Goal: Contribute content: Contribute content

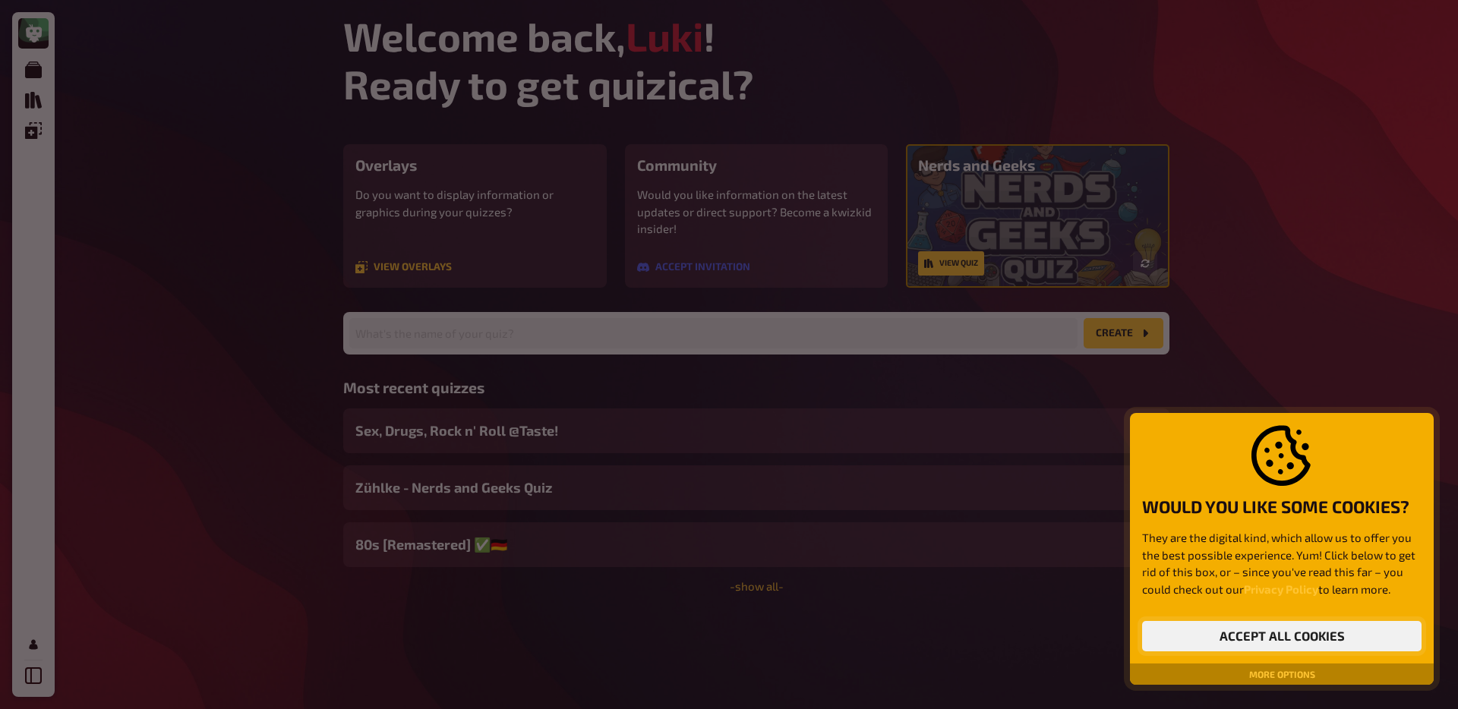
click at [1256, 640] on button "Accept all cookies" at bounding box center [1281, 636] width 279 height 30
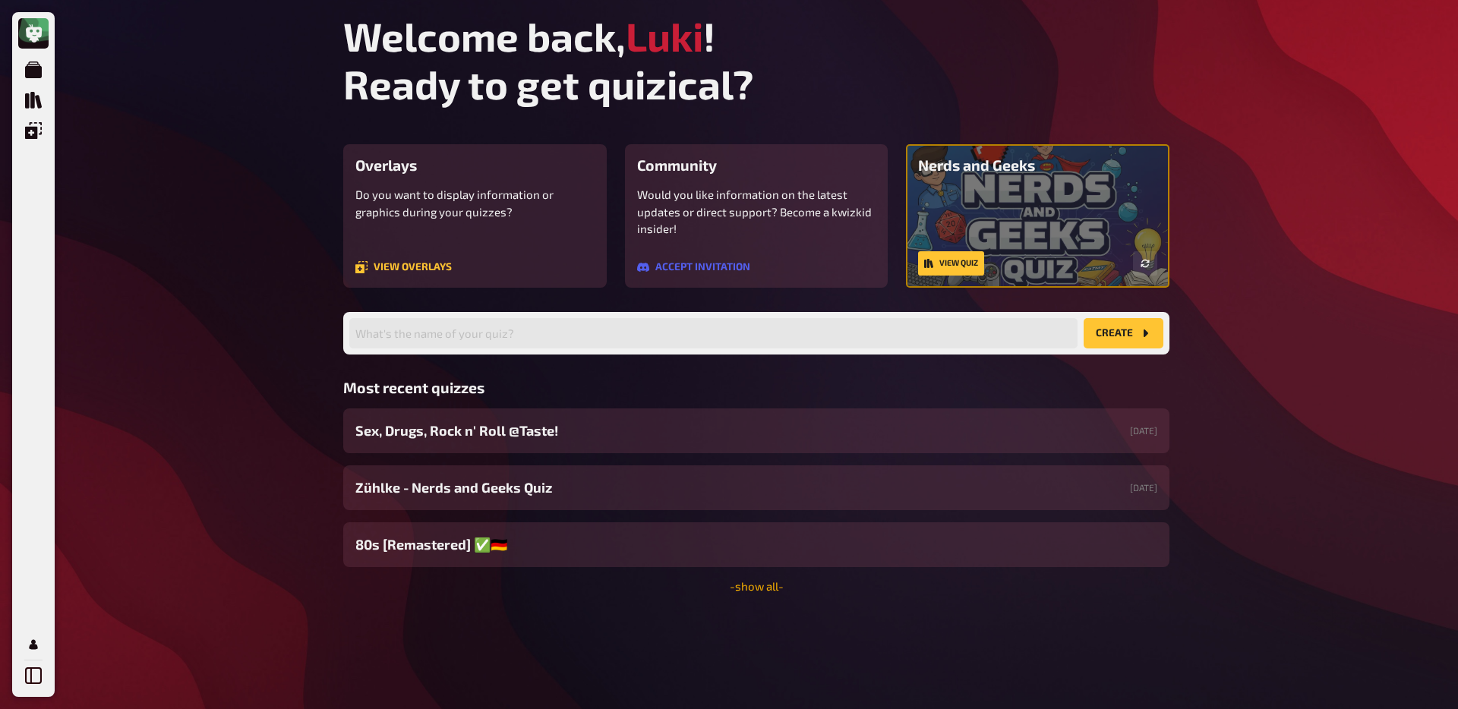
click at [762, 582] on link "- show all -" at bounding box center [757, 586] width 54 height 14
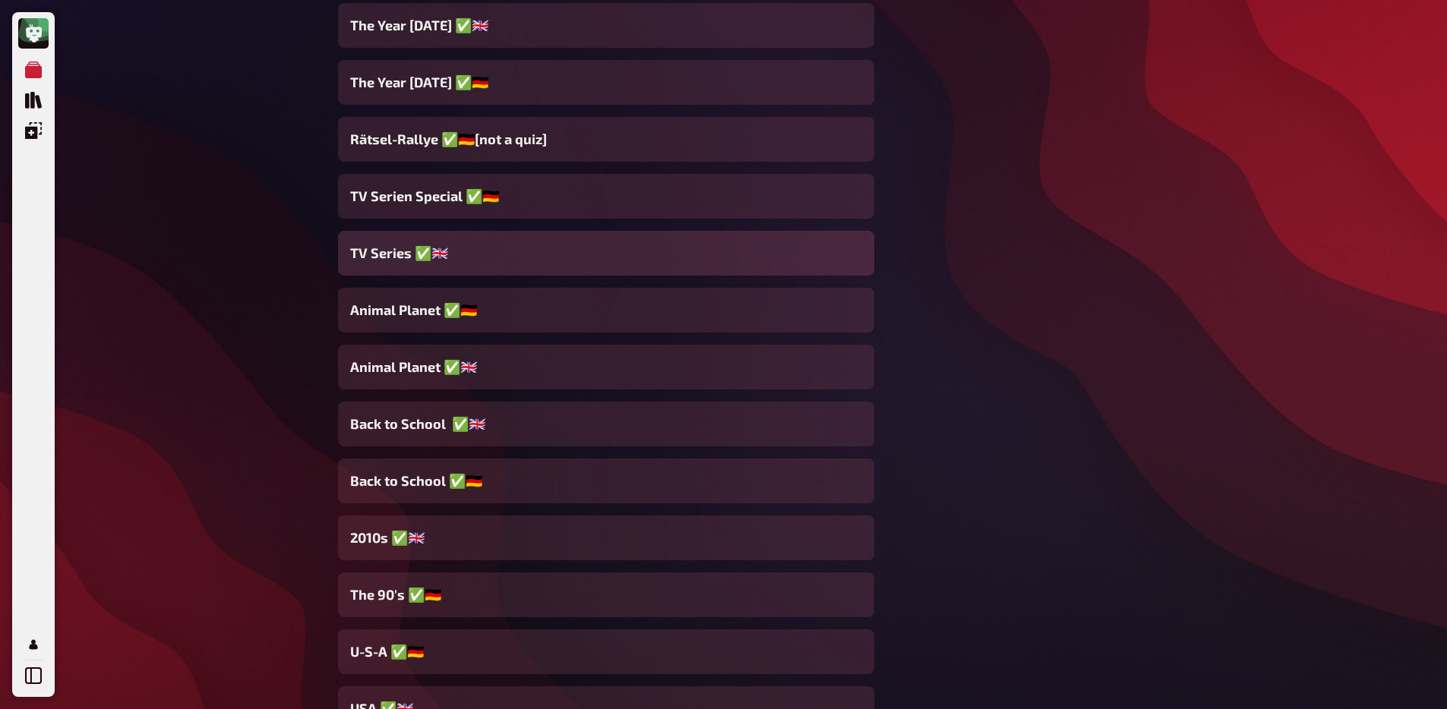
scroll to position [10307, 0]
click at [457, 257] on div "TV Series ✅​🇬🇧​" at bounding box center [606, 254] width 536 height 45
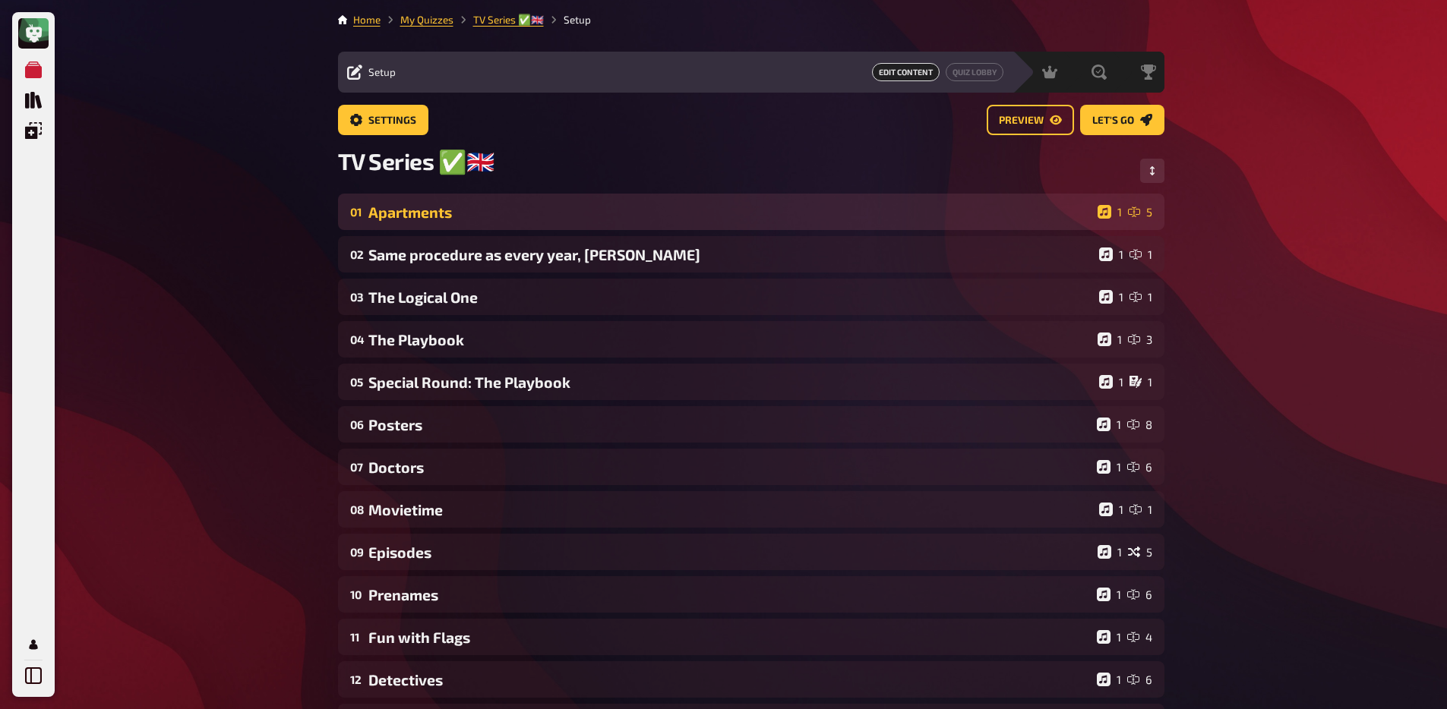
click at [478, 226] on div "01 Apartments 1 5" at bounding box center [751, 212] width 826 height 36
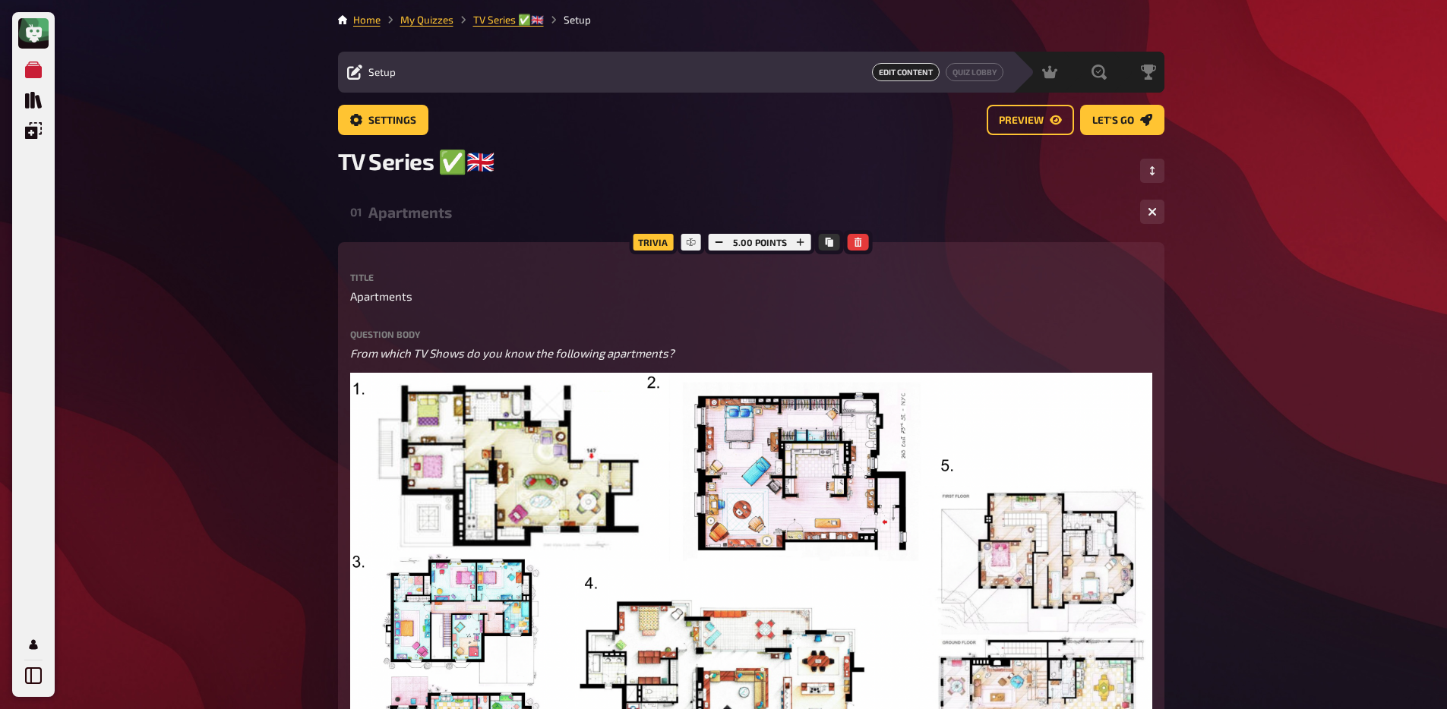
click at [473, 229] on div "01 Apartments 1 5" at bounding box center [751, 212] width 826 height 36
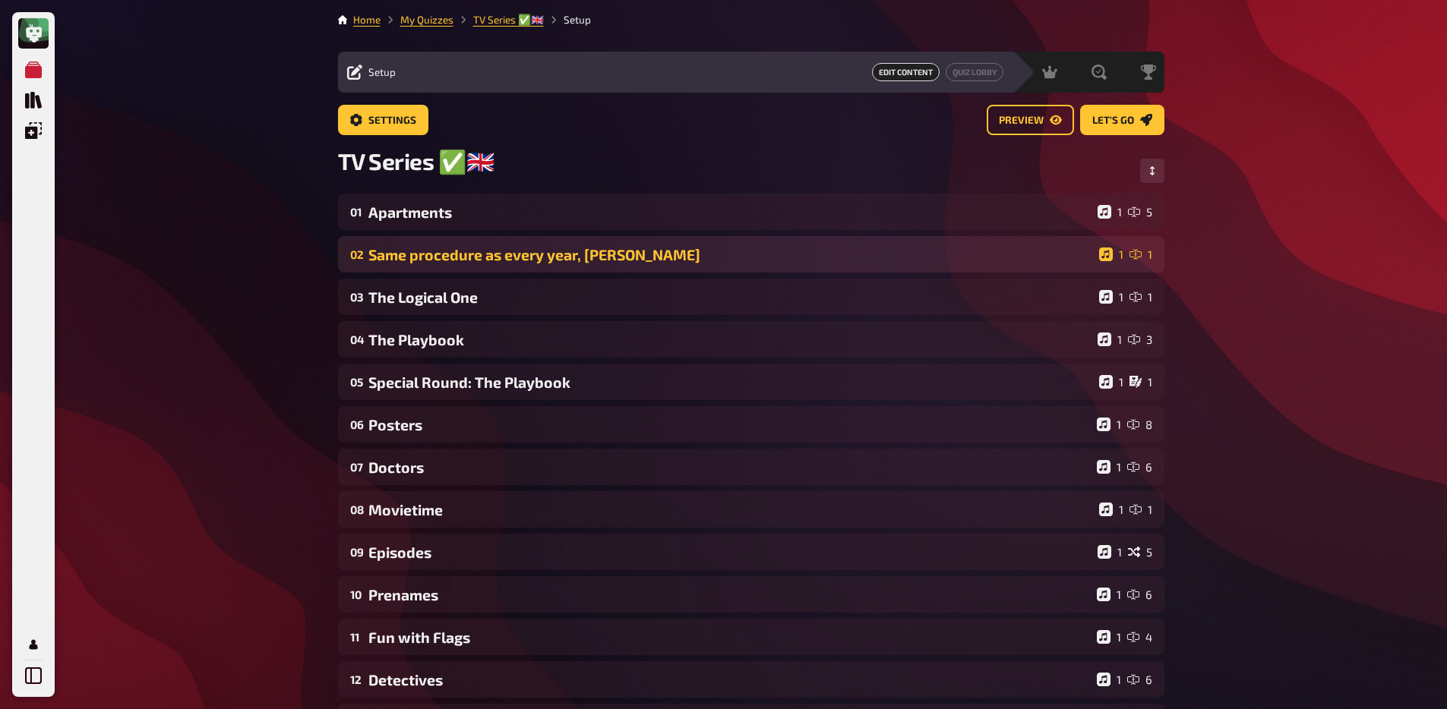
click at [472, 257] on div "Same procedure as every year, James" at bounding box center [730, 254] width 724 height 17
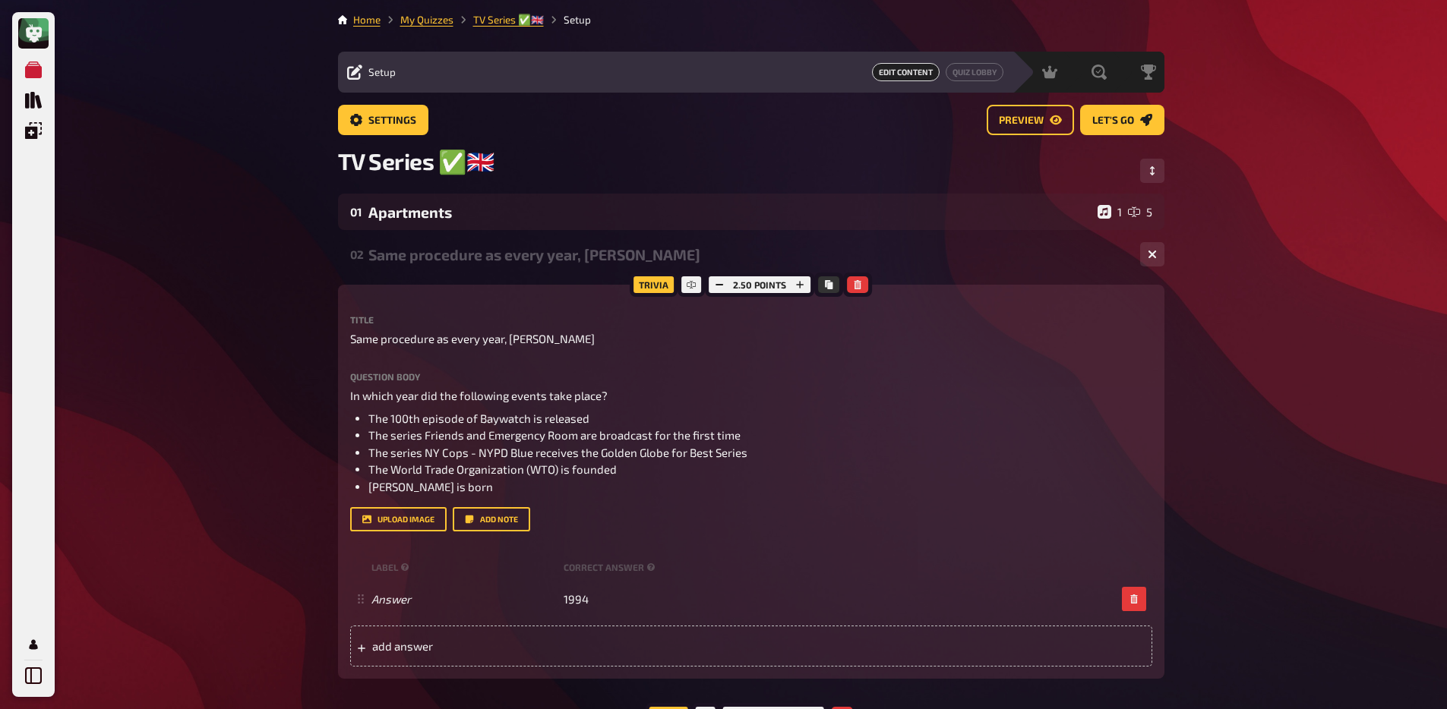
click at [471, 262] on div "Same procedure as every year, James" at bounding box center [747, 254] width 759 height 17
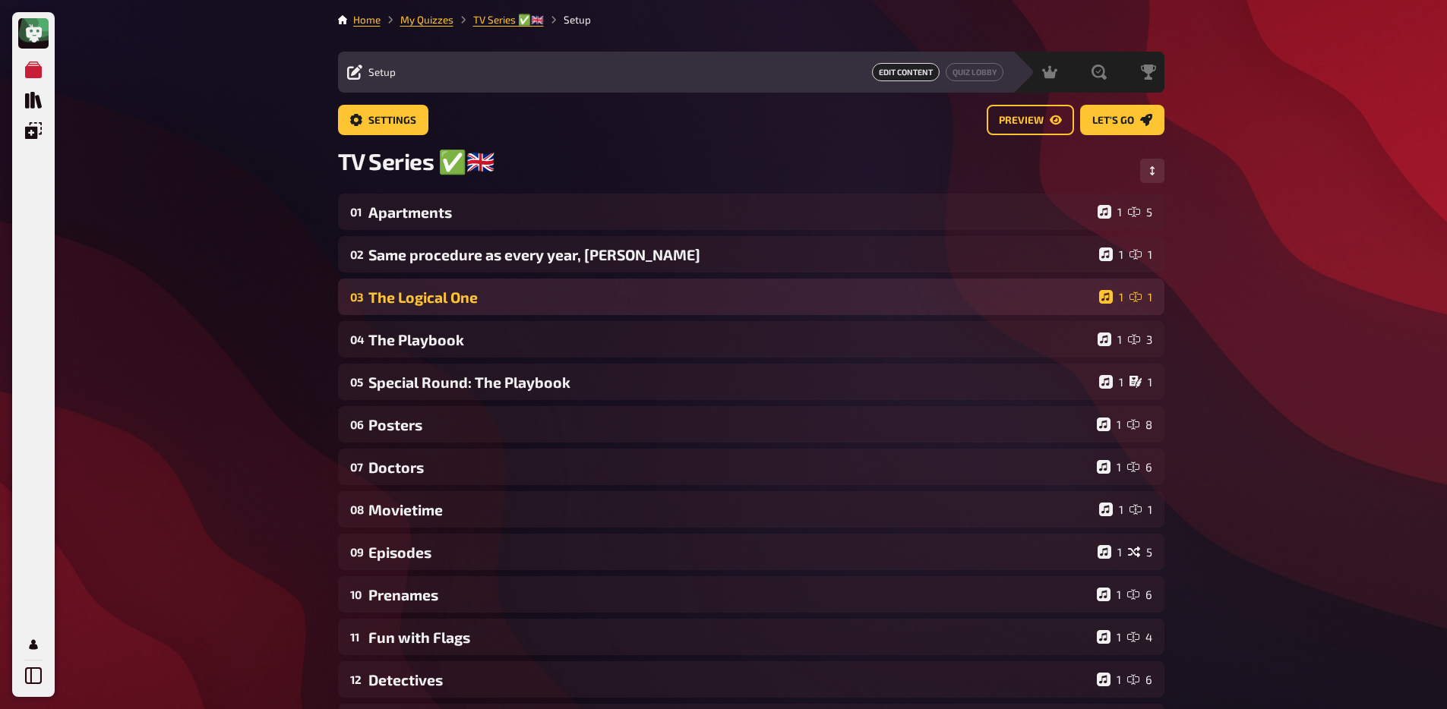
click at [467, 282] on div "03 The Logical One 1 1" at bounding box center [751, 297] width 826 height 36
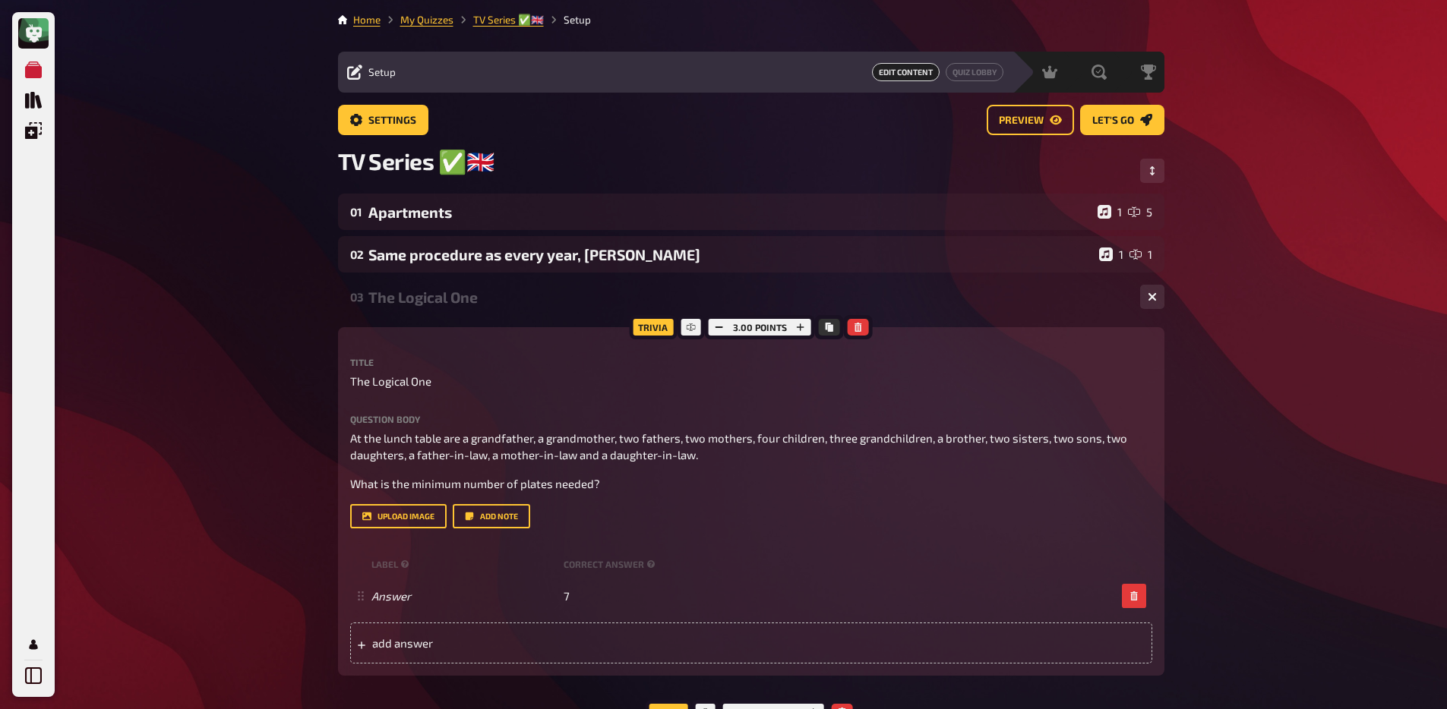
click at [461, 295] on div "The Logical One" at bounding box center [747, 297] width 759 height 17
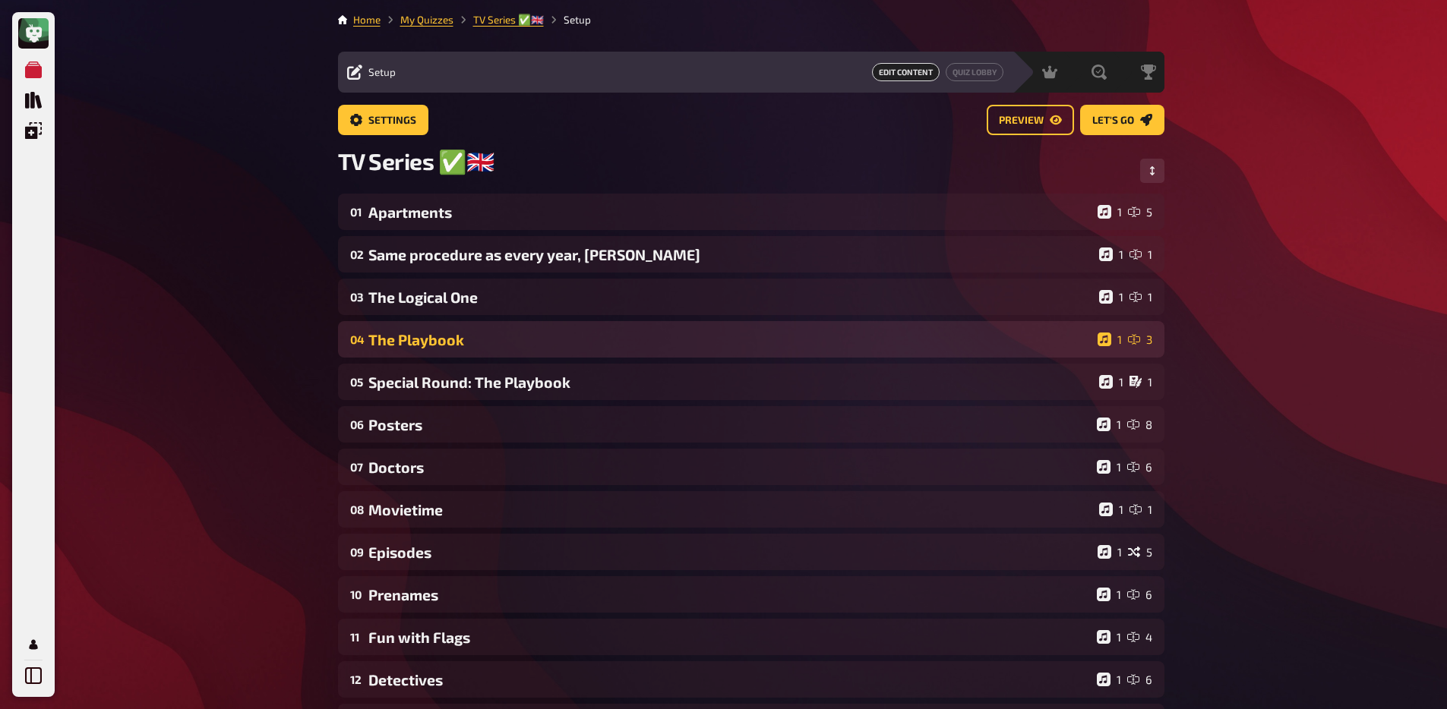
click at [453, 330] on div "04 The Playbook 1 3" at bounding box center [751, 339] width 826 height 36
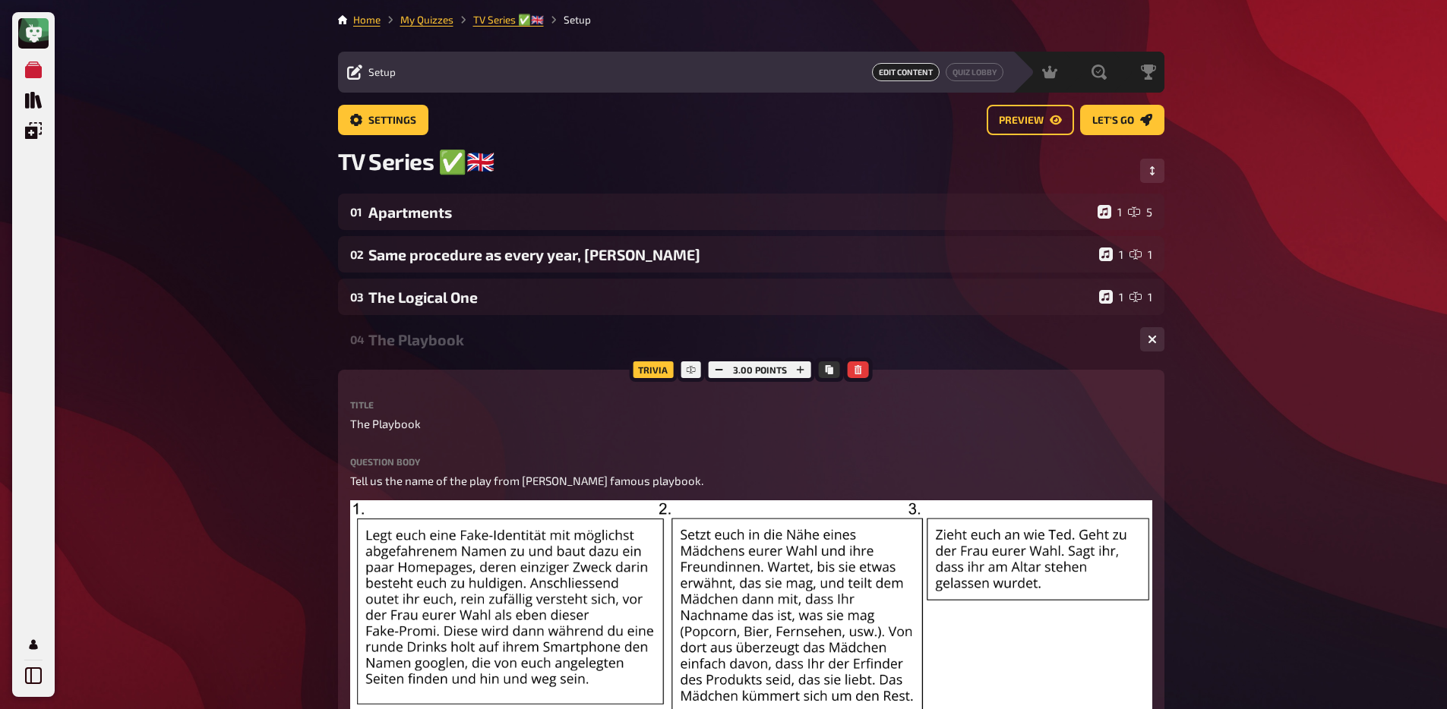
drag, startPoint x: 450, startPoint y: 348, endPoint x: 450, endPoint y: 359, distance: 11.4
click at [450, 348] on div "The Playbook" at bounding box center [747, 339] width 759 height 17
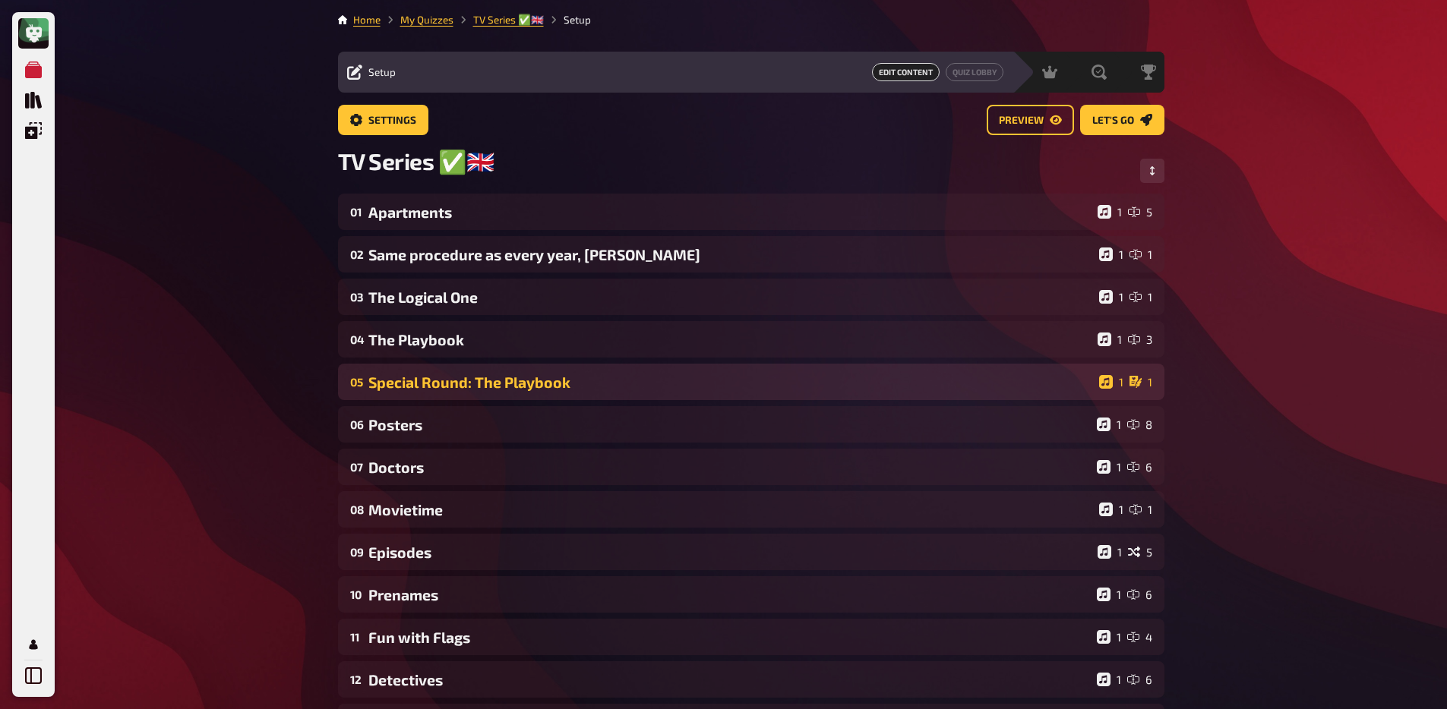
click at [447, 389] on div "Special Round: The Playbook" at bounding box center [730, 382] width 724 height 17
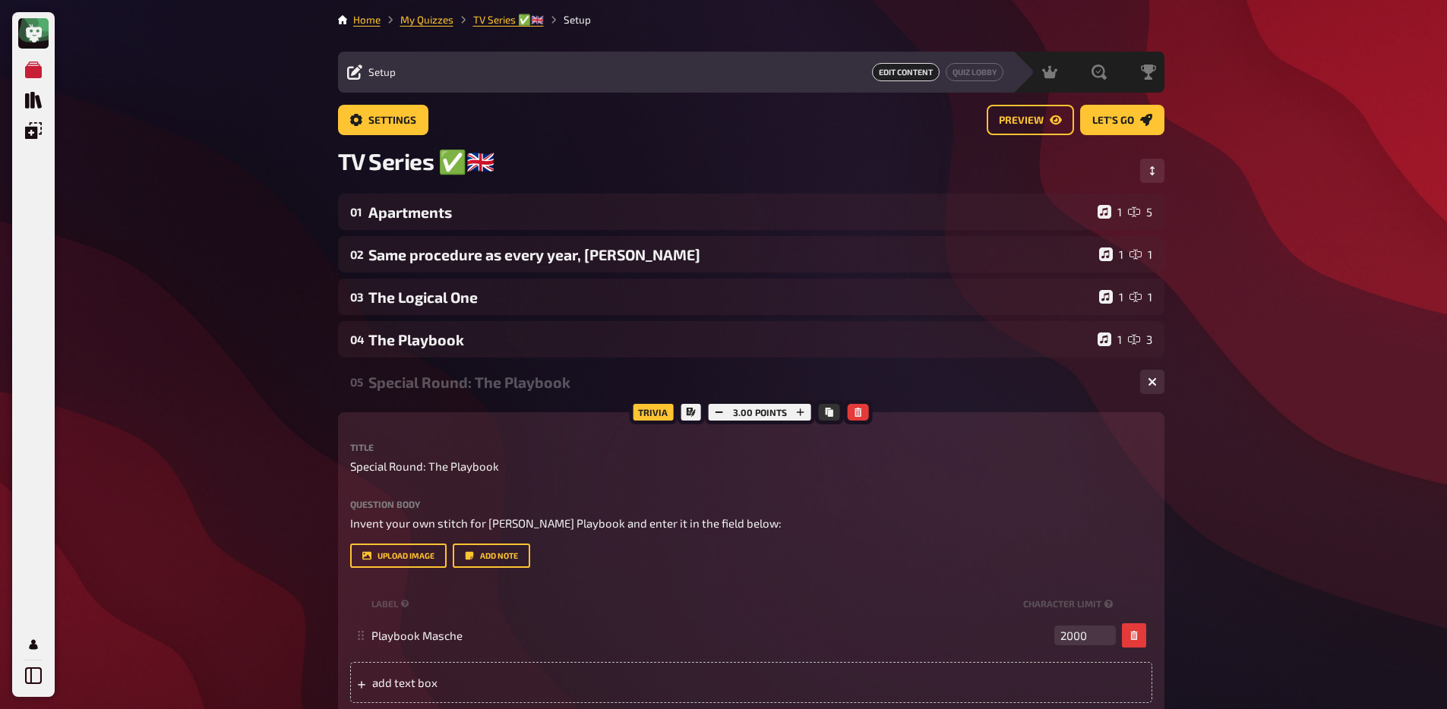
click at [447, 388] on div "Special Round: The Playbook" at bounding box center [747, 382] width 759 height 17
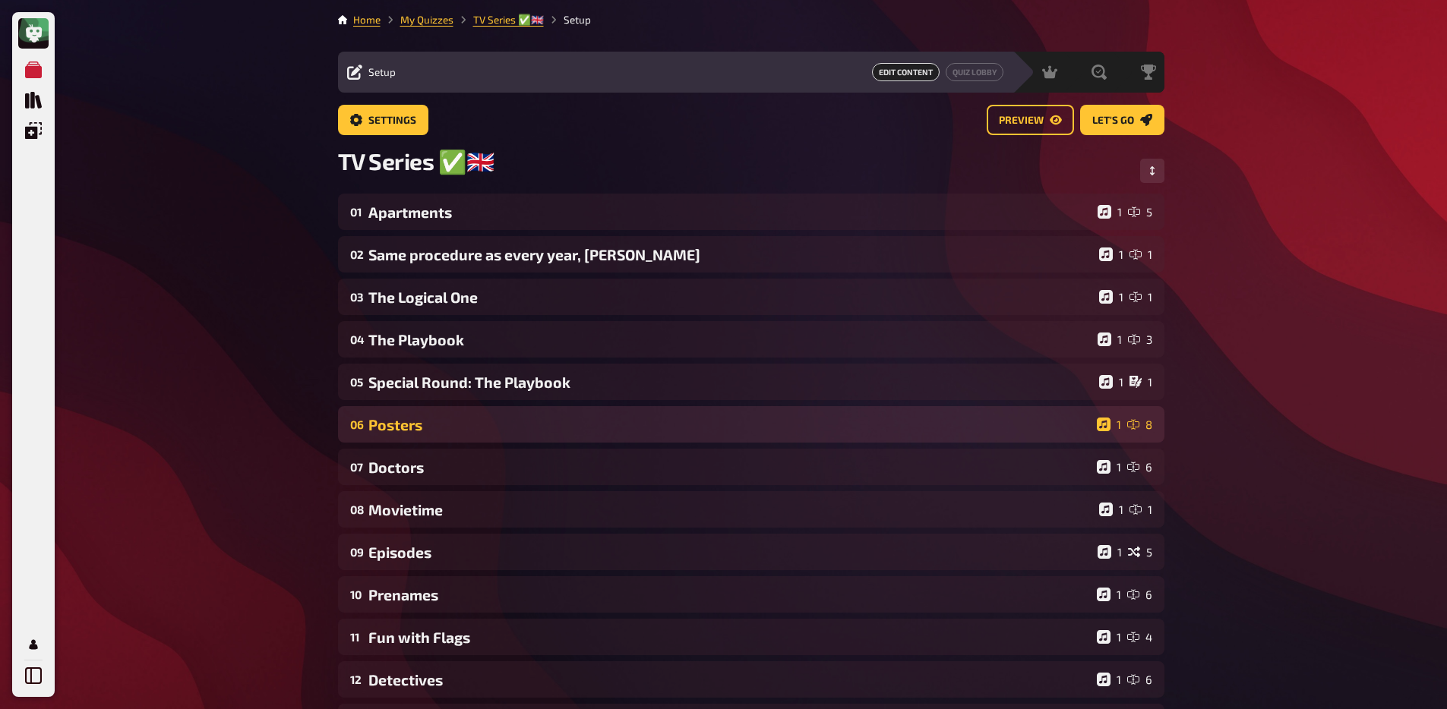
click at [445, 431] on div "Posters" at bounding box center [729, 424] width 722 height 17
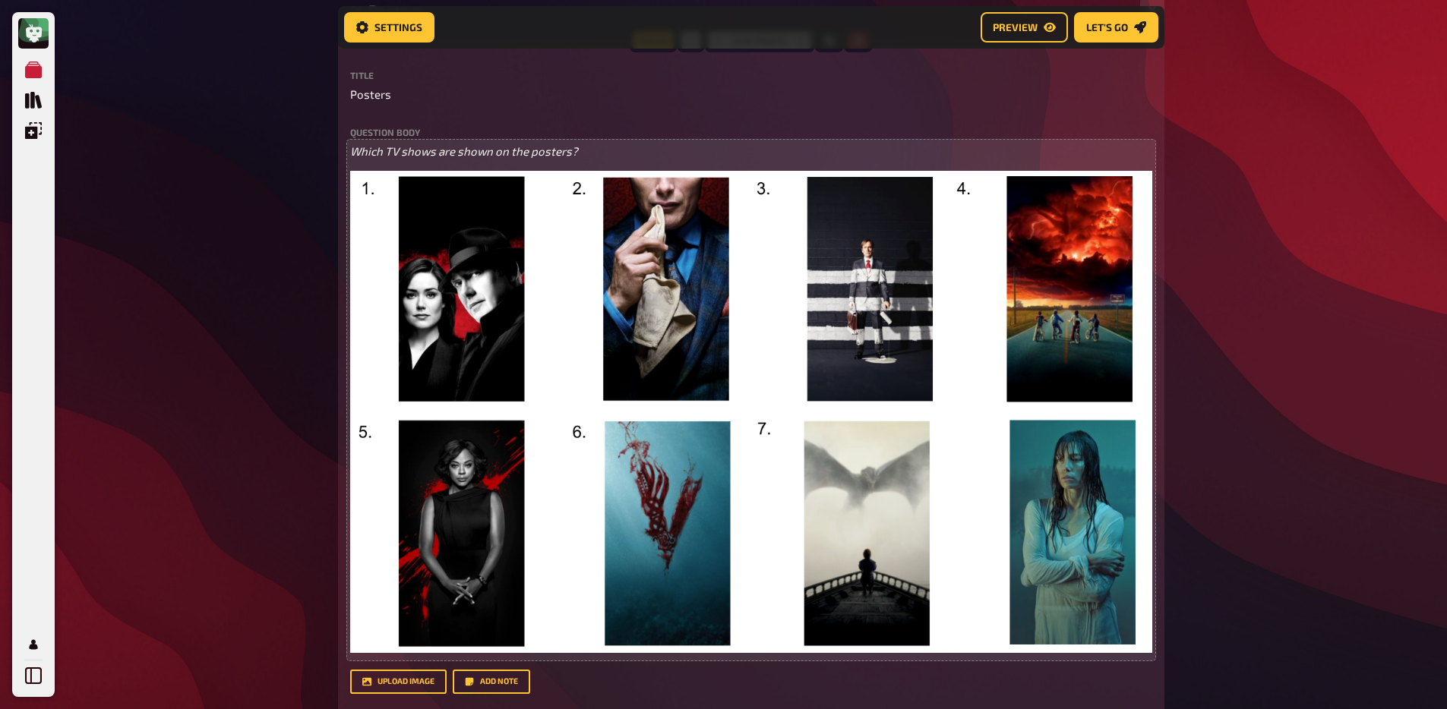
scroll to position [436, 0]
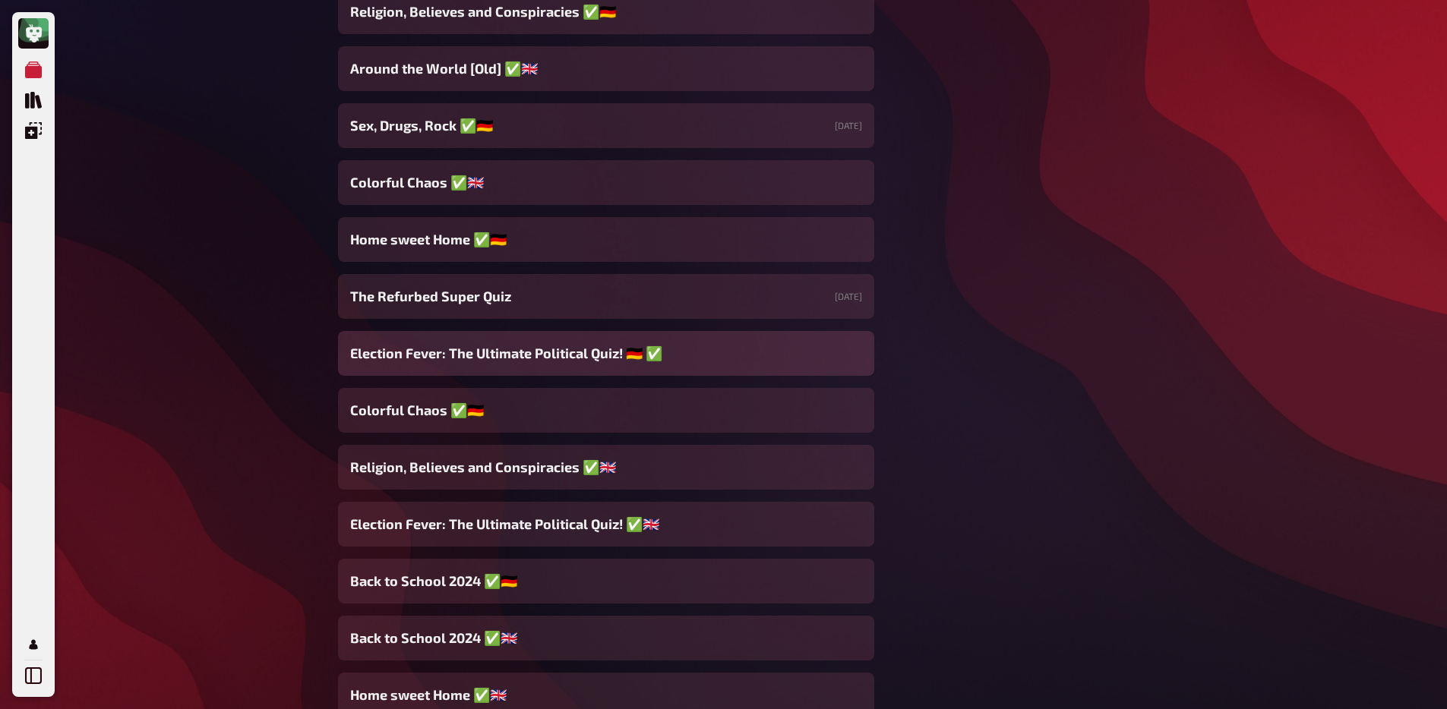
scroll to position [6659, 0]
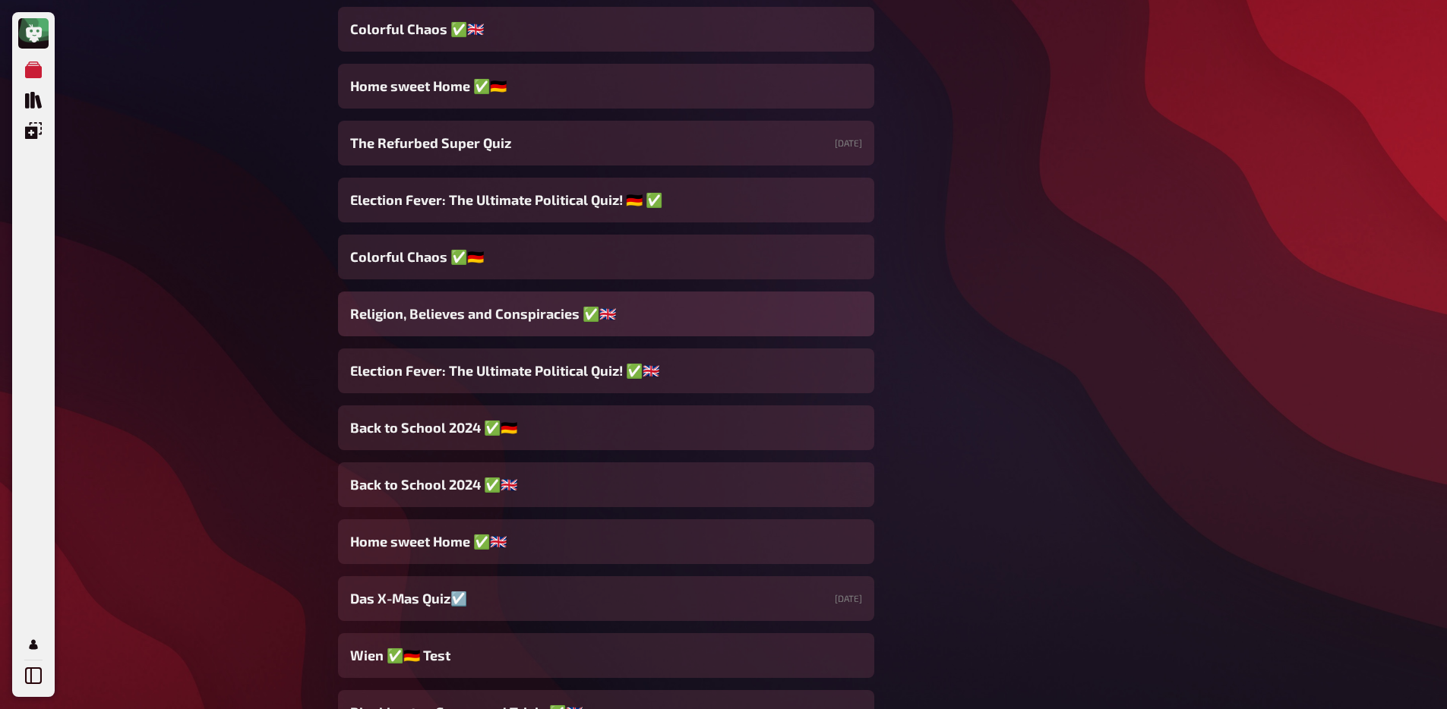
click at [475, 320] on span "Religion, Believes and Conspiracies ✅​🇬🇧​" at bounding box center [483, 314] width 266 height 21
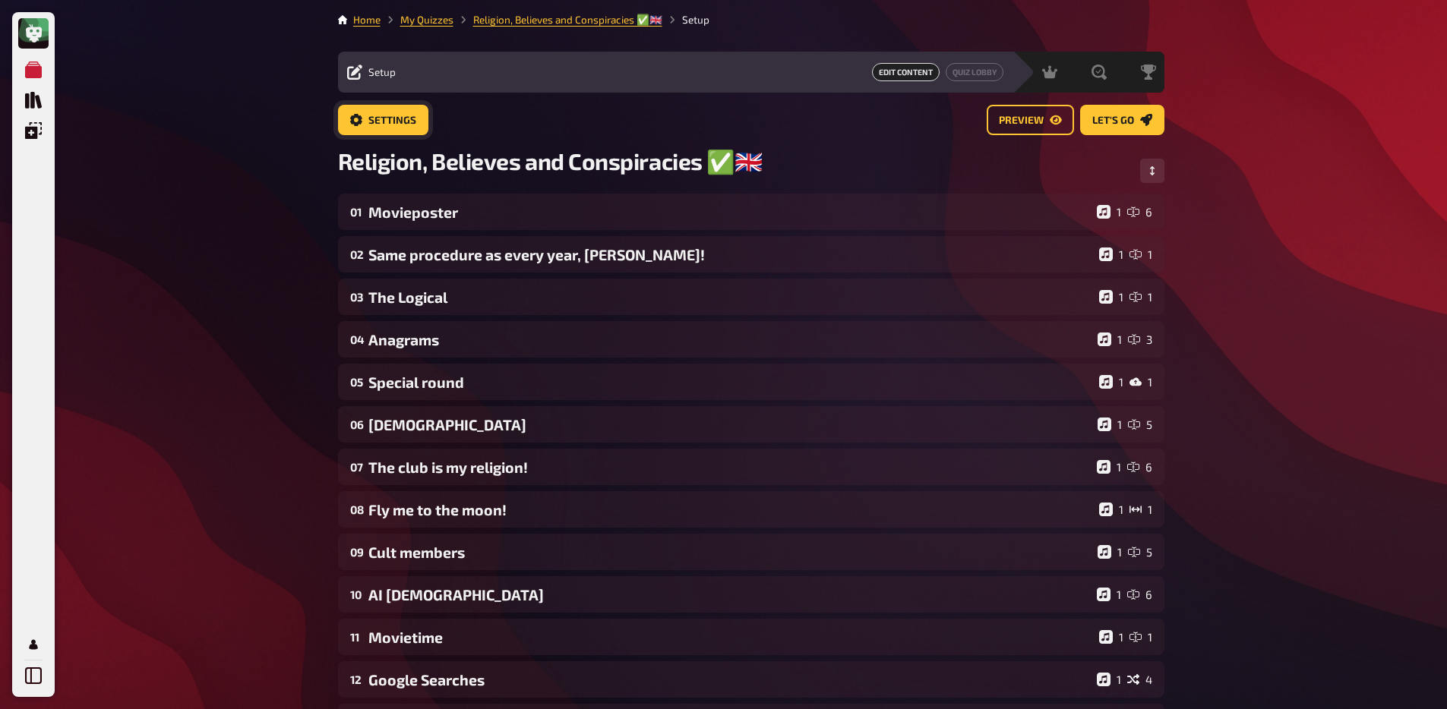
click at [390, 117] on span "Settings" at bounding box center [392, 120] width 48 height 11
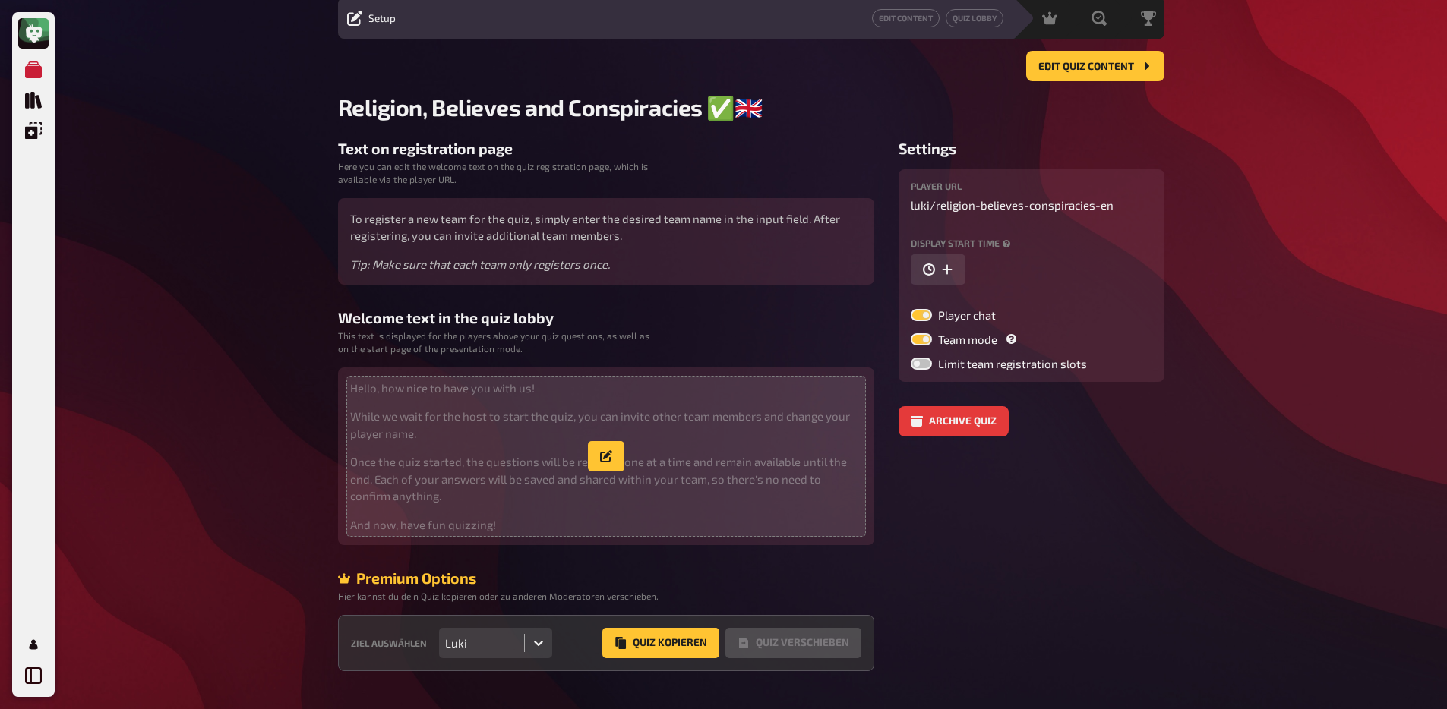
scroll to position [92, 0]
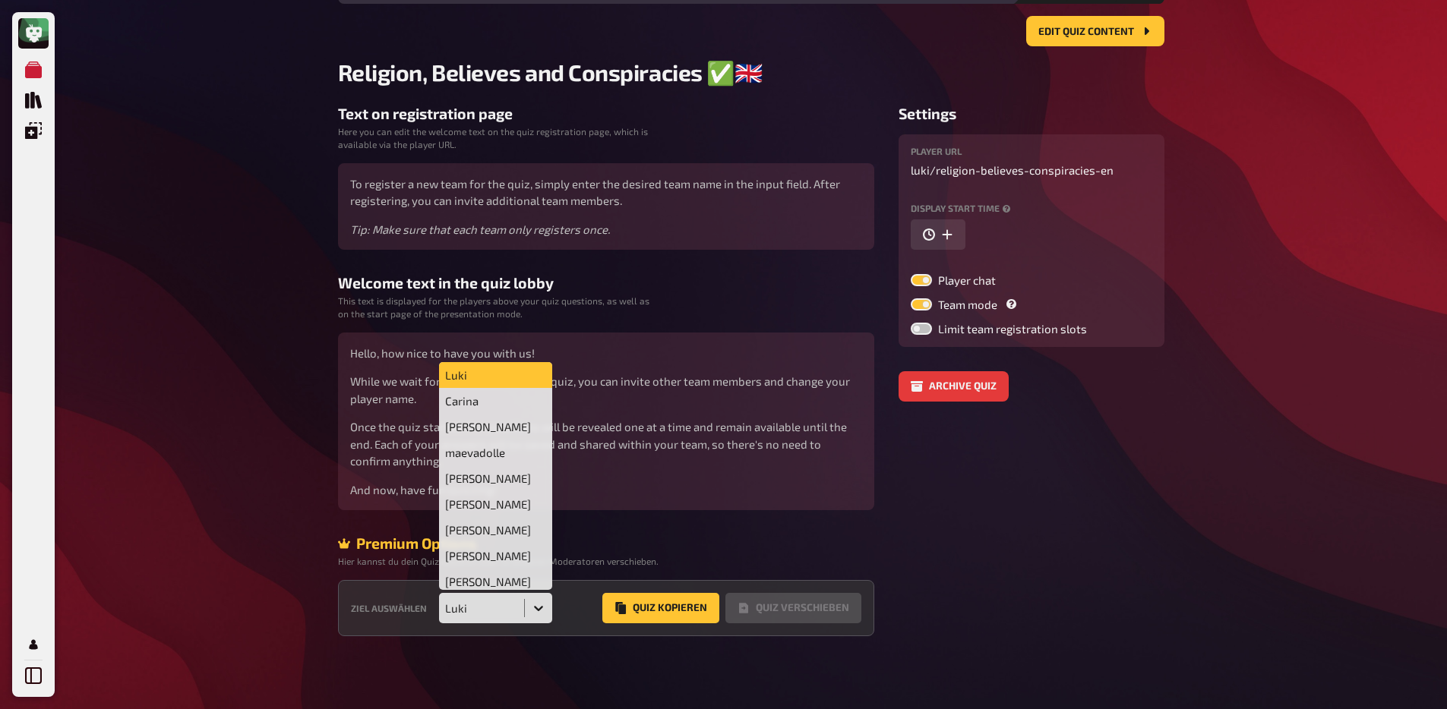
click at [508, 611] on div "Luki" at bounding box center [482, 608] width 74 height 14
click at [601, 546] on div "Premium Options" at bounding box center [606, 543] width 536 height 17
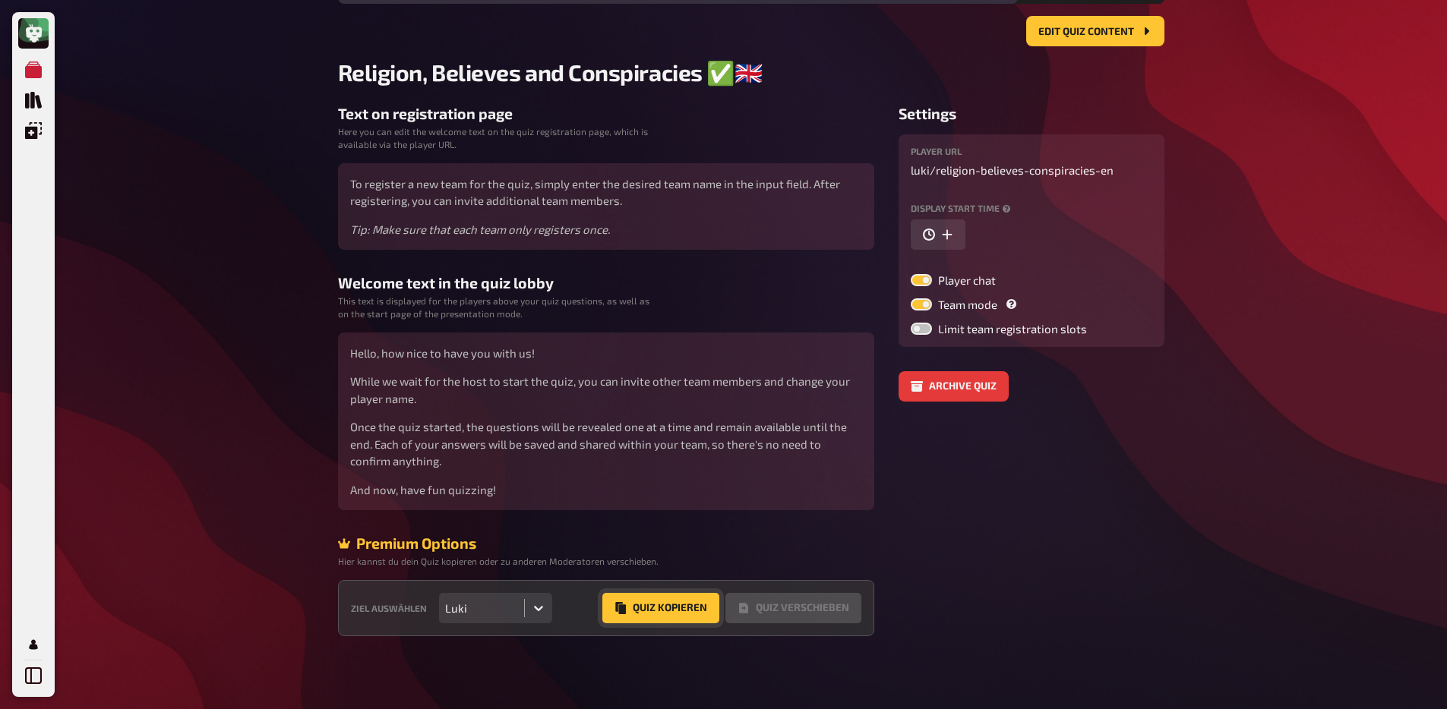
click at [648, 611] on button "Quiz Kopieren" at bounding box center [660, 608] width 117 height 30
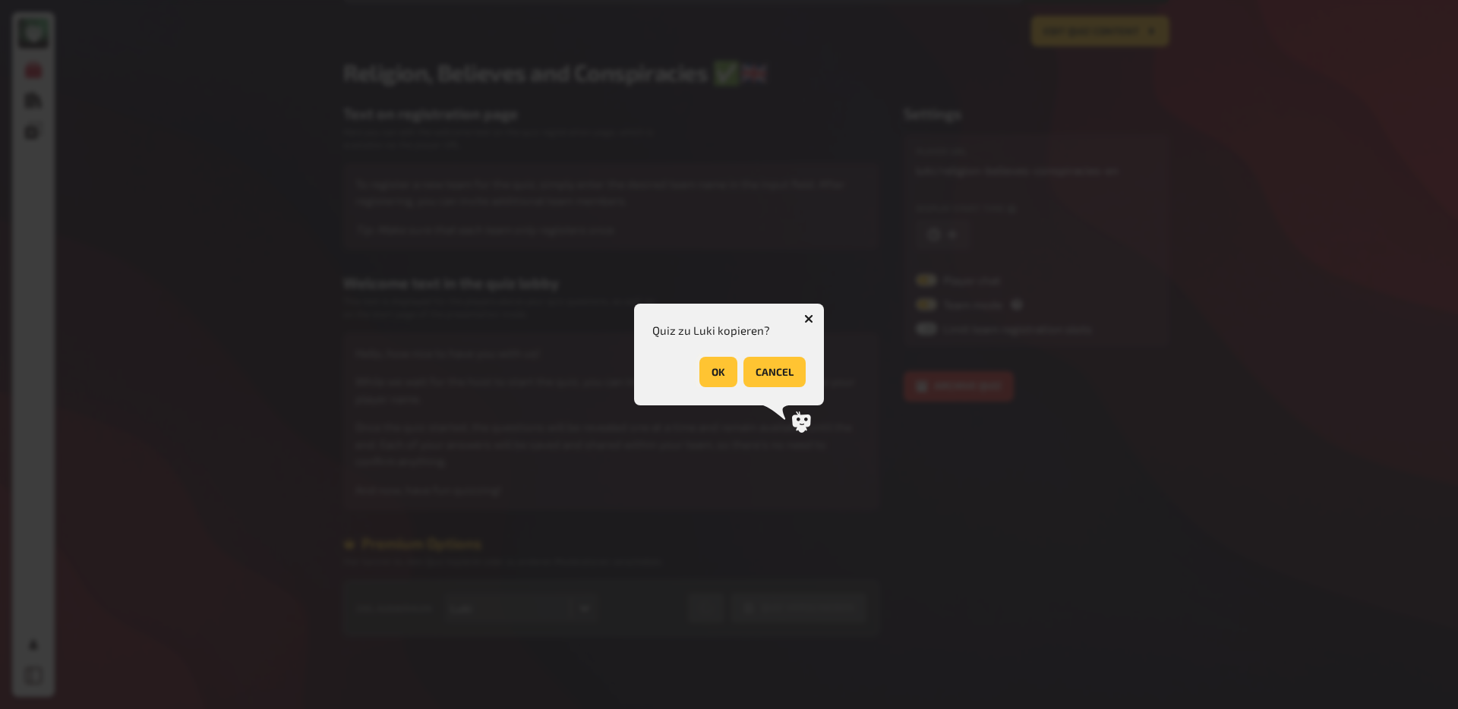
click at [702, 365] on button "OK" at bounding box center [718, 372] width 38 height 30
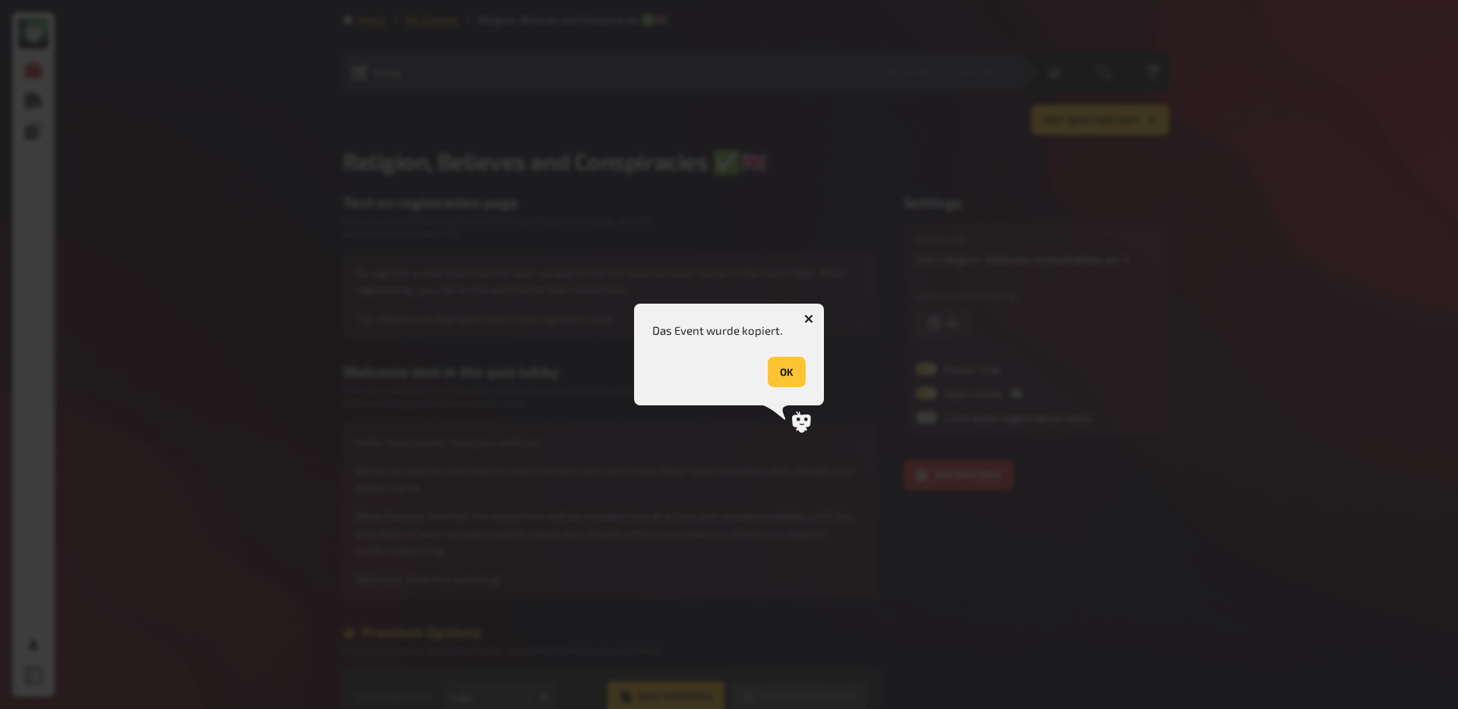
click at [797, 381] on button "OK" at bounding box center [787, 372] width 38 height 30
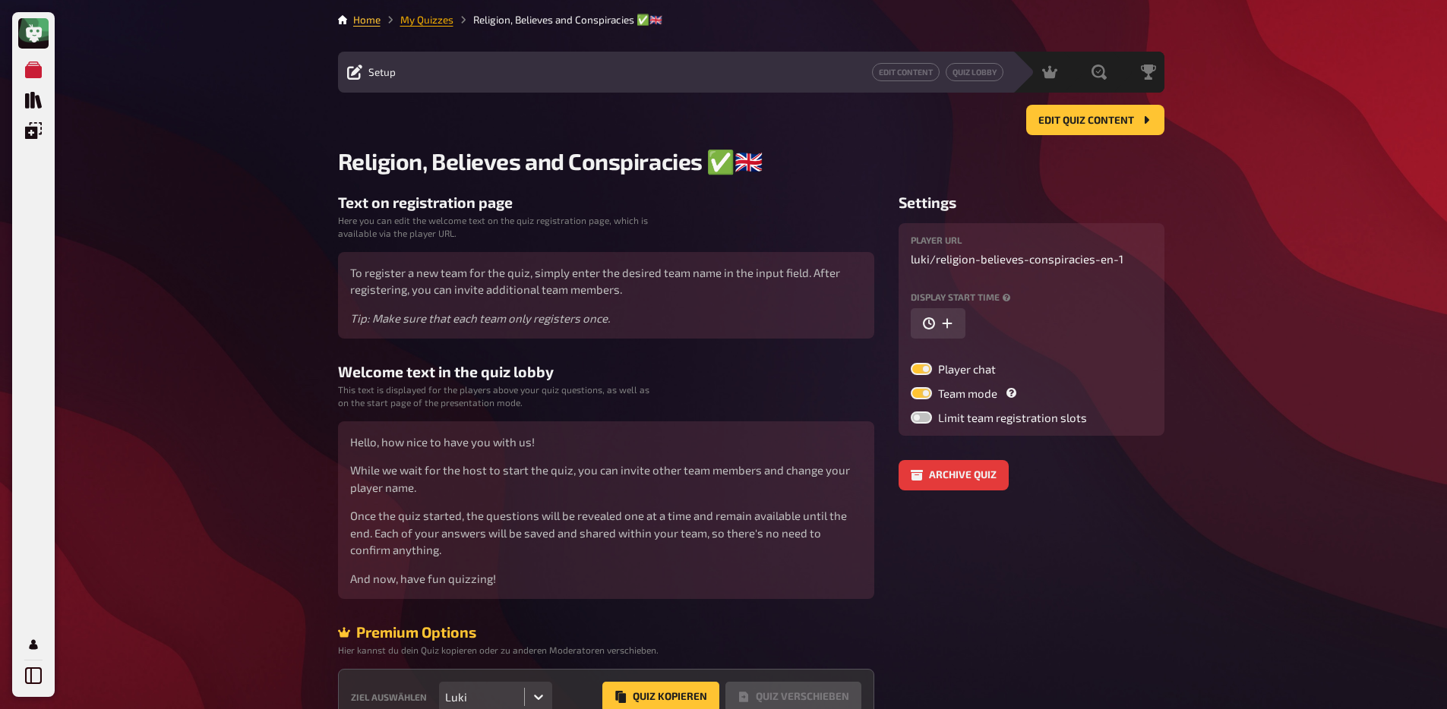
click at [434, 25] on link "My Quizzes" at bounding box center [426, 20] width 53 height 12
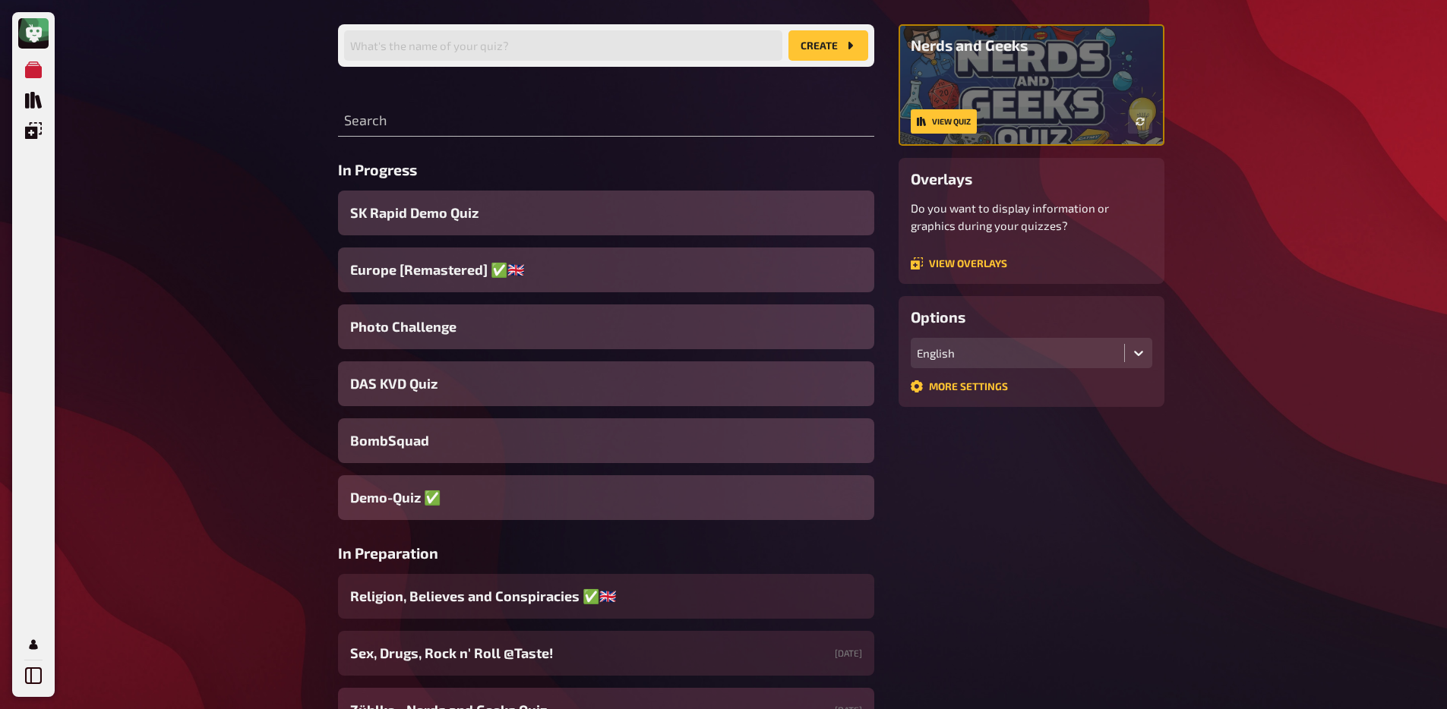
scroll to position [324, 0]
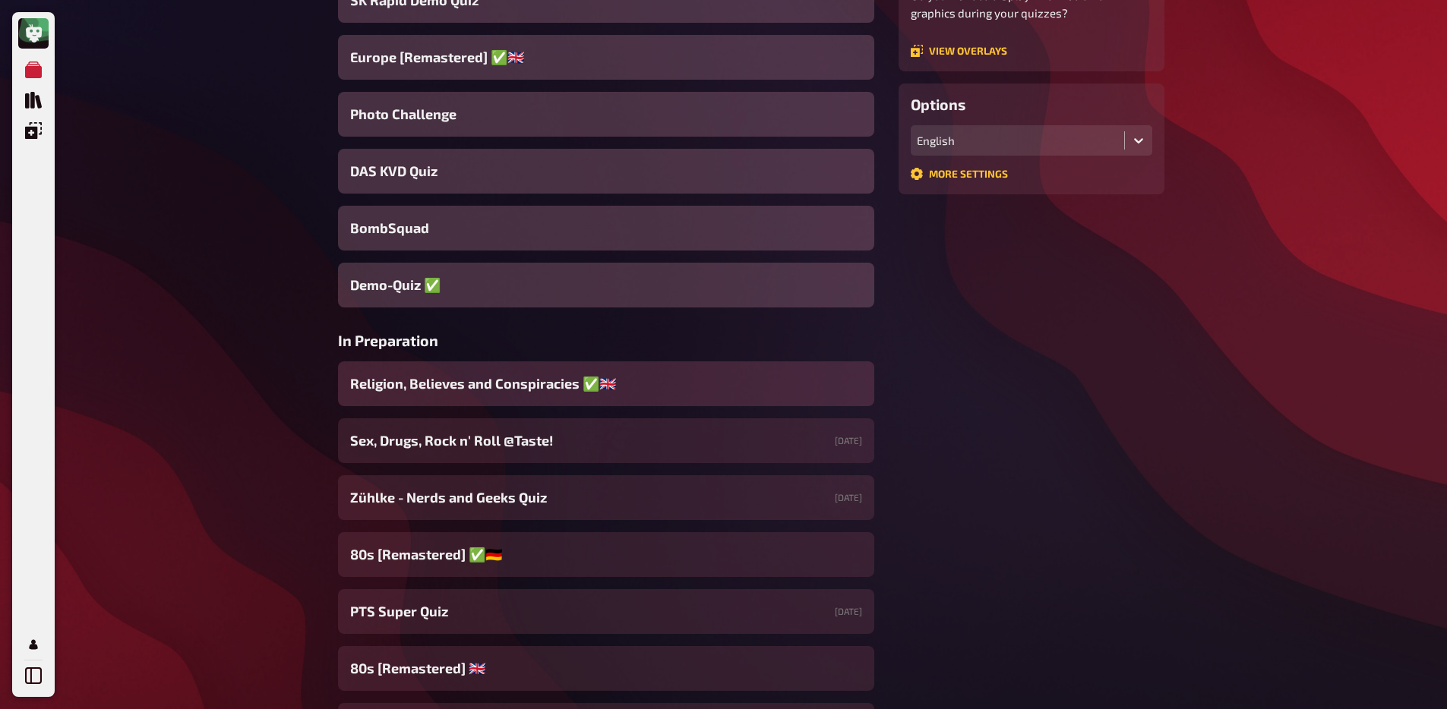
click at [510, 397] on div "Religion, Believes and Conspiracies ✅​🇬🇧​" at bounding box center [606, 383] width 536 height 45
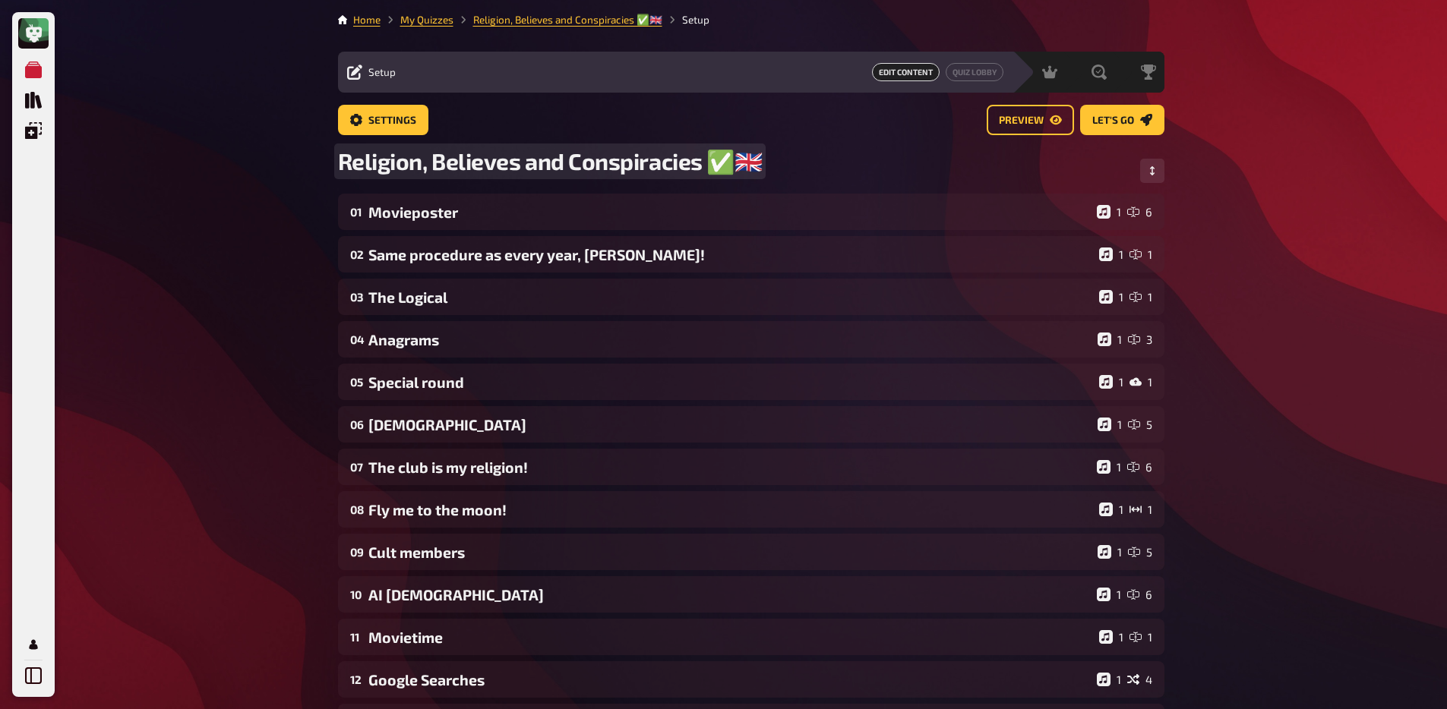
click at [698, 156] on span "Religion, Believes and Conspiracies ✅​🇬🇧​" at bounding box center [550, 161] width 425 height 28
click at [876, 160] on span "Religion, Believes and Conspiracies [Remastered] ✅​🇬🇧​" at bounding box center [623, 161] width 570 height 28
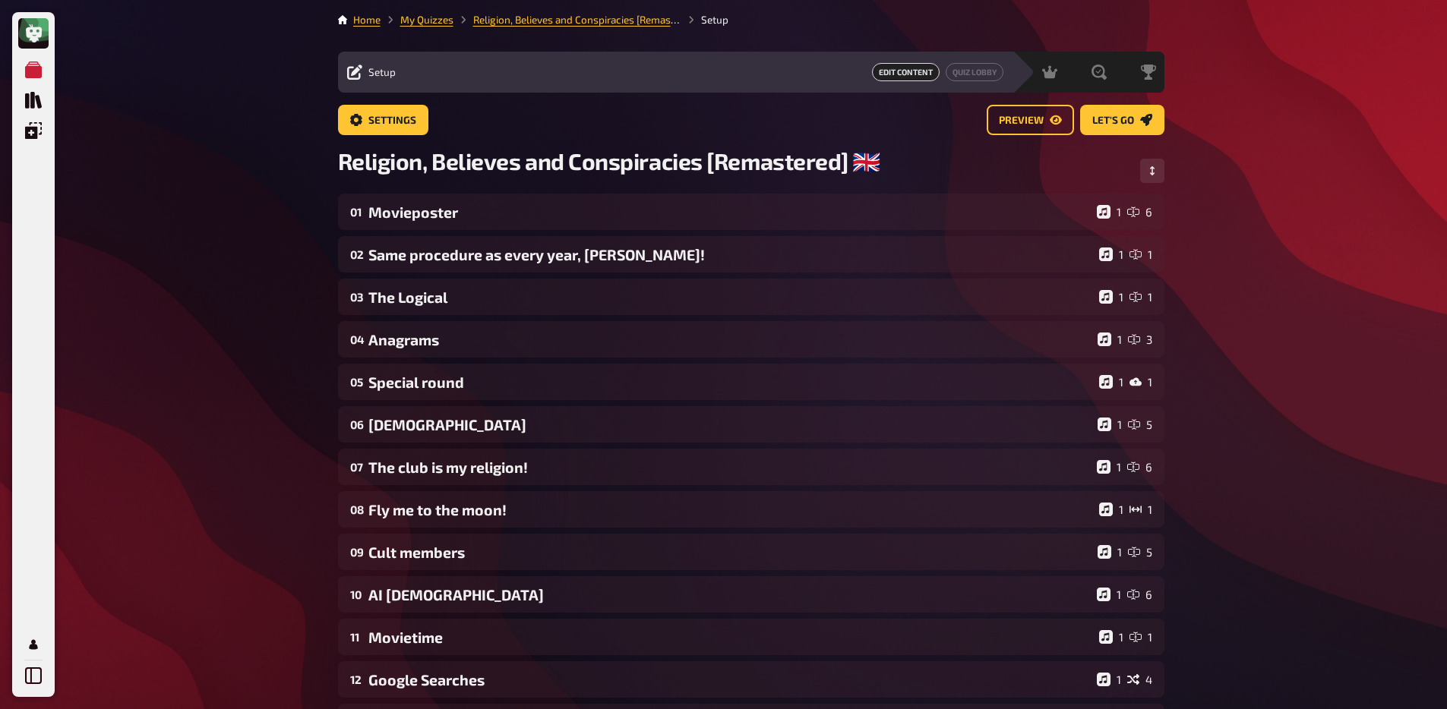
click at [282, 267] on div "My Quizzes Quiz Library Overlays My Account Home My Quizzes Religion, Believes …" at bounding box center [723, 539] width 1447 height 1079
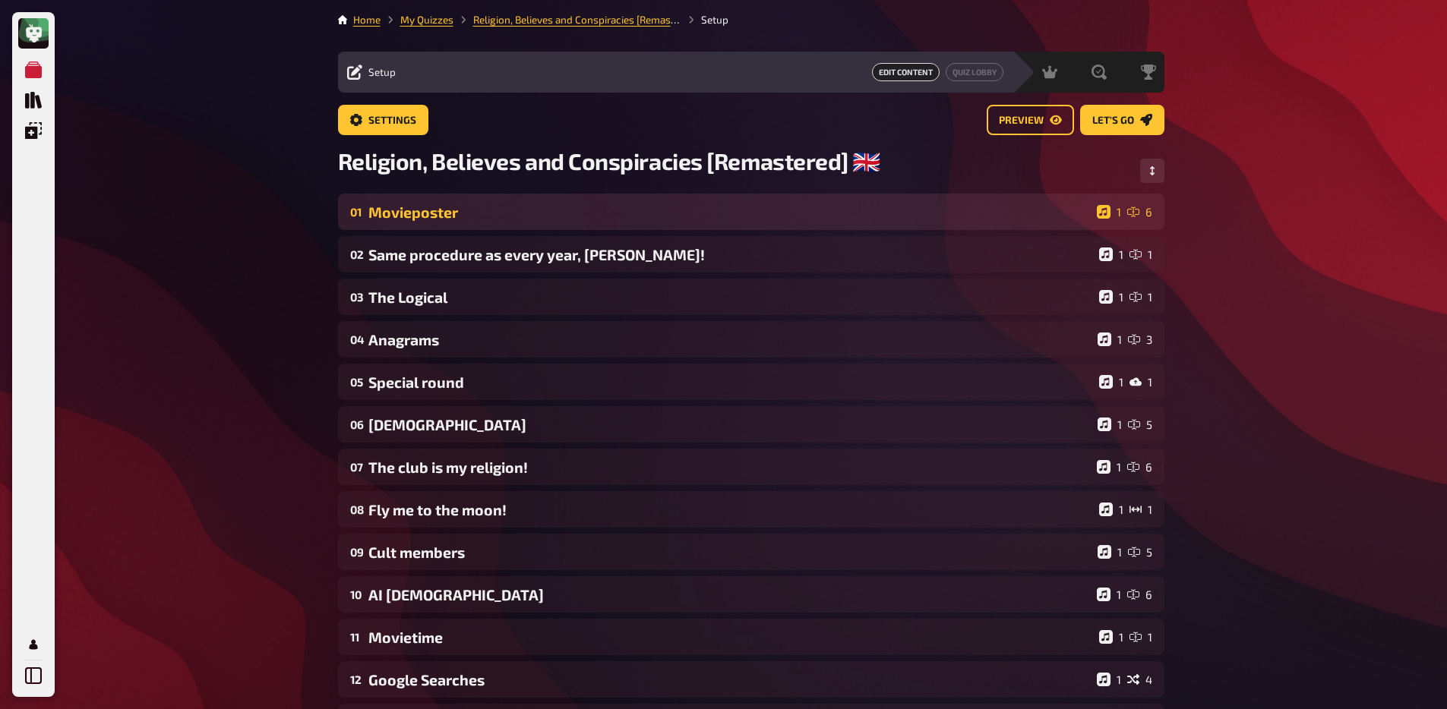
click at [513, 217] on div "Movieposter" at bounding box center [729, 212] width 722 height 17
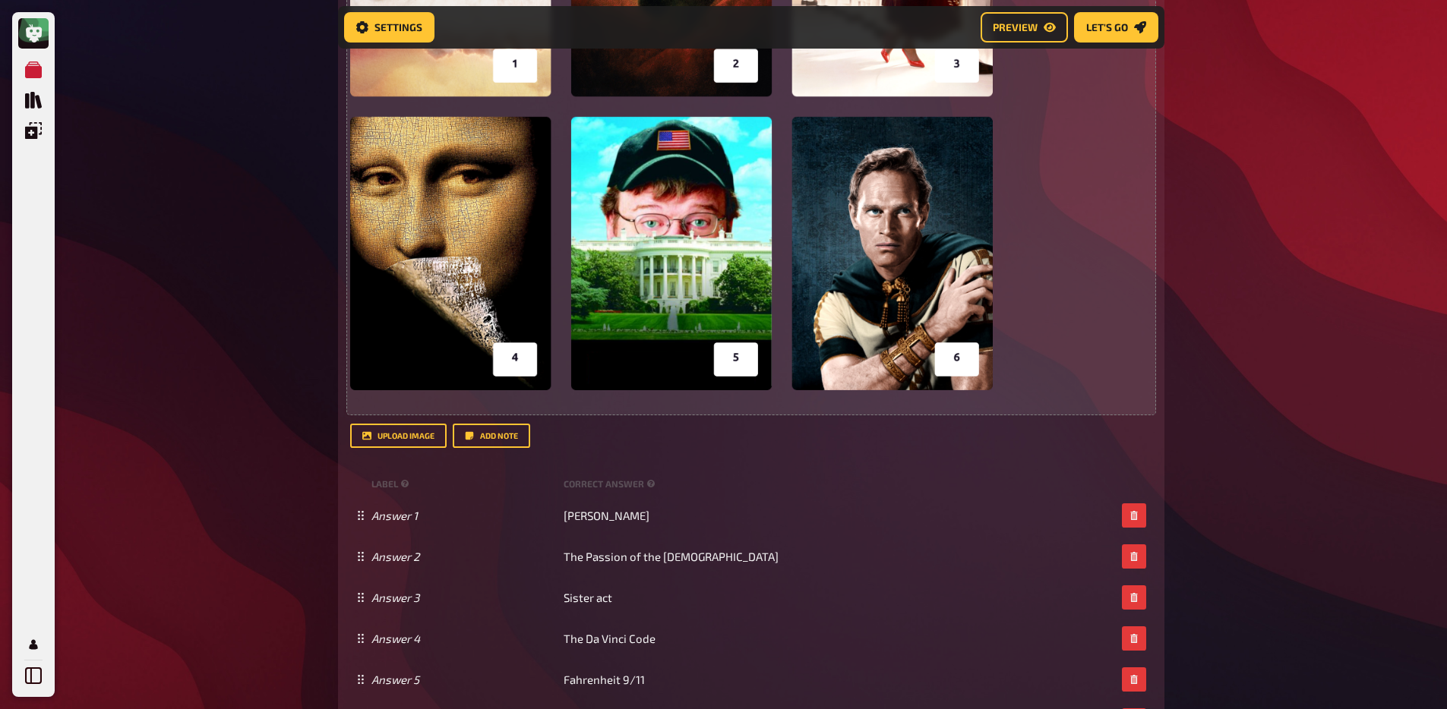
scroll to position [662, 0]
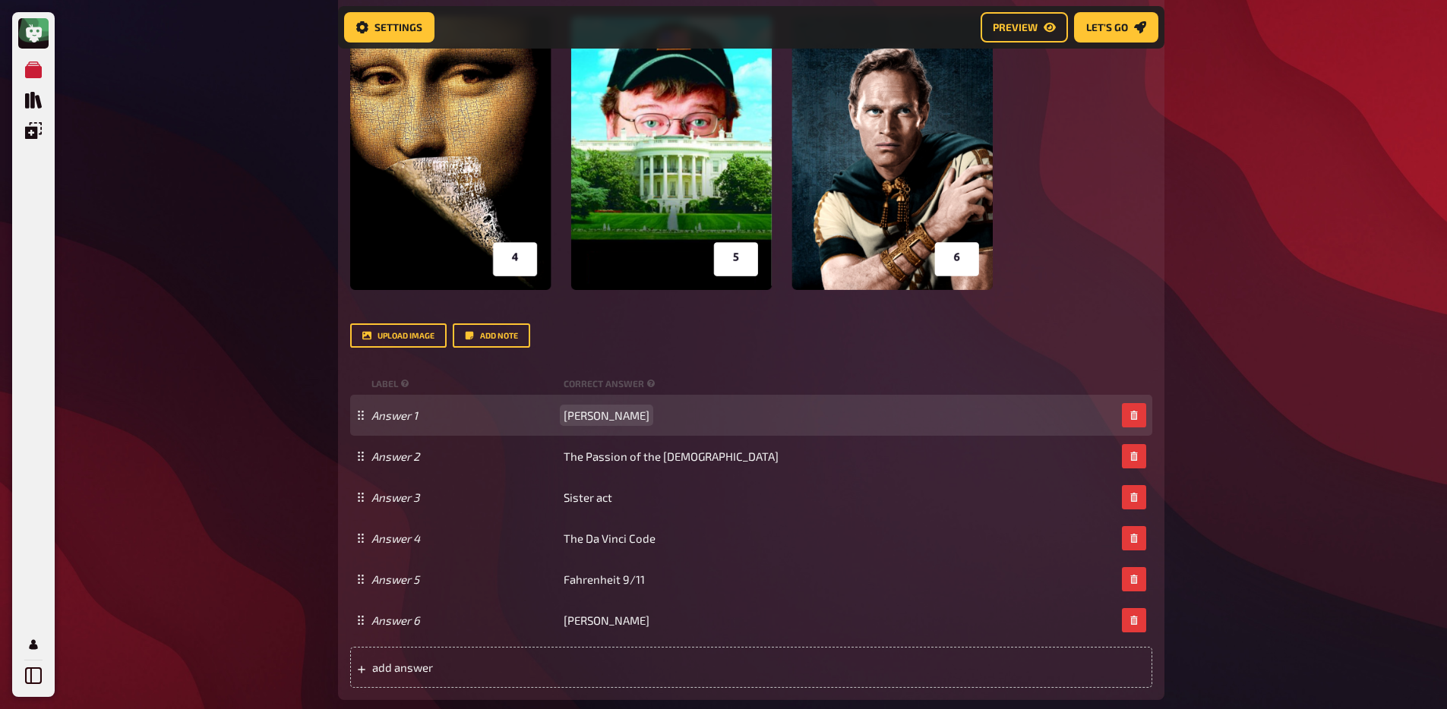
click at [598, 416] on span "Bruce almighty" at bounding box center [606, 416] width 86 height 14
paste span
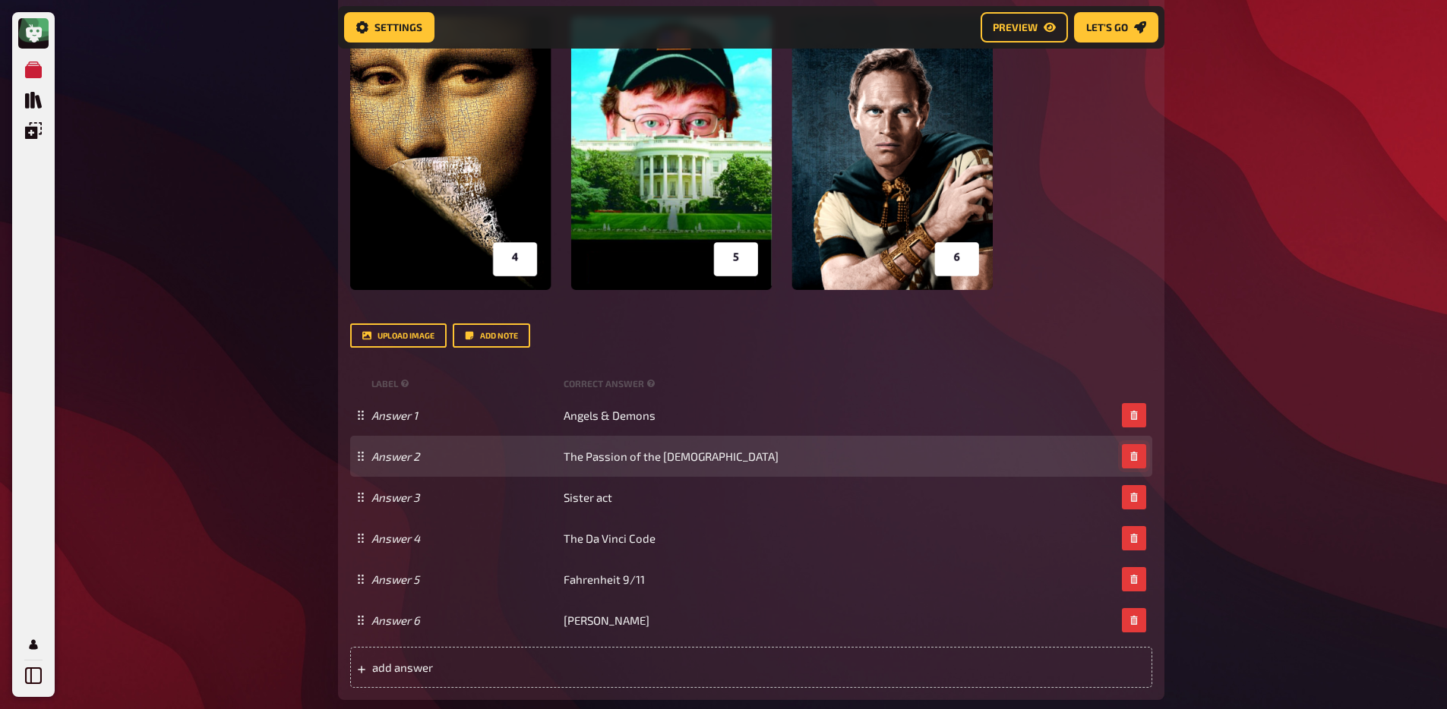
click at [1140, 462] on button "button" at bounding box center [1134, 456] width 24 height 24
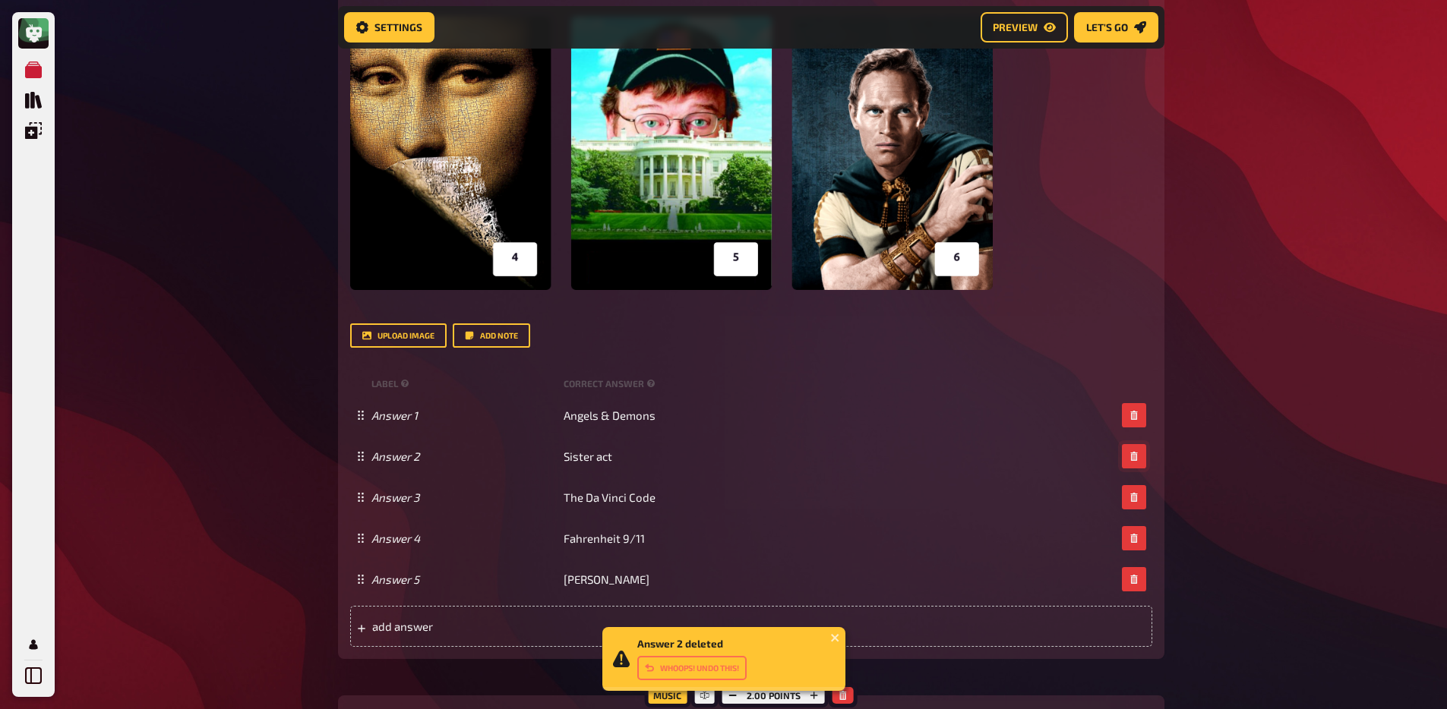
click at [1140, 462] on button "button" at bounding box center [1134, 456] width 24 height 24
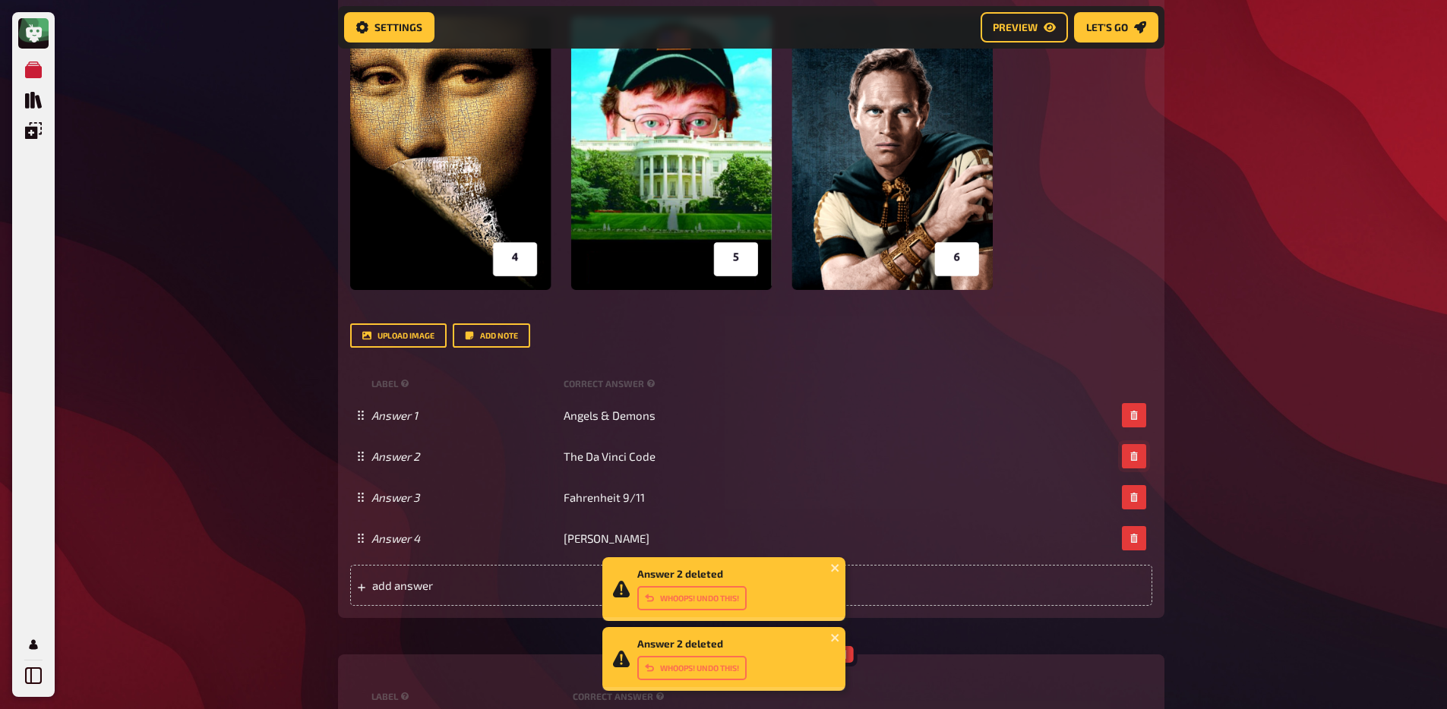
click at [1140, 462] on button "button" at bounding box center [1134, 456] width 24 height 24
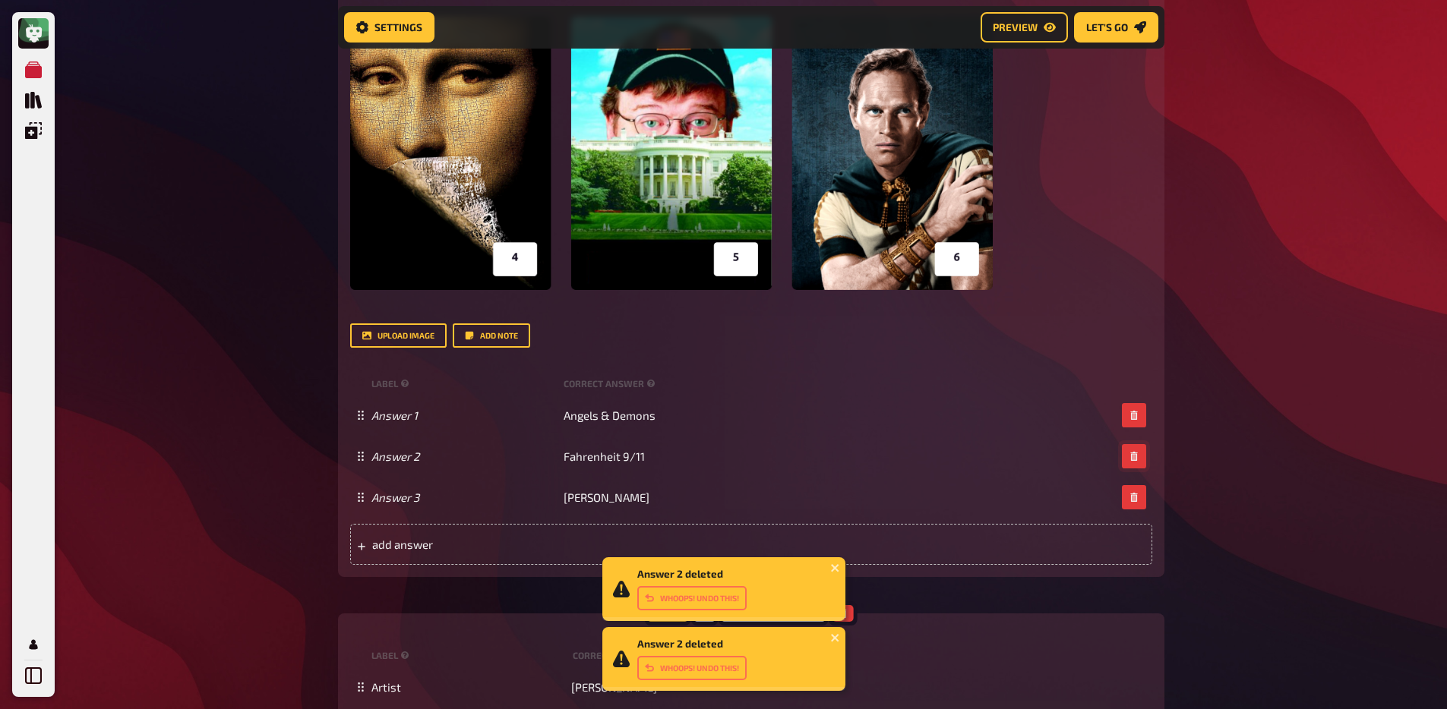
click at [1140, 462] on button "button" at bounding box center [1134, 456] width 24 height 24
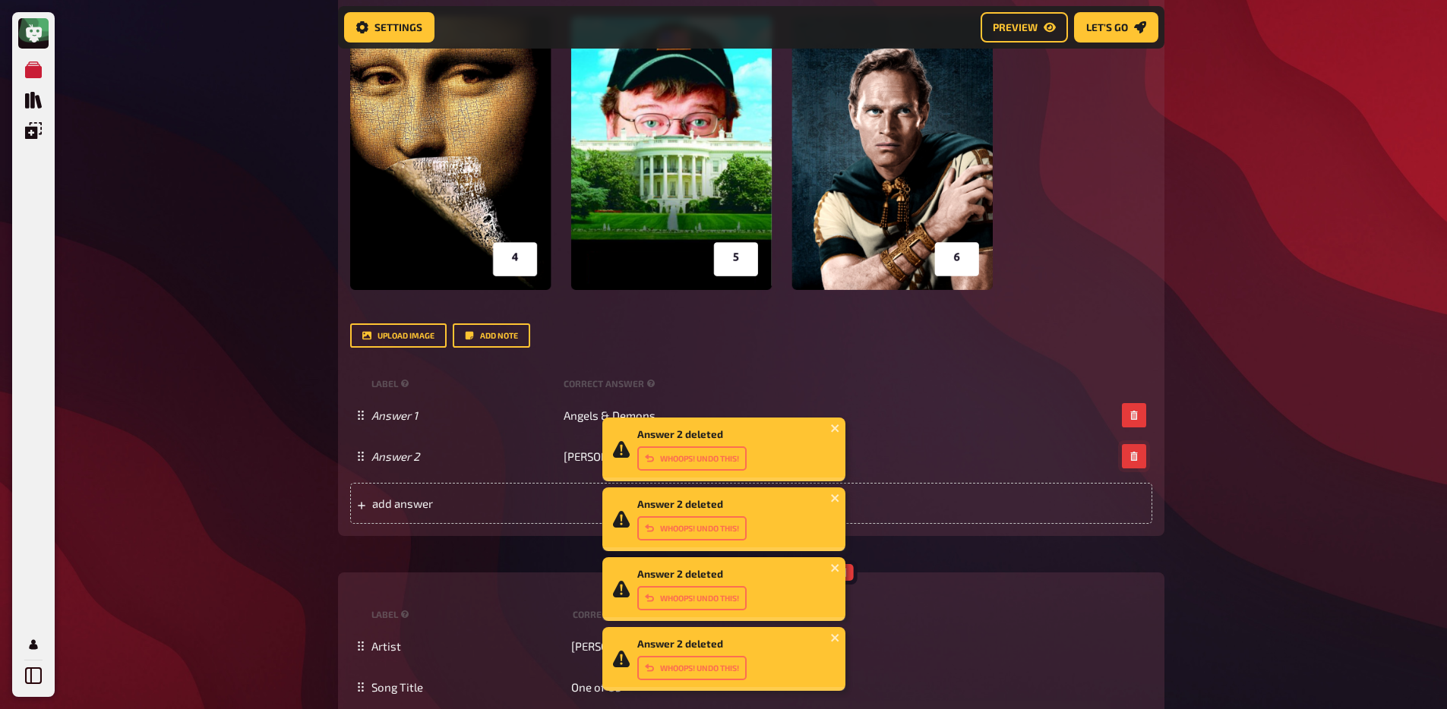
click at [1140, 462] on button "button" at bounding box center [1134, 456] width 24 height 24
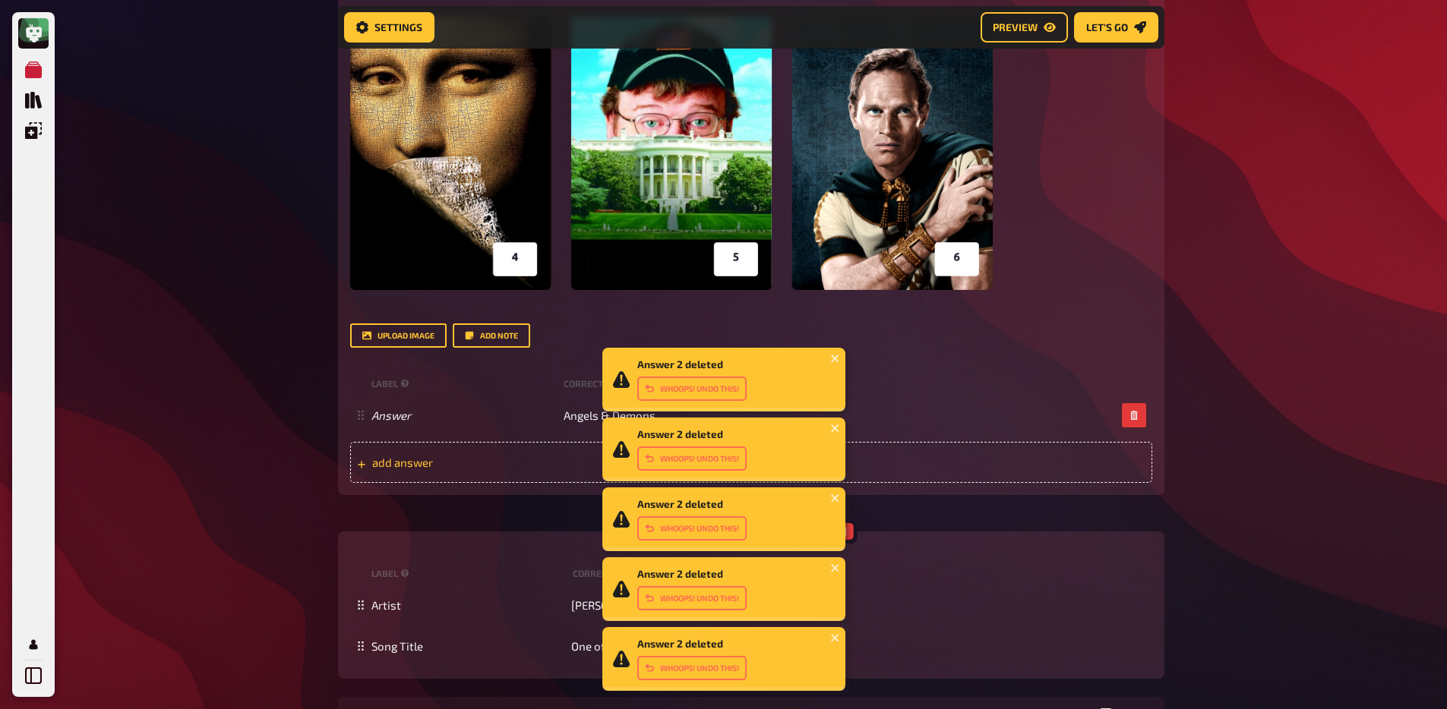
click at [483, 469] on span "add answer" at bounding box center [490, 463] width 236 height 14
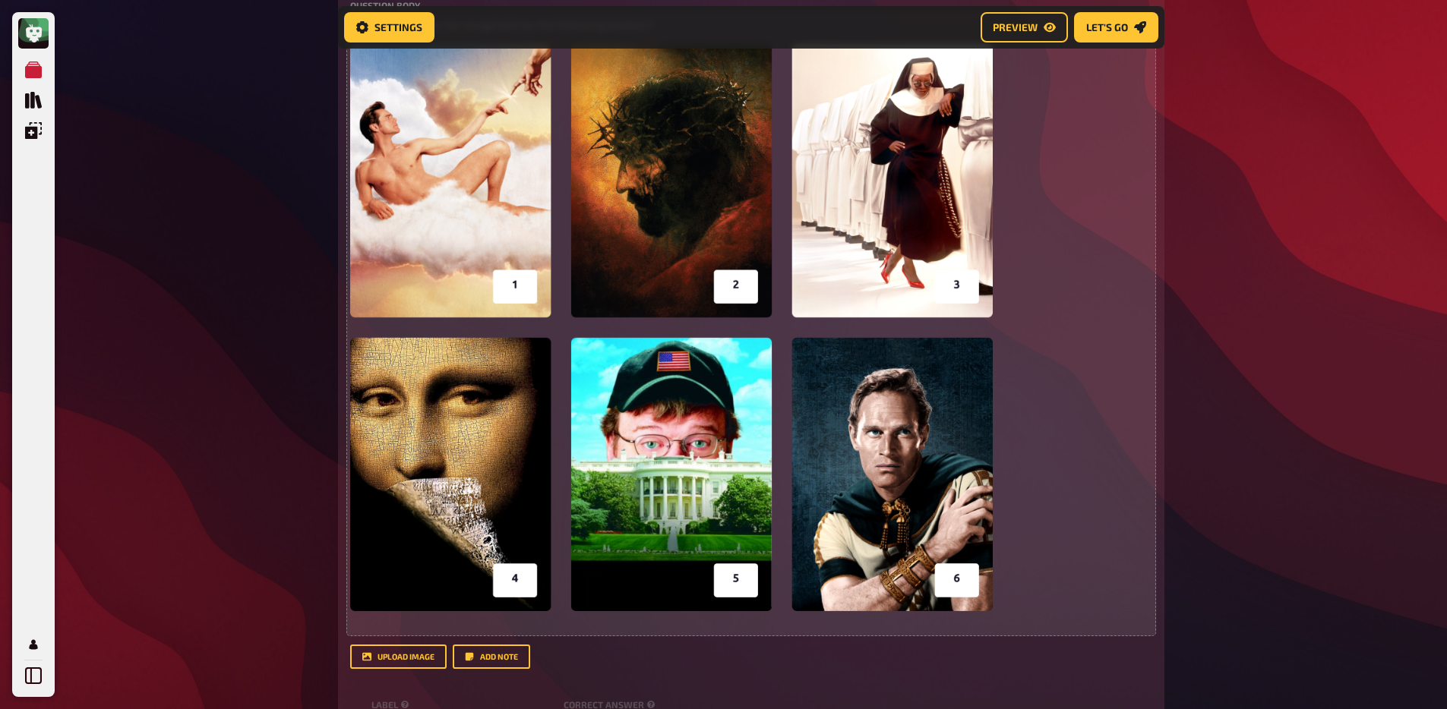
scroll to position [447, 0]
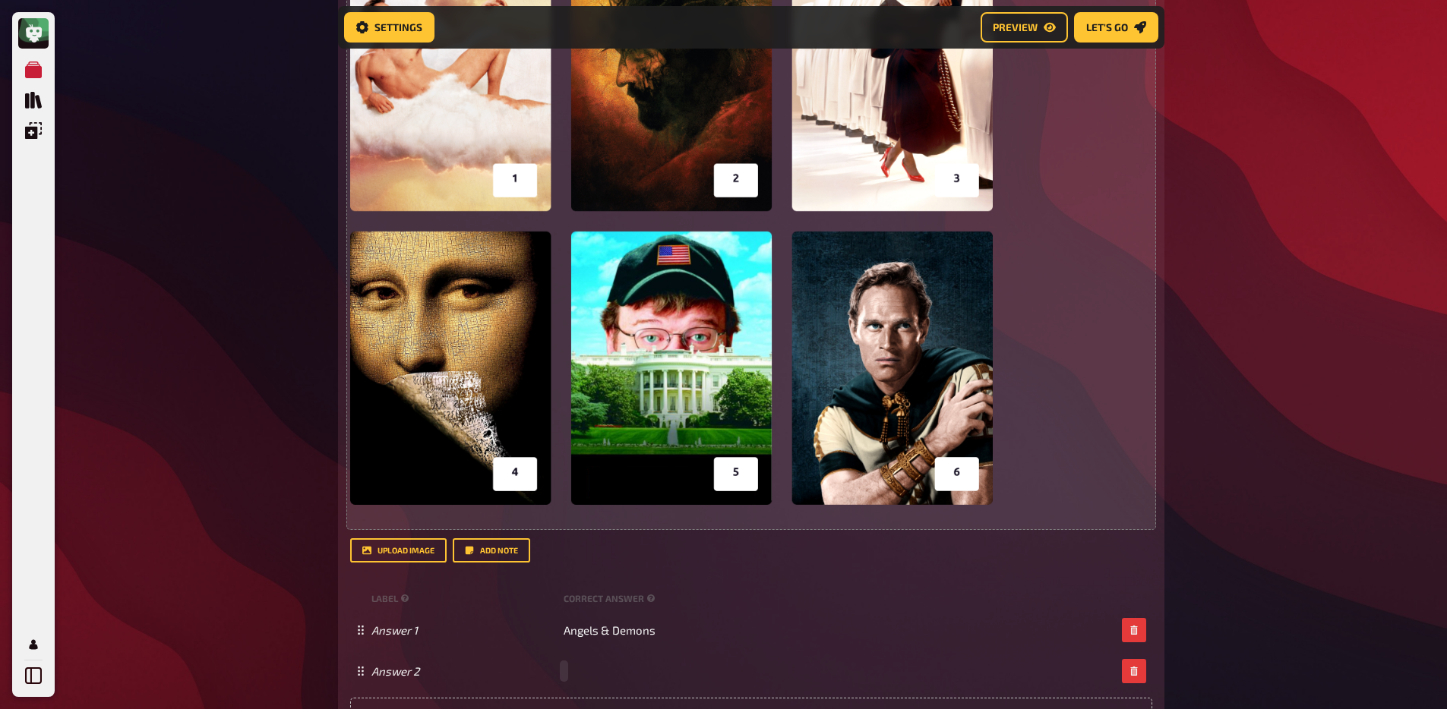
paste span
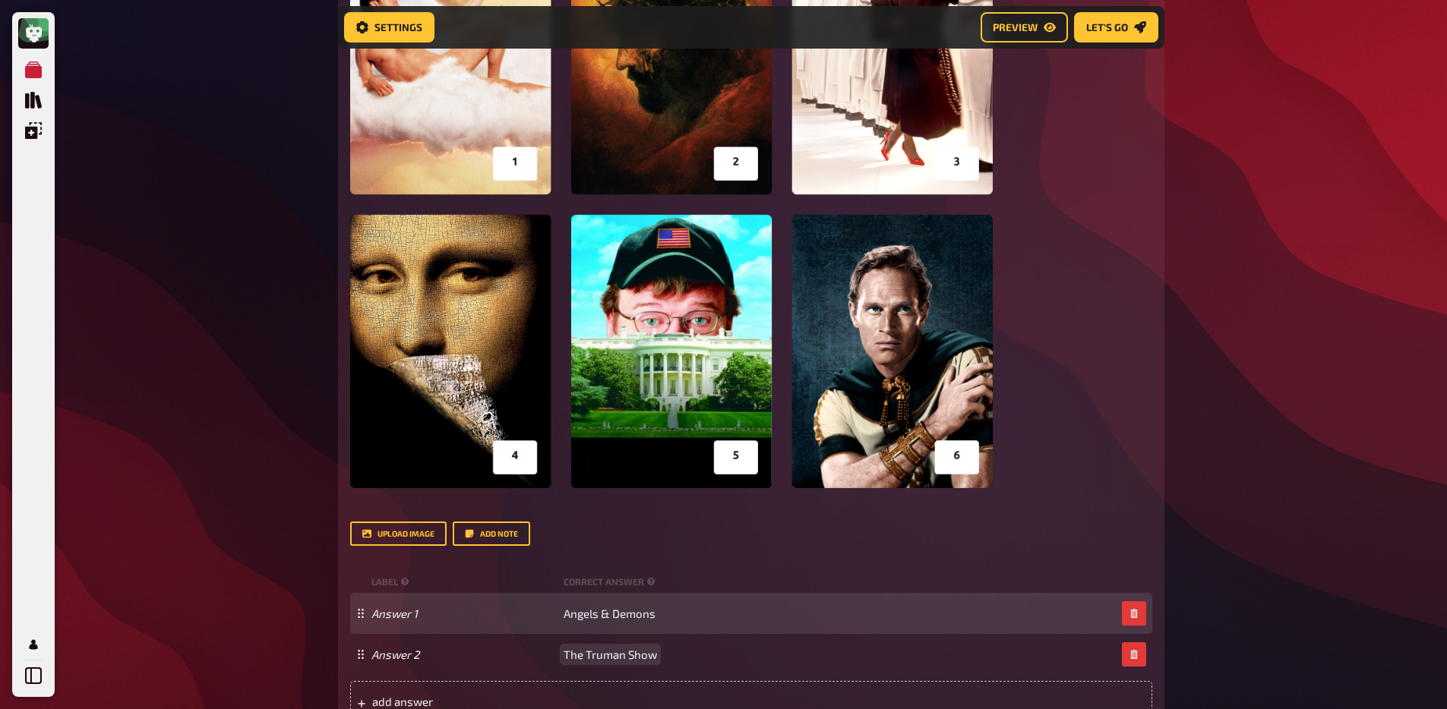
scroll to position [481, 0]
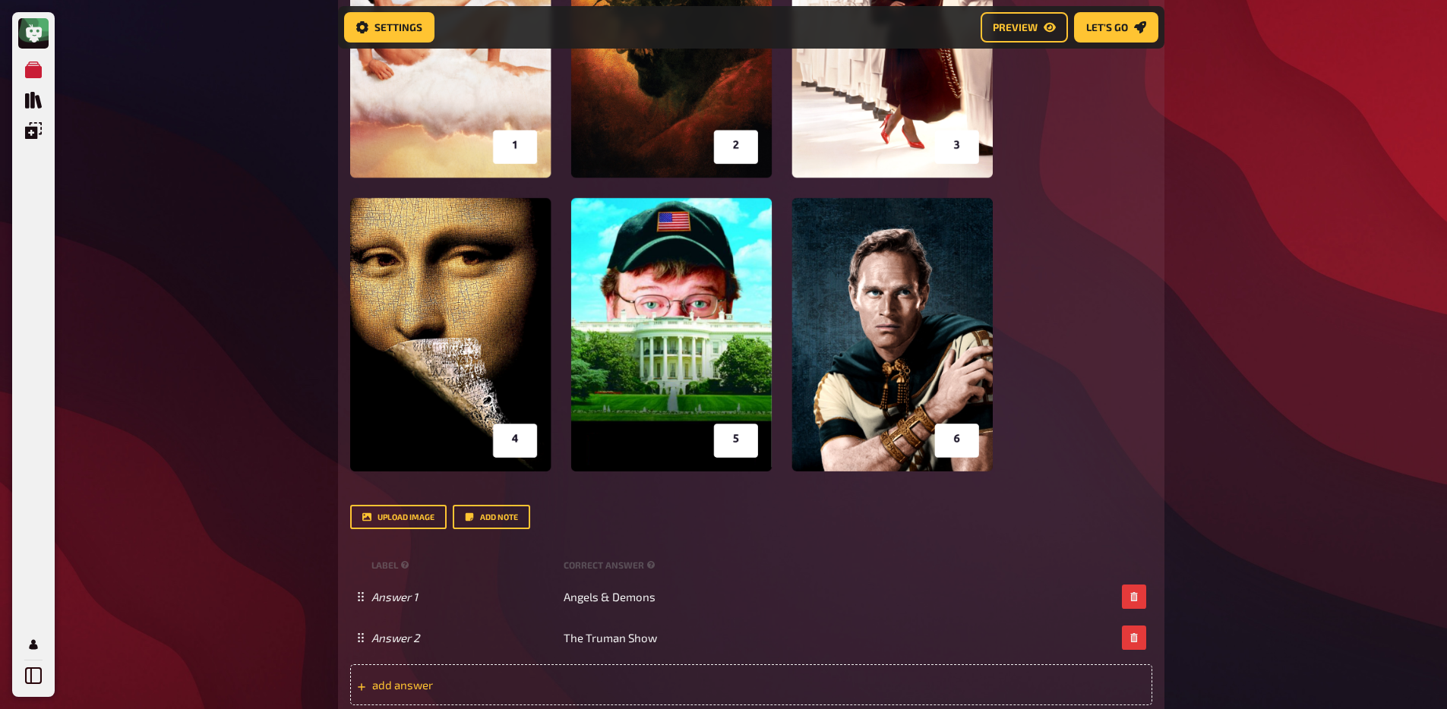
click at [604, 680] on span "add answer" at bounding box center [490, 685] width 236 height 14
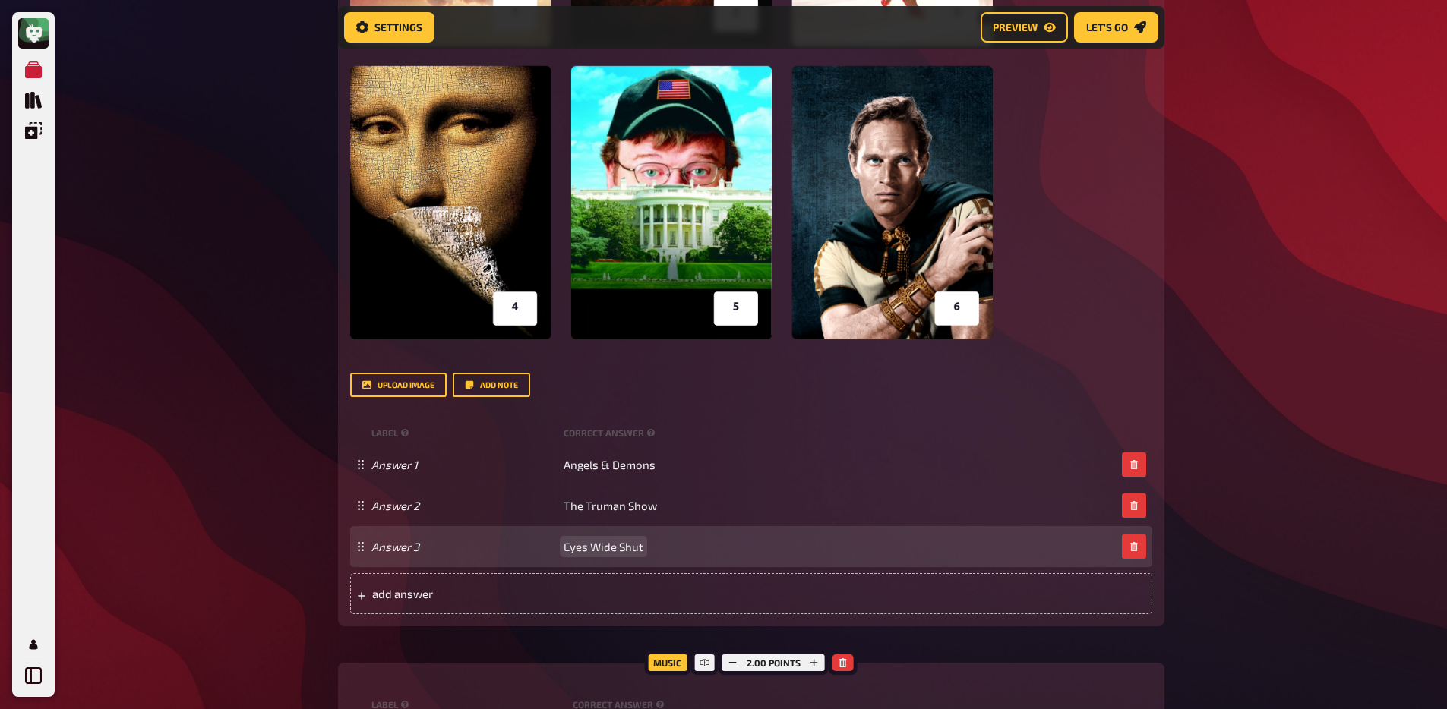
scroll to position [634, 0]
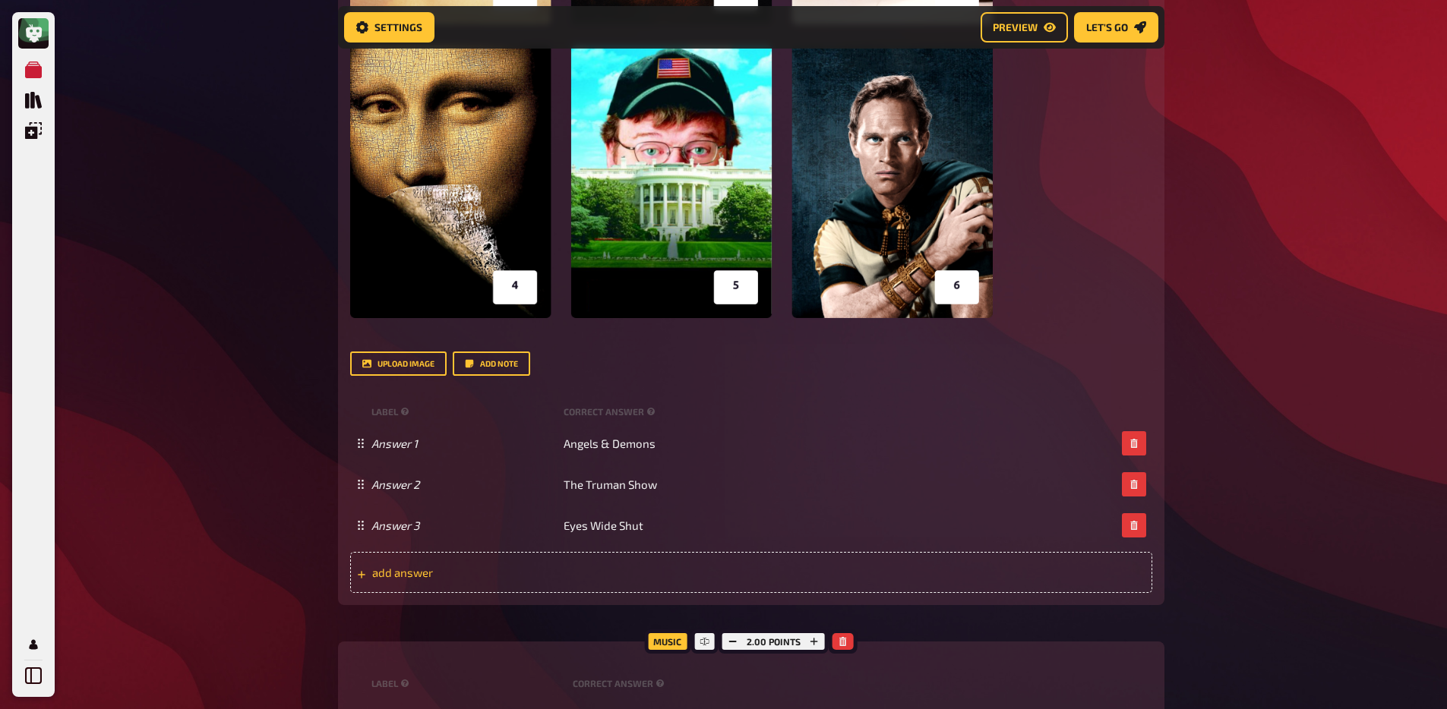
click at [680, 593] on div "add answer" at bounding box center [751, 572] width 802 height 41
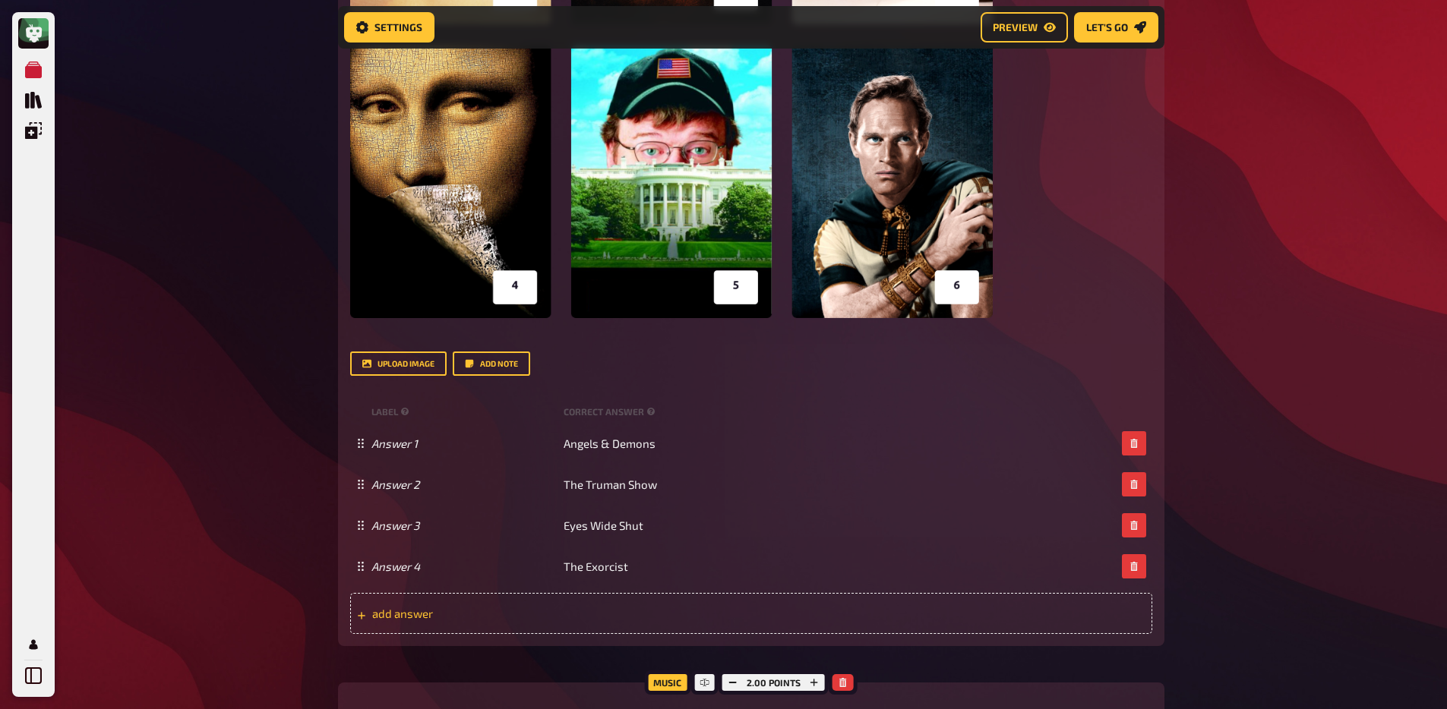
click at [571, 627] on div "add answer" at bounding box center [751, 613] width 802 height 41
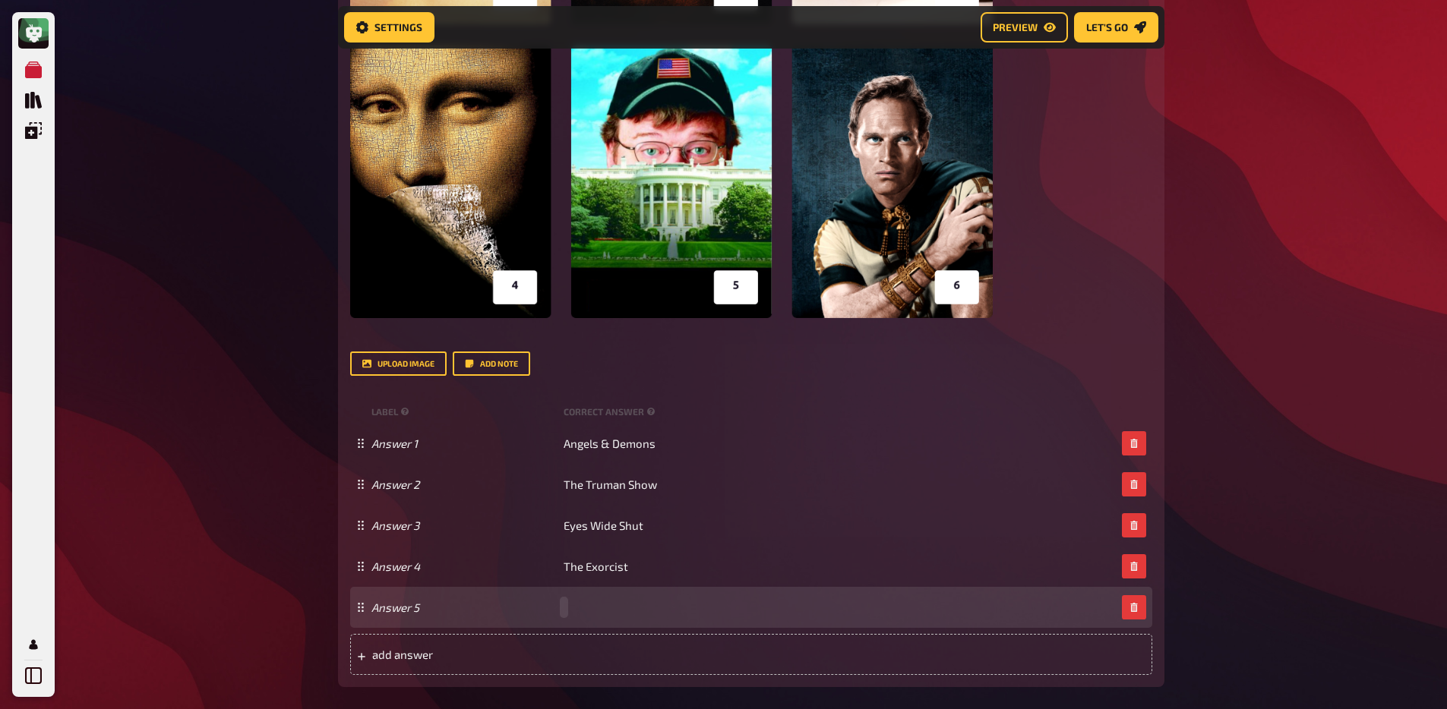
paste span
click at [567, 604] on span "midsommar" at bounding box center [580, 608] width 34 height 14
drag, startPoint x: 571, startPoint y: 610, endPoint x: 597, endPoint y: 626, distance: 30.3
click at [572, 610] on span "midsommar" at bounding box center [580, 608] width 34 height 14
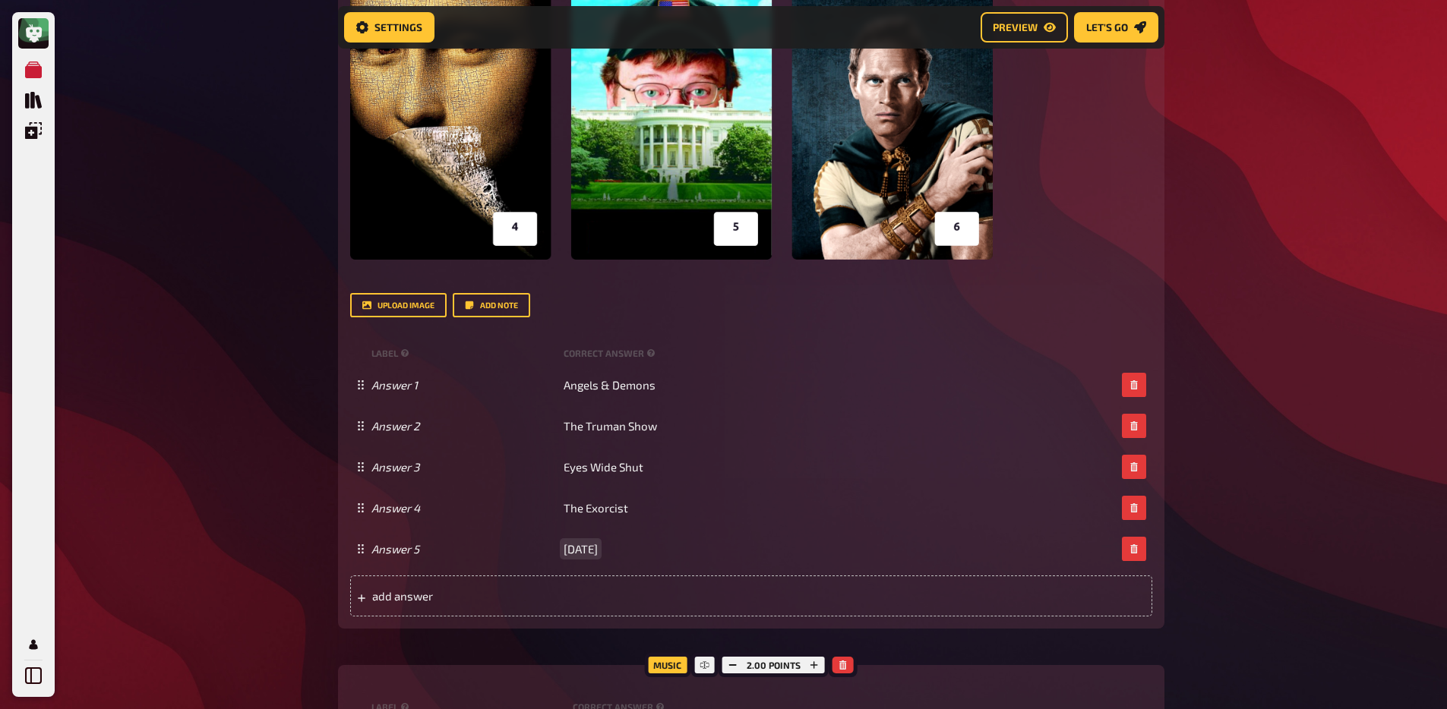
scroll to position [804, 0]
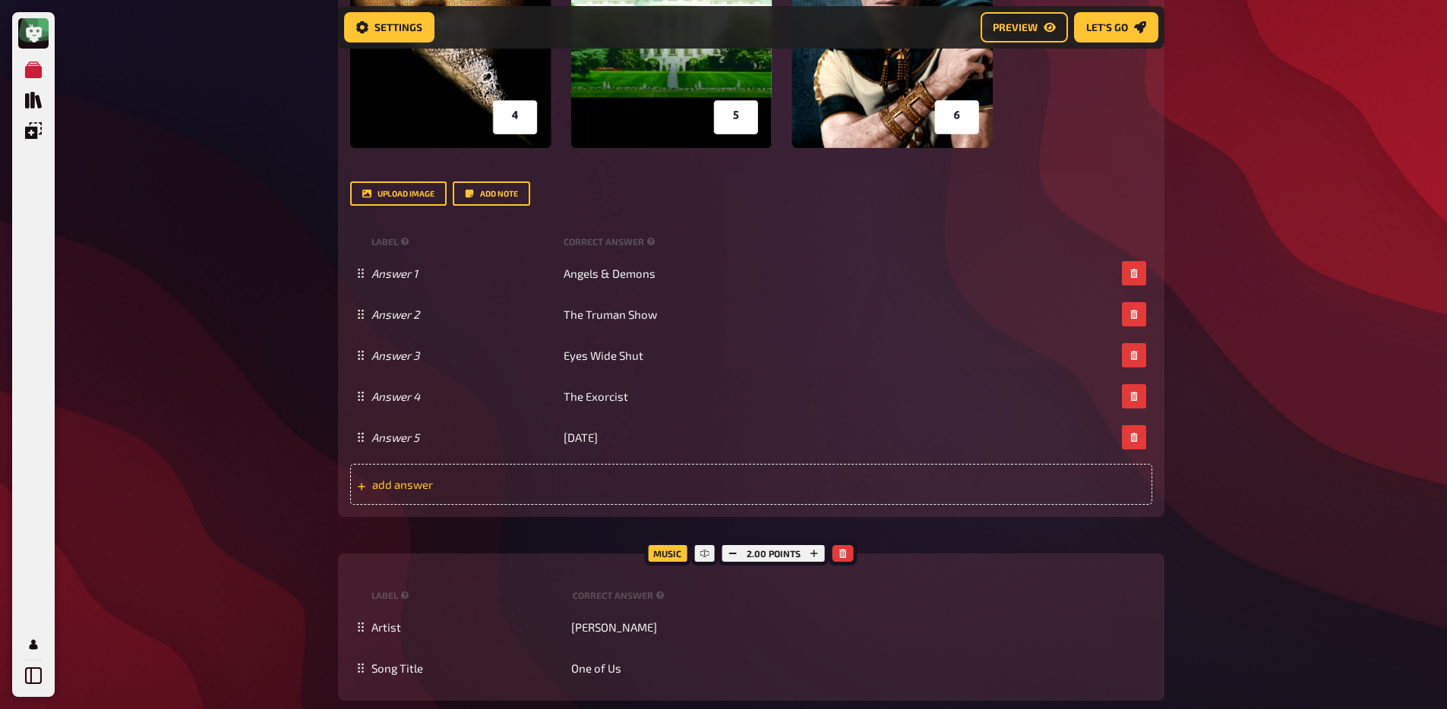
click at [591, 501] on div "add answer" at bounding box center [751, 484] width 802 height 41
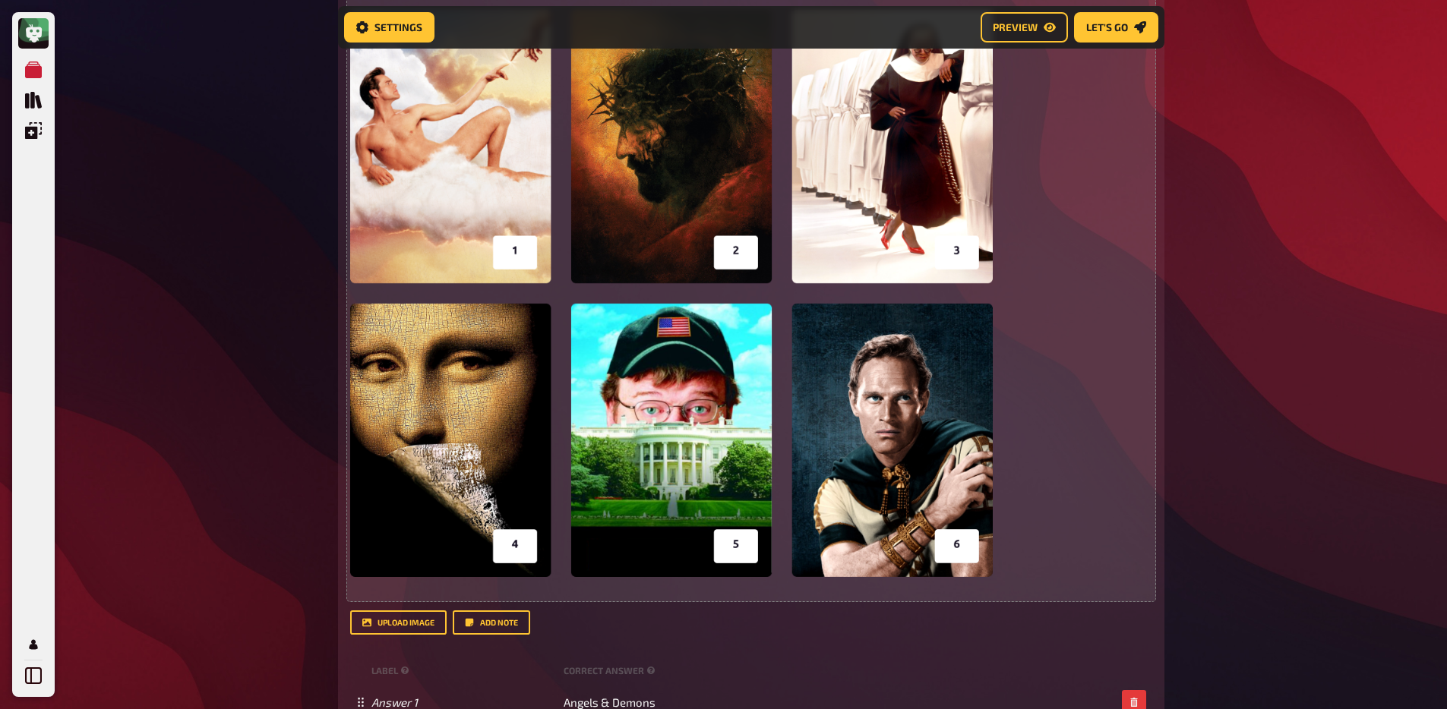
scroll to position [251, 0]
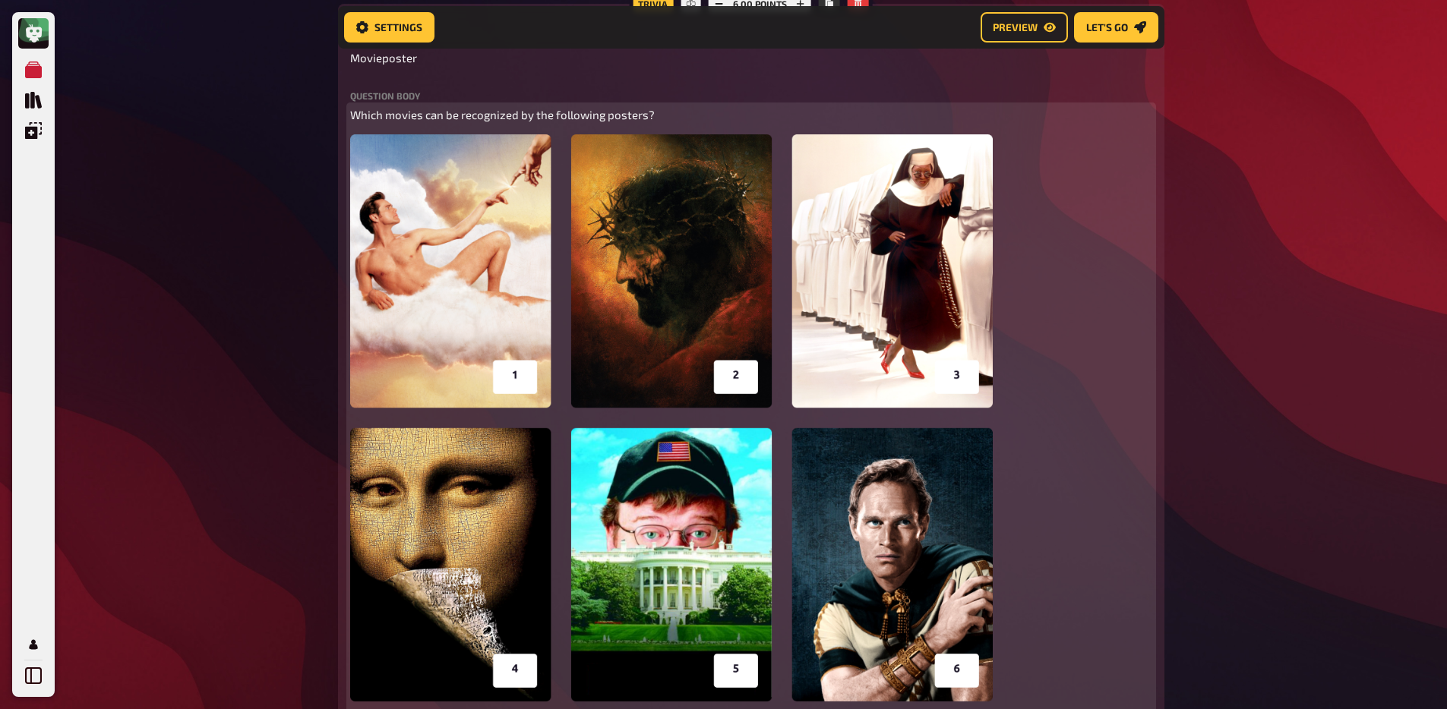
click at [605, 416] on img at bounding box center [671, 417] width 642 height 567
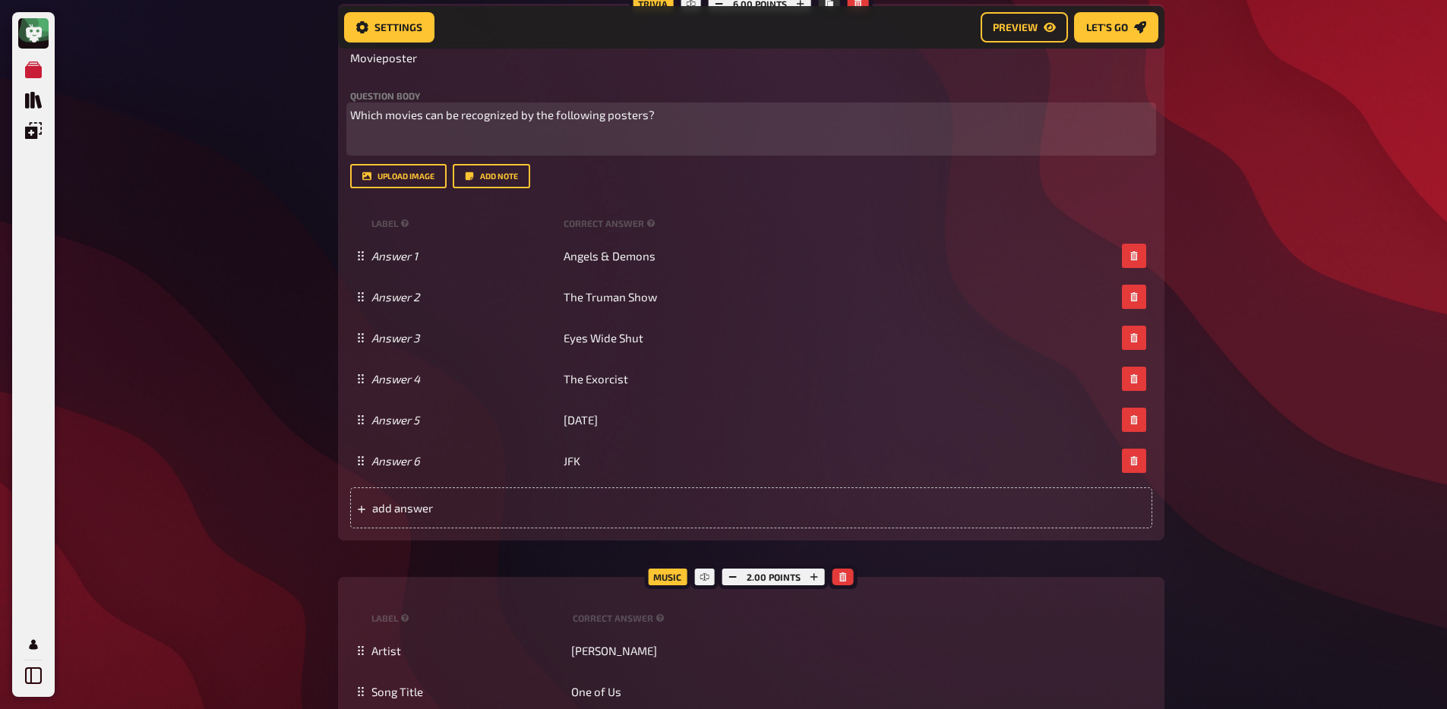
click at [402, 130] on div "Which movies can be recognized by the following posters? ﻿" at bounding box center [751, 129] width 802 height 46
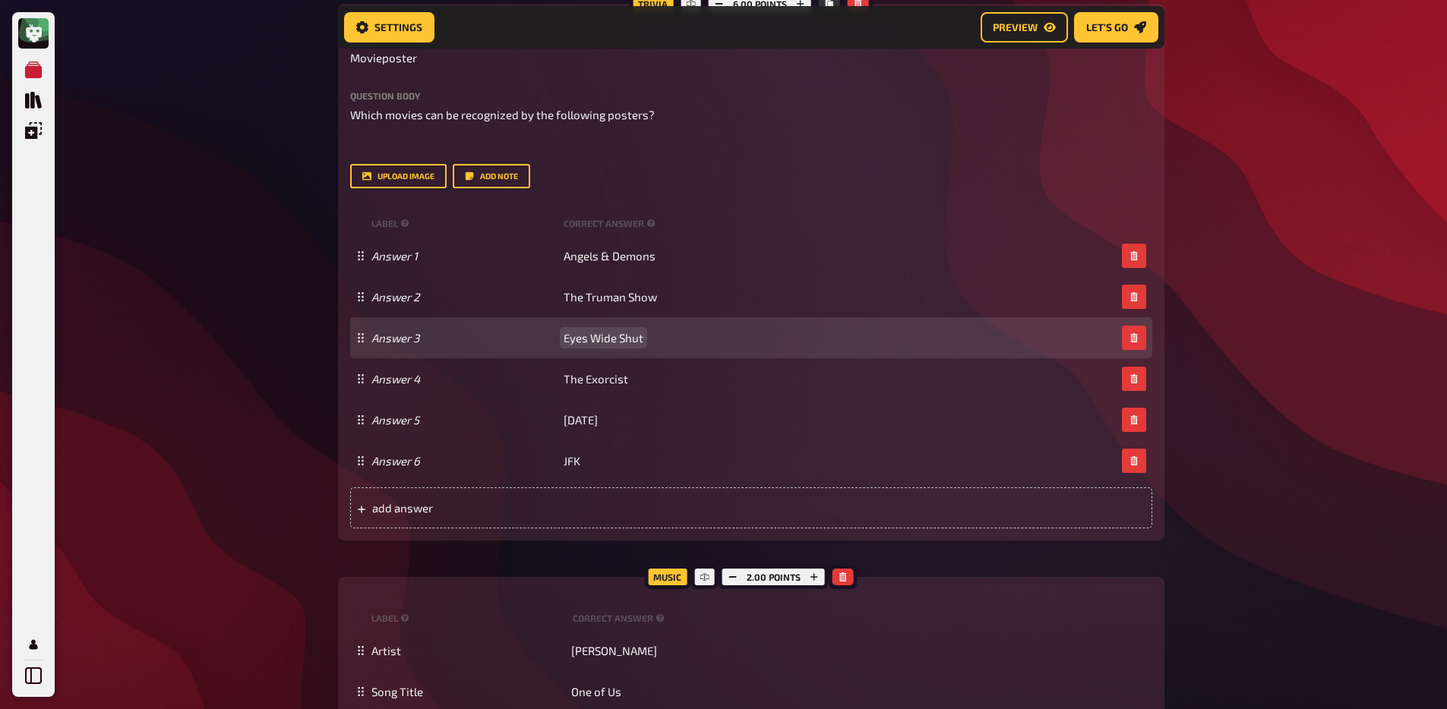
click at [609, 342] on span "Eyes Wide Shut" at bounding box center [603, 338] width 80 height 14
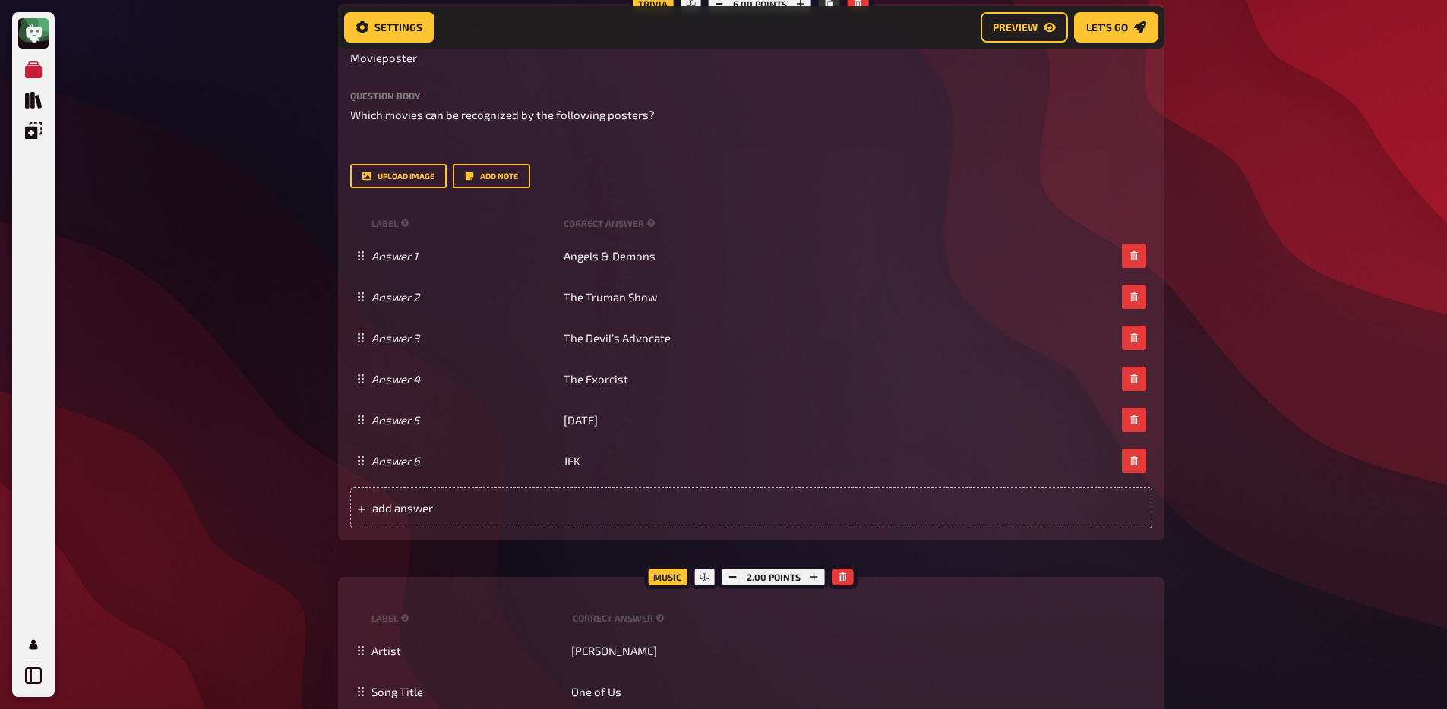
click at [178, 321] on div "My Quizzes Quiz Library Overlays My Account Home My Quizzes Religion, Believes …" at bounding box center [723, 667] width 1447 height 1836
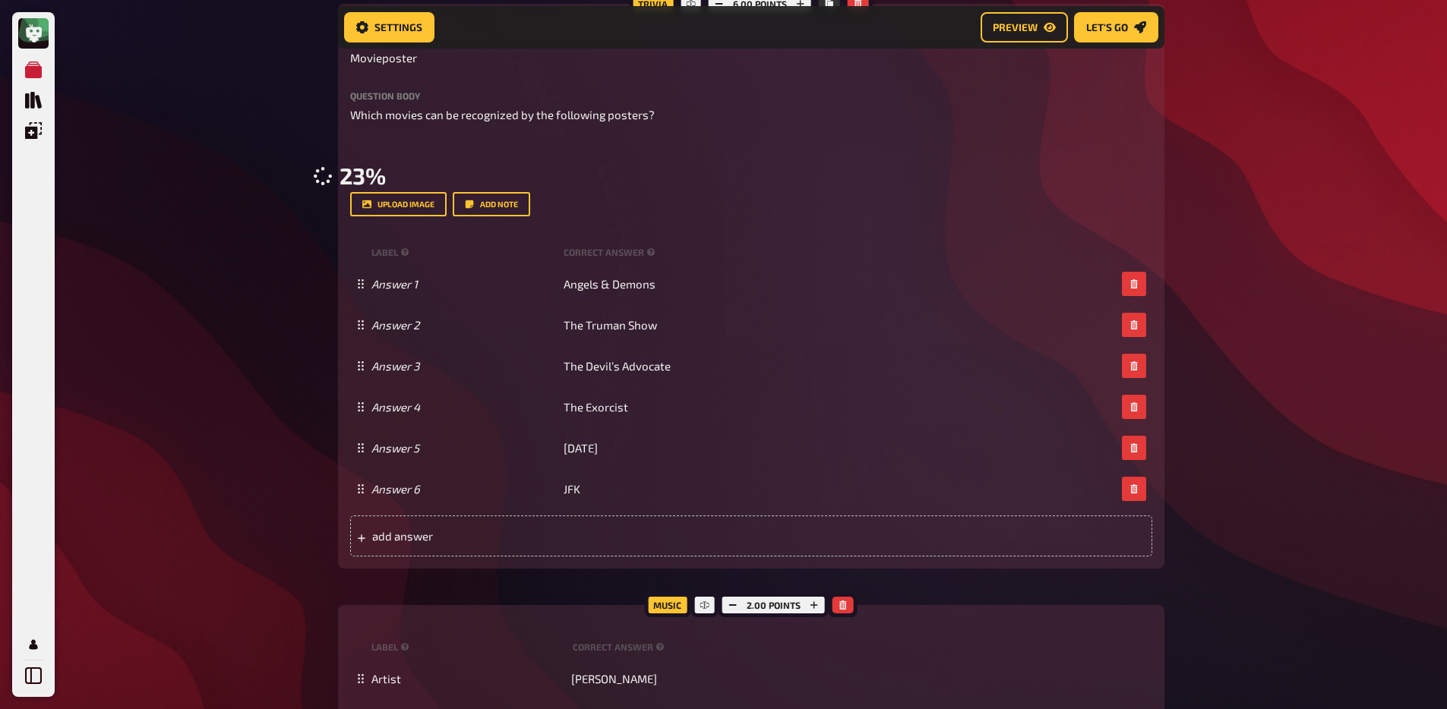
click at [213, 208] on div "My Quizzes Quiz Library Overlays My Account Home My Quizzes Religion, Believes …" at bounding box center [723, 681] width 1447 height 1864
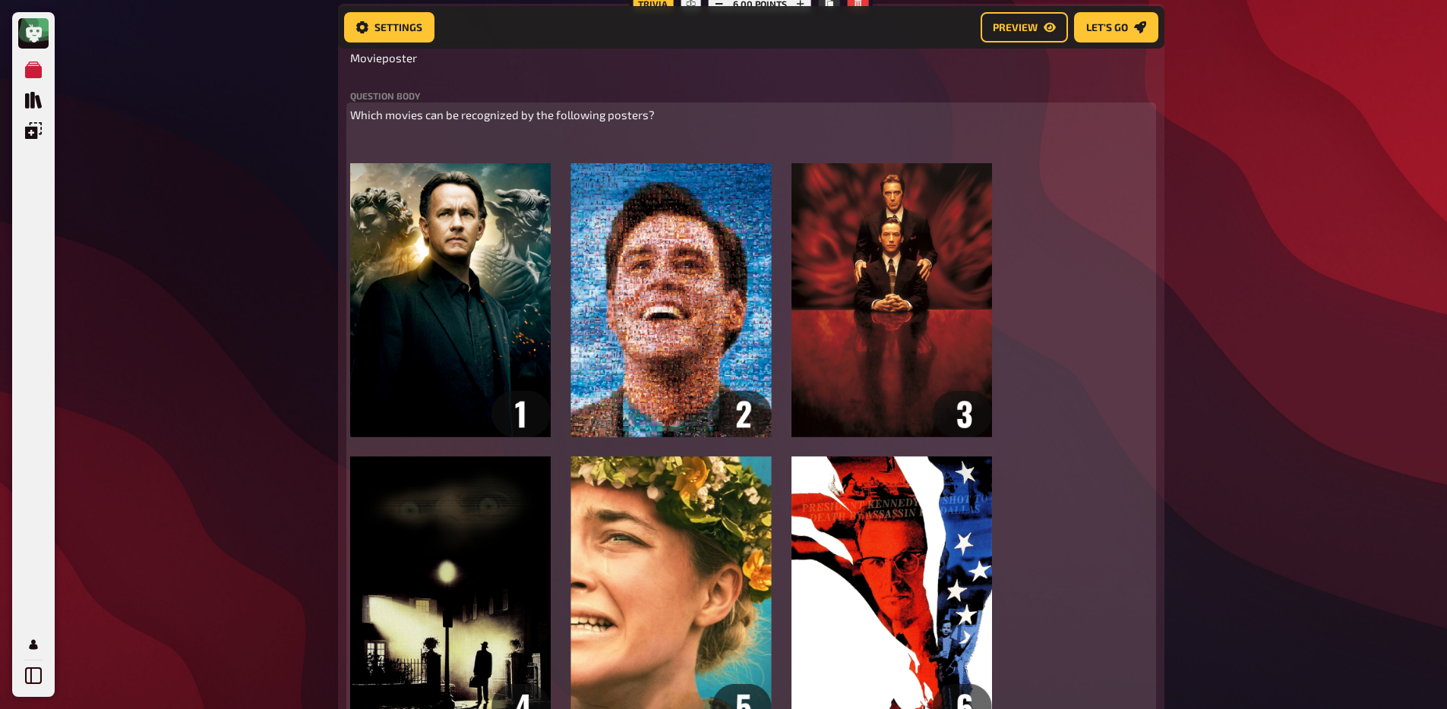
click at [375, 139] on p "﻿" at bounding box center [751, 142] width 802 height 17
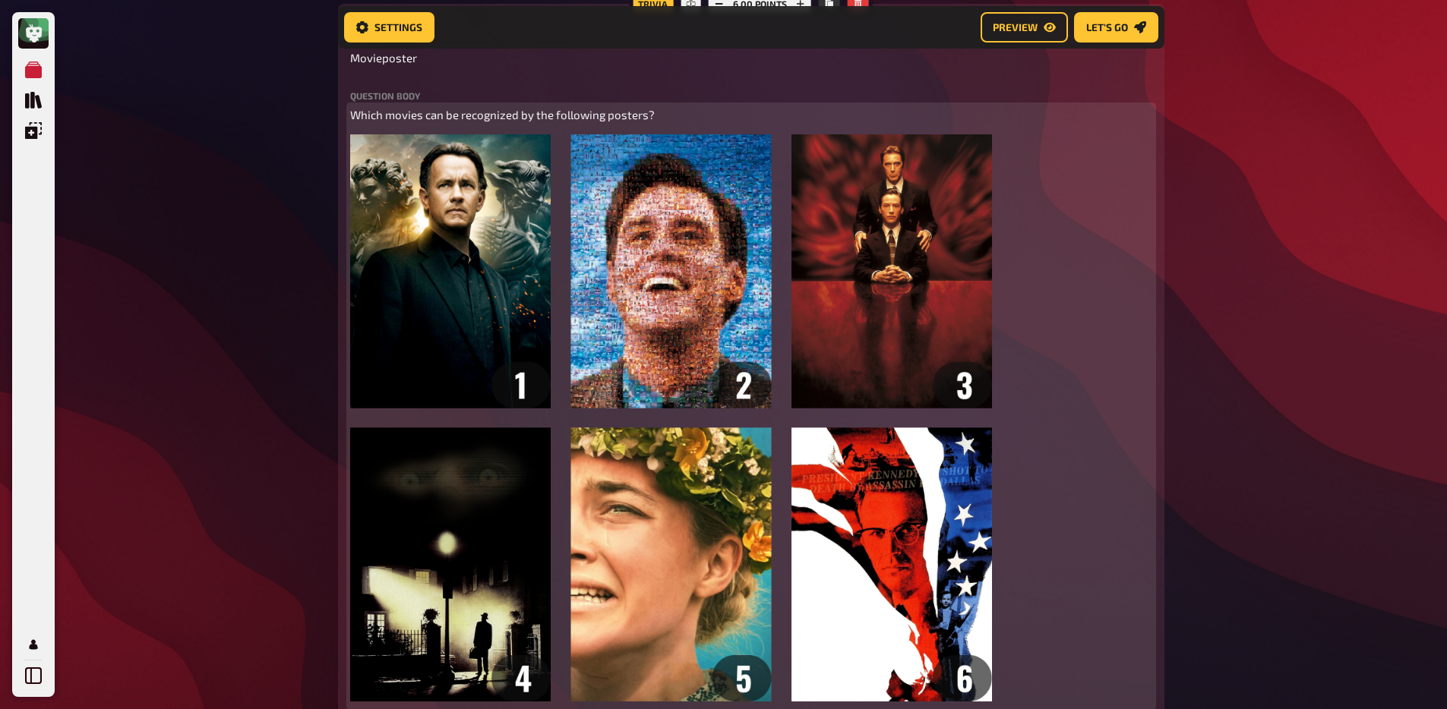
click at [502, 113] on span "Which movies can be recognized by the following posters?" at bounding box center [502, 115] width 305 height 14
click at [445, 85] on button "button" at bounding box center [455, 86] width 24 height 24
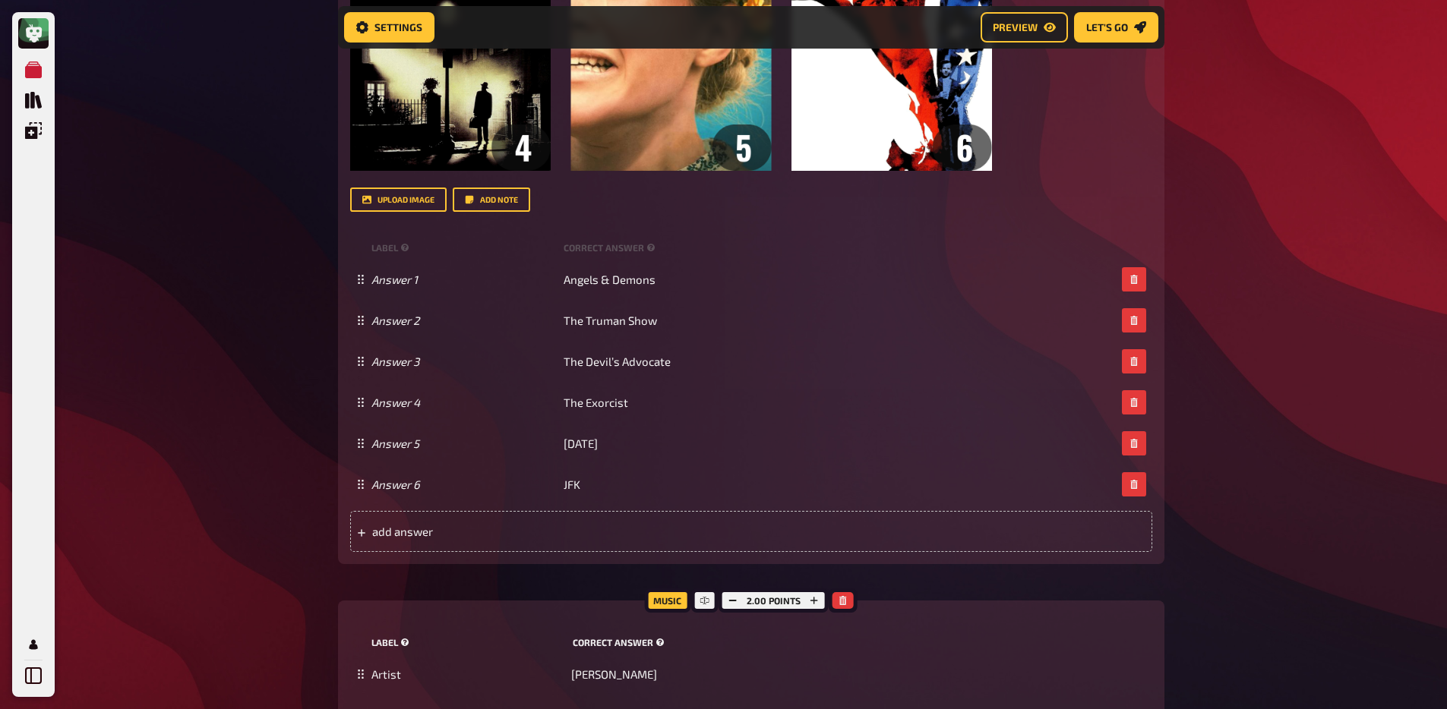
scroll to position [937, 0]
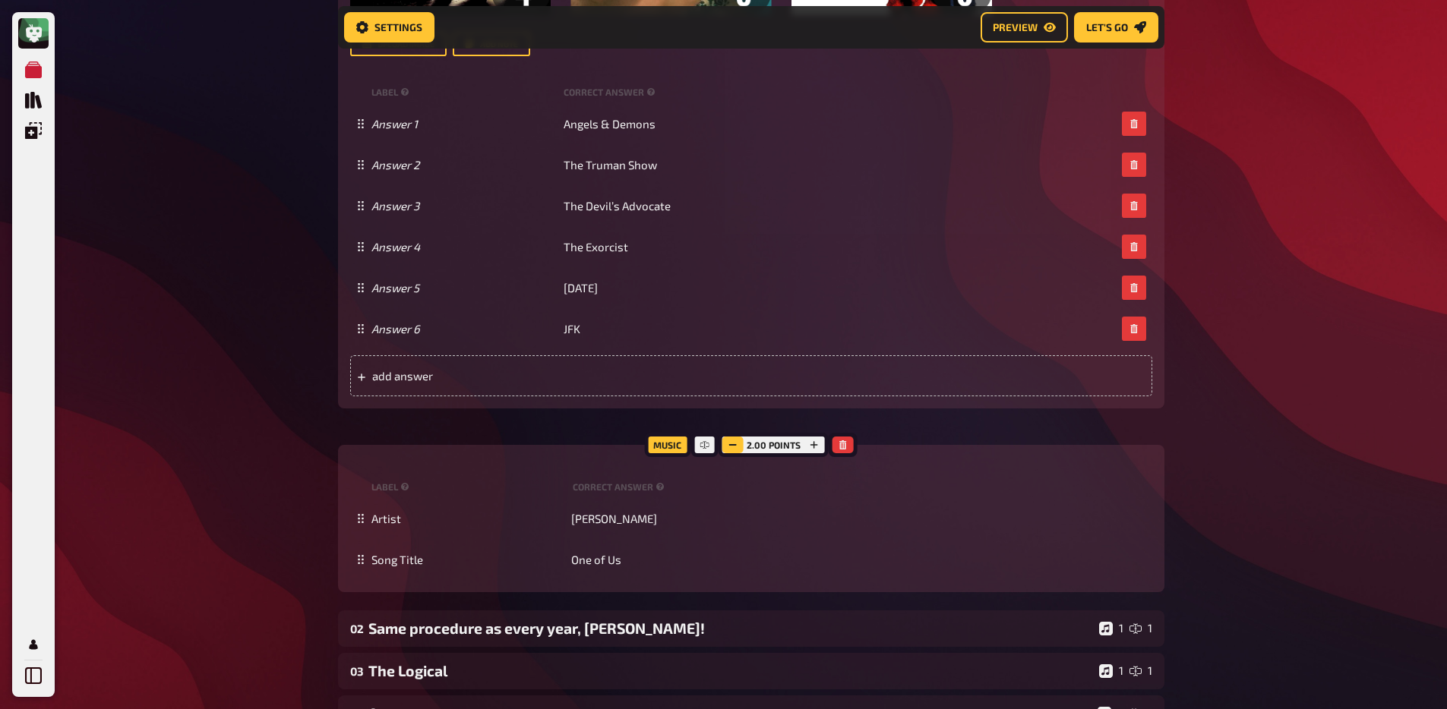
click at [737, 446] on icon "button" at bounding box center [732, 444] width 9 height 9
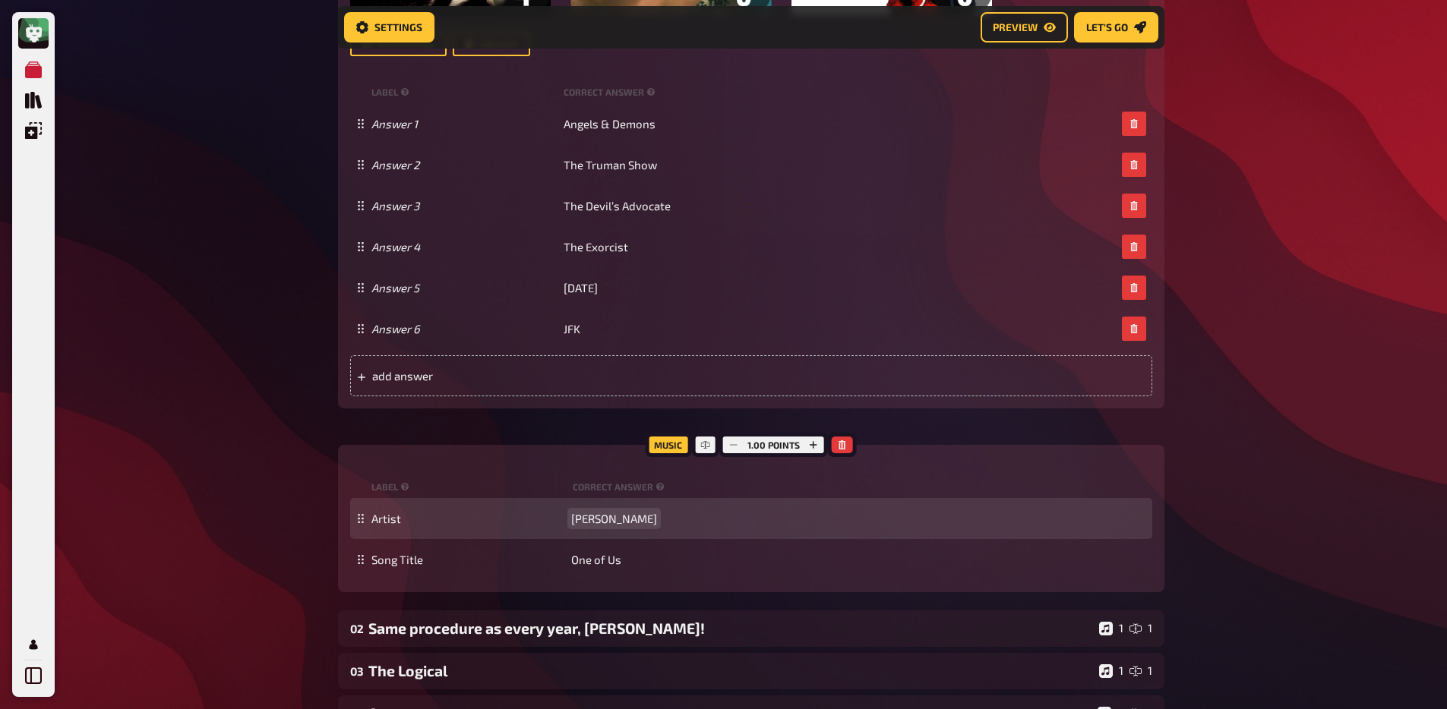
click at [634, 525] on span "Joan Osborne" at bounding box center [614, 519] width 86 height 14
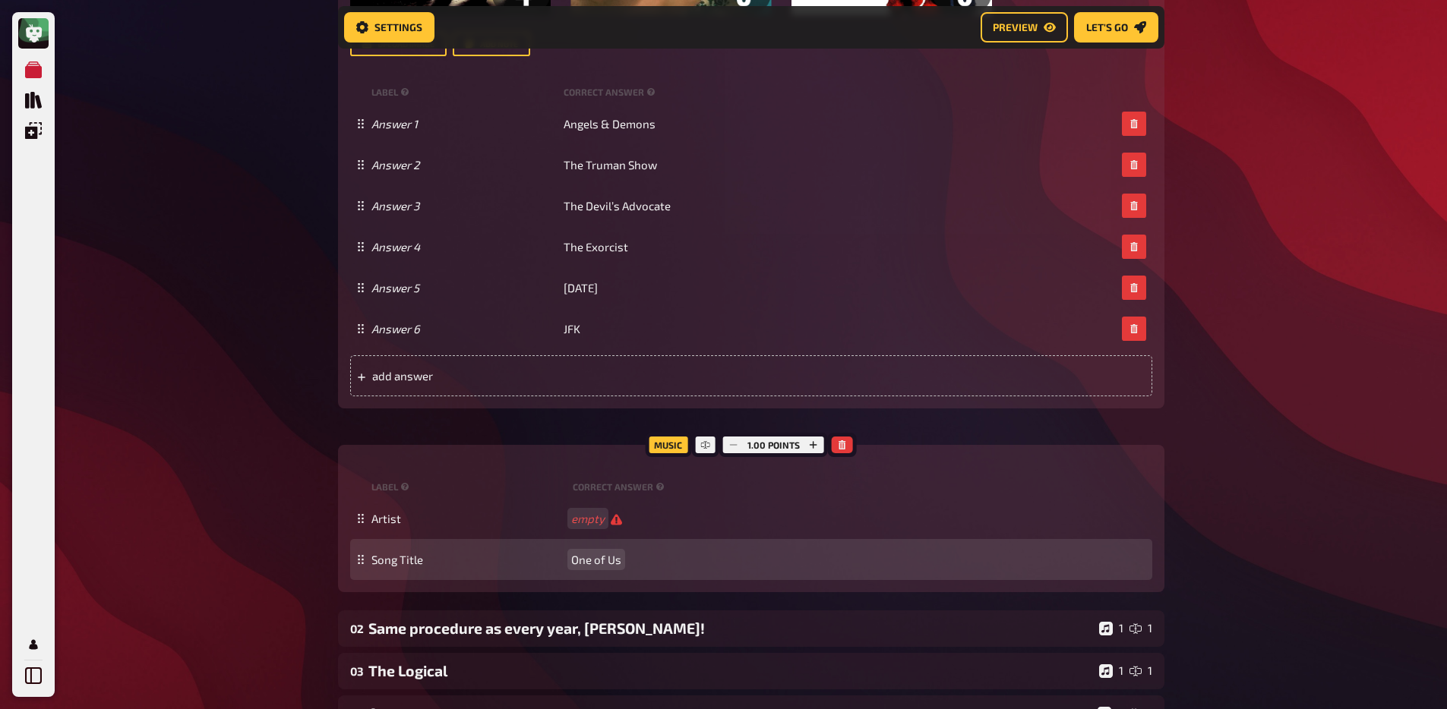
scroll to position [936, 0]
click at [597, 562] on span "One of Us" at bounding box center [596, 561] width 50 height 14
click at [599, 563] on span "One of Us" at bounding box center [596, 561] width 50 height 14
click at [598, 561] on span "One of Us" at bounding box center [596, 561] width 50 height 14
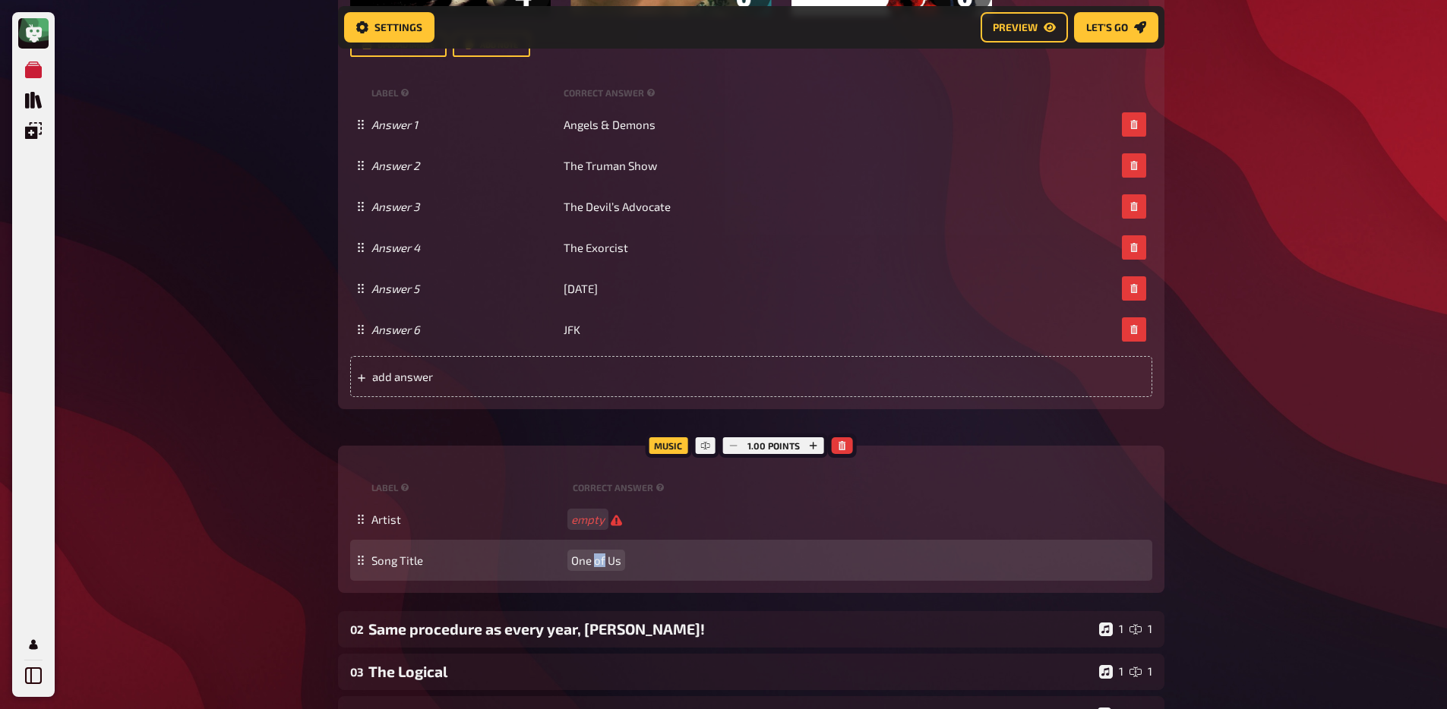
click at [600, 560] on span "One of Us" at bounding box center [596, 561] width 50 height 14
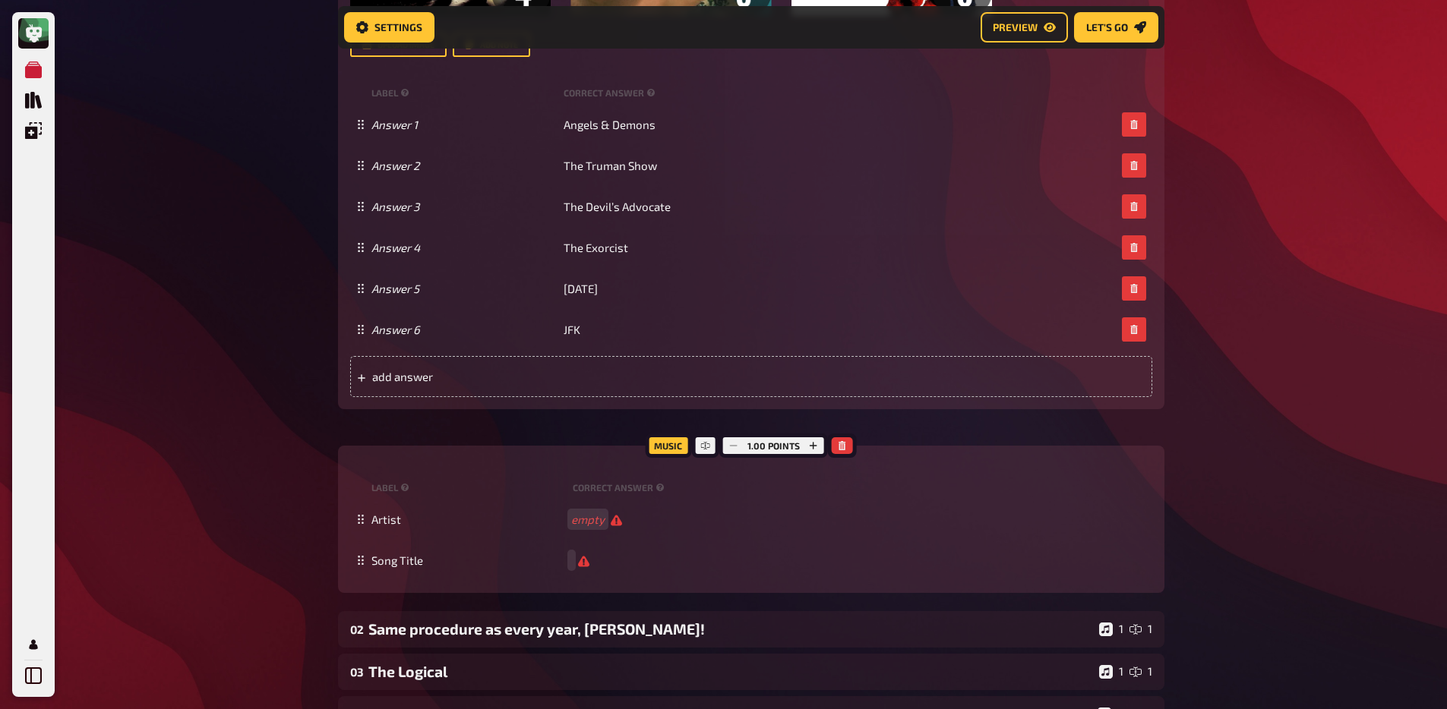
click at [233, 531] on div "My Quizzes Quiz Library Overlays My Account Home My Quizzes Religion, Believes …" at bounding box center [723, 259] width 1447 height 2391
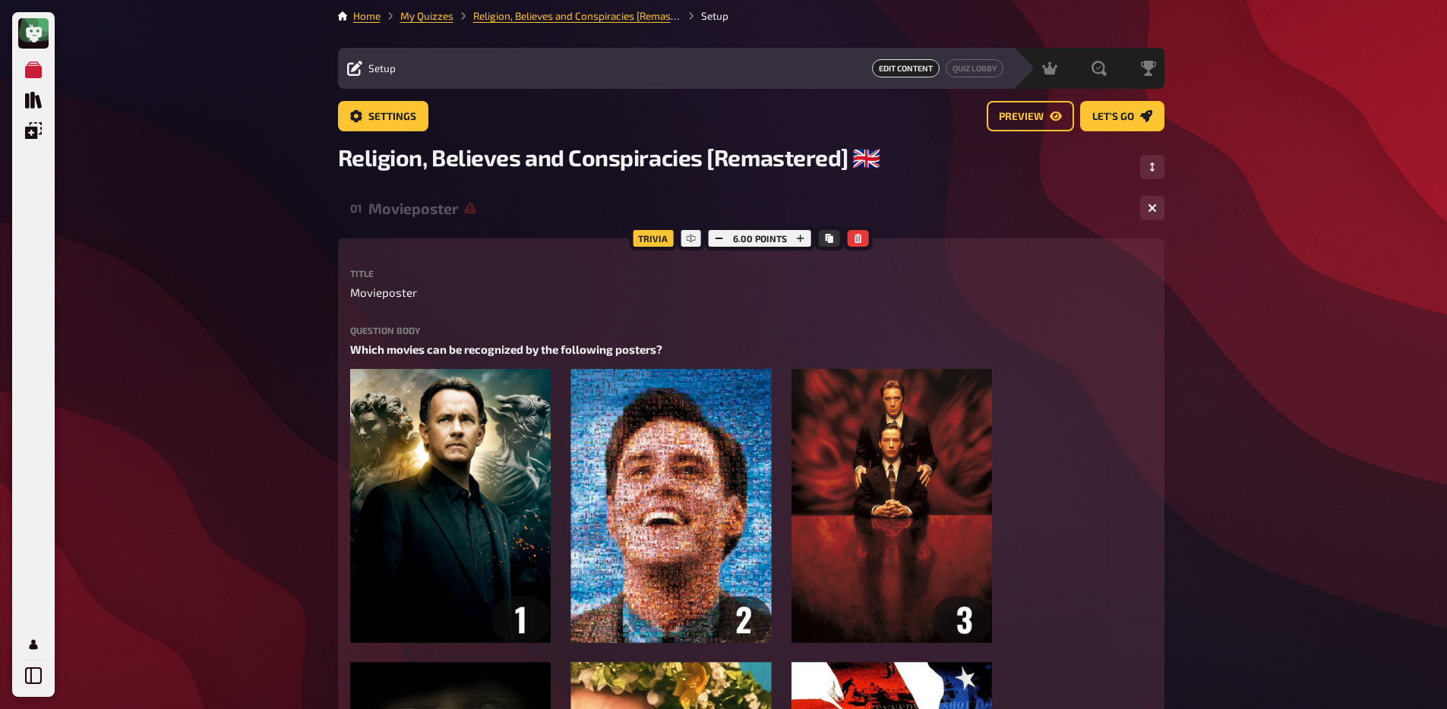
scroll to position [0, 0]
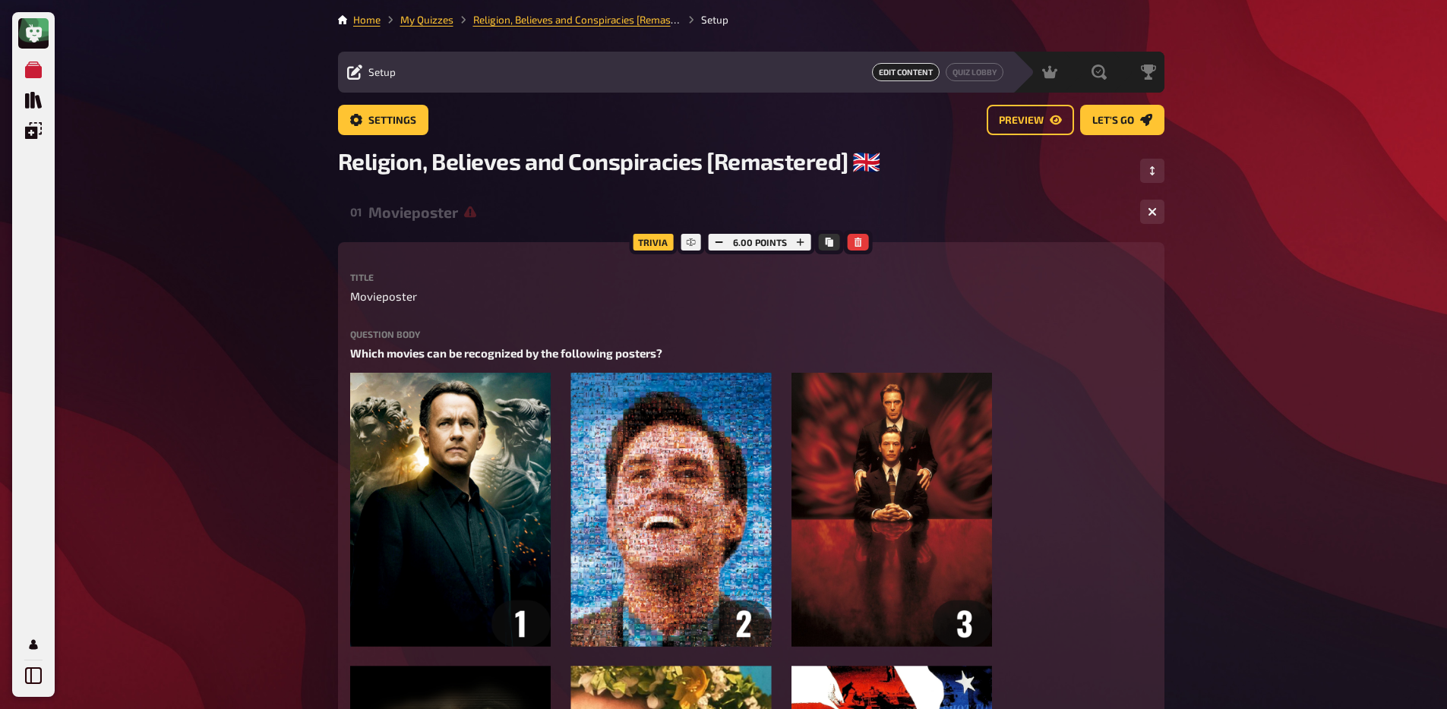
click at [447, 218] on div "Movieposter" at bounding box center [747, 212] width 759 height 17
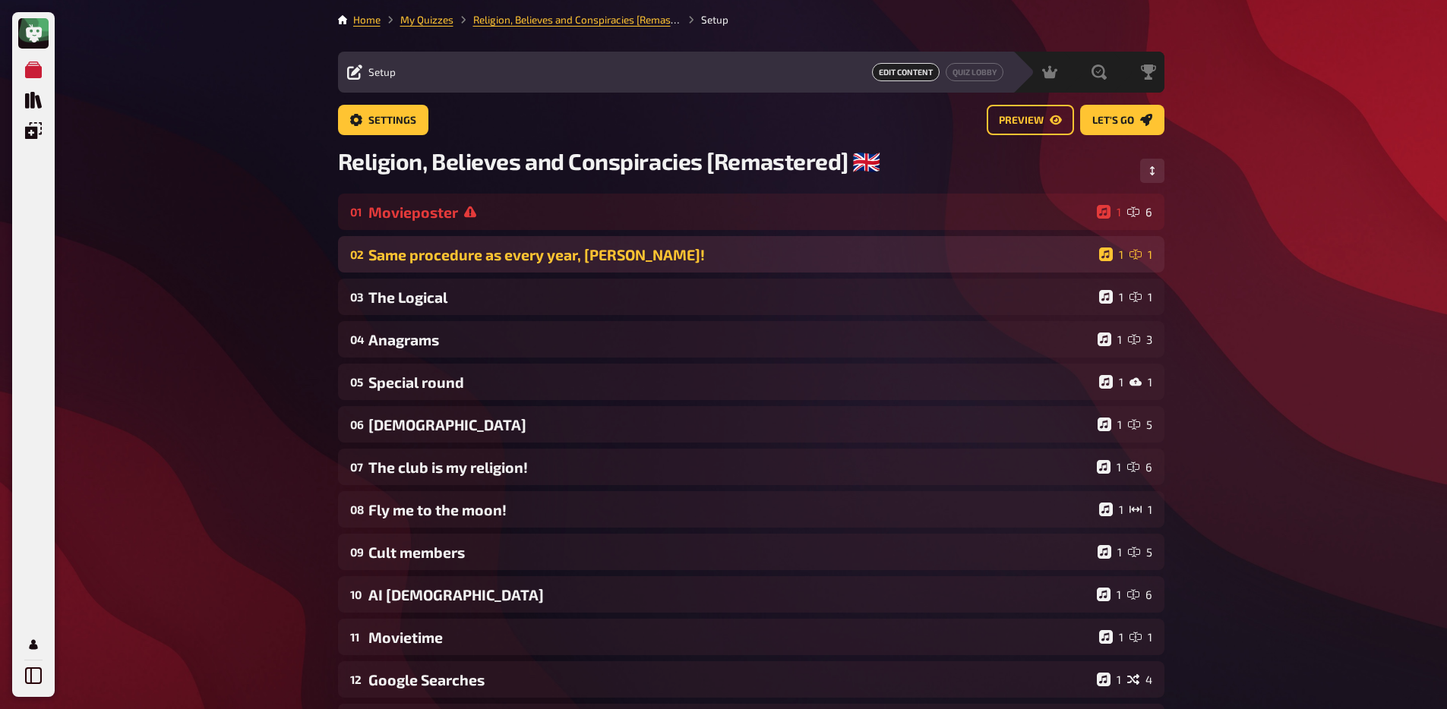
click at [447, 260] on div "Same procedure as every year, [PERSON_NAME]!" at bounding box center [730, 254] width 724 height 17
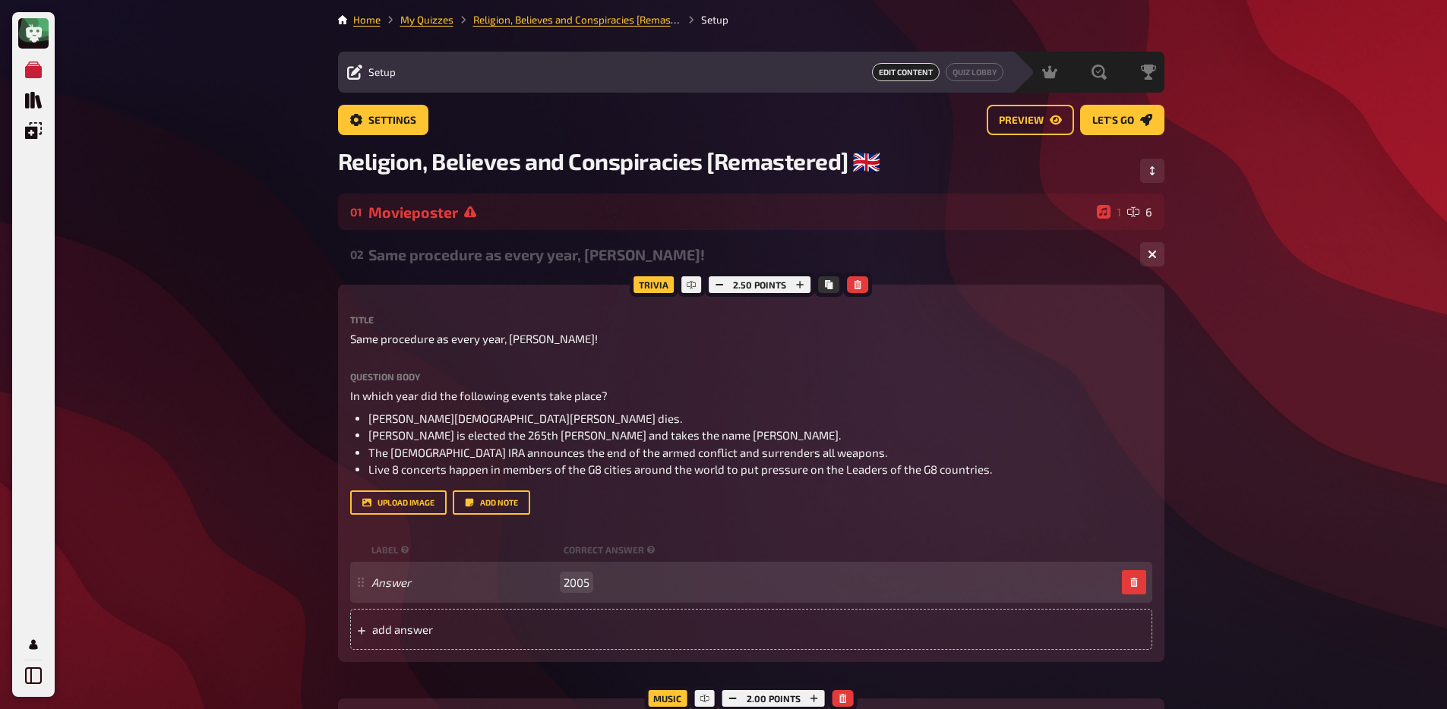
click at [571, 589] on span "2005" at bounding box center [576, 583] width 26 height 14
paste span
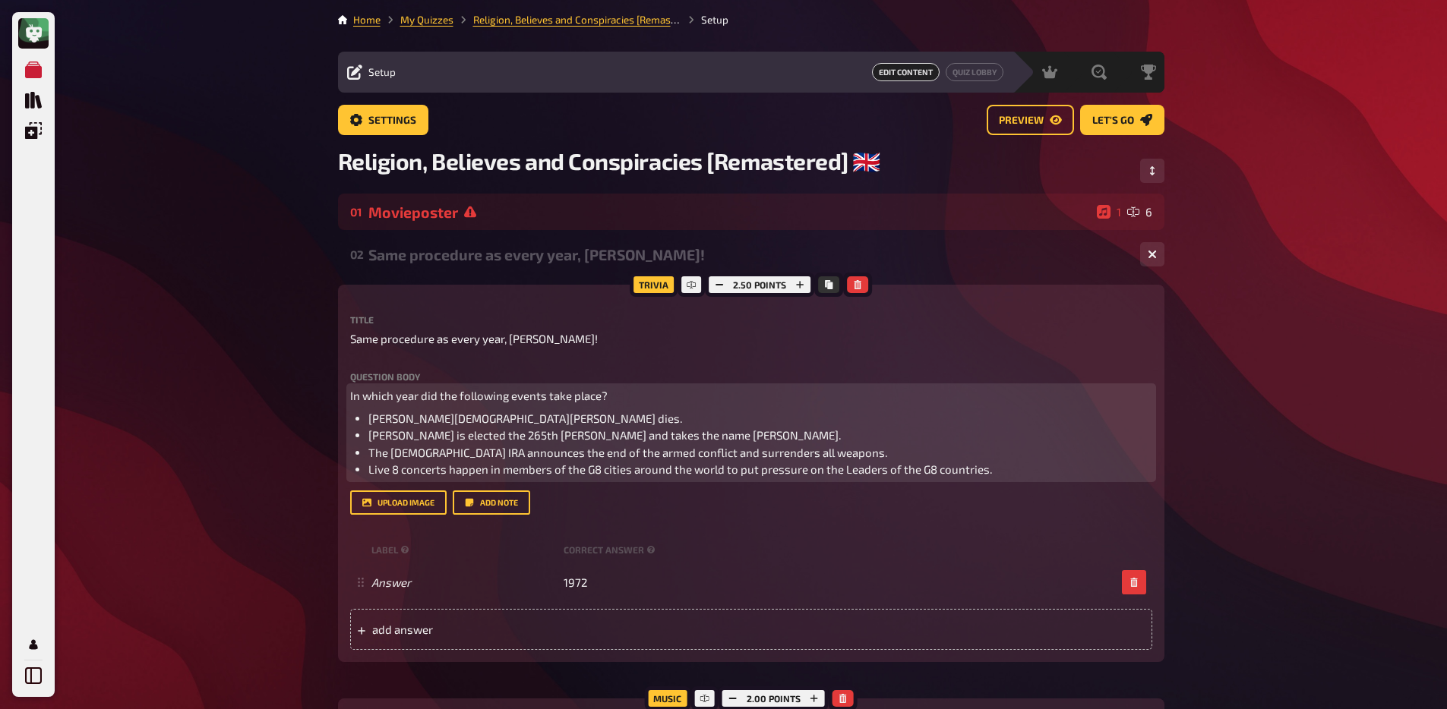
click at [488, 449] on span "The Northern Irish IRA announces the end of the armed conflict and surrenders a…" at bounding box center [627, 453] width 519 height 14
drag, startPoint x: 485, startPoint y: 419, endPoint x: 368, endPoint y: 415, distance: 117.8
click at [368, 415] on li "Pope John Paul II dies." at bounding box center [760, 418] width 784 height 17
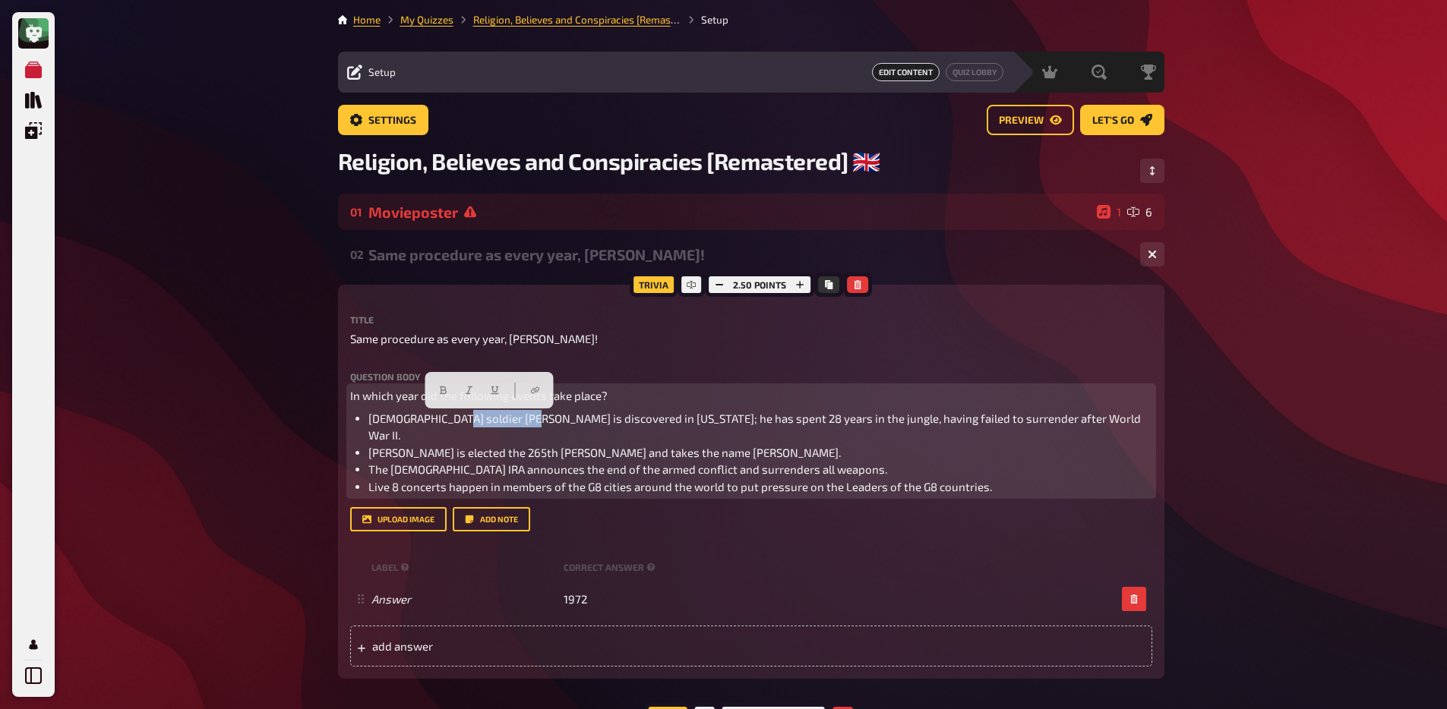
drag, startPoint x: 454, startPoint y: 420, endPoint x: 524, endPoint y: 419, distance: 69.9
click at [524, 419] on span "Japanese soldier Shoichi Yokoi is discovered in Guam; he has spent 28 years in …" at bounding box center [755, 427] width 775 height 31
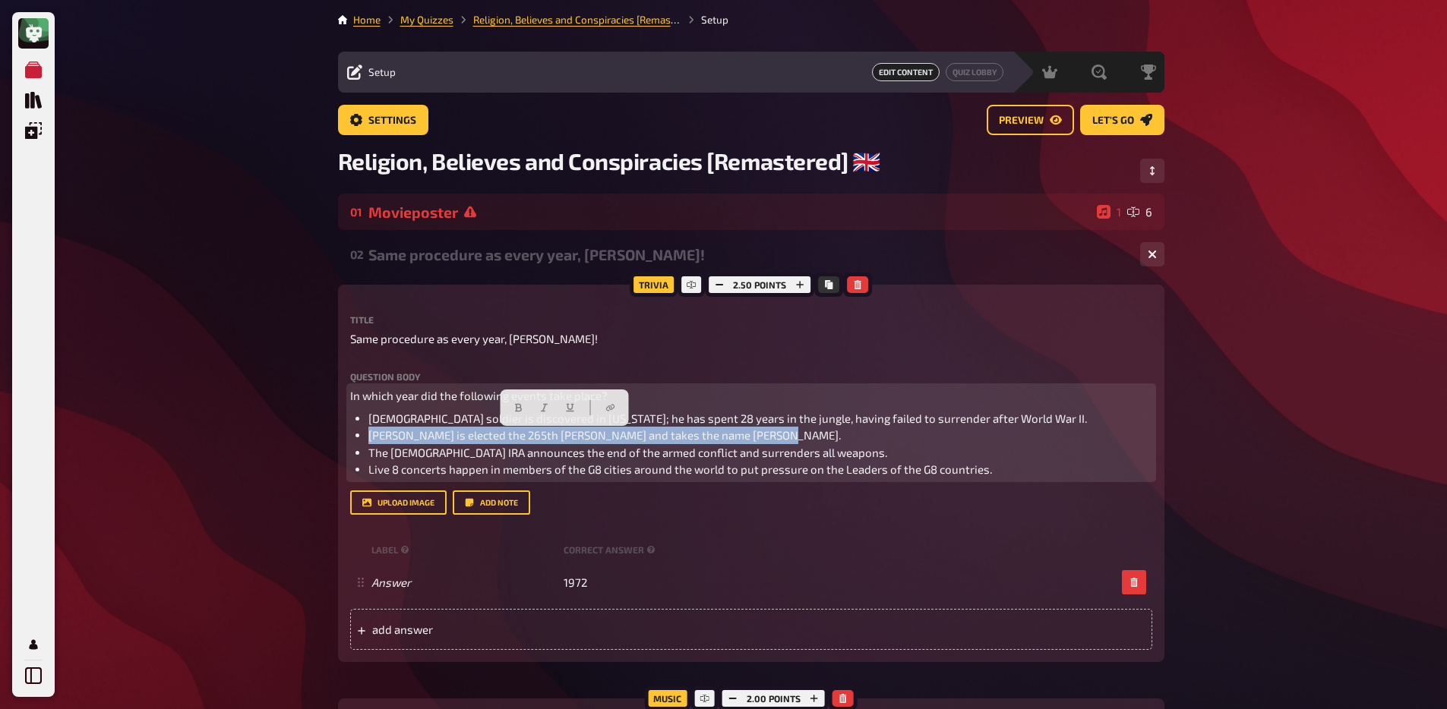
drag, startPoint x: 780, startPoint y: 438, endPoint x: 363, endPoint y: 437, distance: 416.9
click at [363, 437] on ul "Japanese soldier is discovered in Guam; he has spent 28 years in the jungle, ha…" at bounding box center [751, 444] width 802 height 68
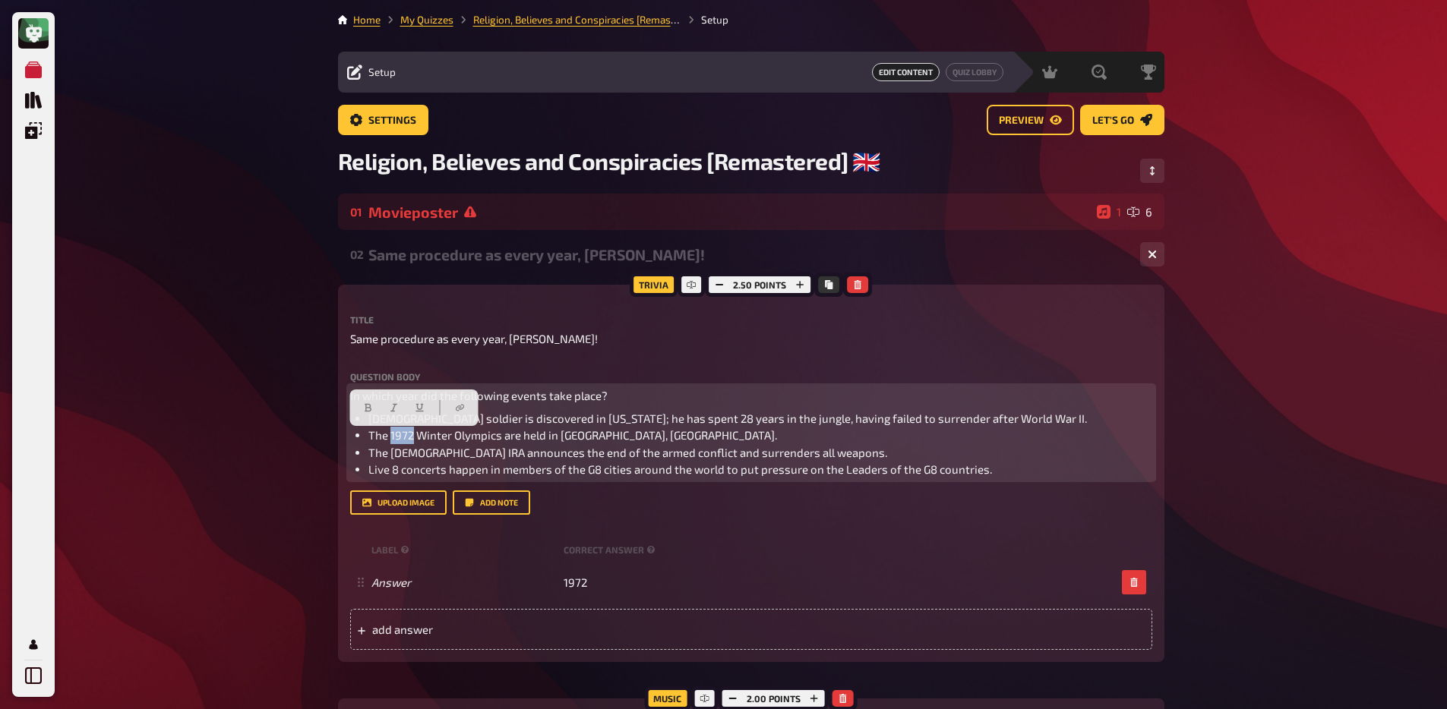
drag, startPoint x: 412, startPoint y: 437, endPoint x: 389, endPoint y: 443, distance: 24.1
click at [389, 442] on span "The 1972 Winter Olympics are held in Sapporo, Japan." at bounding box center [572, 435] width 409 height 14
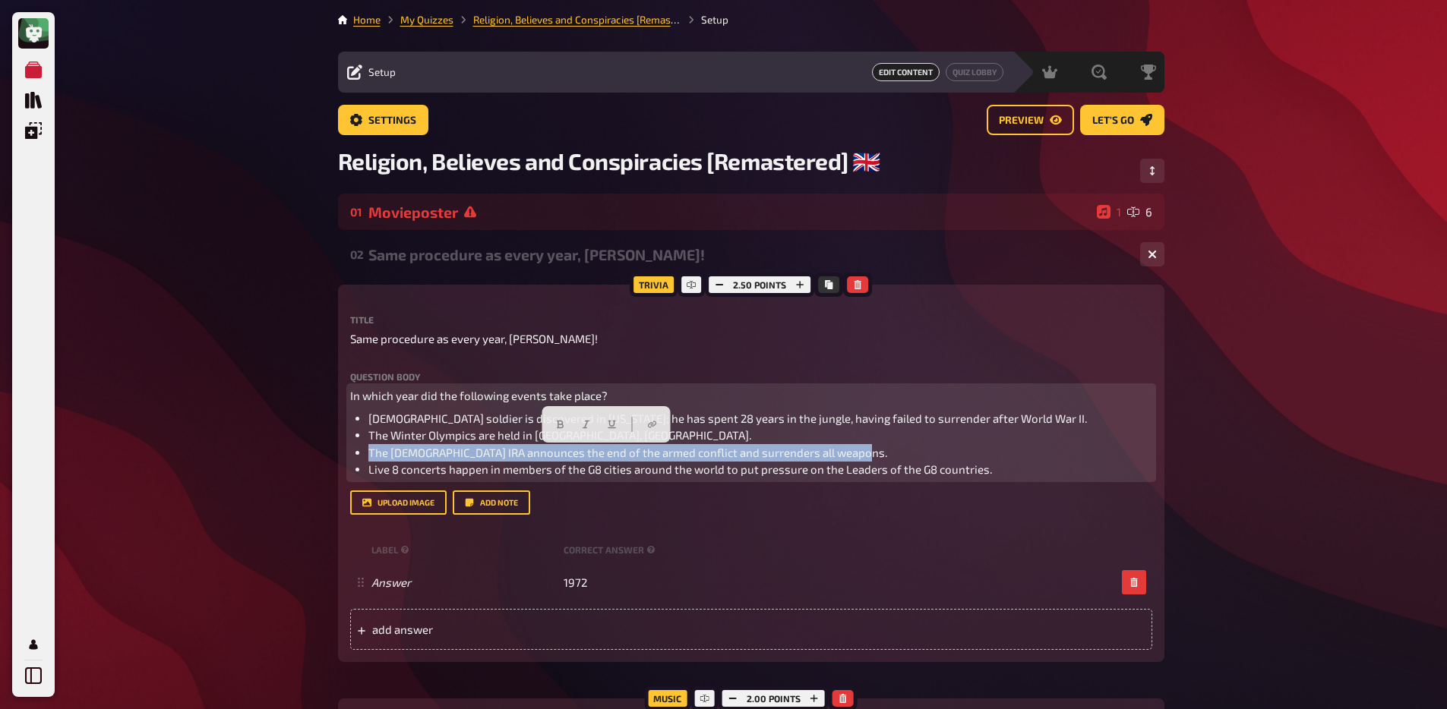
drag, startPoint x: 367, startPoint y: 455, endPoint x: 857, endPoint y: 457, distance: 489.8
click at [857, 457] on ul "Japanese soldier is discovered in Guam; he has spent 28 years in the jungle, ha…" at bounding box center [751, 444] width 802 height 68
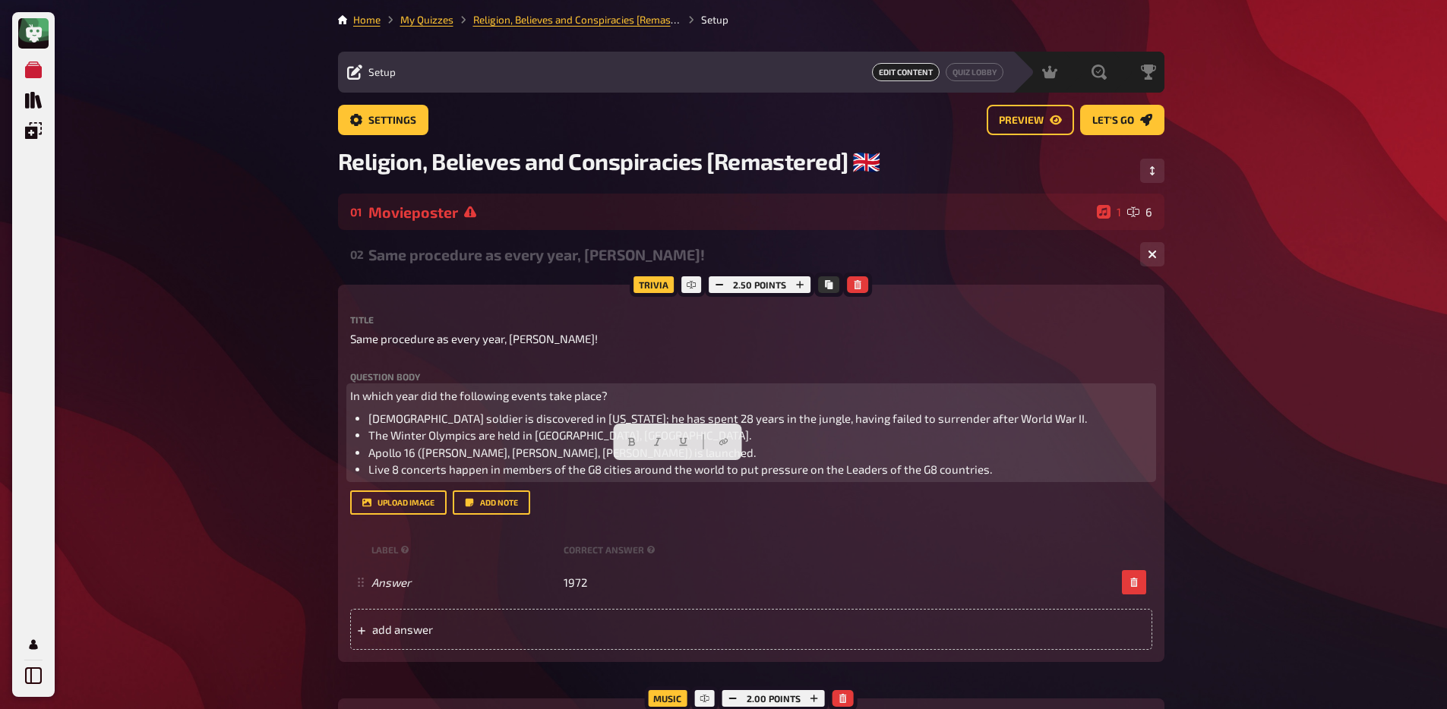
drag, startPoint x: 367, startPoint y: 471, endPoint x: 995, endPoint y: 468, distance: 628.0
click at [995, 468] on ul "Japanese soldier is discovered in Guam; he has spent 28 years in the jungle, ha…" at bounding box center [751, 444] width 802 height 68
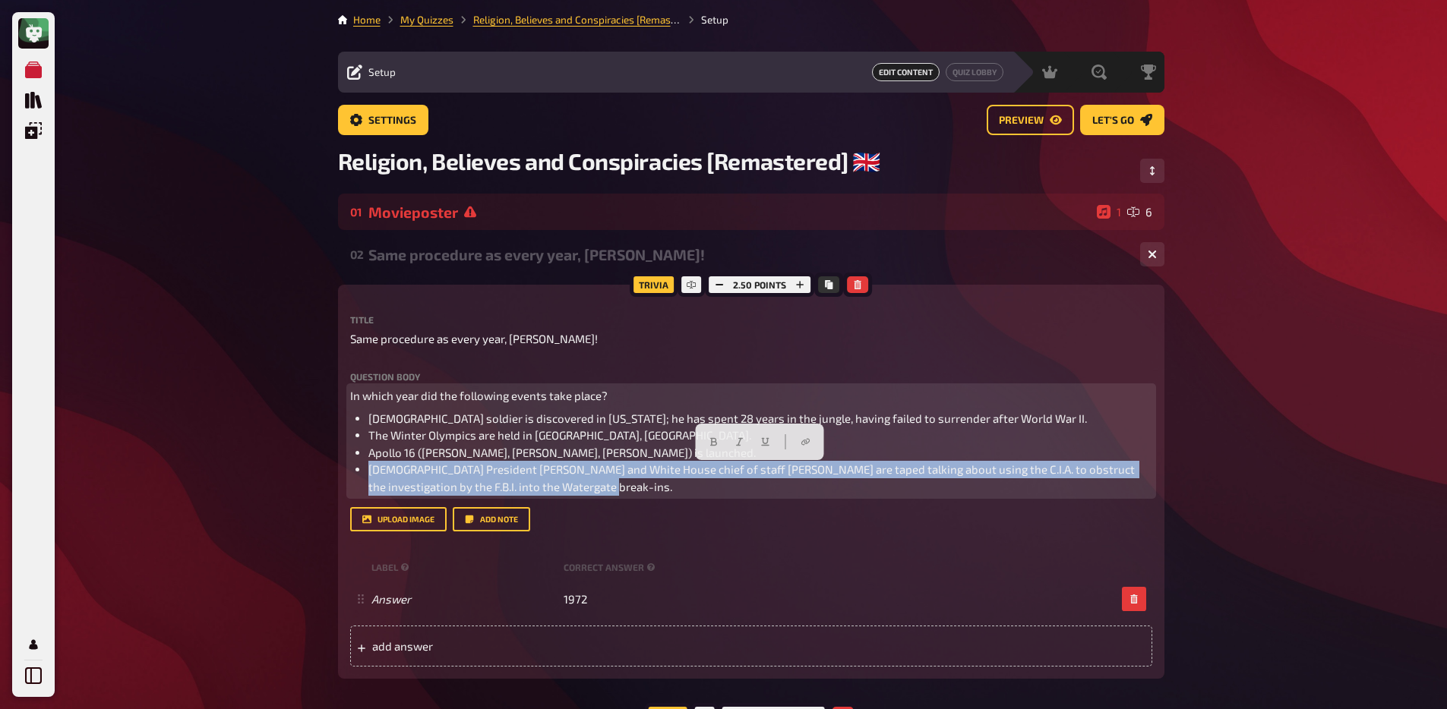
drag, startPoint x: 543, startPoint y: 491, endPoint x: 368, endPoint y: 475, distance: 175.3
click at [368, 475] on span "U.S. President Richard M. Nixon and White House chief of staff H. R. Haldeman a…" at bounding box center [752, 477] width 769 height 31
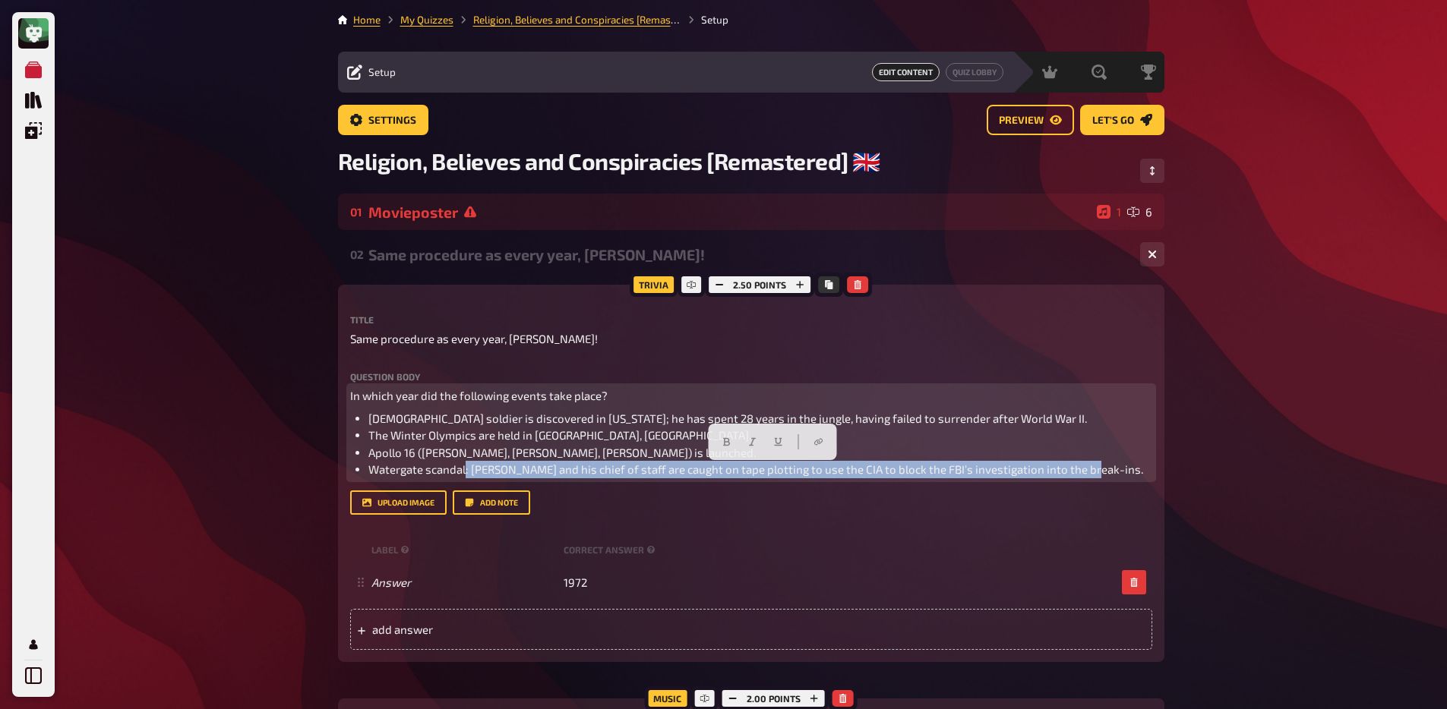
drag, startPoint x: 466, startPoint y: 474, endPoint x: 1132, endPoint y: 467, distance: 666.8
click at [1132, 467] on li "Watergate scandal: Nixon and his chief of staff are caught on tape plotting to …" at bounding box center [760, 469] width 784 height 17
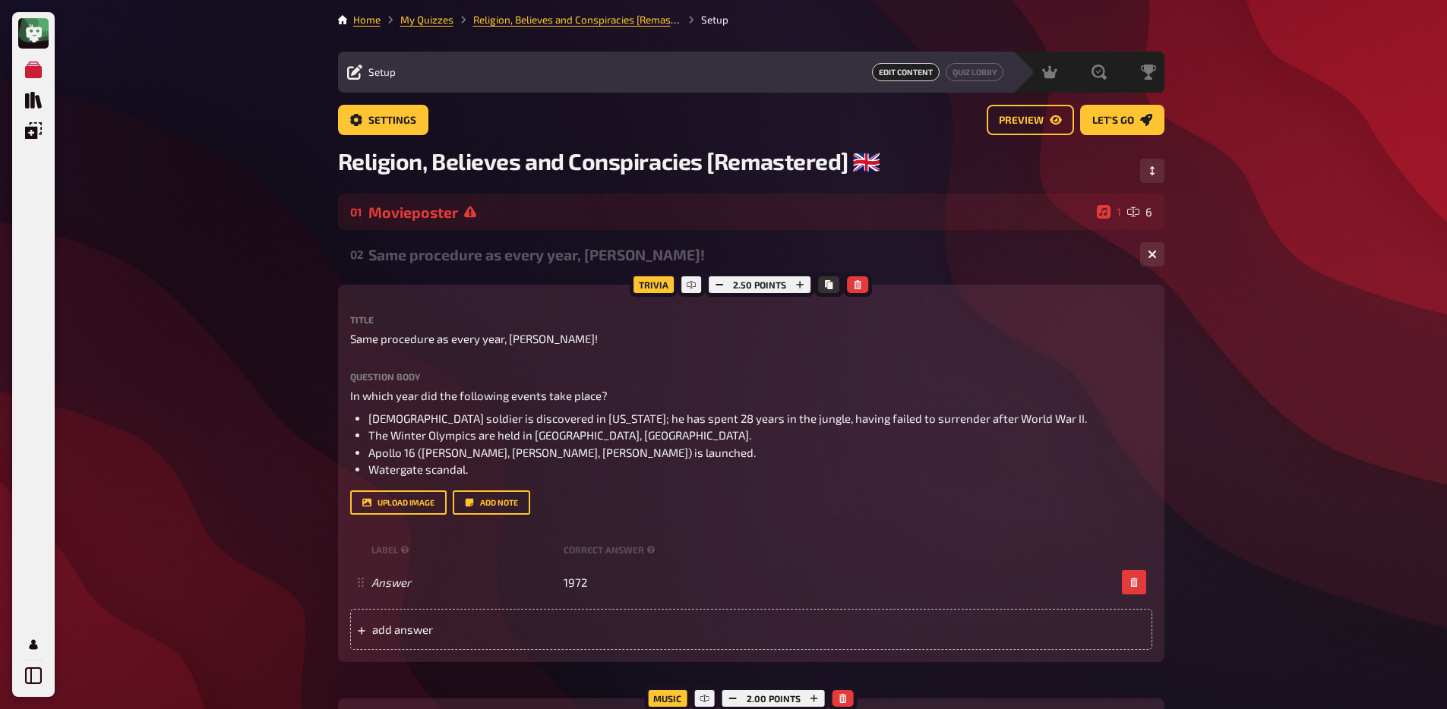
click at [488, 504] on button "Add note" at bounding box center [491, 503] width 77 height 24
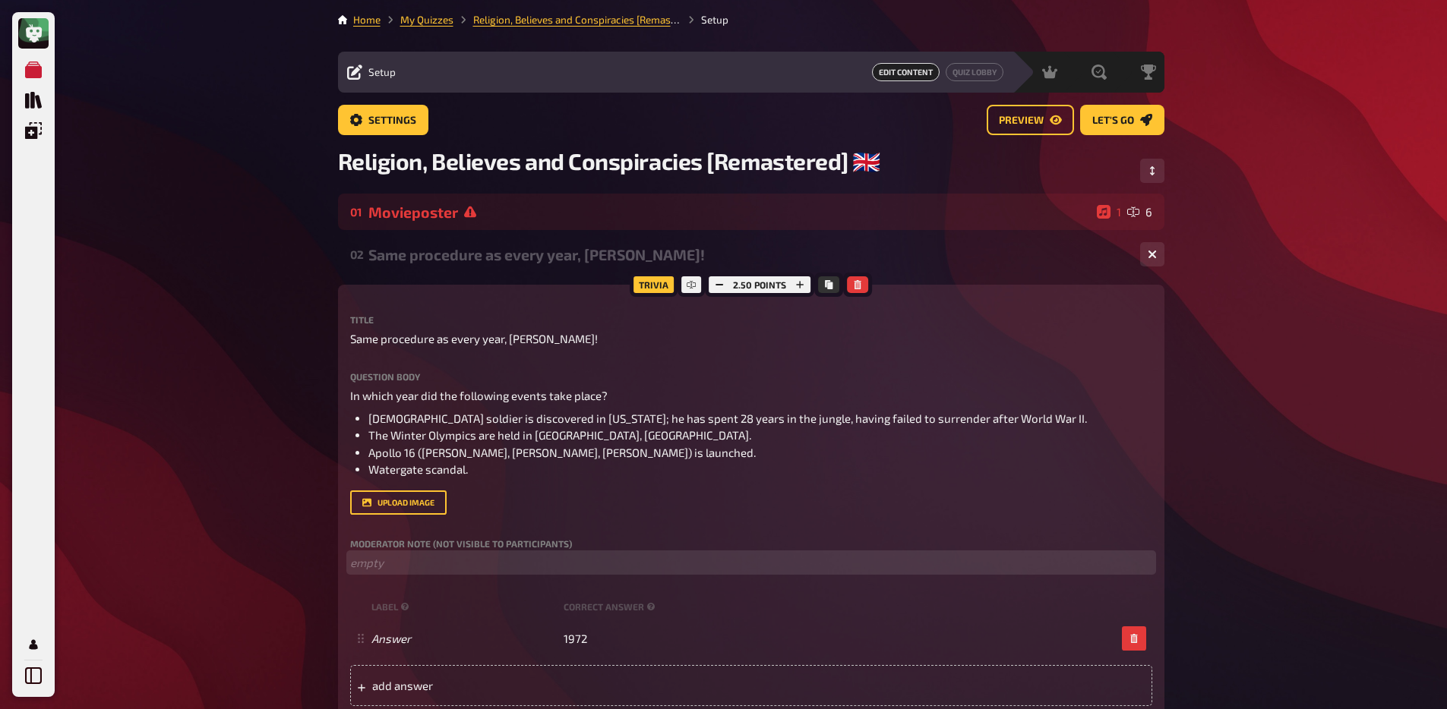
click at [419, 570] on p "﻿ empty" at bounding box center [751, 562] width 802 height 17
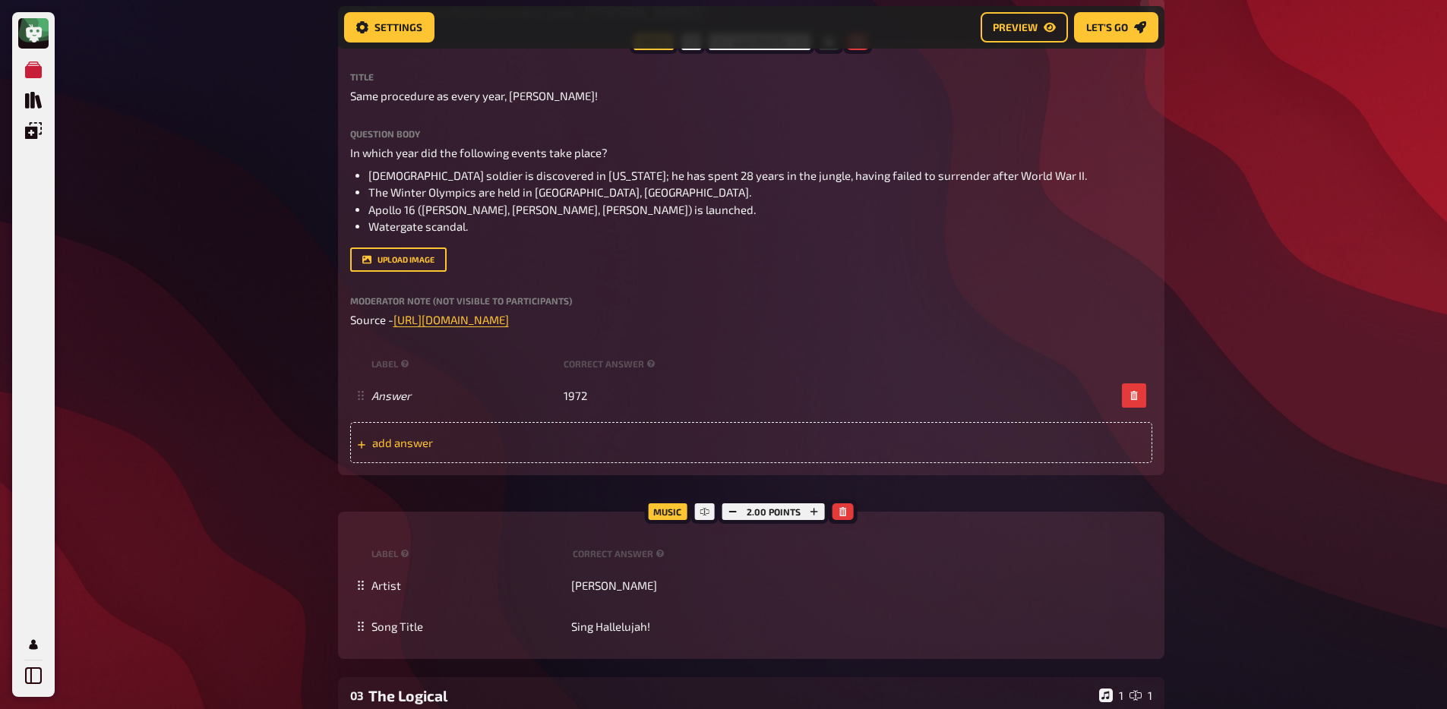
scroll to position [264, 0]
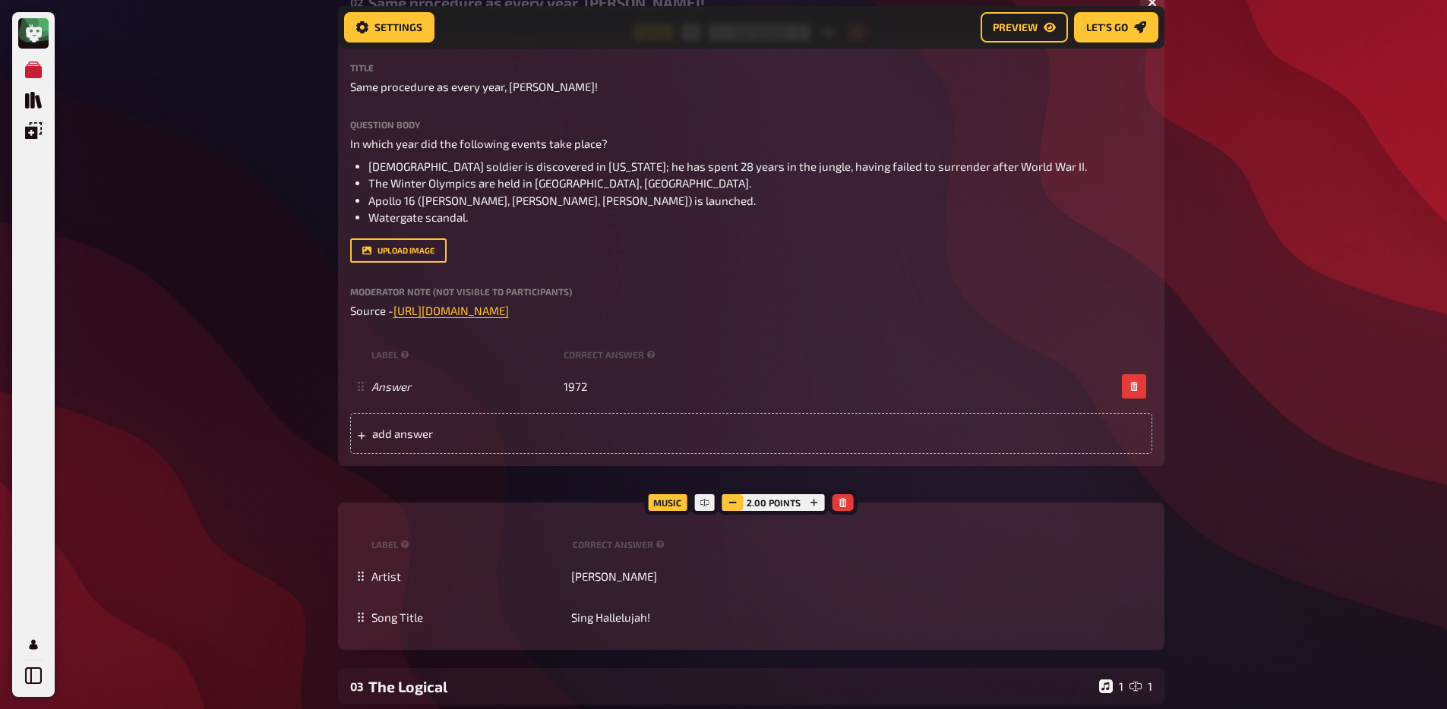
click at [730, 503] on rect "button" at bounding box center [733, 503] width 8 height 2
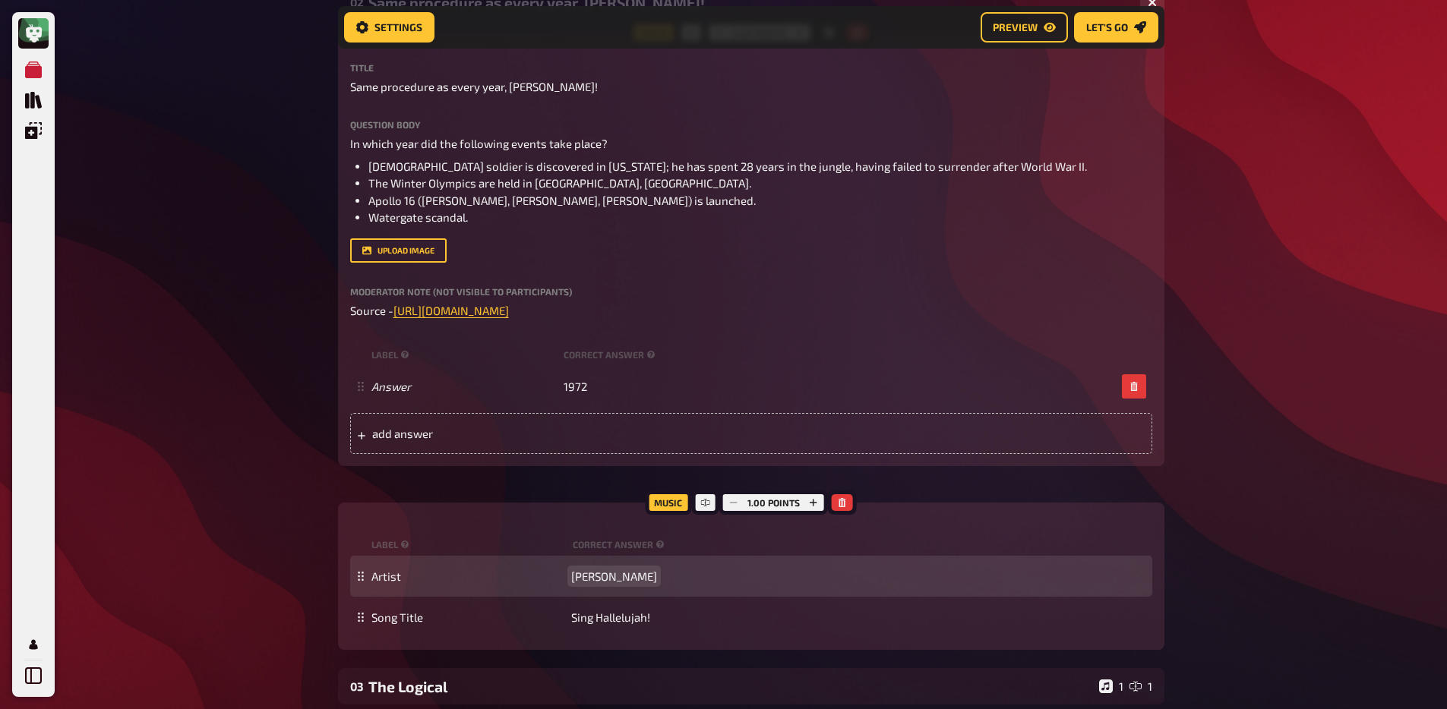
click at [605, 573] on span "Dr. Alban" at bounding box center [614, 577] width 86 height 14
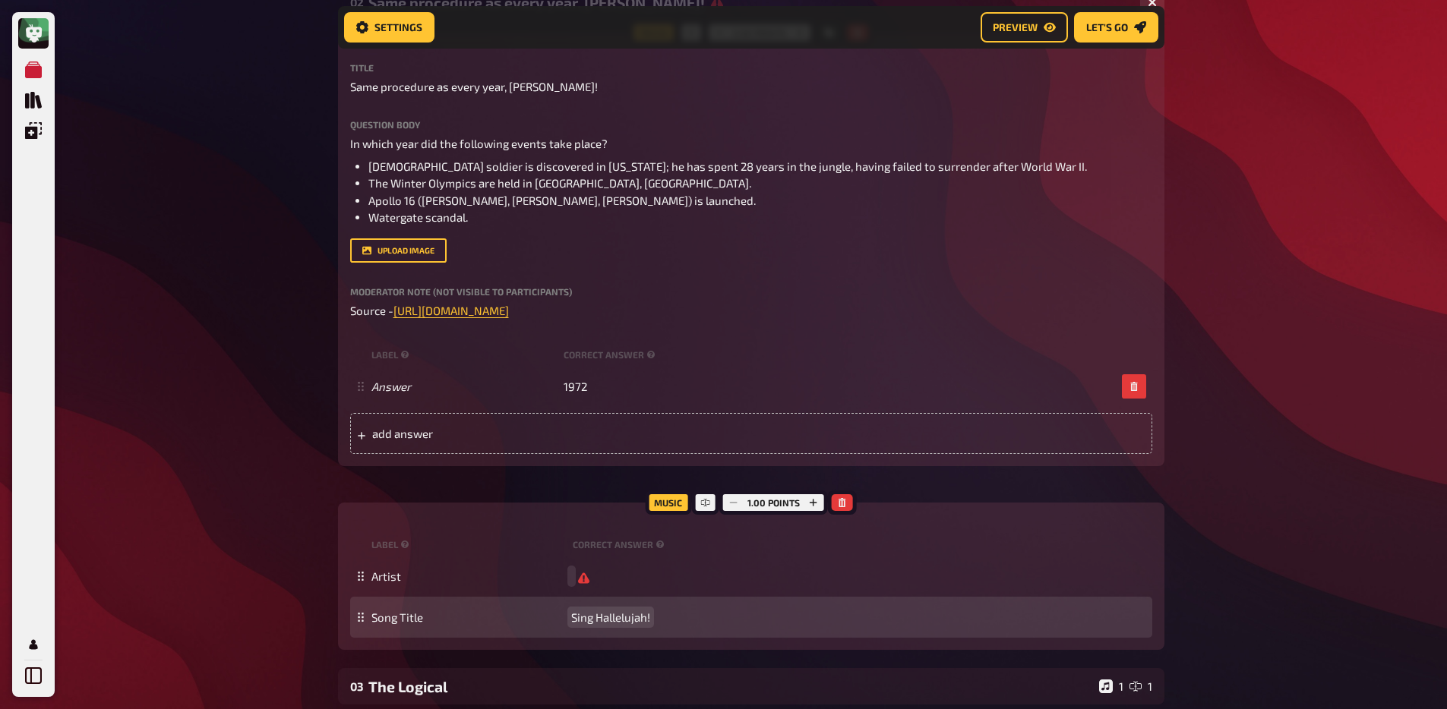
click at [620, 626] on div "Song Title Sing Hallelujah!" at bounding box center [751, 617] width 802 height 41
click at [620, 621] on span "Sing Hallelujah!" at bounding box center [610, 618] width 79 height 14
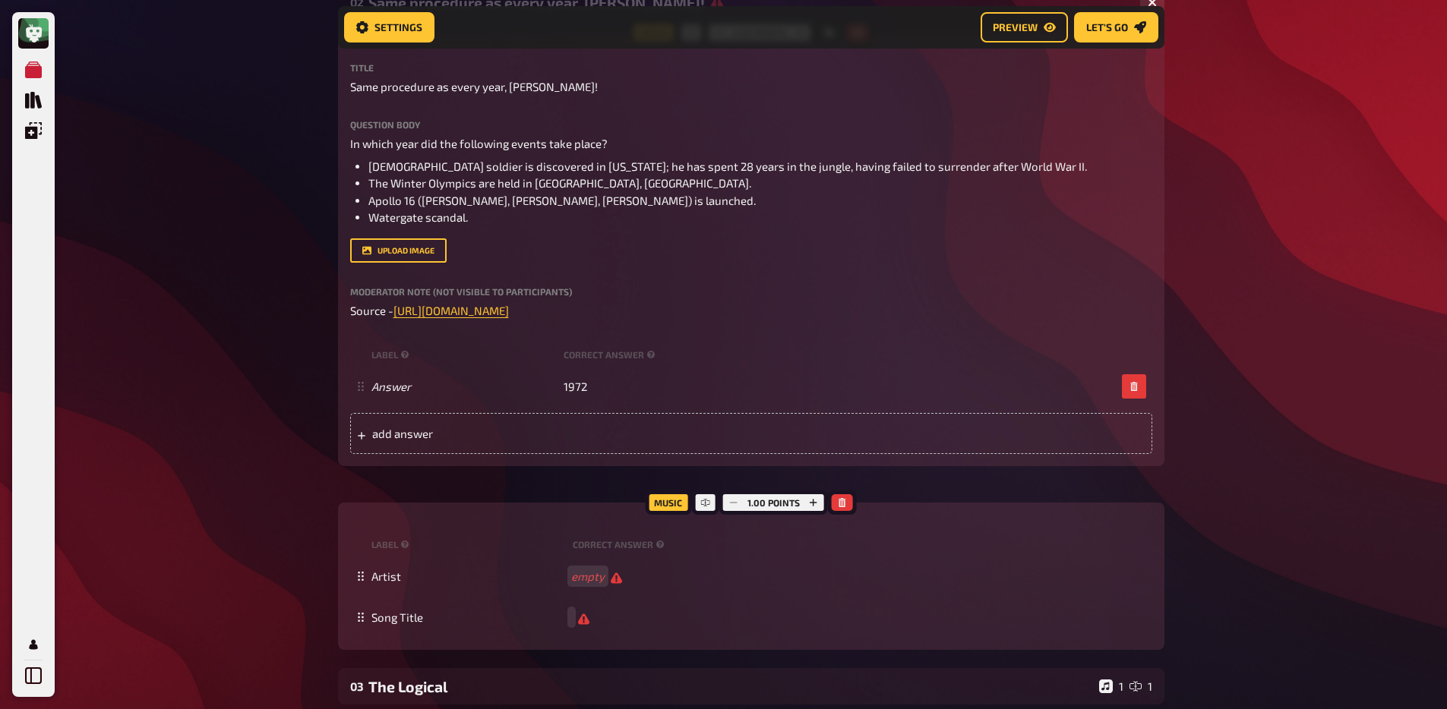
drag, startPoint x: 125, startPoint y: 512, endPoint x: 137, endPoint y: 515, distance: 12.5
click at [125, 512] on div "My Quizzes Quiz Library Overlays My Account Home My Quizzes Religion, Believes …" at bounding box center [723, 602] width 1447 height 1733
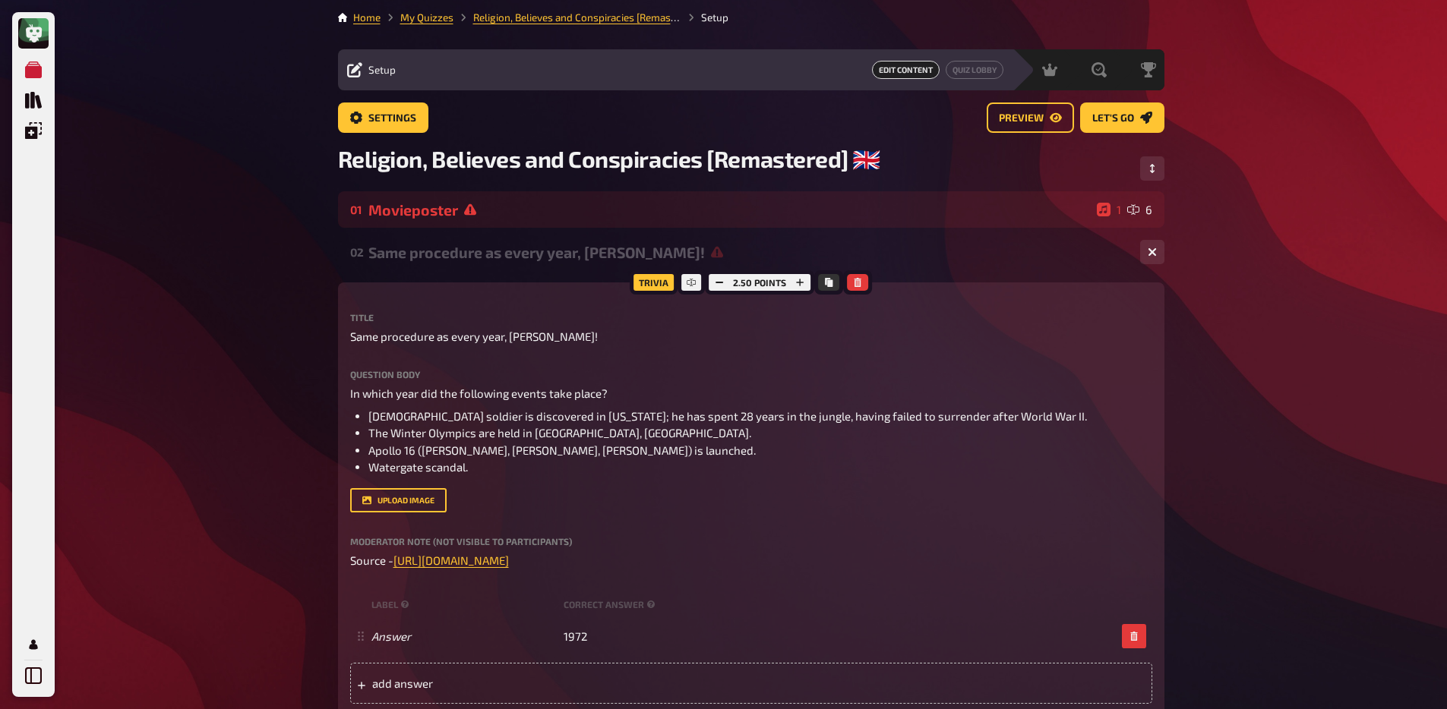
scroll to position [0, 0]
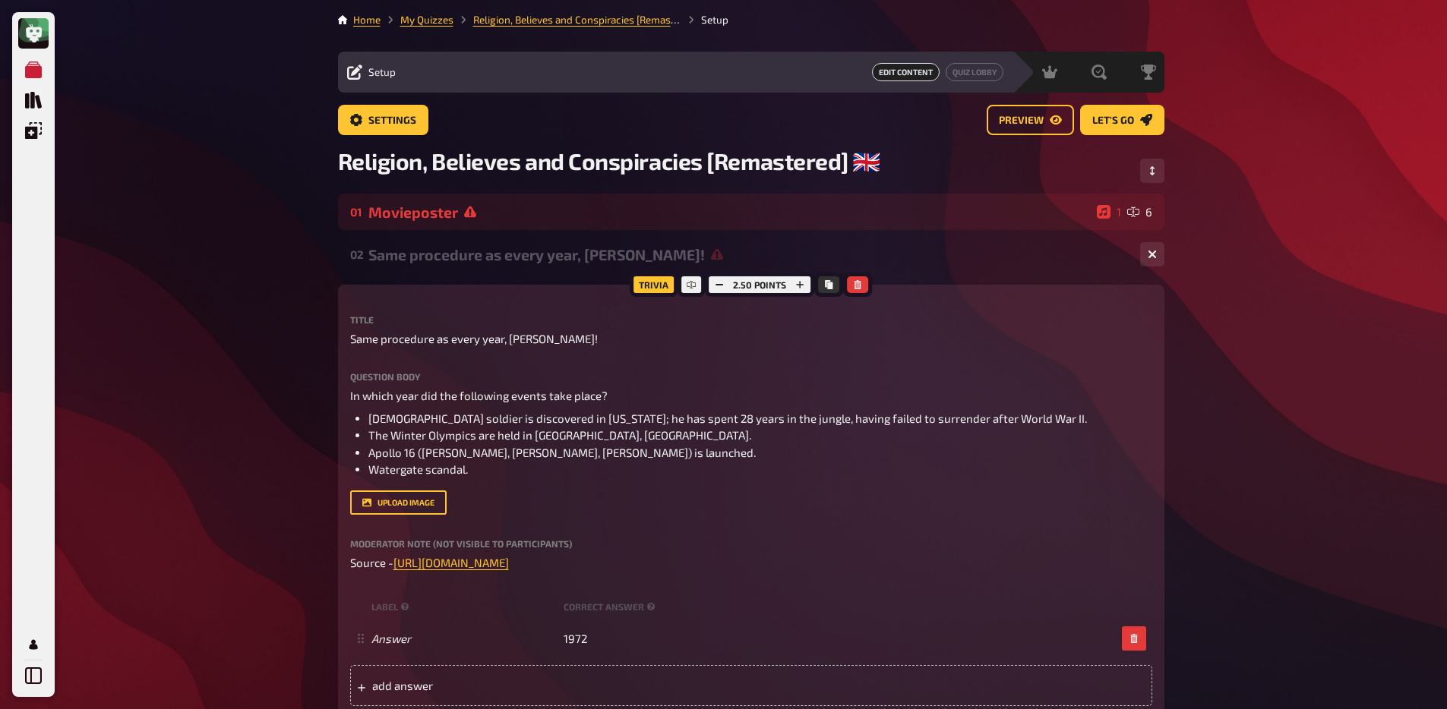
click at [465, 260] on div "Same procedure as every year, [PERSON_NAME]!" at bounding box center [747, 254] width 759 height 17
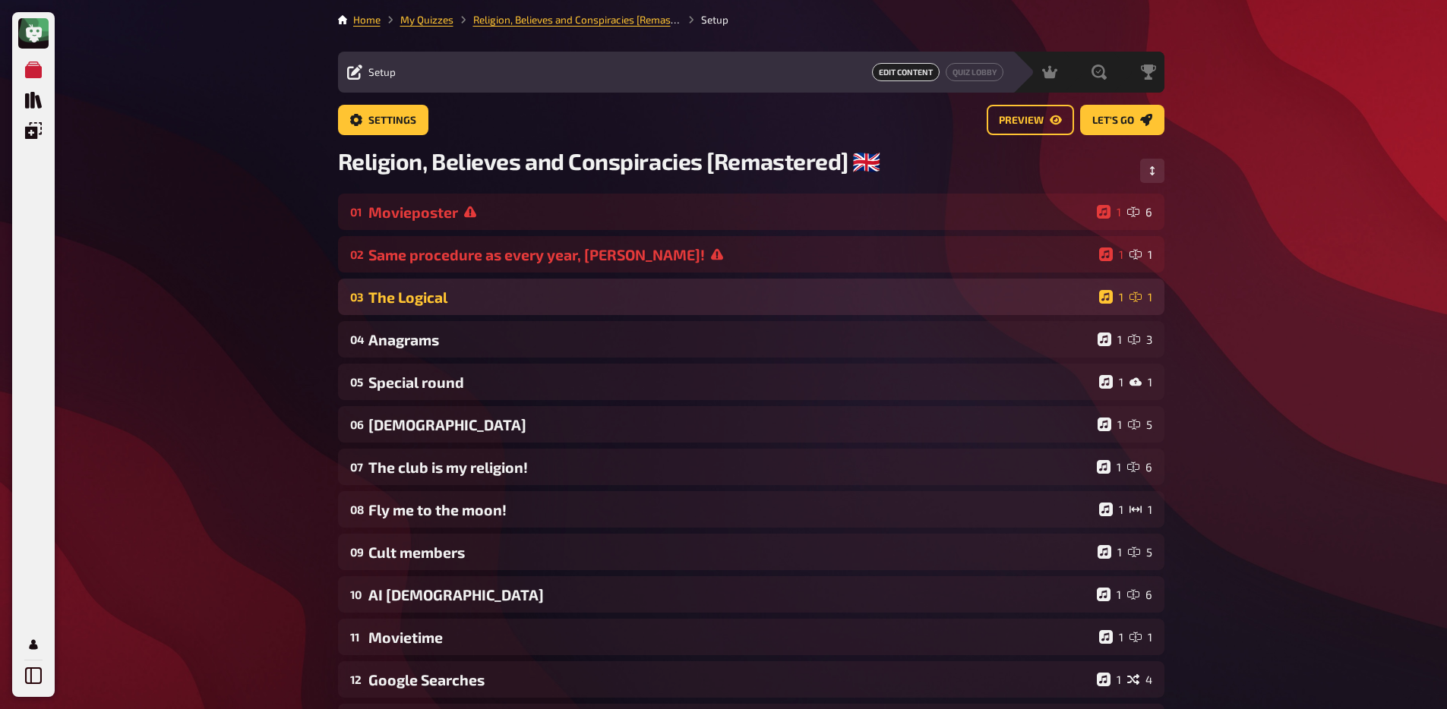
click at [462, 298] on div "The Logical" at bounding box center [730, 297] width 724 height 17
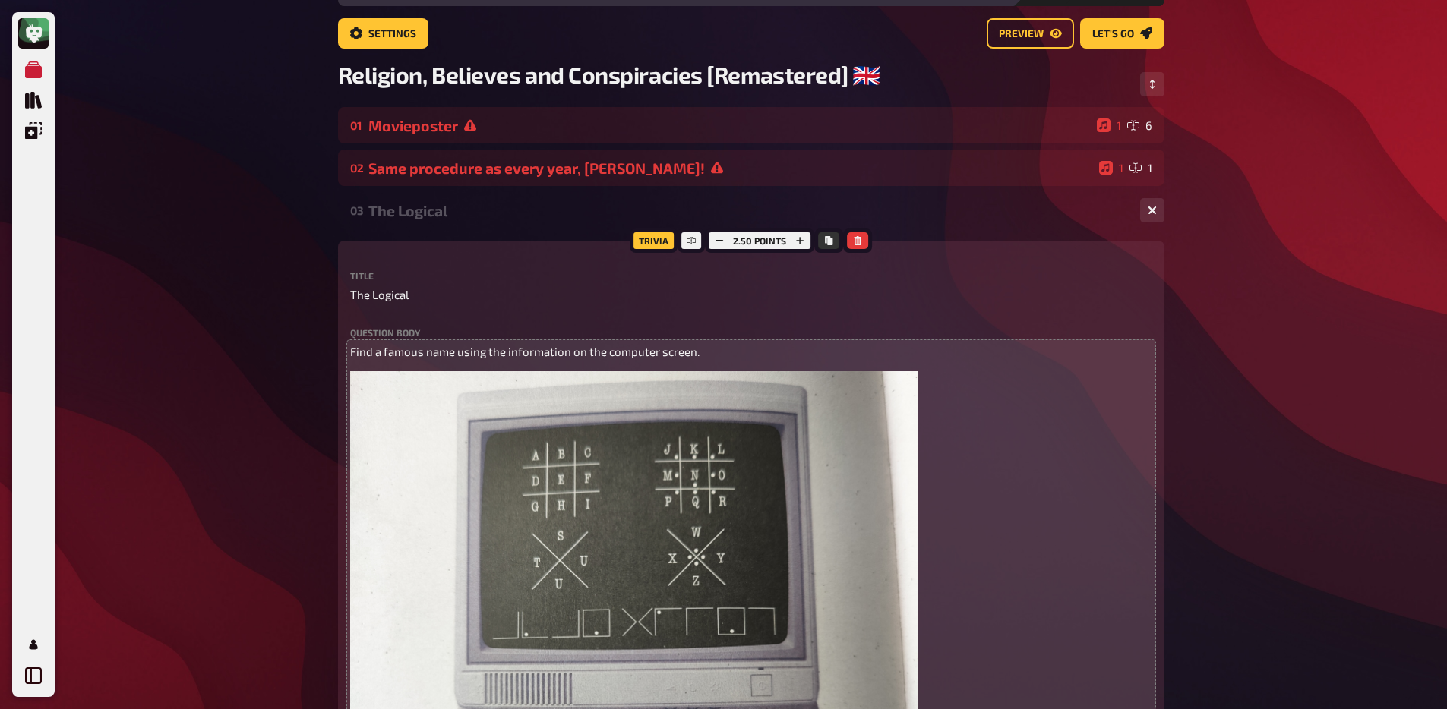
scroll to position [93, 0]
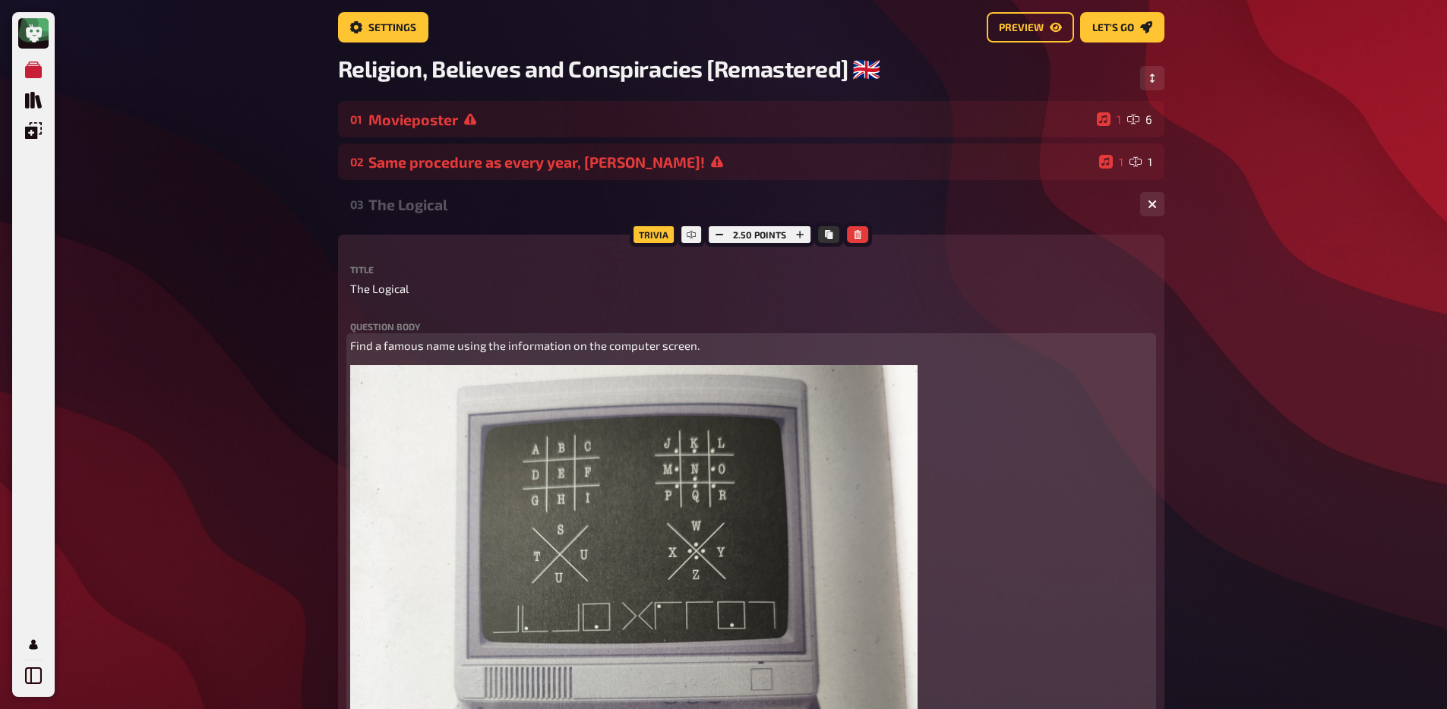
click at [500, 361] on div "Find a famous name using the information on the computer screen. ﻿" at bounding box center [751, 637] width 802 height 600
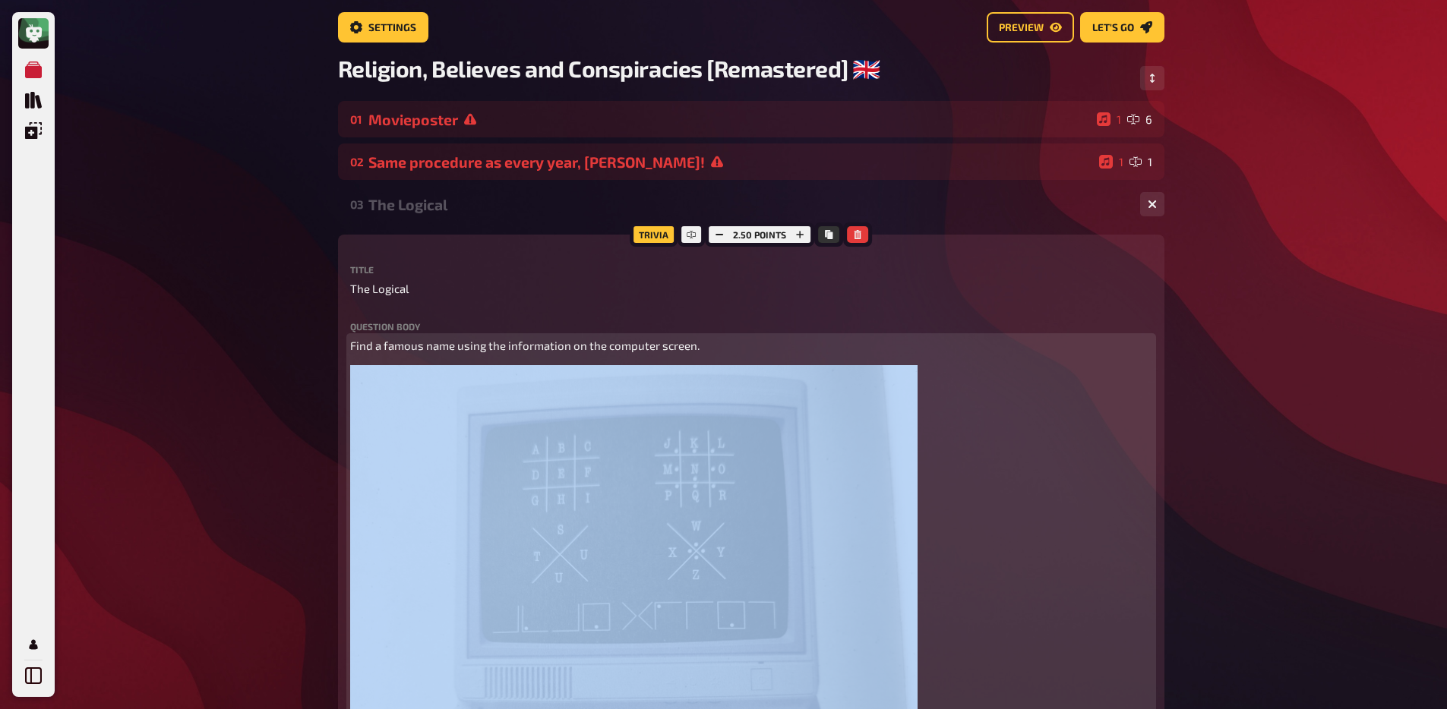
click at [500, 361] on div "Find a famous name using the information on the computer screen. ﻿" at bounding box center [751, 637] width 802 height 600
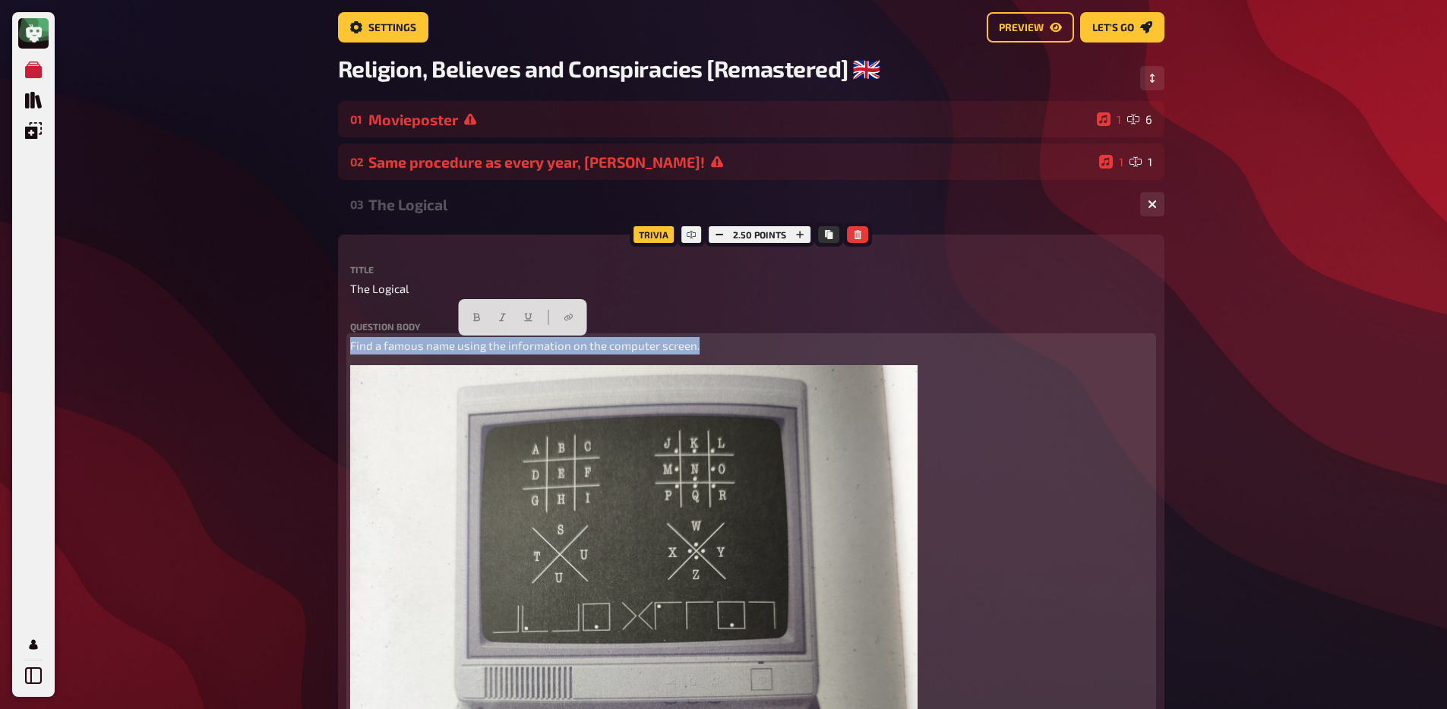
click at [500, 361] on div "Find a famous name using the information on the computer screen. ﻿" at bounding box center [751, 637] width 802 height 600
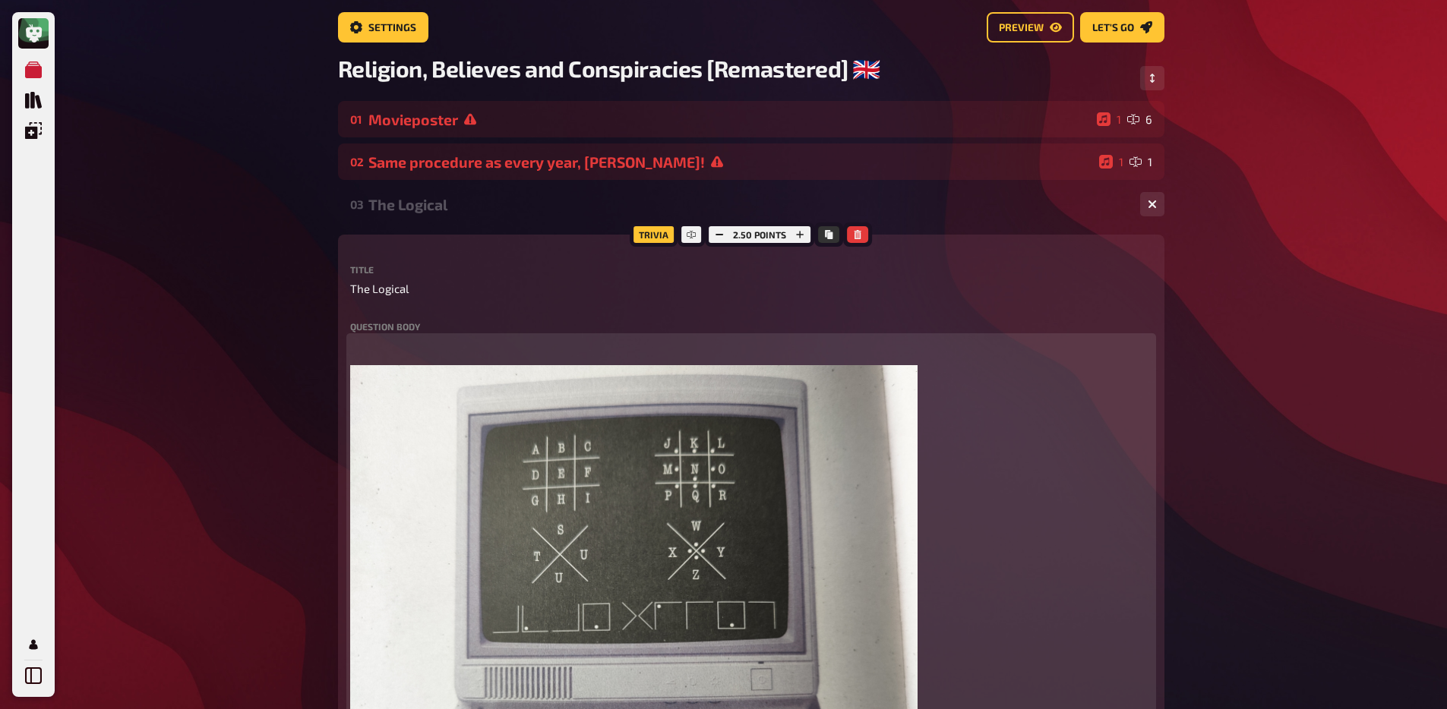
click at [532, 437] on img at bounding box center [633, 648] width 567 height 567
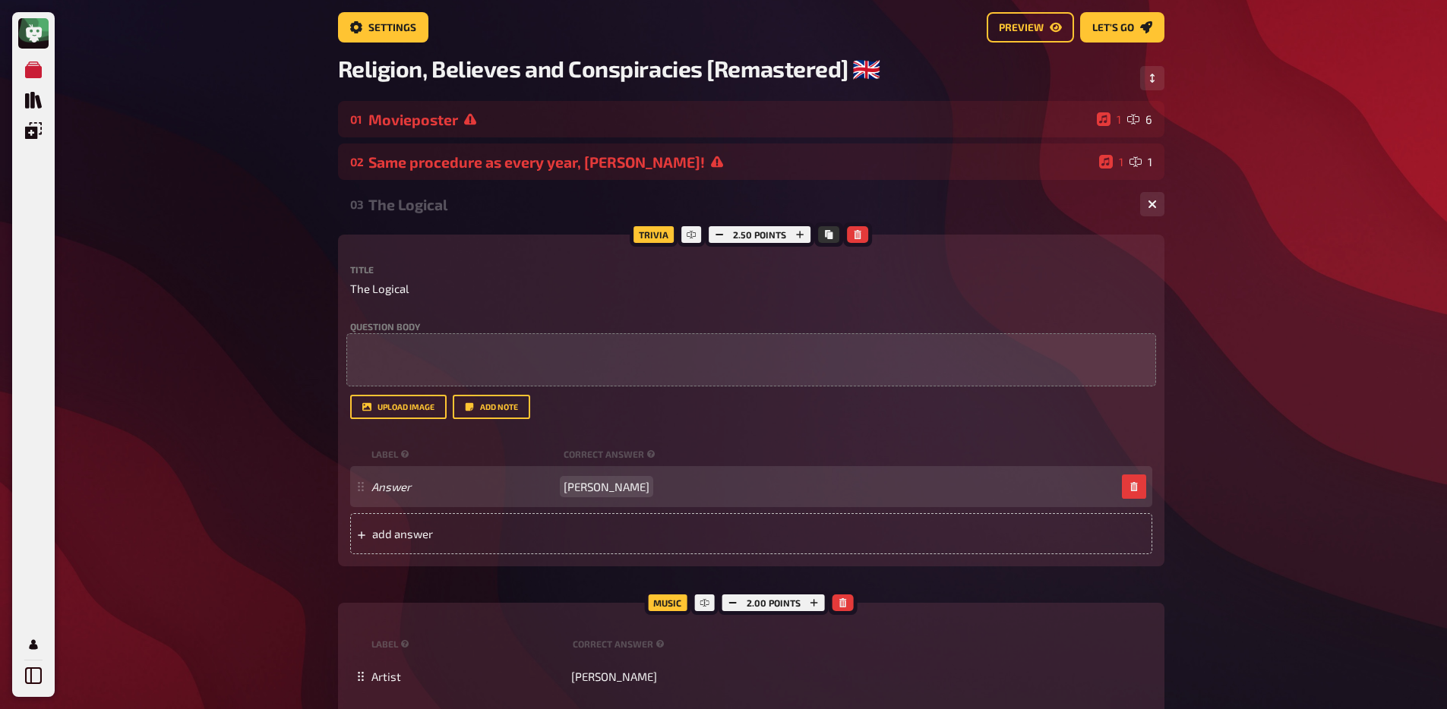
click at [605, 484] on span "Alan Turing" at bounding box center [606, 487] width 86 height 14
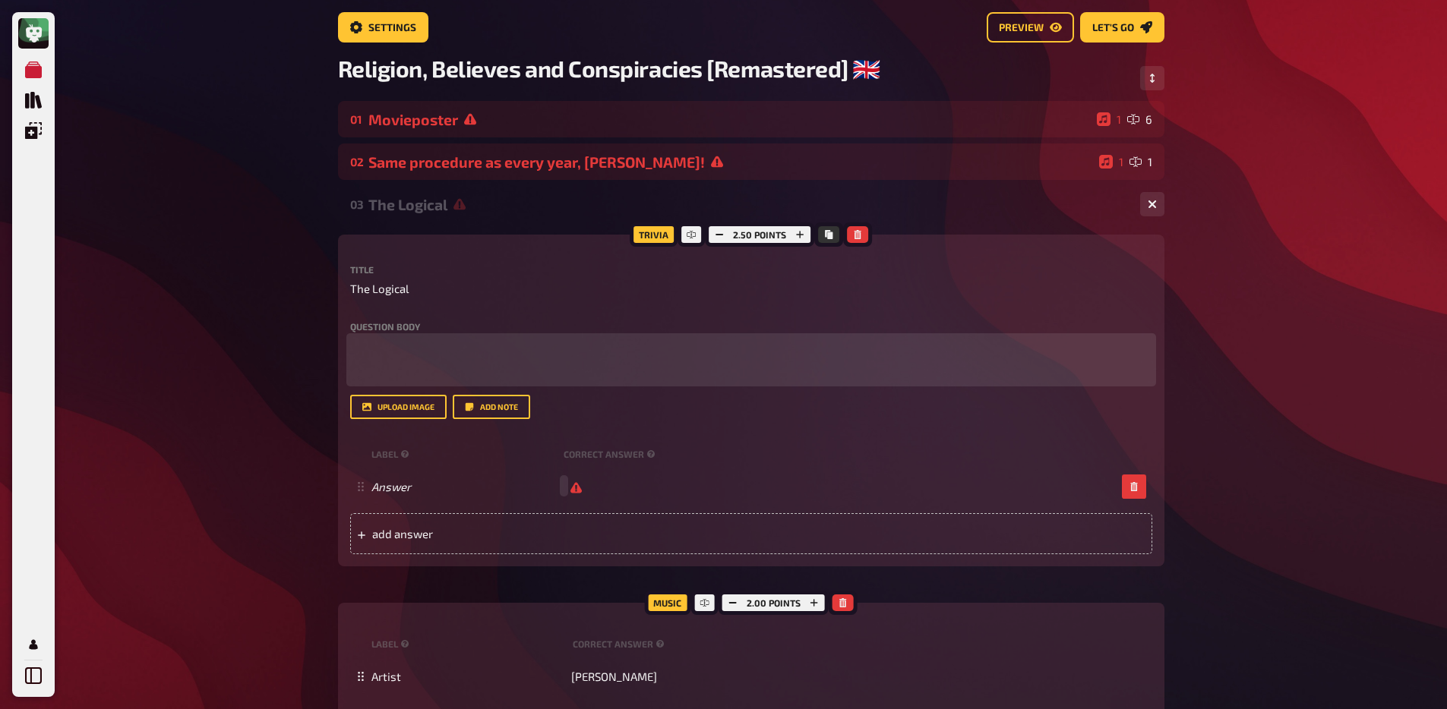
scroll to position [92, 0]
click at [399, 358] on div "﻿ ﻿" at bounding box center [751, 361] width 802 height 46
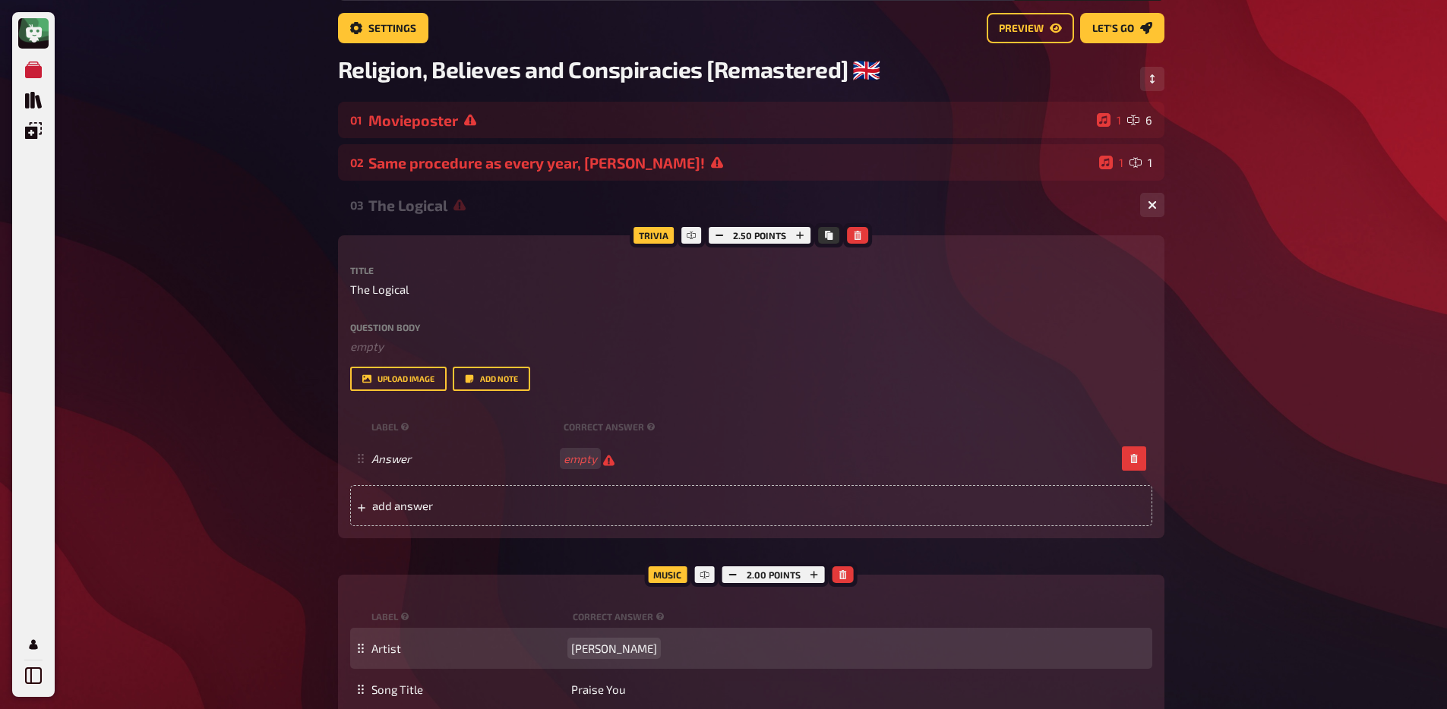
click at [614, 649] on span "Fatboy Slim" at bounding box center [614, 649] width 86 height 14
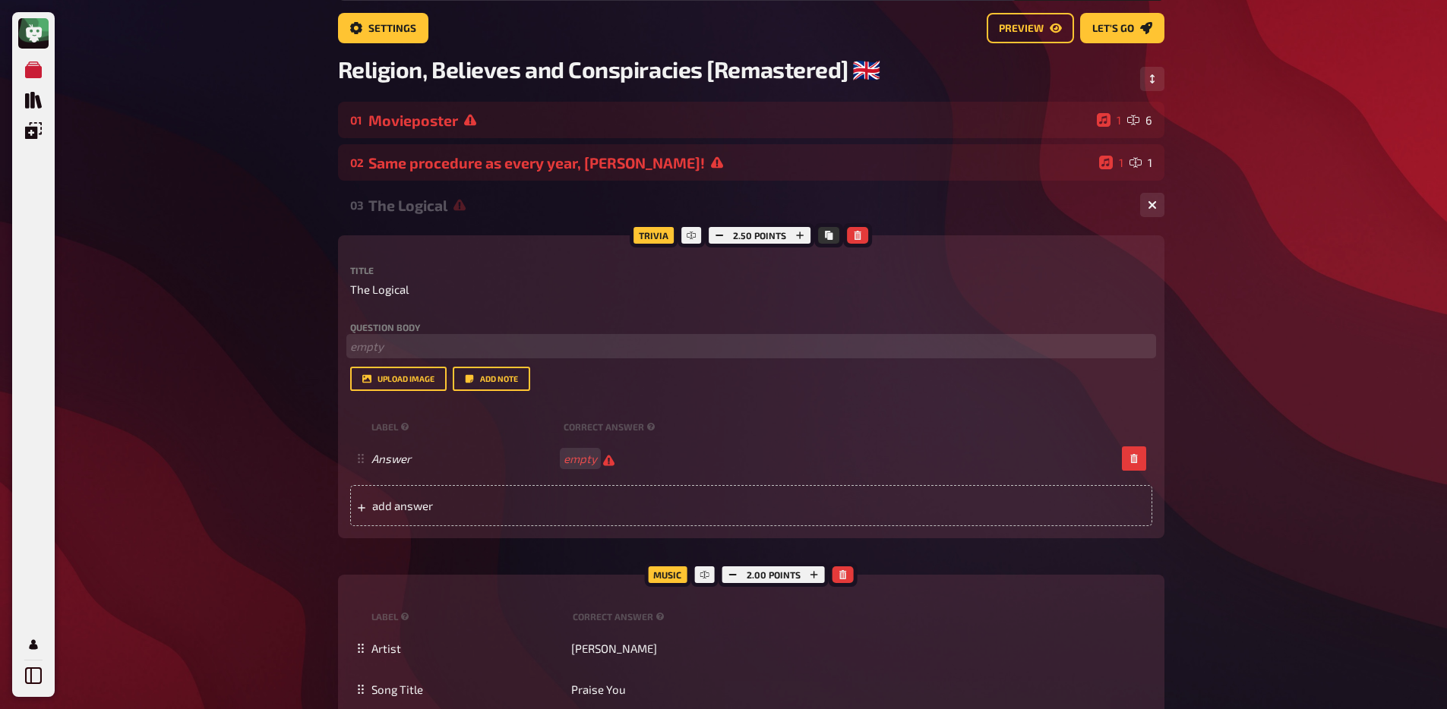
click at [394, 344] on p "﻿ empty" at bounding box center [751, 346] width 802 height 17
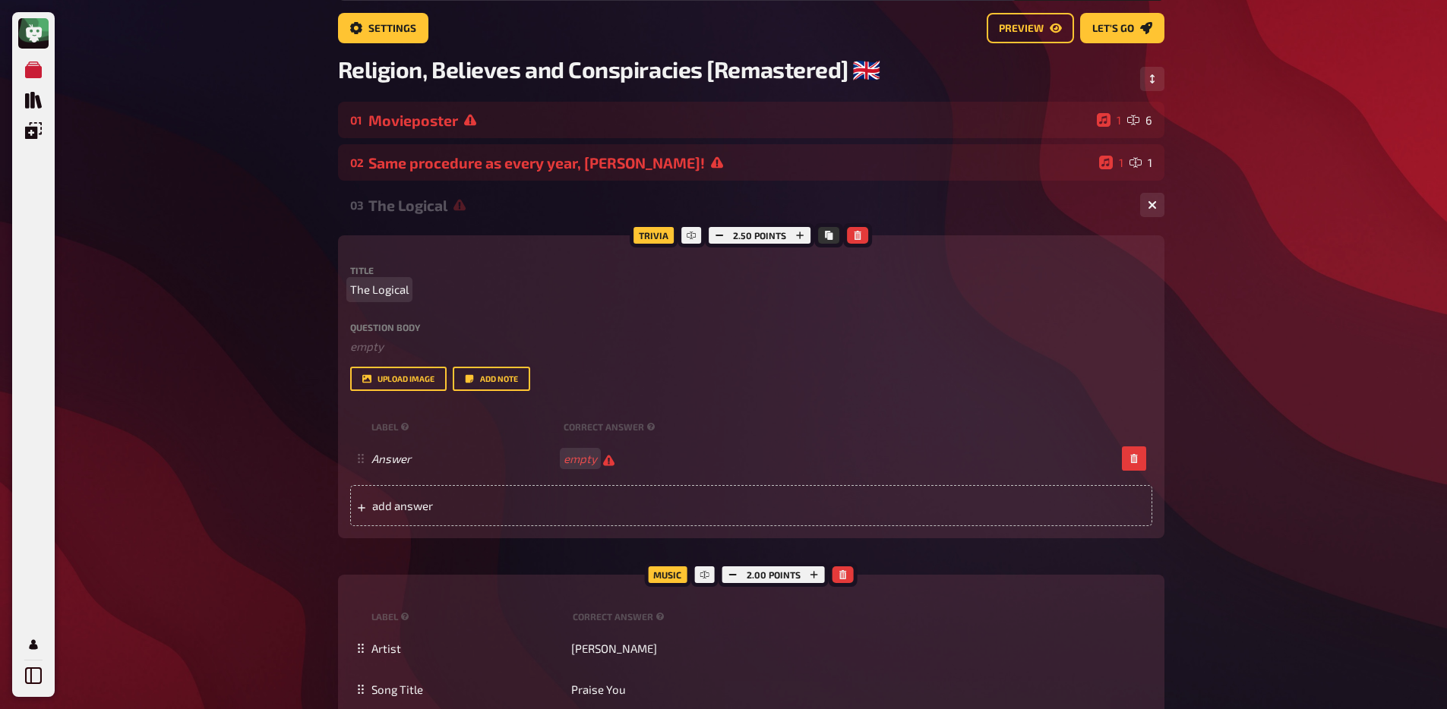
click at [418, 286] on p "The Logical" at bounding box center [751, 289] width 802 height 17
click at [728, 574] on icon "button" at bounding box center [732, 574] width 9 height 9
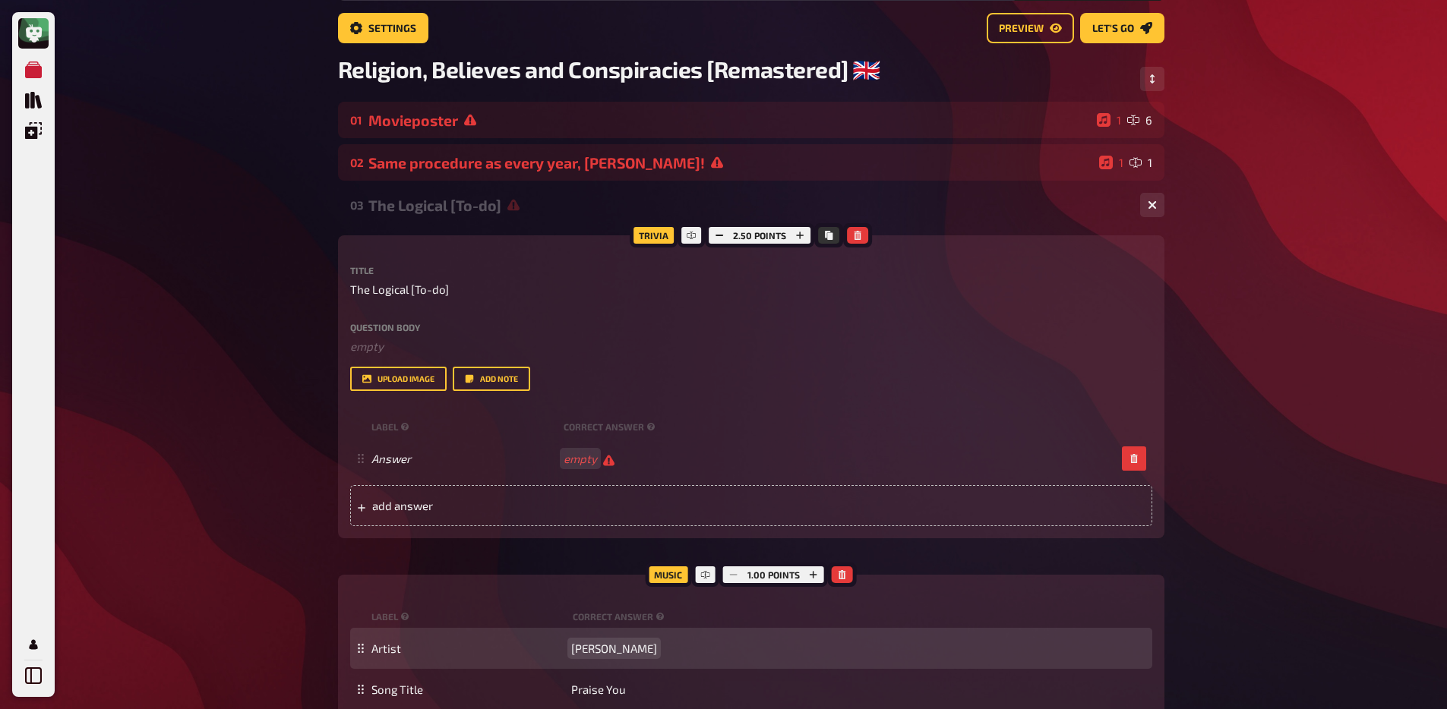
click at [599, 654] on span "Fatboy Slim" at bounding box center [614, 649] width 86 height 14
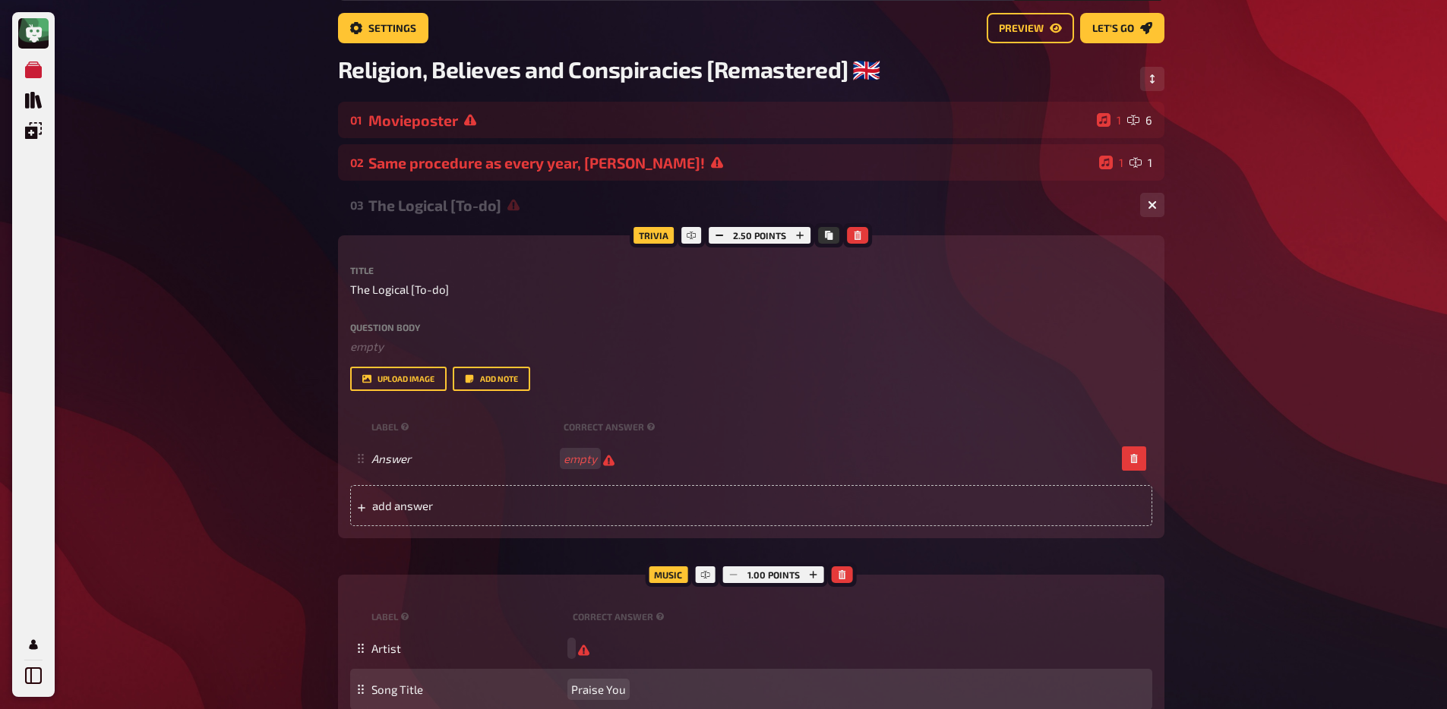
click at [597, 696] on span "Praise You" at bounding box center [598, 690] width 55 height 14
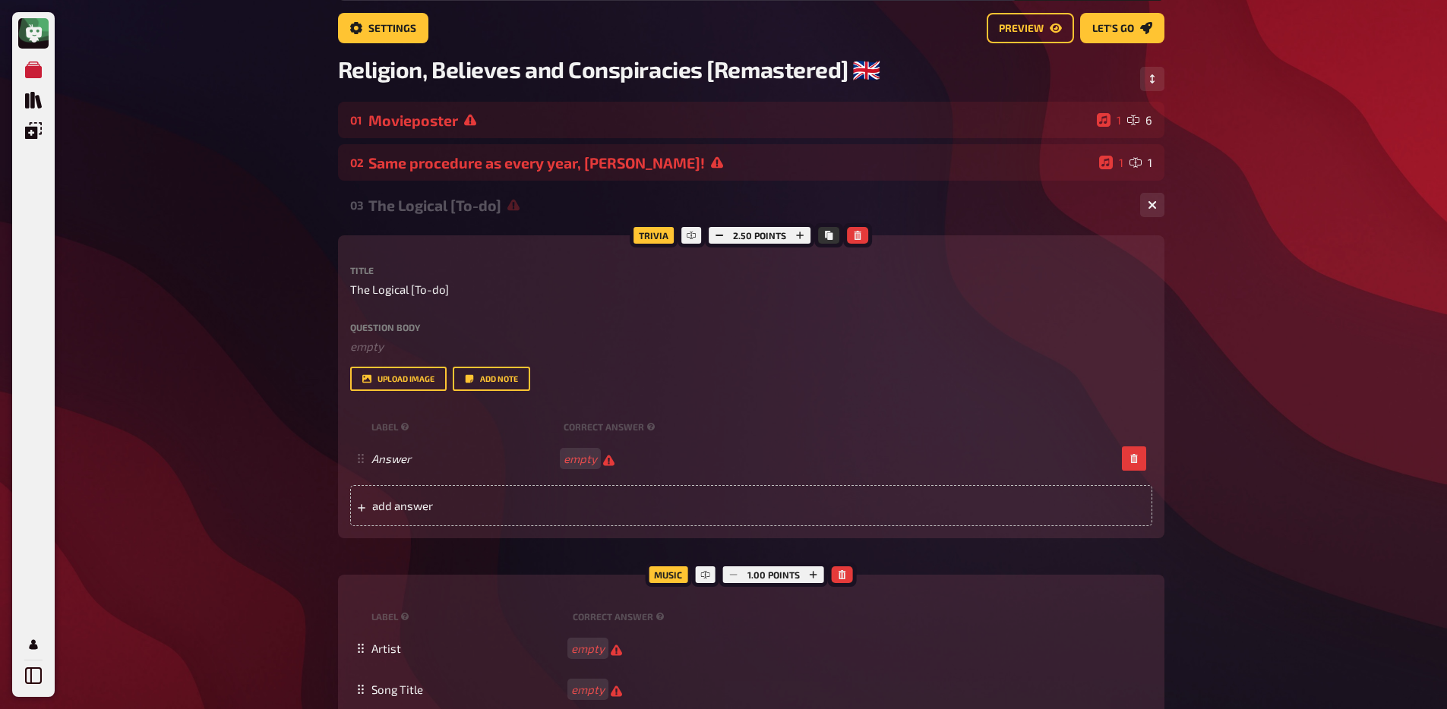
click at [517, 192] on div "03 The Logical [To-do] 1 1" at bounding box center [751, 205] width 826 height 36
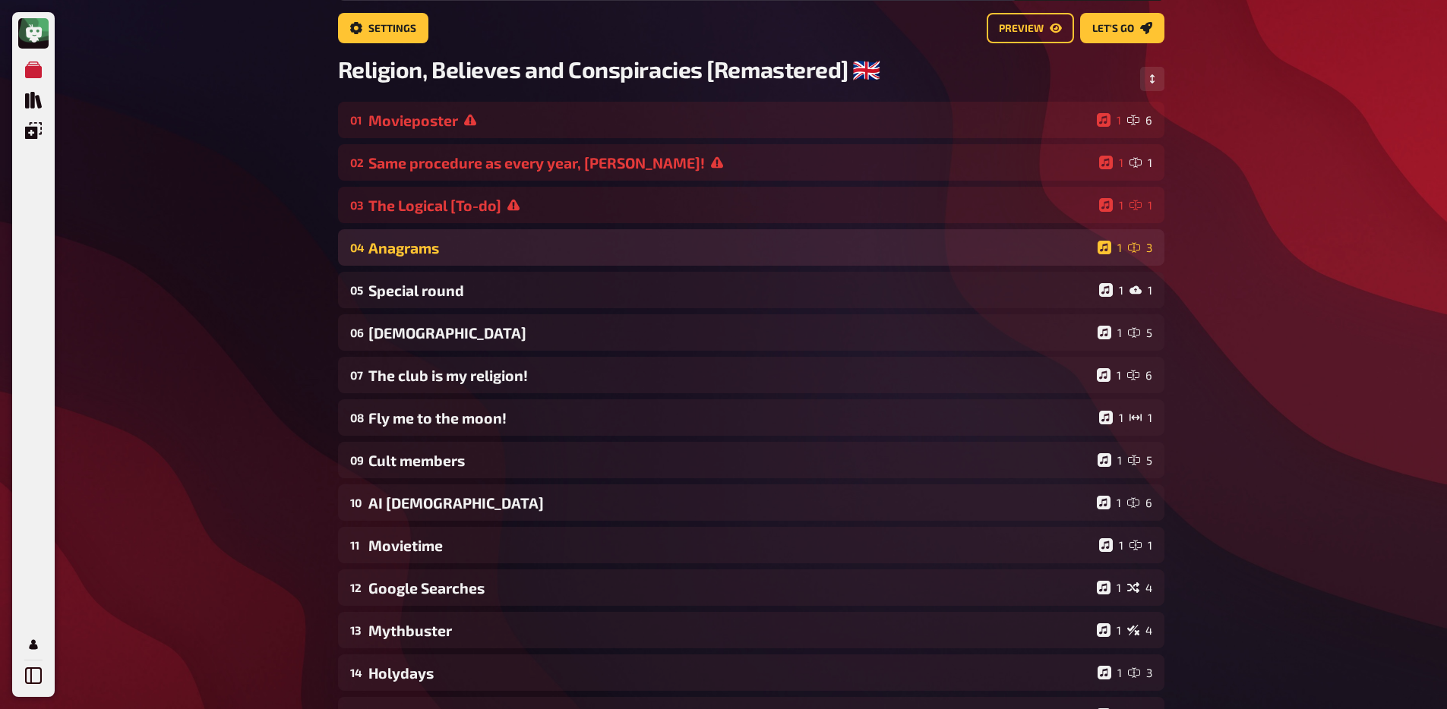
click at [500, 250] on div "Anagrams" at bounding box center [729, 247] width 723 height 17
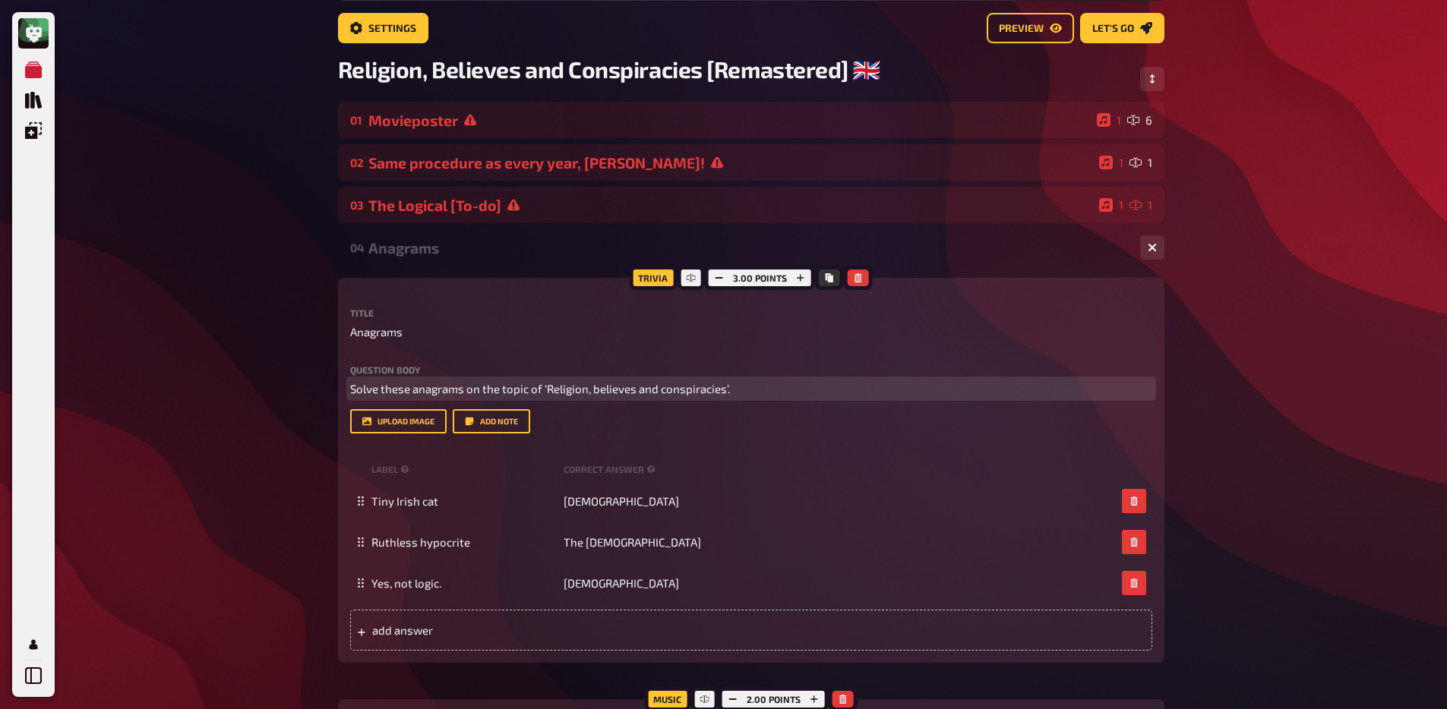
click at [579, 394] on span "Solve these anagrams on the topic of ‘Religion, believes and conspiracies’." at bounding box center [540, 389] width 380 height 14
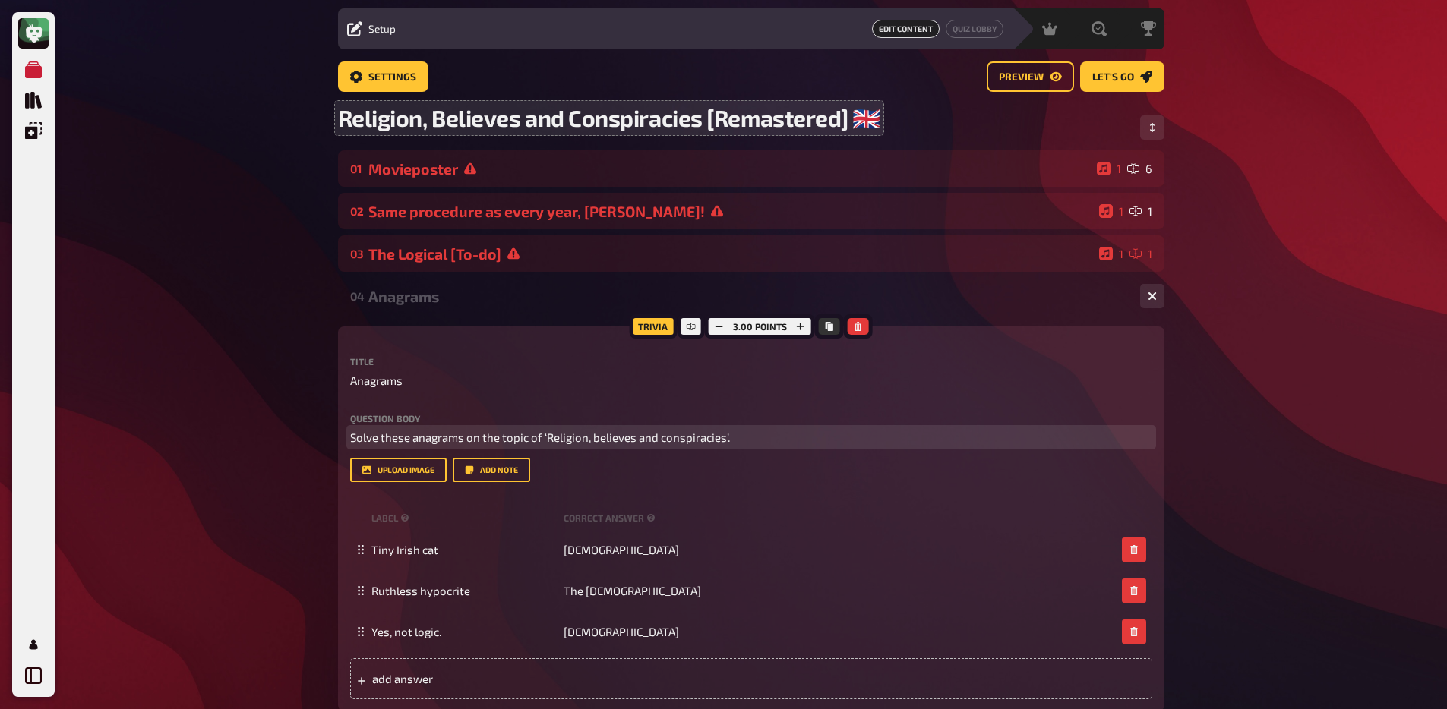
scroll to position [0, 0]
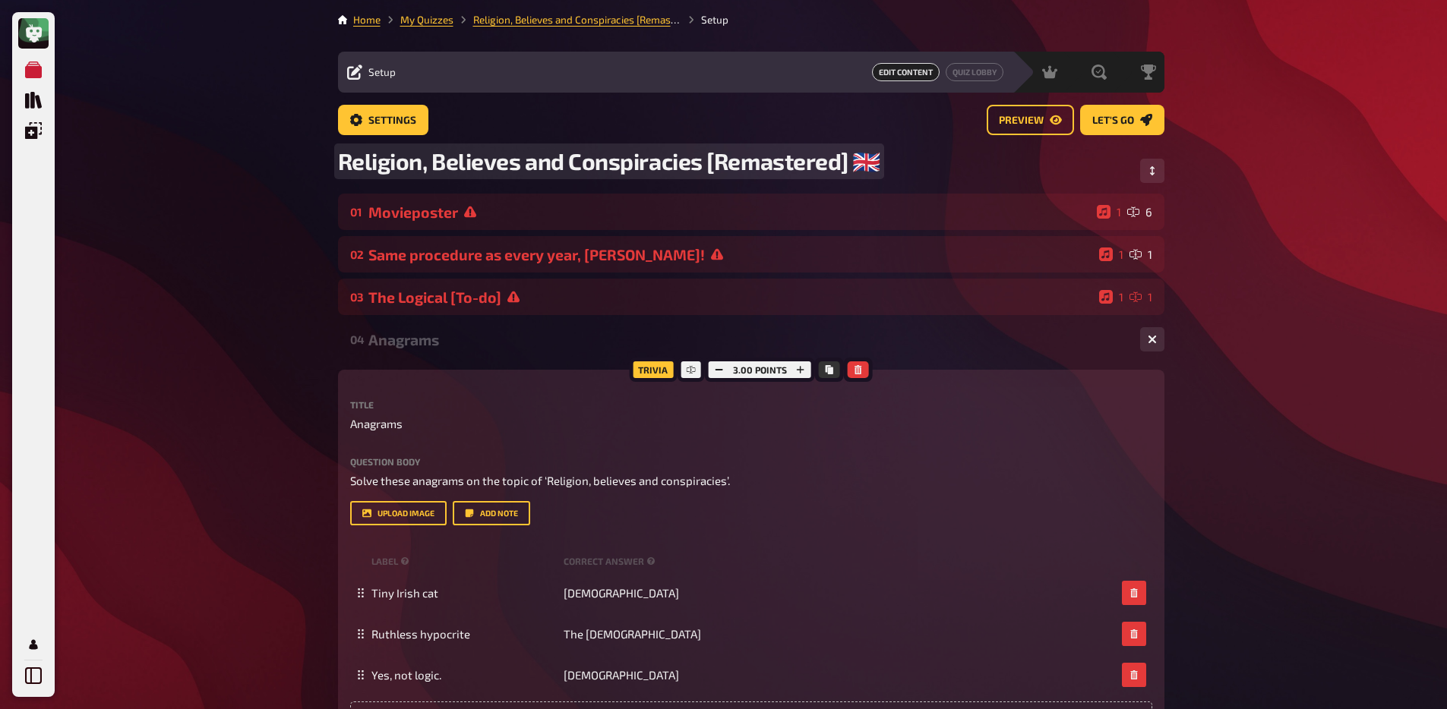
click at [495, 175] on span "Religion, Believes and Conspiracies [Remastered] ​🇬🇧​" at bounding box center [609, 161] width 543 height 28
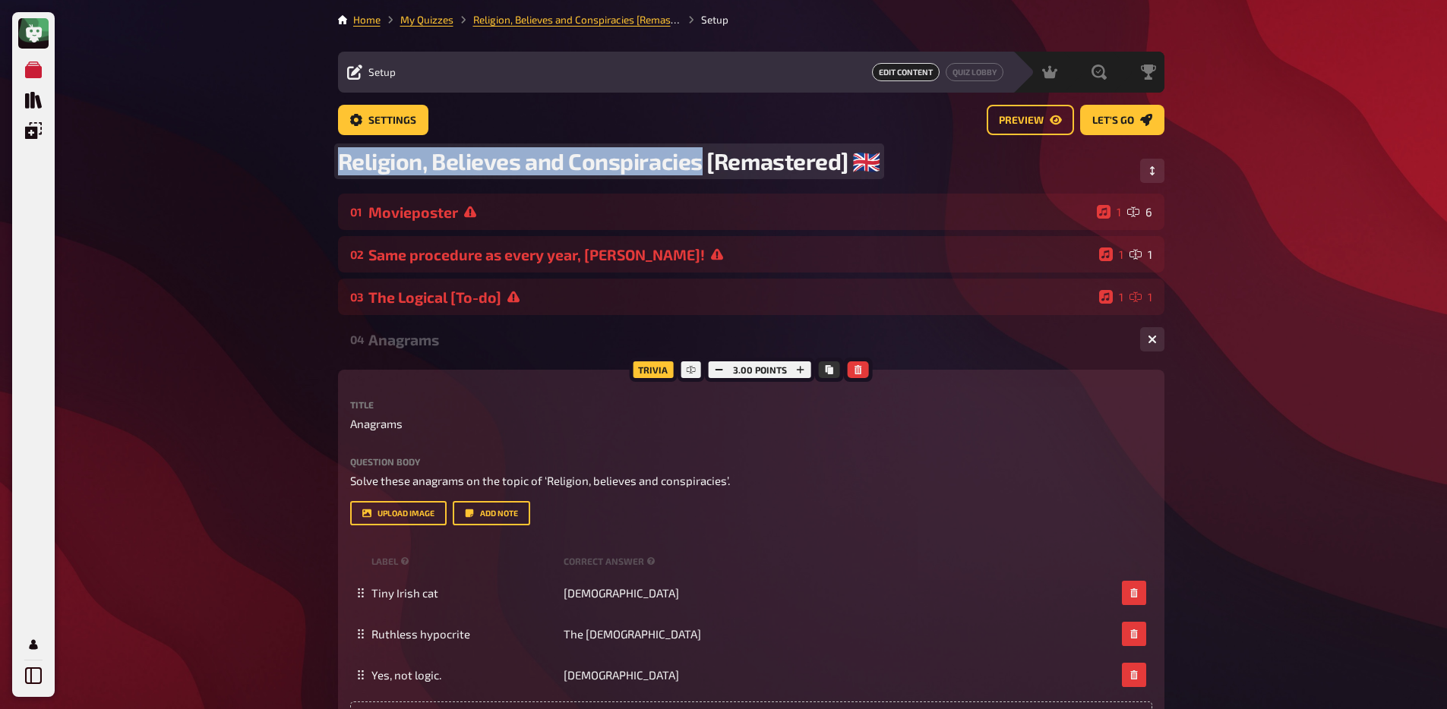
drag, startPoint x: 702, startPoint y: 164, endPoint x: 313, endPoint y: 148, distance: 389.1
copy span "Religion, Believes and Conspiracies"
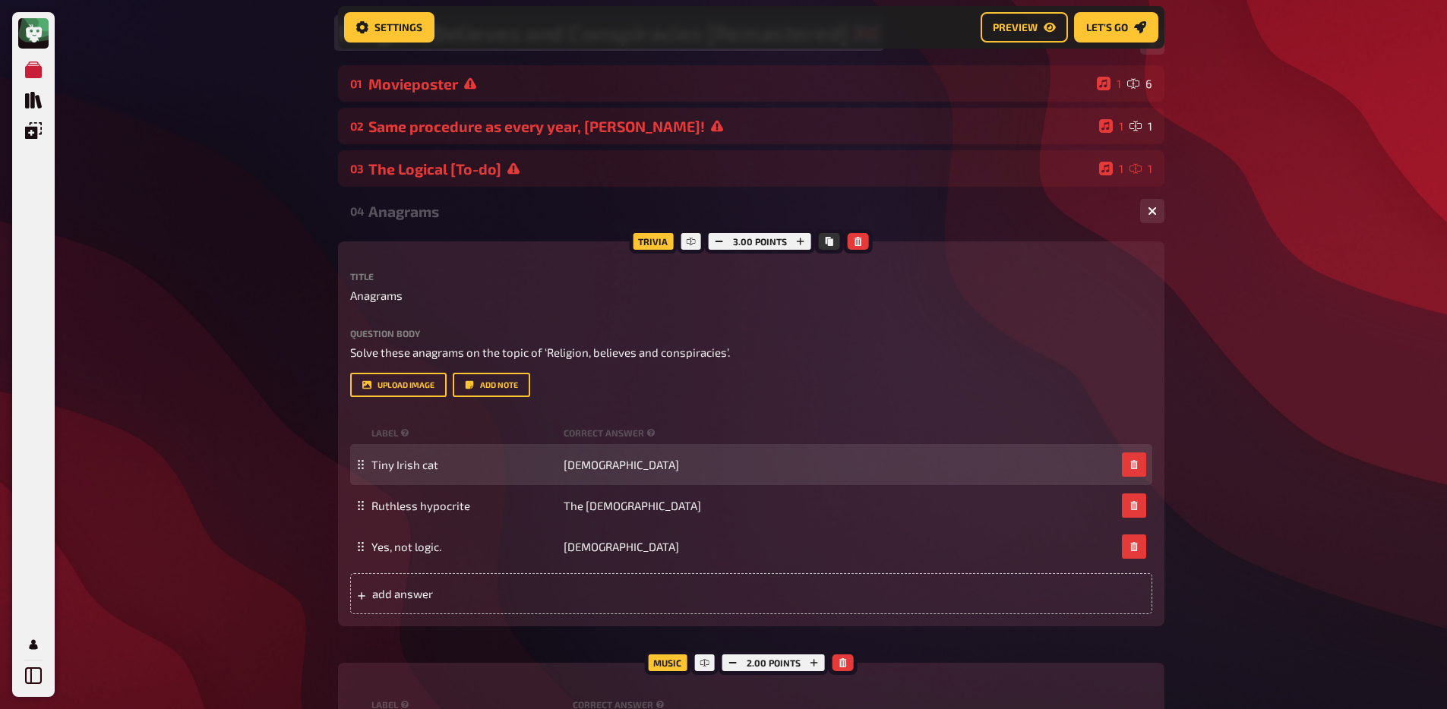
scroll to position [141, 0]
click at [430, 460] on span "Tiny Irish cat" at bounding box center [404, 464] width 67 height 14
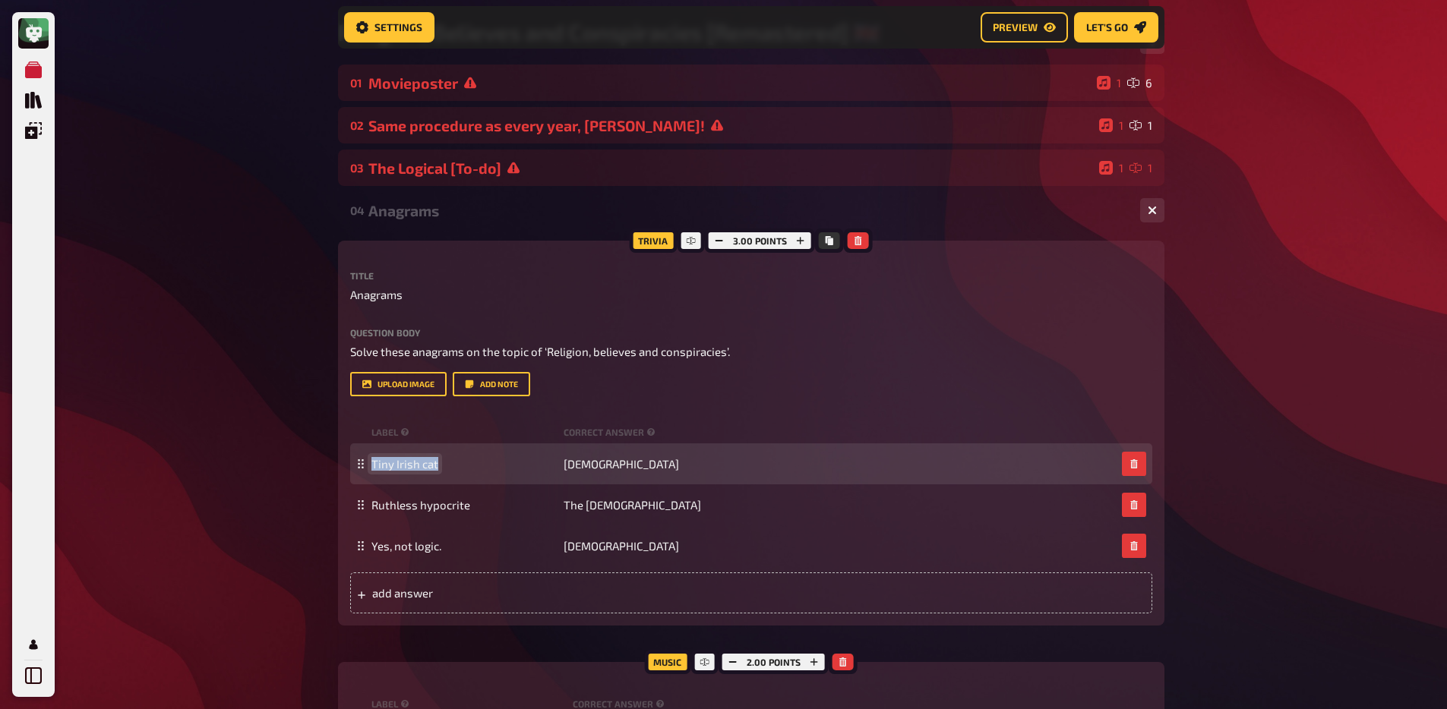
paste span
click at [430, 466] on span "gland moi non" at bounding box center [408, 464] width 74 height 14
click at [430, 465] on span "gland moi non" at bounding box center [408, 464] width 74 height 14
click at [431, 465] on span "gland moi non" at bounding box center [408, 464] width 74 height 14
click at [612, 463] on span "Christianity" at bounding box center [620, 464] width 115 height 14
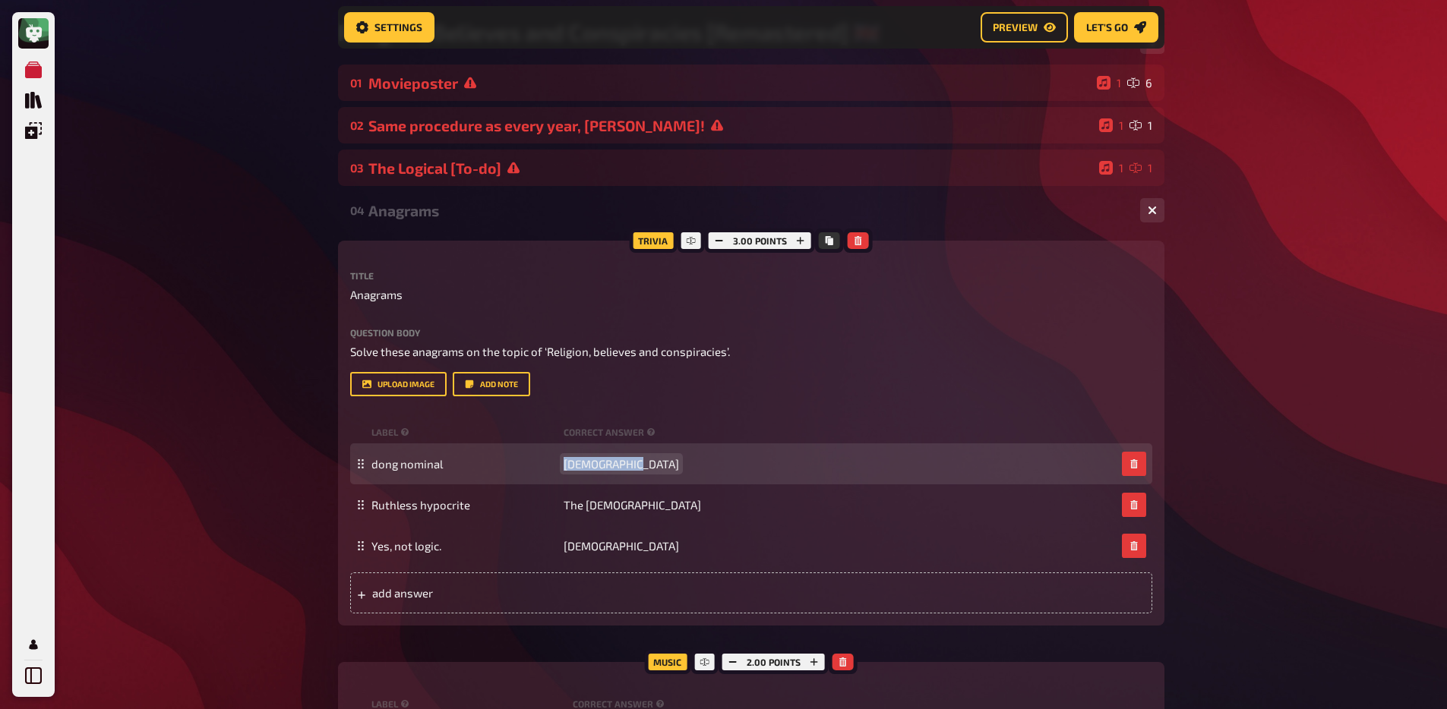
click at [612, 463] on span "Christianity" at bounding box center [620, 464] width 115 height 14
paste span
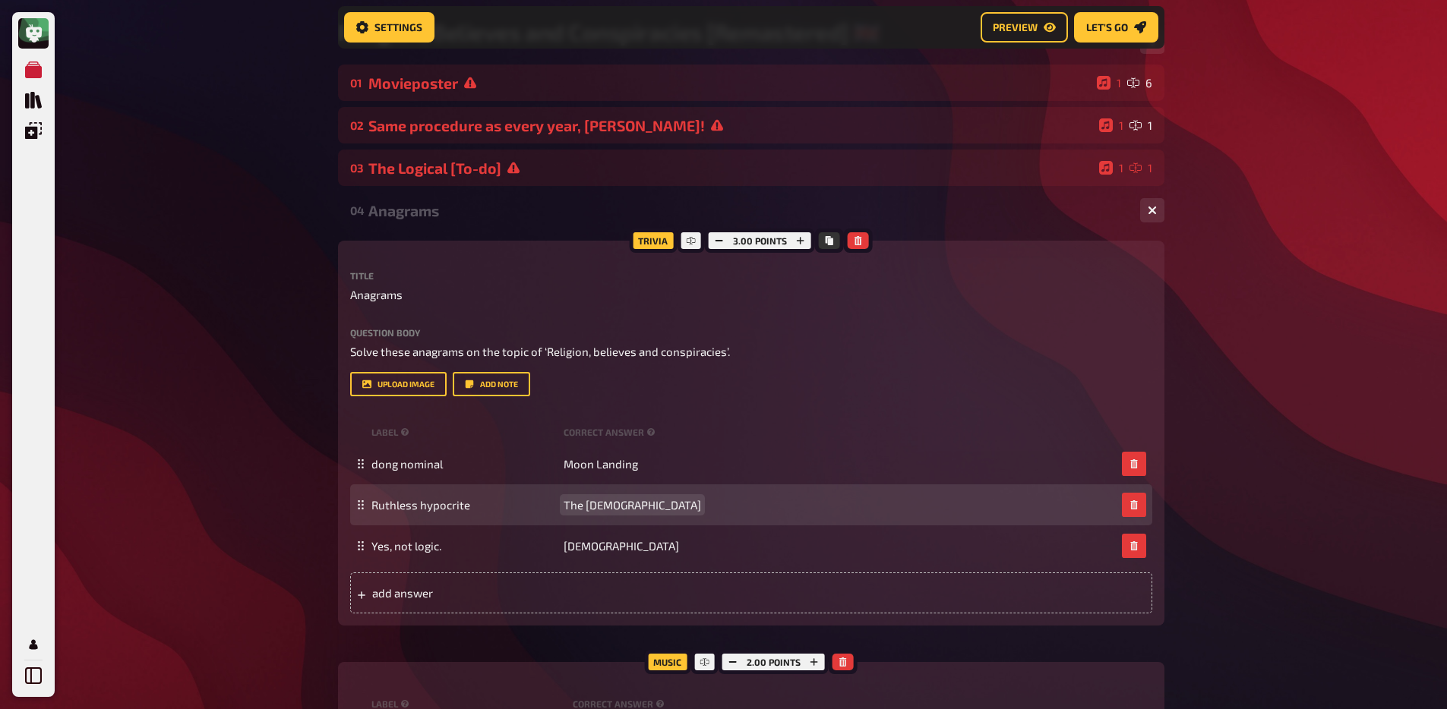
click at [582, 505] on span "The Holy Scriptures" at bounding box center [631, 505] width 137 height 14
paste span
click at [419, 505] on span "Ruthless hypocrite" at bounding box center [420, 505] width 99 height 14
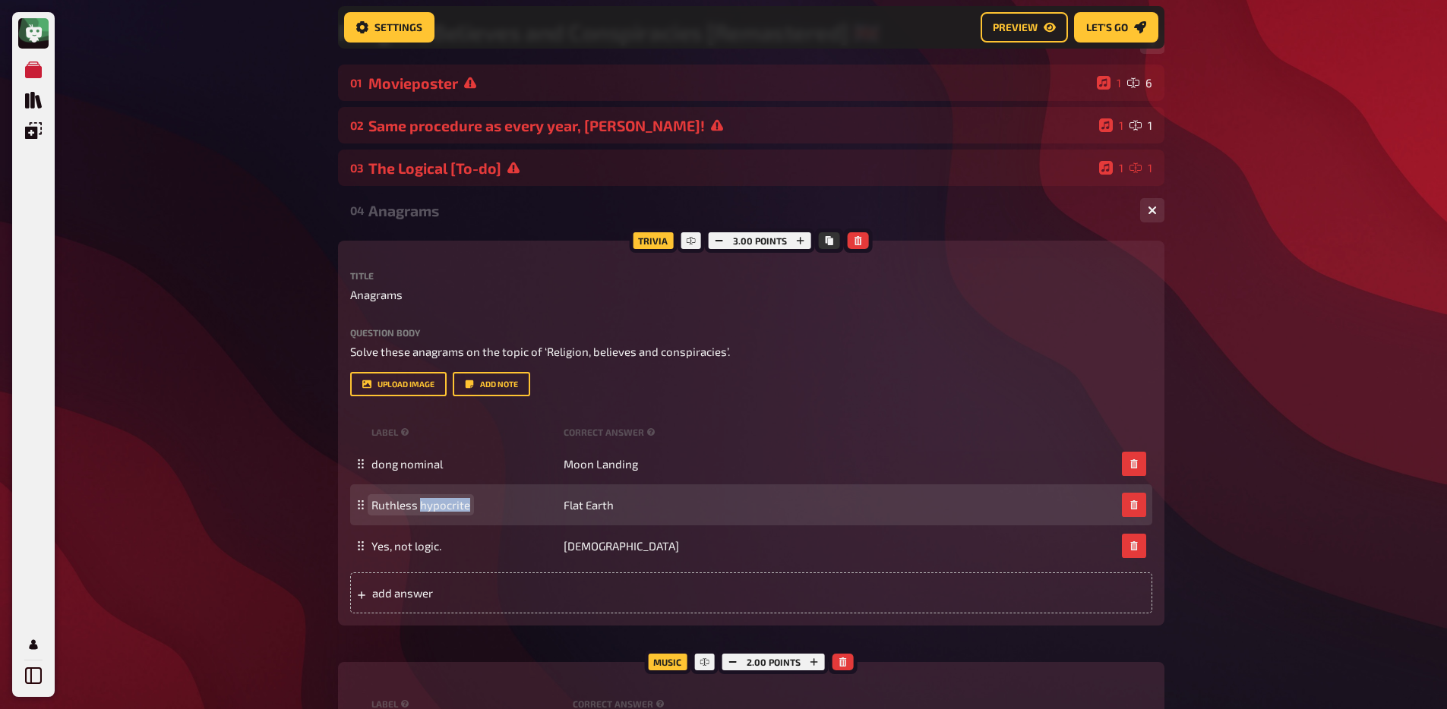
click at [419, 505] on span "Ruthless hypocrite" at bounding box center [420, 505] width 99 height 14
paste span
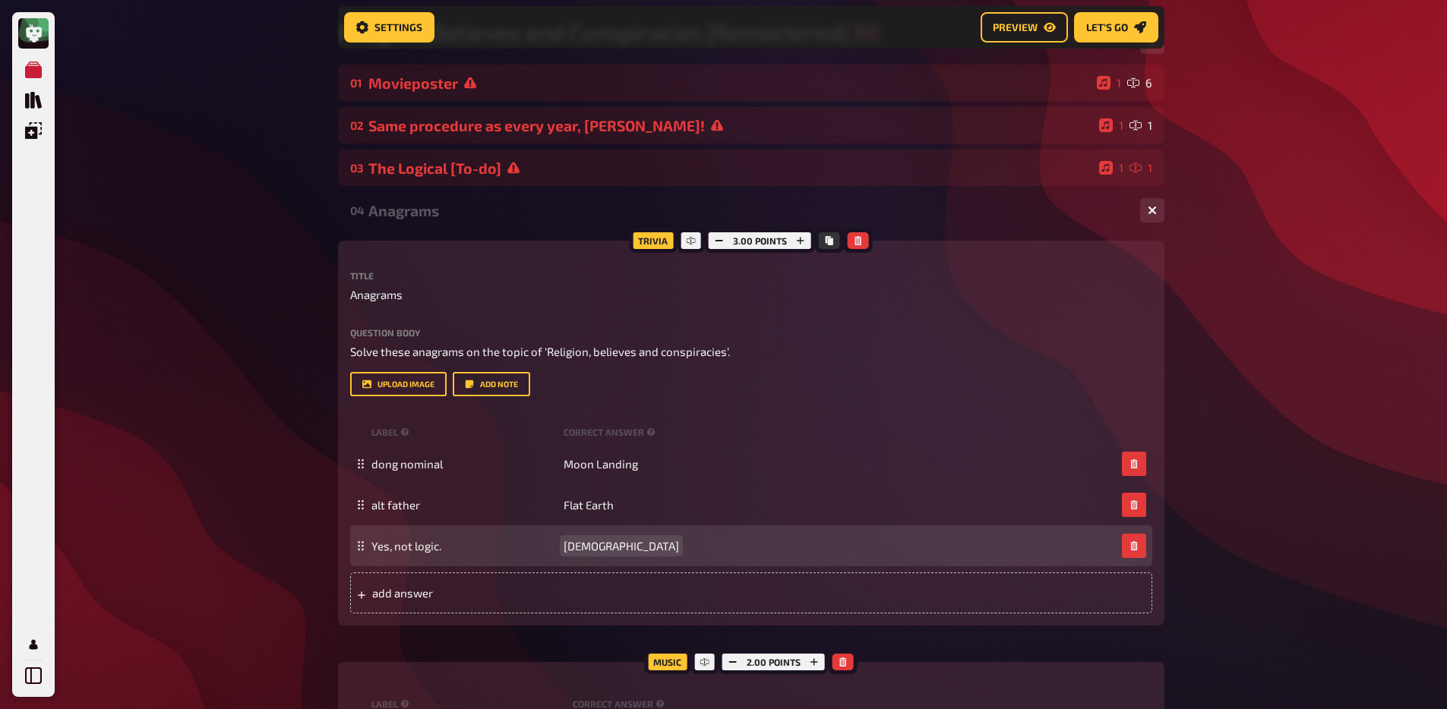
click at [595, 550] on span "Scientology" at bounding box center [620, 546] width 115 height 14
paste span
click at [410, 547] on span "Yes, not logic." at bounding box center [406, 546] width 70 height 14
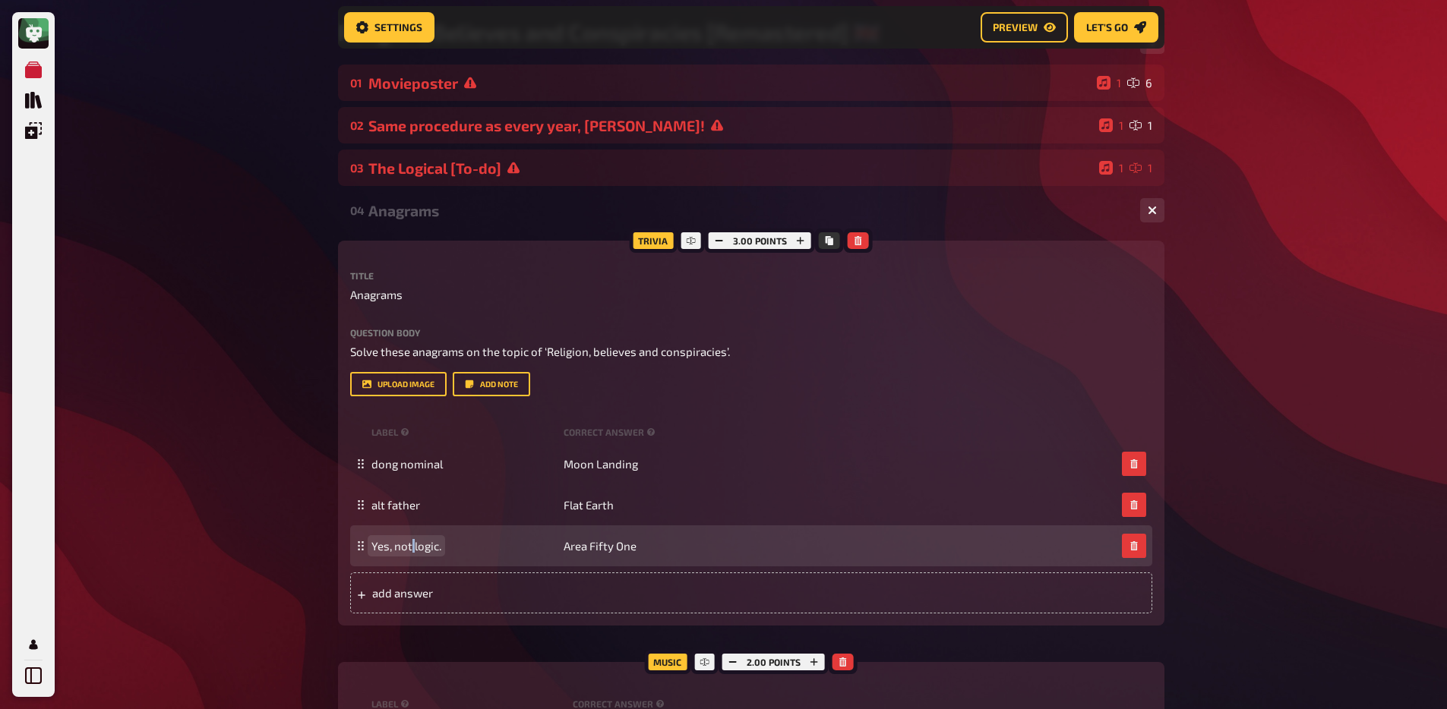
click at [410, 547] on span "Yes, not logic." at bounding box center [406, 546] width 70 height 14
paste span
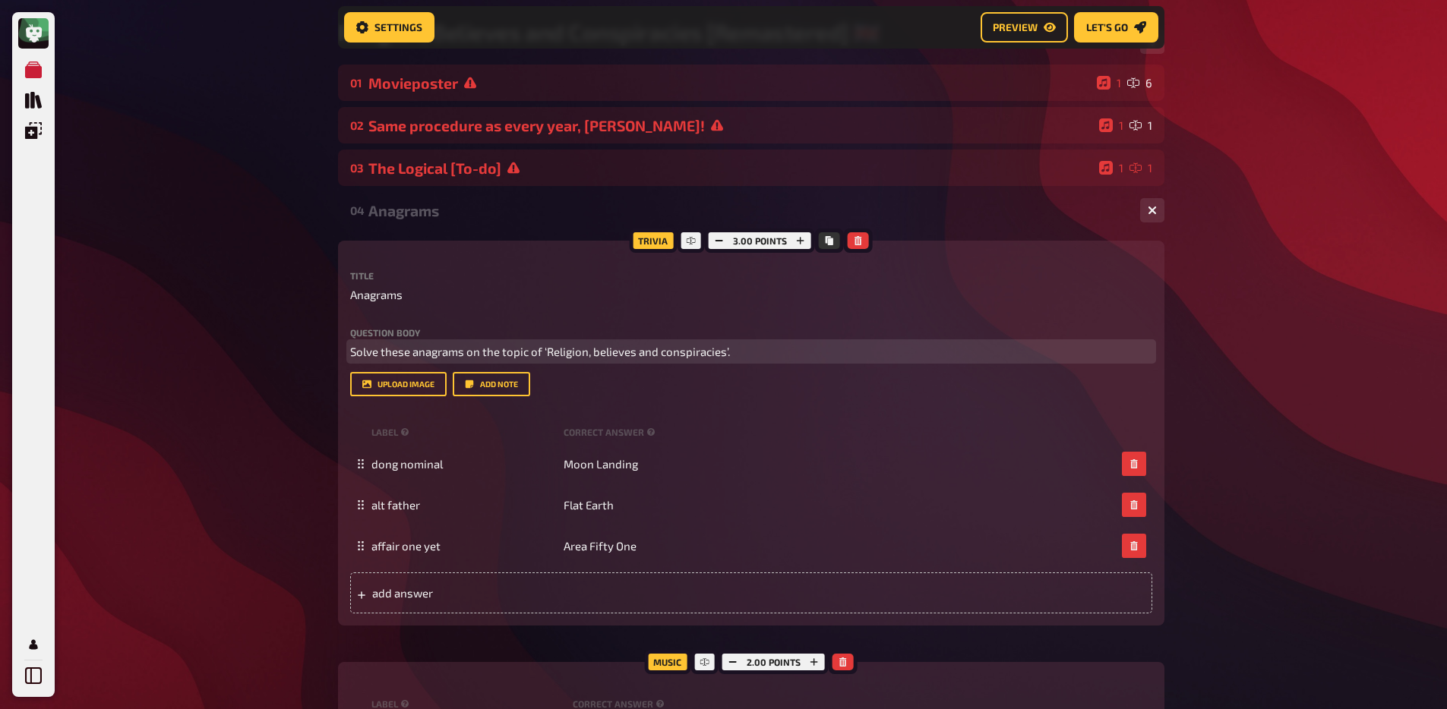
click at [610, 361] on p "Solve these anagrams on the topic of ‘Religion, believes and conspiracies’." at bounding box center [751, 351] width 802 height 17
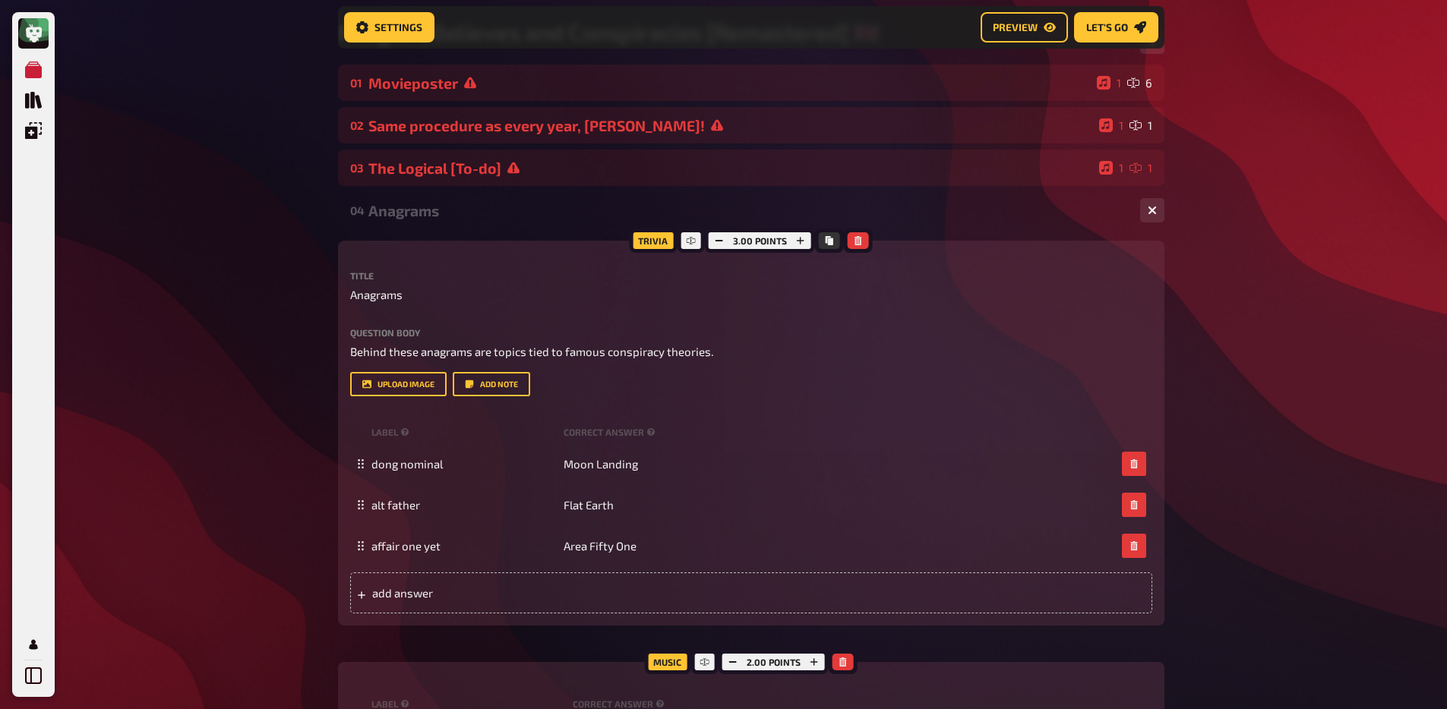
click at [365, 337] on label "Question body" at bounding box center [751, 332] width 802 height 9
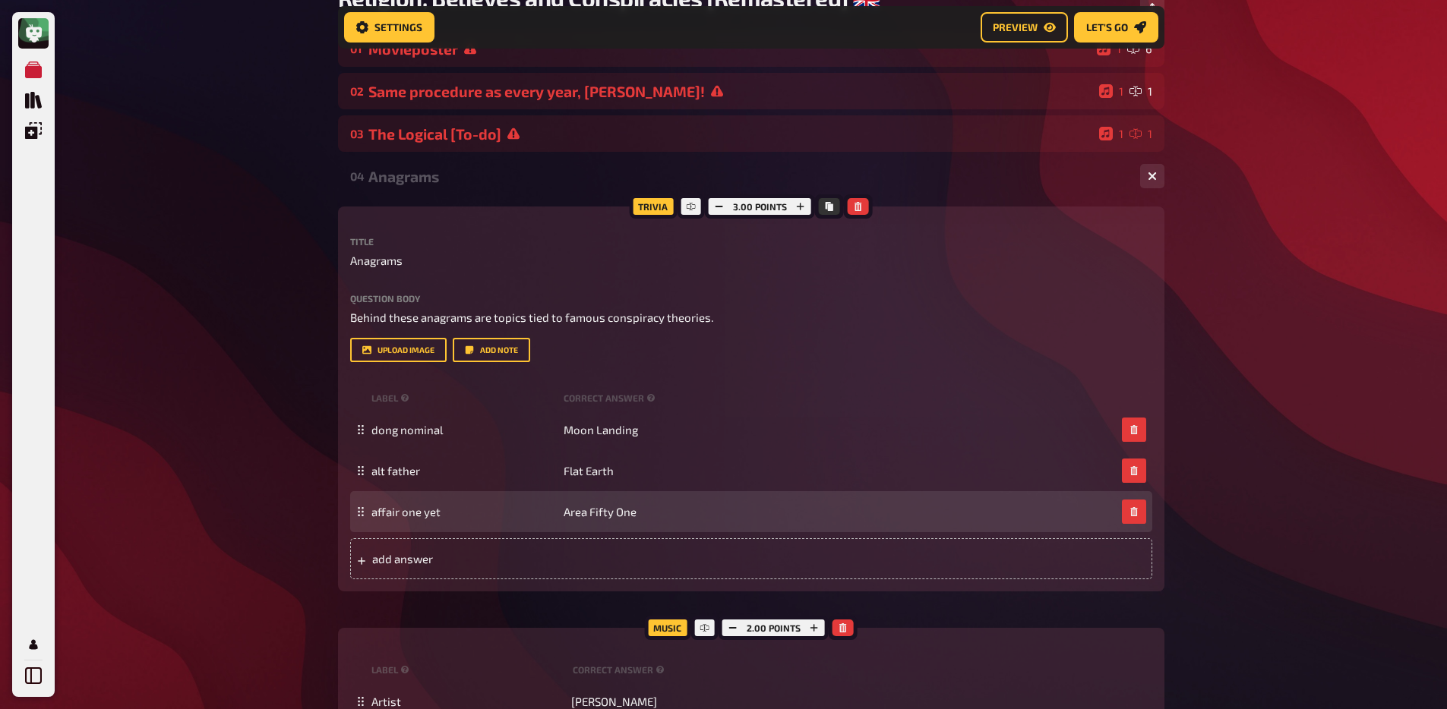
scroll to position [248, 0]
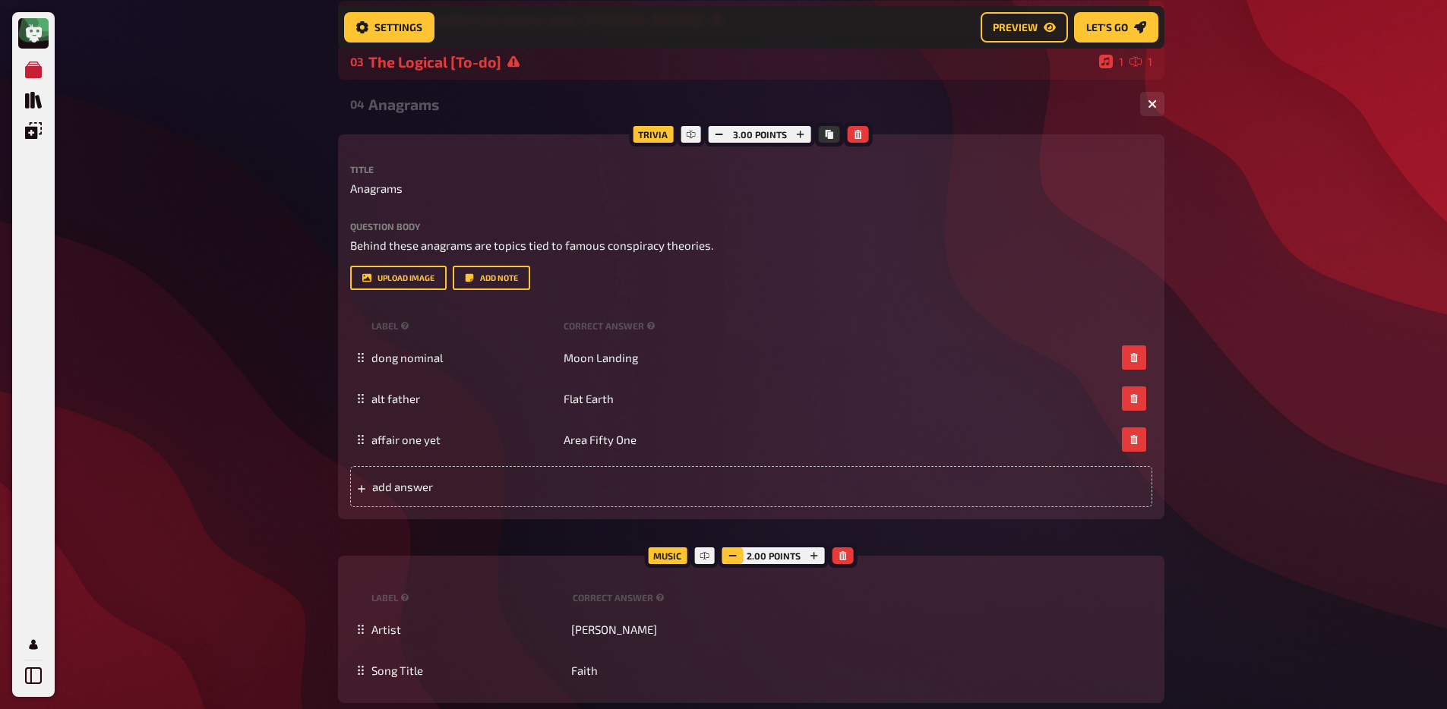
click at [740, 560] on button "button" at bounding box center [732, 556] width 21 height 17
click at [258, 495] on div "My Quizzes Quiz Library Overlays My Account Home My Quizzes Religion, Believes …" at bounding box center [723, 594] width 1447 height 1684
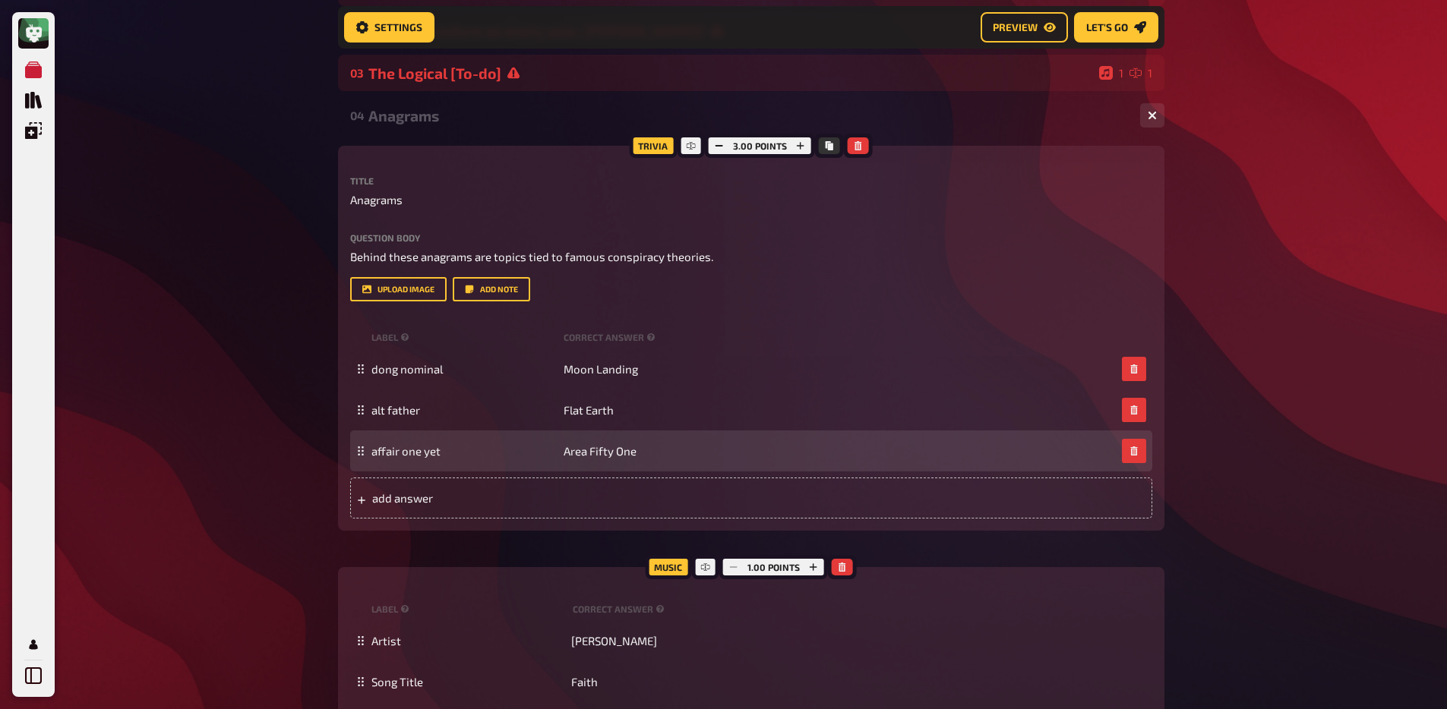
scroll to position [219, 0]
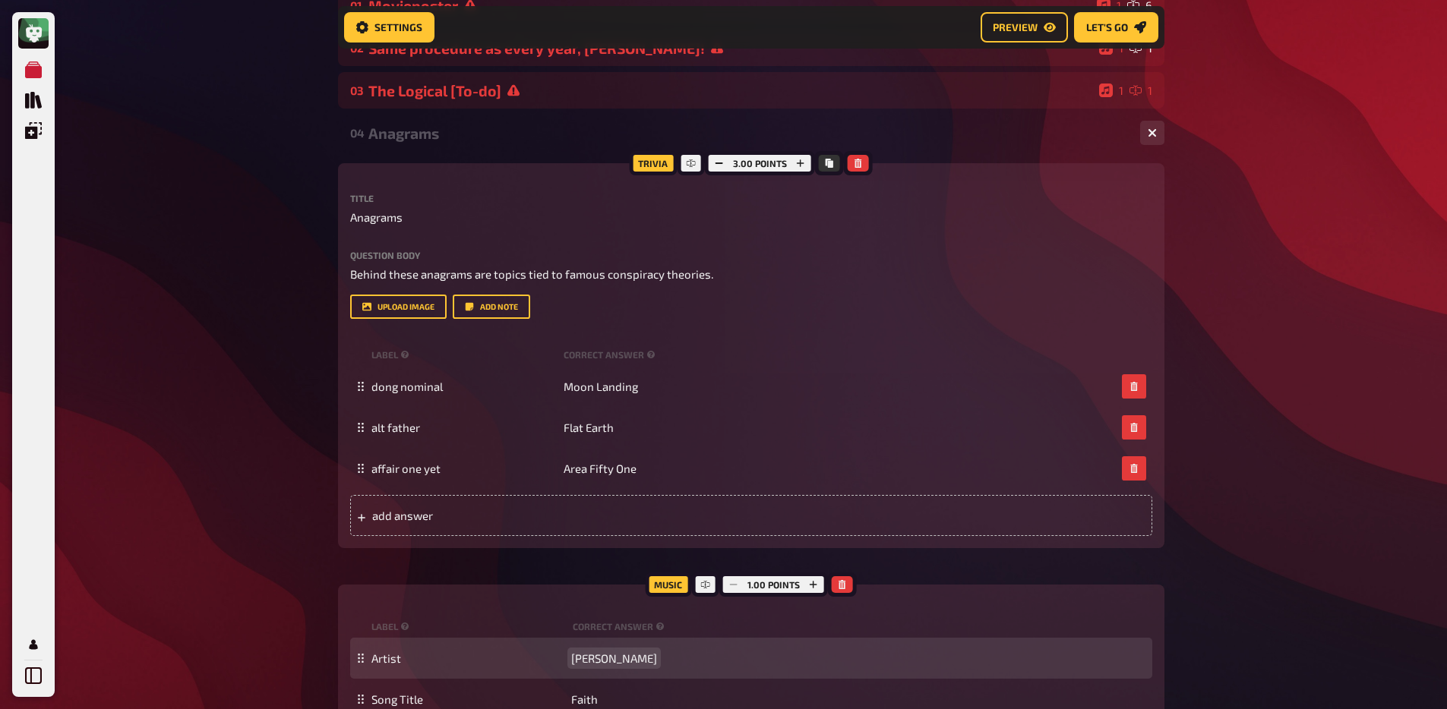
click at [651, 657] on div "Artist George Michael" at bounding box center [758, 659] width 775 height 14
click at [633, 655] on span "George Michael" at bounding box center [614, 659] width 86 height 14
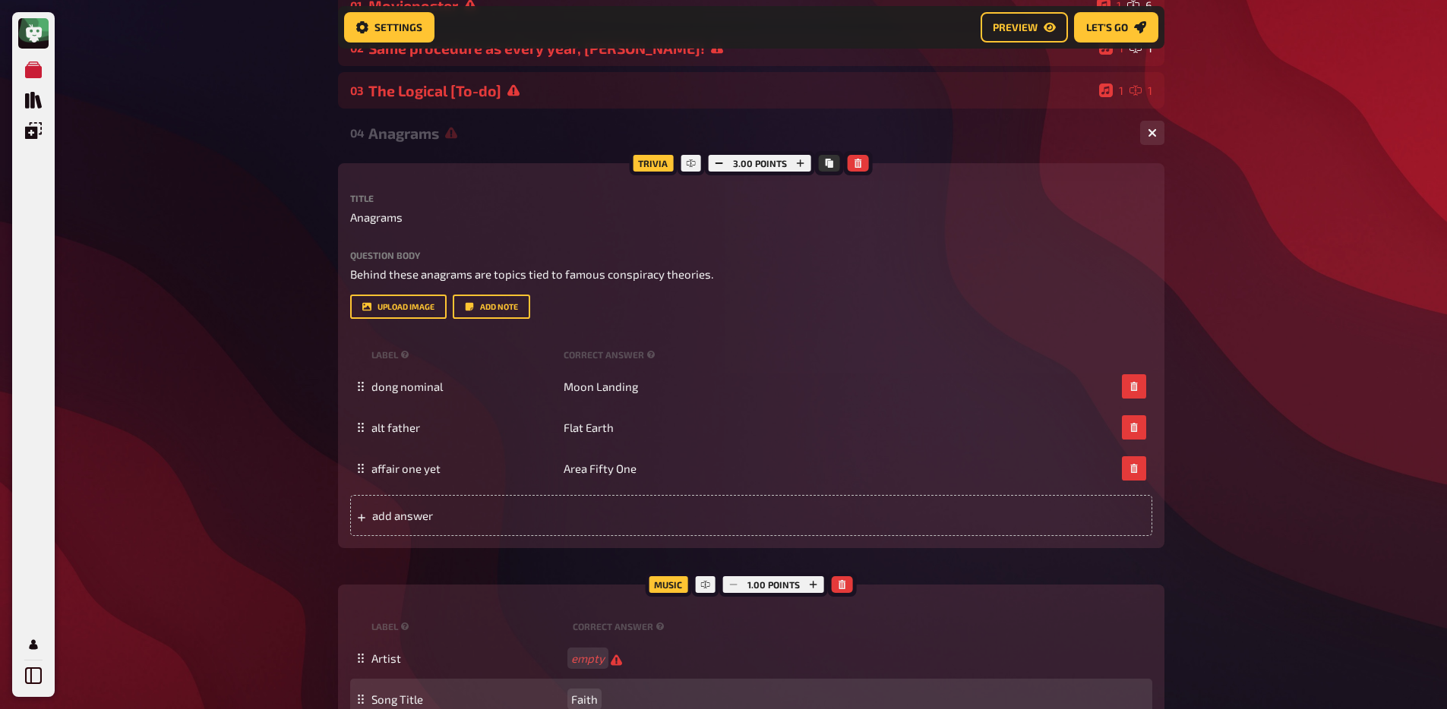
scroll to position [218, 0]
click at [585, 705] on span "Faith" at bounding box center [584, 700] width 27 height 14
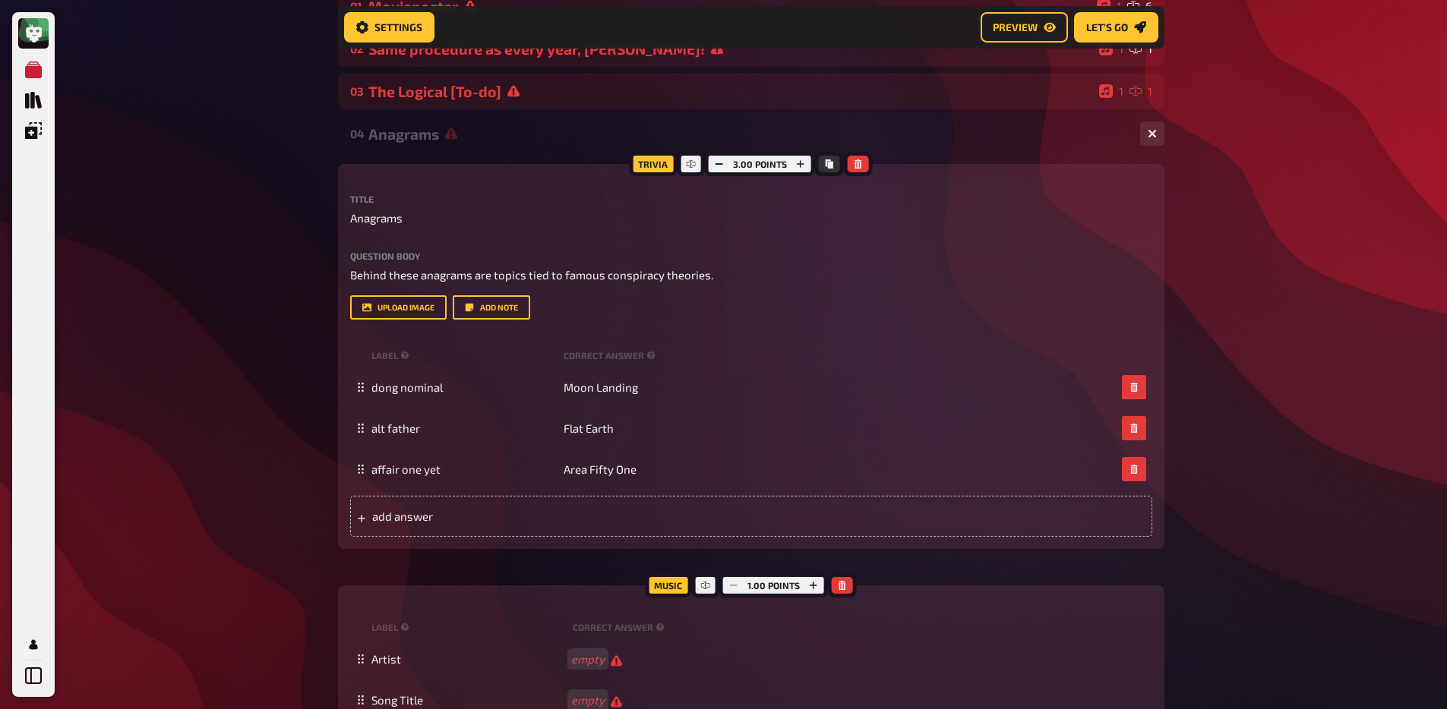
click at [272, 531] on div "My Quizzes Quiz Library Overlays My Account Home My Quizzes Religion, Believes …" at bounding box center [723, 624] width 1447 height 1684
click at [378, 148] on div "04 Anagrams 1 3" at bounding box center [751, 133] width 826 height 36
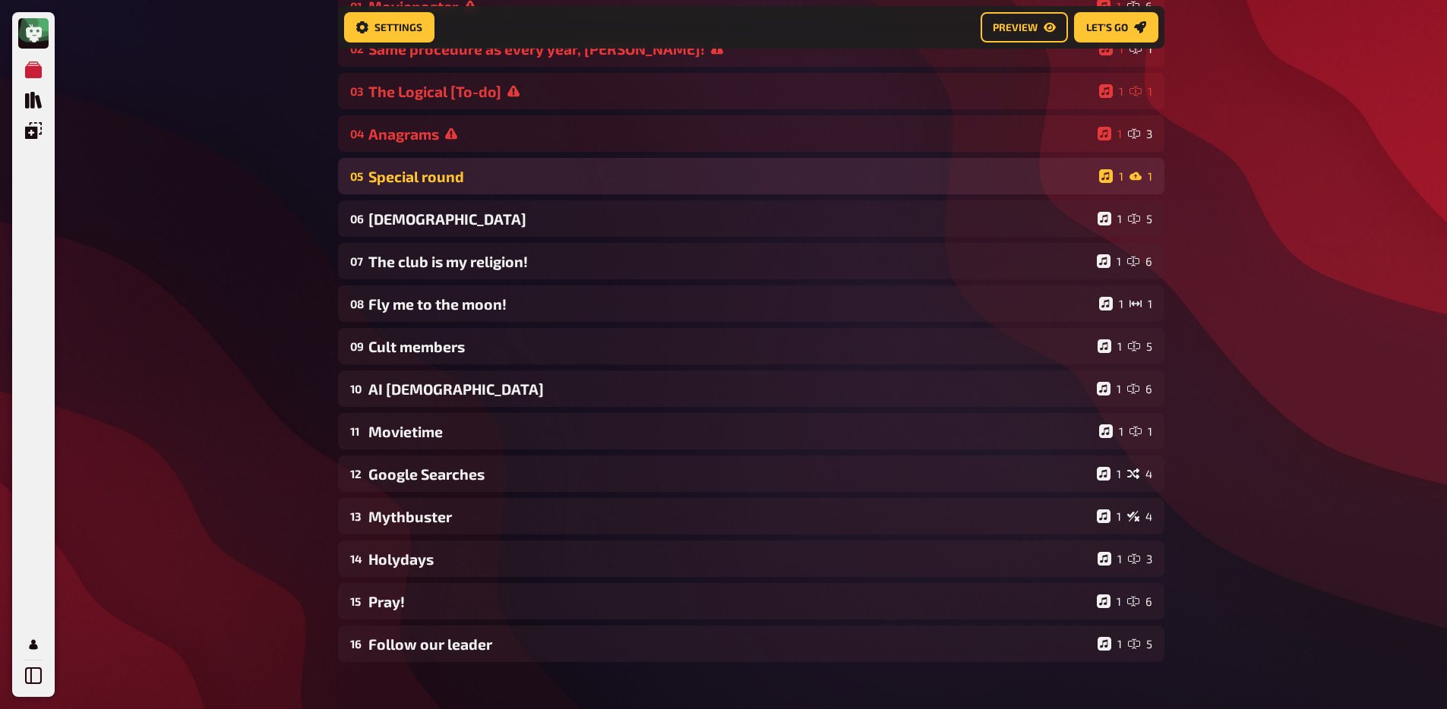
click at [423, 188] on div "05 Special round 1 1" at bounding box center [751, 176] width 826 height 36
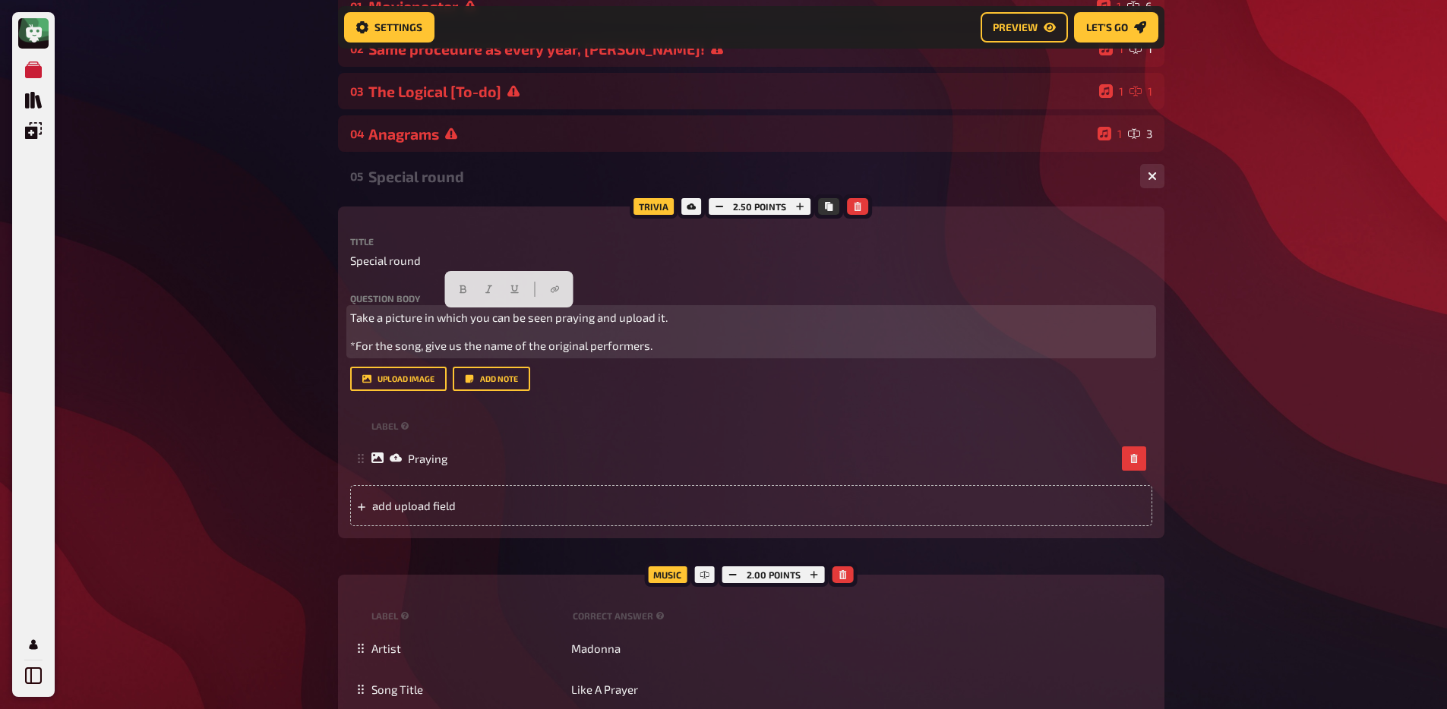
drag, startPoint x: 595, startPoint y: 336, endPoint x: 347, endPoint y: 302, distance: 249.8
click at [347, 302] on div "Trivia 2.50 points Title Special round Question body Take a picture in which yo…" at bounding box center [751, 373] width 826 height 332
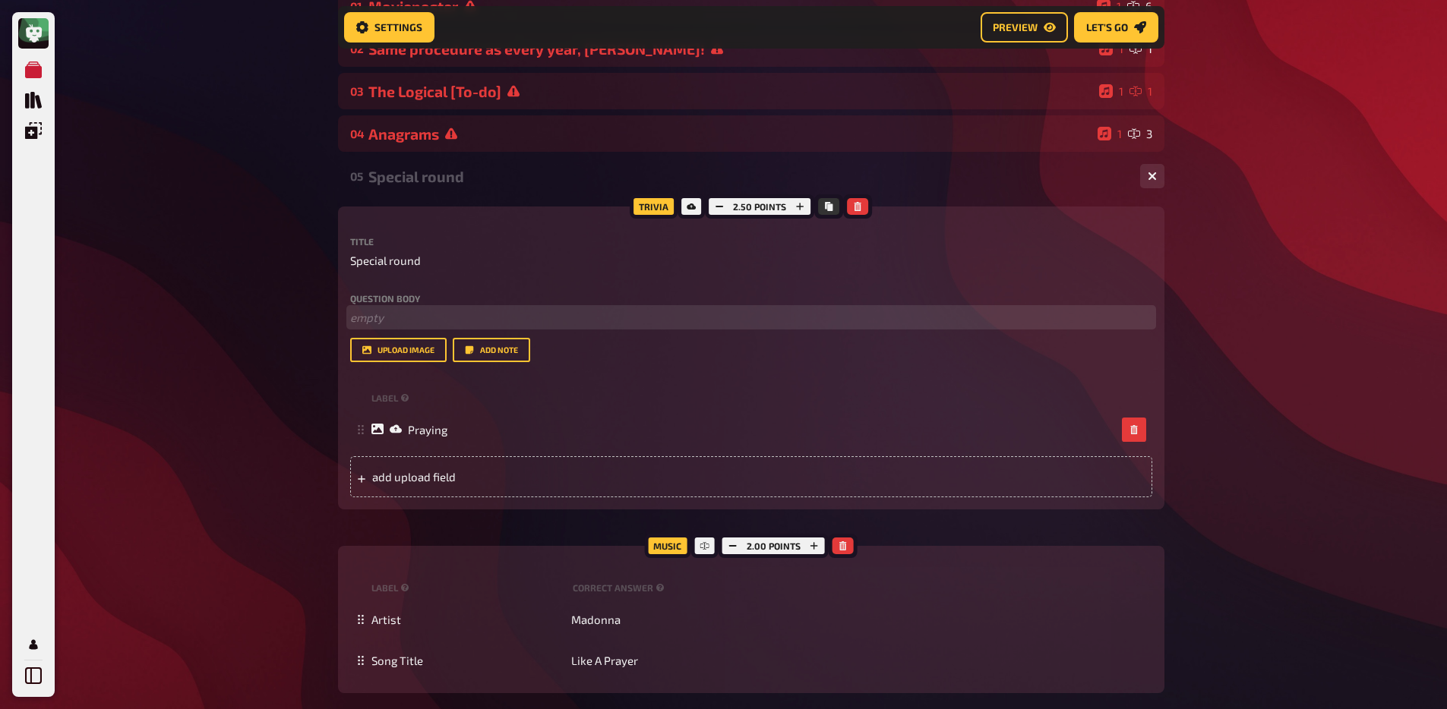
scroll to position [0, 0]
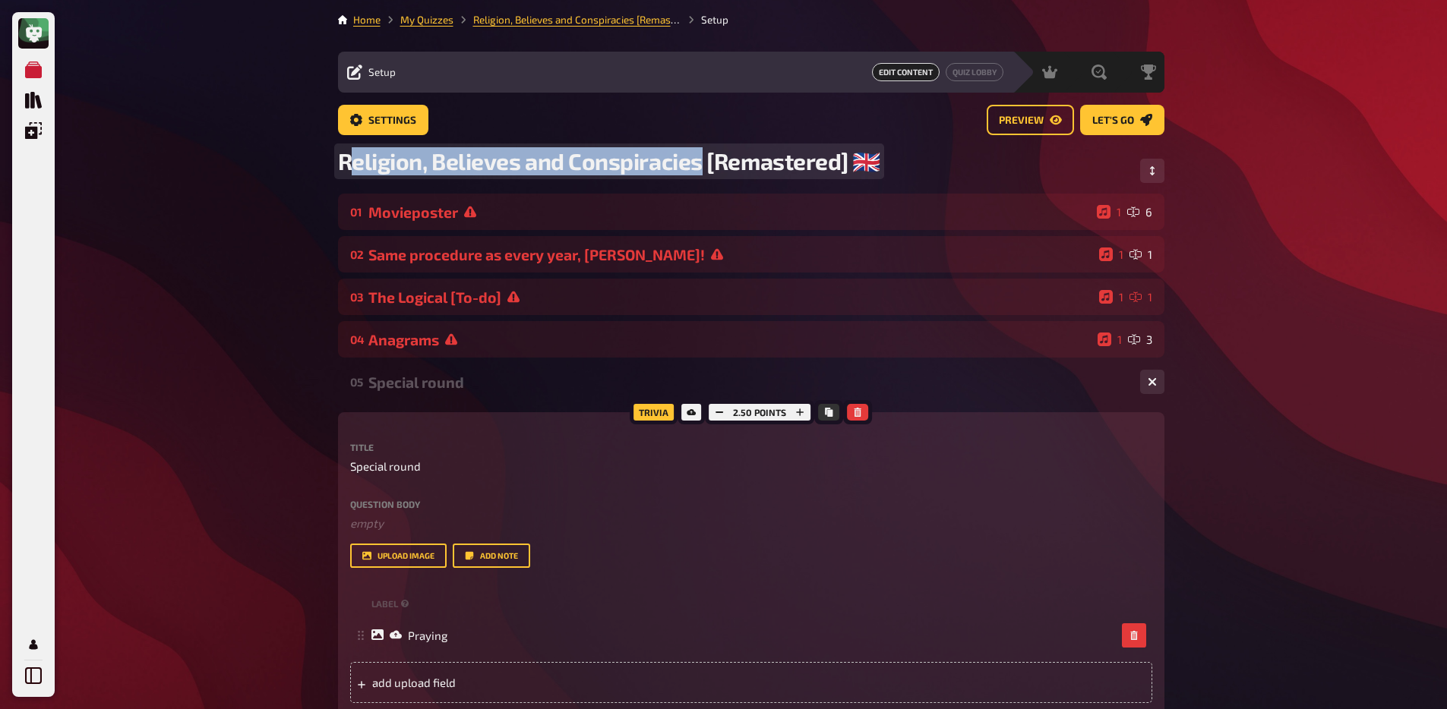
drag, startPoint x: 345, startPoint y: 166, endPoint x: 703, endPoint y: 167, distance: 358.4
click at [703, 167] on span "Religion, Believes and Conspiracies [Remastered] ​🇬🇧​" at bounding box center [609, 161] width 543 height 28
copy span "eligion, Believes and Conspiracies"
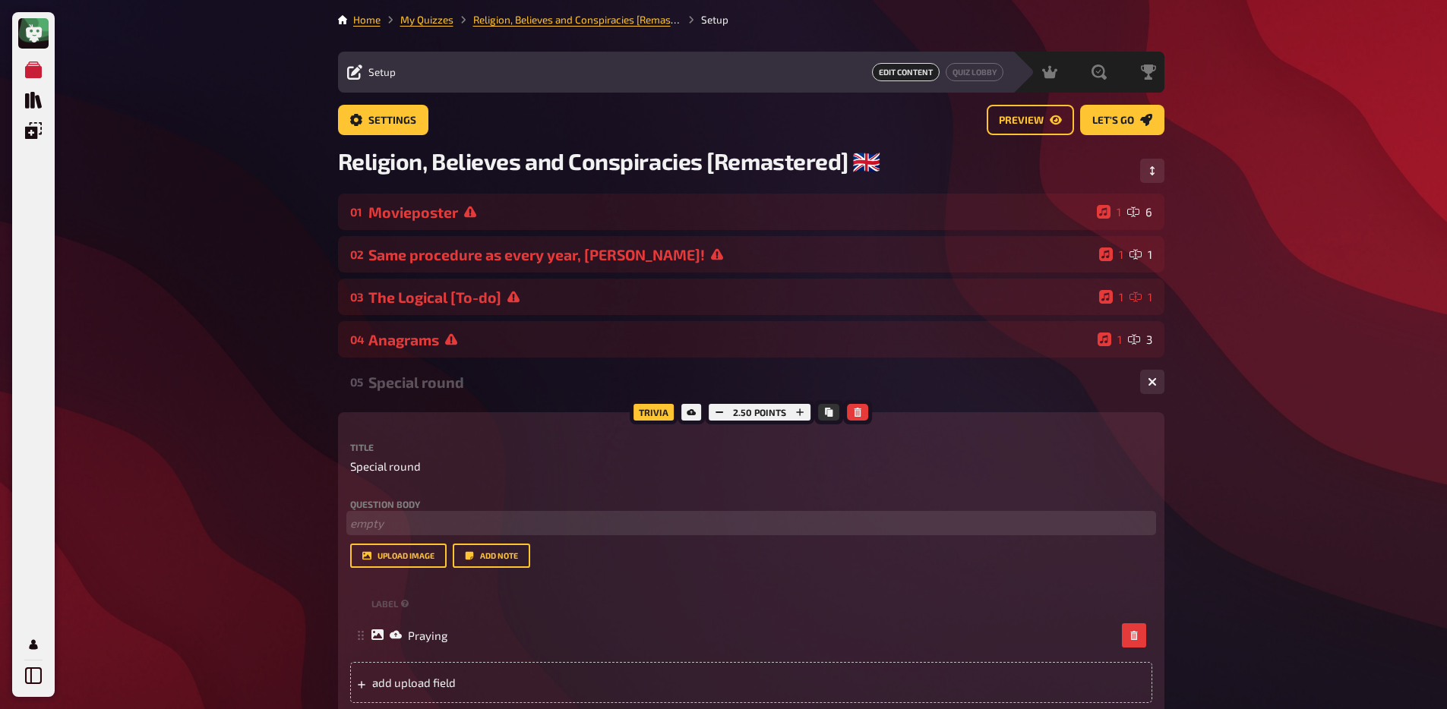
click at [398, 518] on p "﻿ empty" at bounding box center [751, 523] width 802 height 17
click at [937, 526] on span "Impersonate a cult leader delivering a passionate sermon no one understands but…" at bounding box center [733, 523] width 766 height 14
click at [926, 526] on span "Impersonate a cult leader delivering a passionate sermon no one understands but…" at bounding box center [733, 523] width 766 height 14
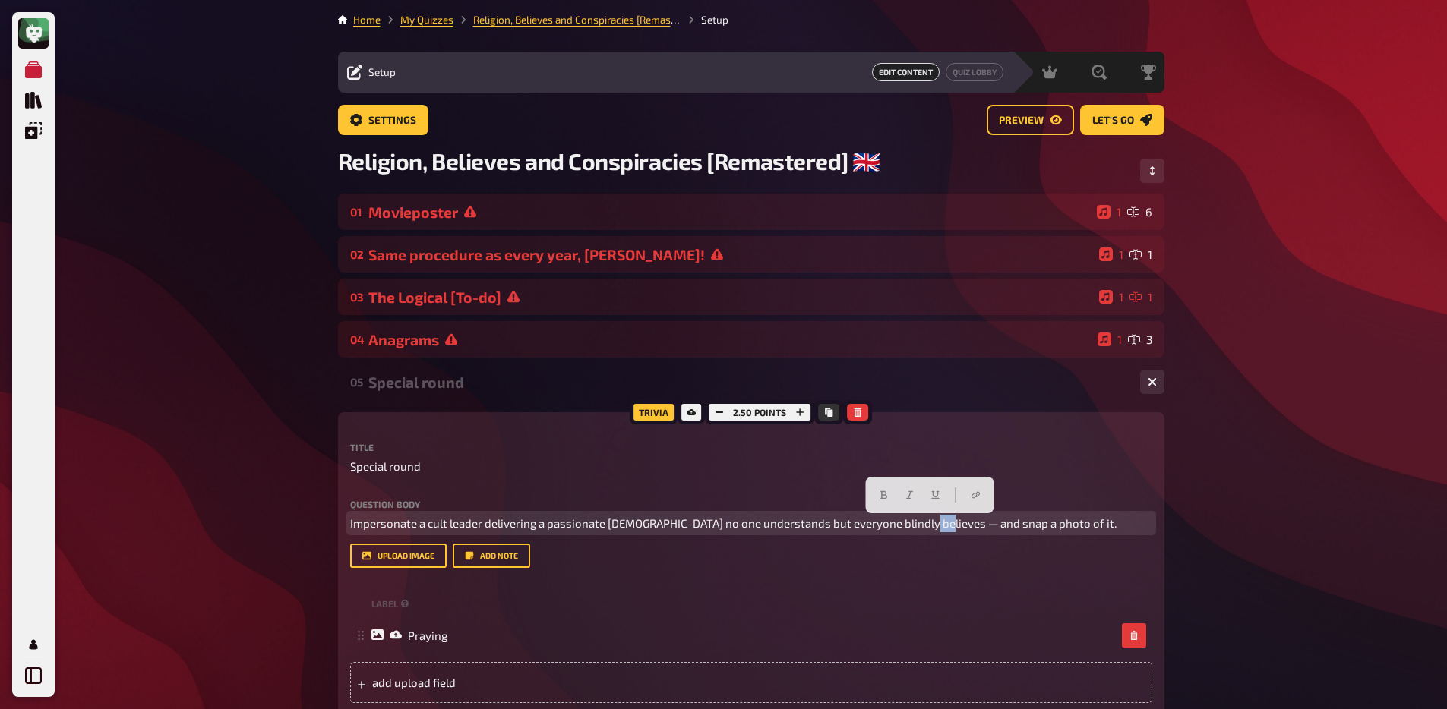
click at [926, 526] on span "Impersonate a cult leader delivering a passionate sermon no one understands but…" at bounding box center [733, 523] width 766 height 14
click at [919, 529] on span "Impersonate a cult leader delivering a passionate sermon no one understands but…" at bounding box center [718, 523] width 737 height 14
click at [1025, 524] on p "Impersonate a cult leader delivering a passionate sermon no one understands but…" at bounding box center [751, 523] width 802 height 17
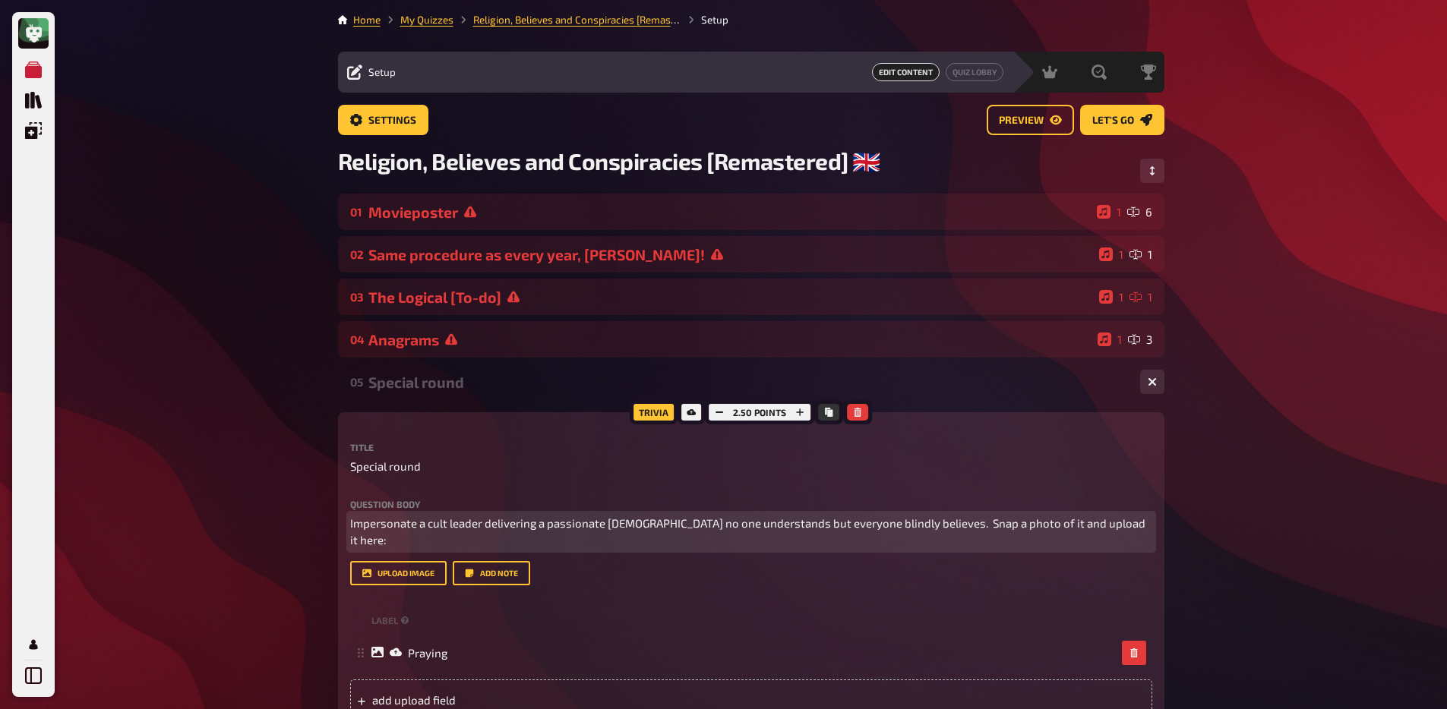
click at [917, 526] on span "Impersonate a cult leader delivering a passionate sermon no one understands but…" at bounding box center [748, 531] width 797 height 31
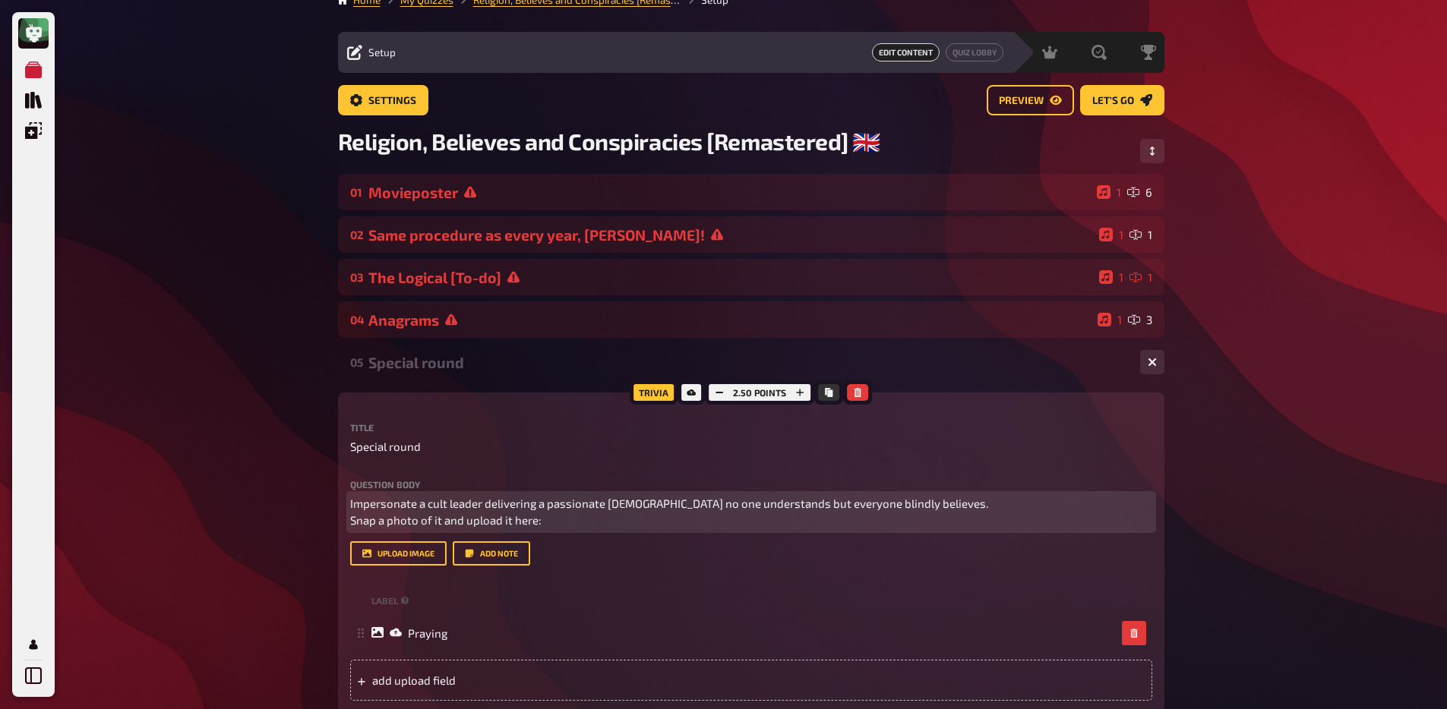
scroll to position [30, 0]
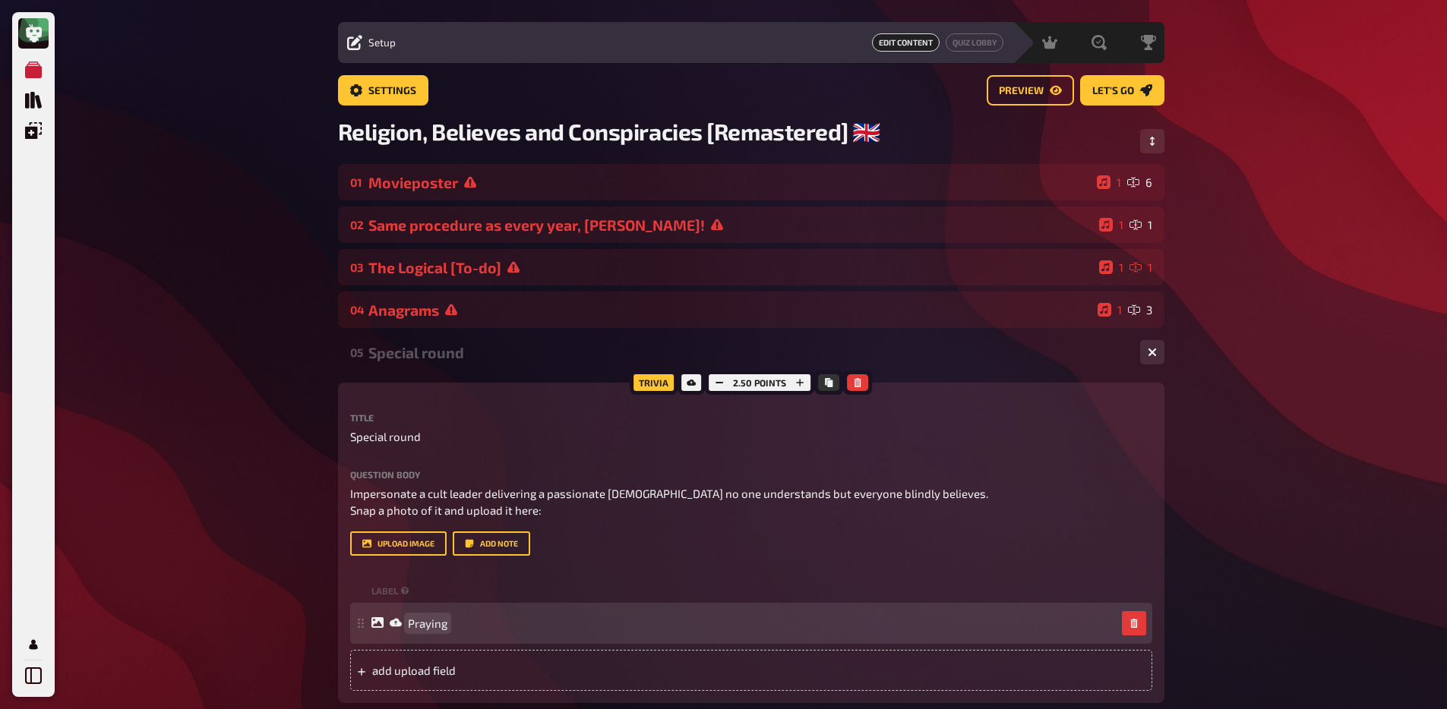
click at [431, 627] on span "Praying" at bounding box center [427, 624] width 39 height 14
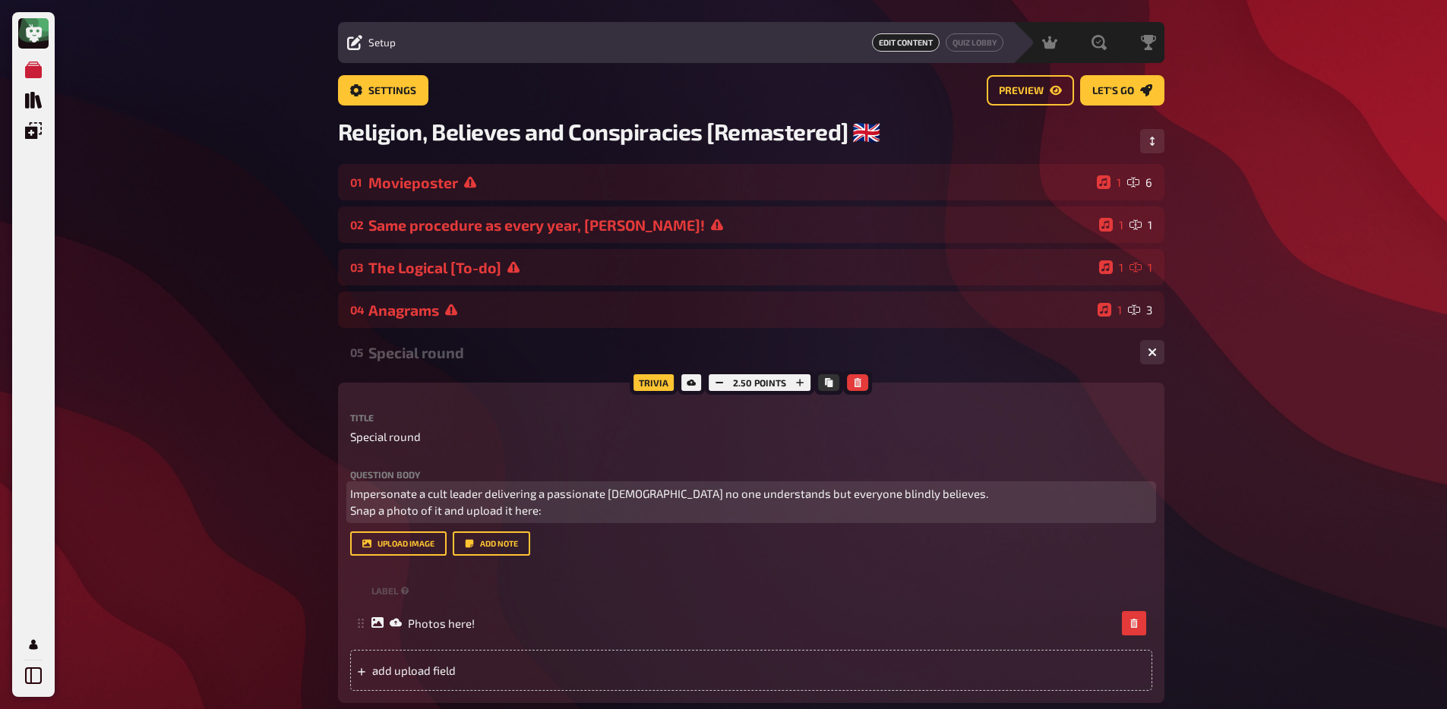
click at [595, 510] on p "Impersonate a cult leader delivering a passionate sermon no one understands but…" at bounding box center [751, 502] width 802 height 34
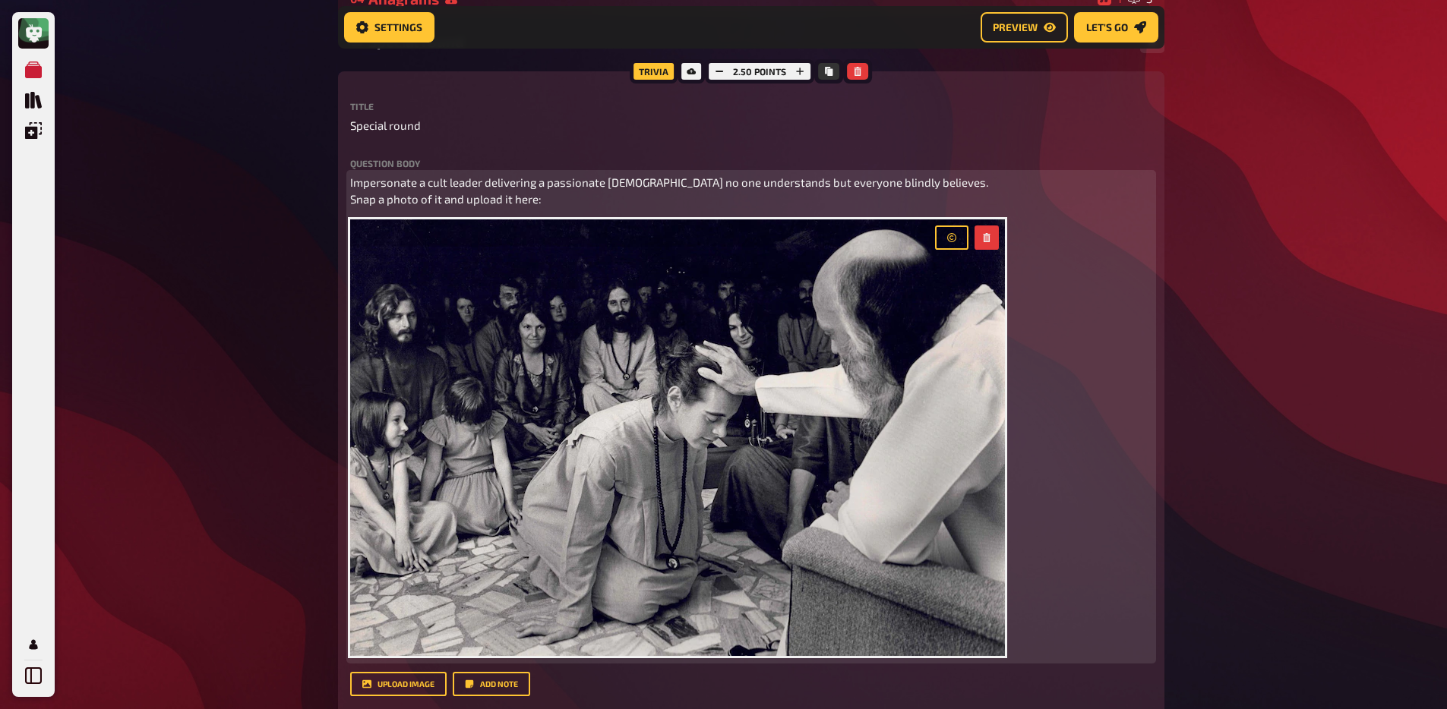
scroll to position [358, 0]
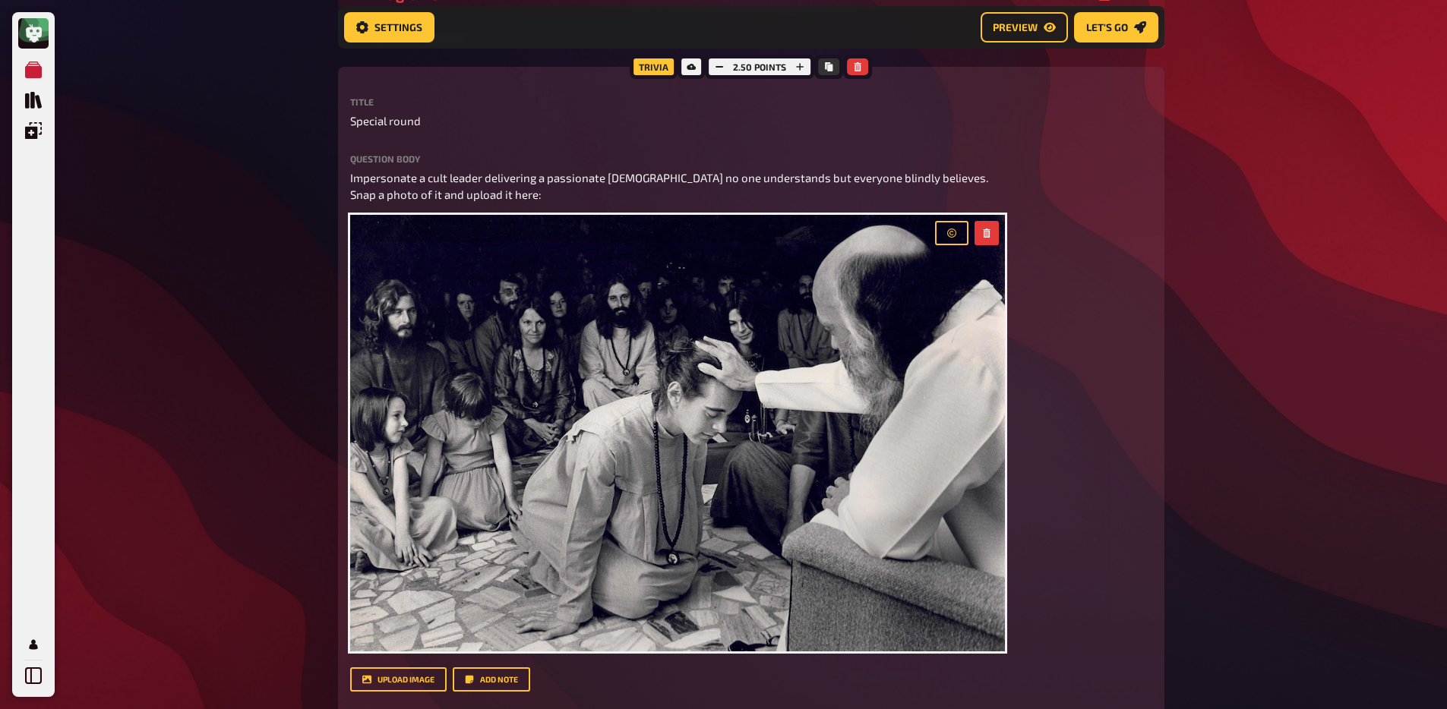
click at [265, 447] on div "My Quizzes Quiz Library Overlays My Account Home My Quizzes Religion, Believes …" at bounding box center [723, 678] width 1447 height 2072
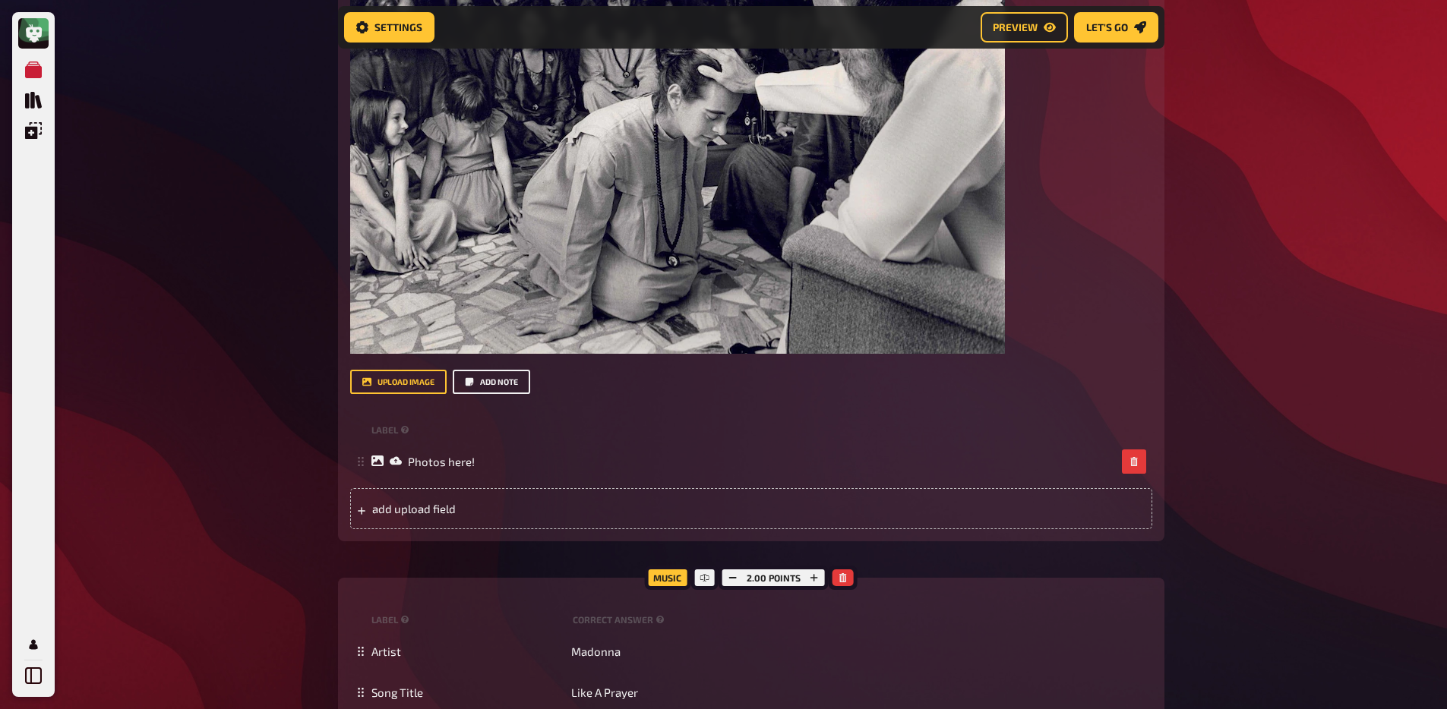
scroll to position [758, 0]
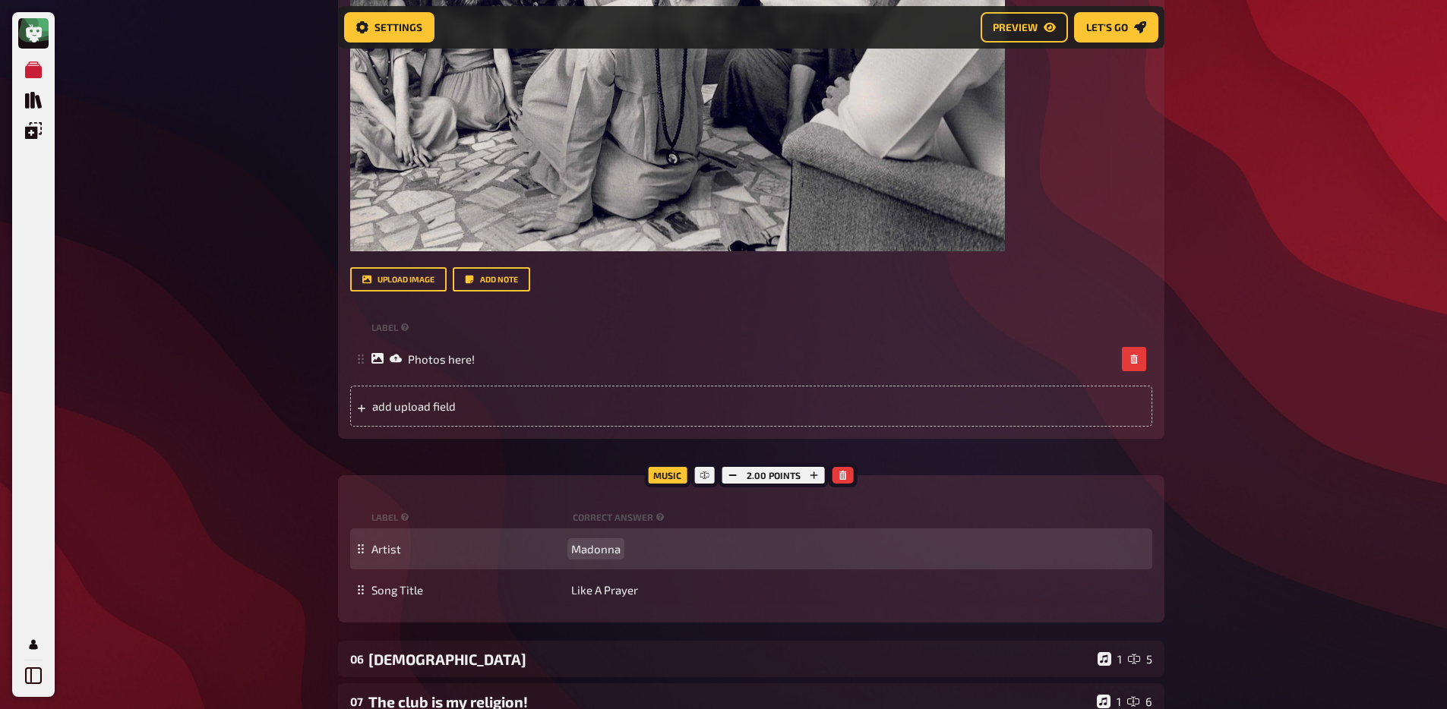
click at [602, 556] on span "Madonna" at bounding box center [595, 549] width 49 height 14
click at [602, 555] on span "Madonna" at bounding box center [595, 549] width 49 height 14
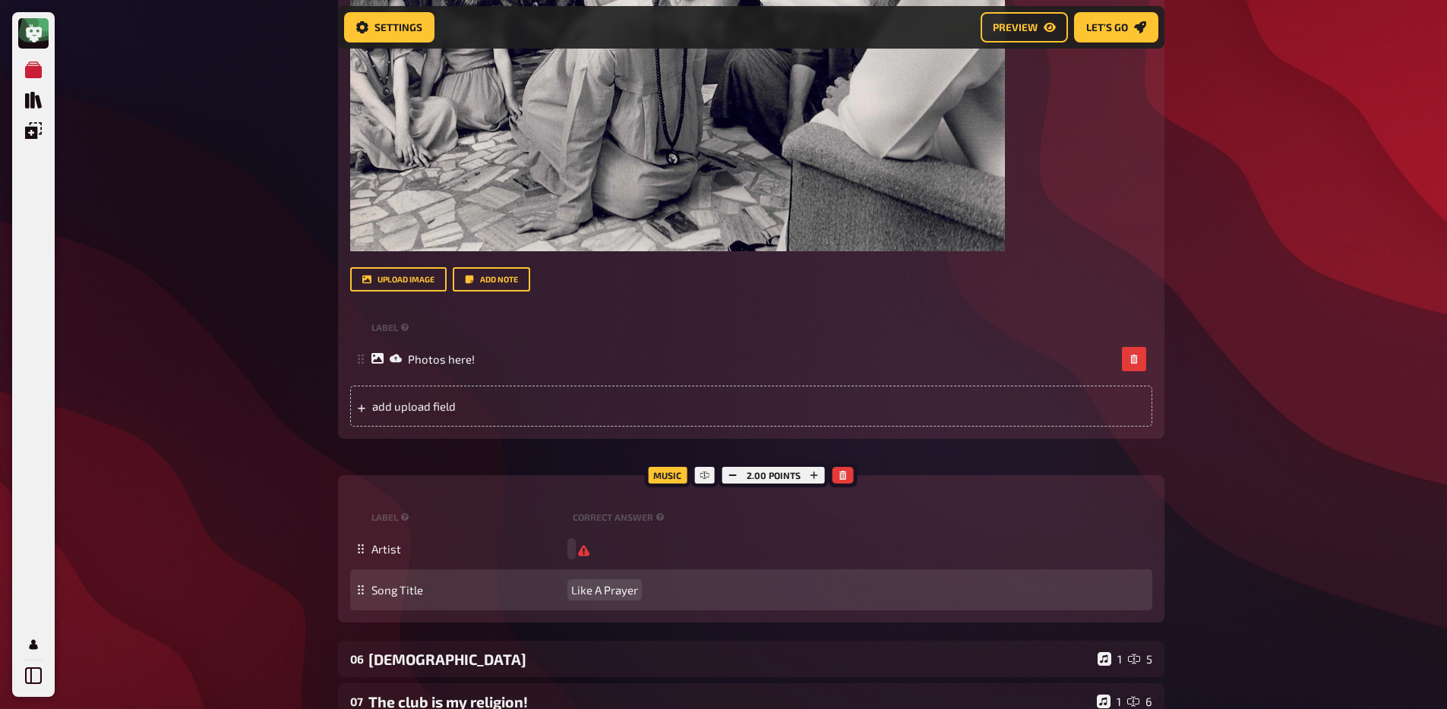
click at [599, 590] on span "Like A Prayer" at bounding box center [604, 590] width 67 height 14
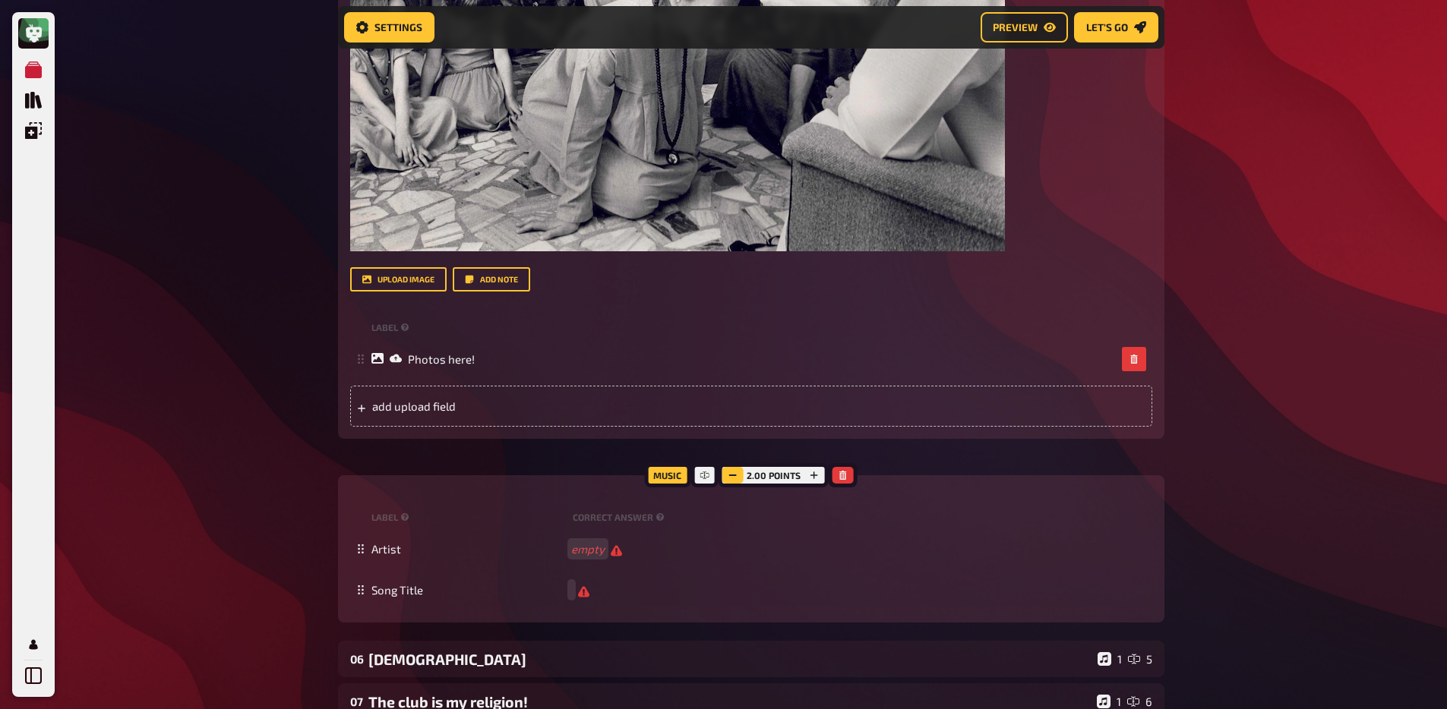
click at [734, 479] on icon "button" at bounding box center [732, 475] width 9 height 9
click at [156, 496] on div "My Quizzes Quiz Library Overlays My Account Home My Quizzes Religion, Believes …" at bounding box center [723, 279] width 1447 height 2072
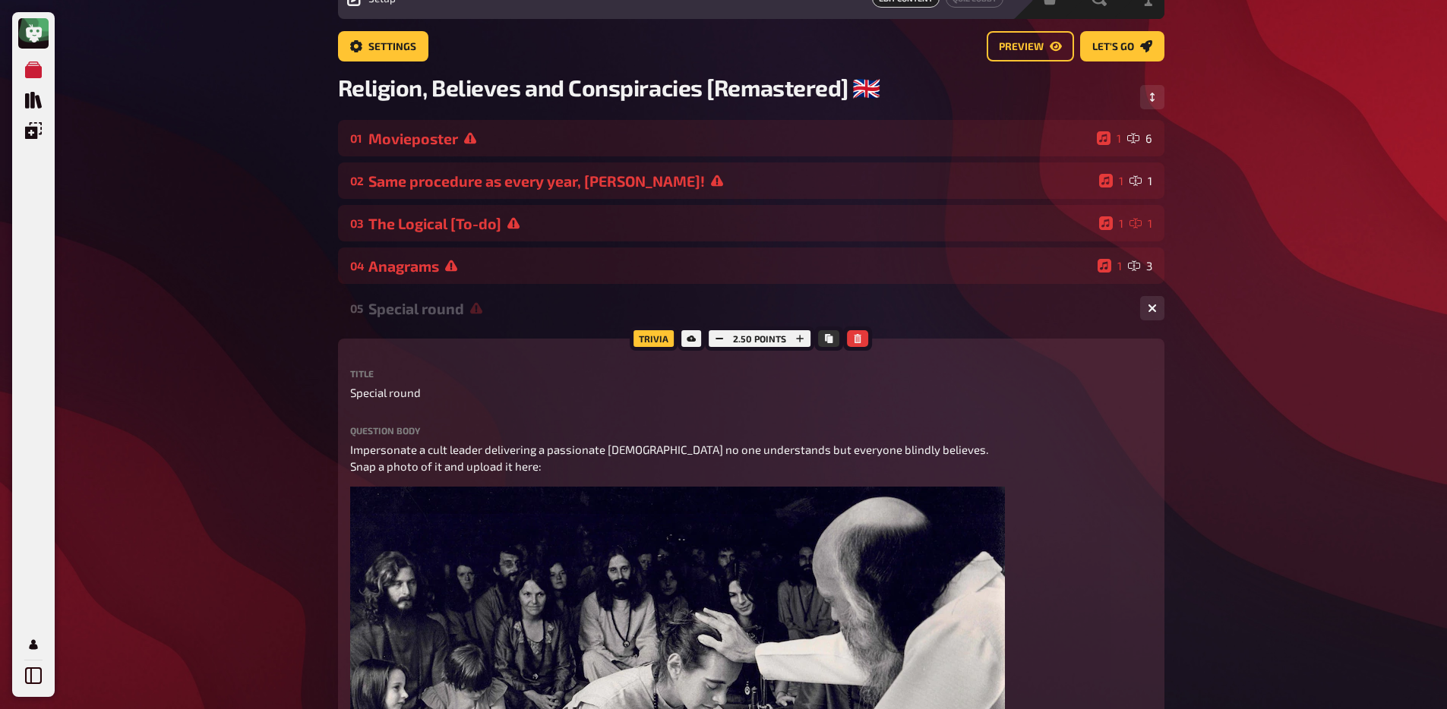
scroll to position [68, 0]
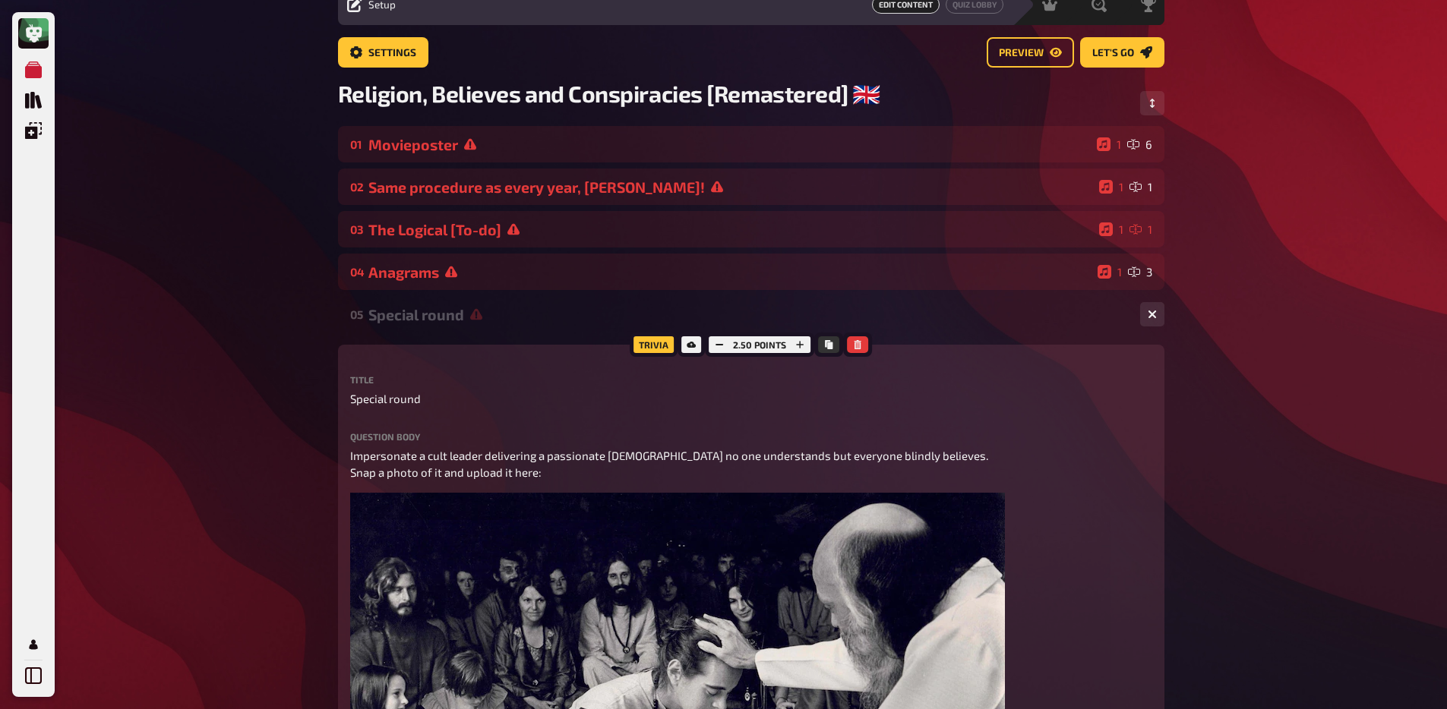
click at [462, 330] on div "05 Special round 1 1" at bounding box center [751, 314] width 826 height 36
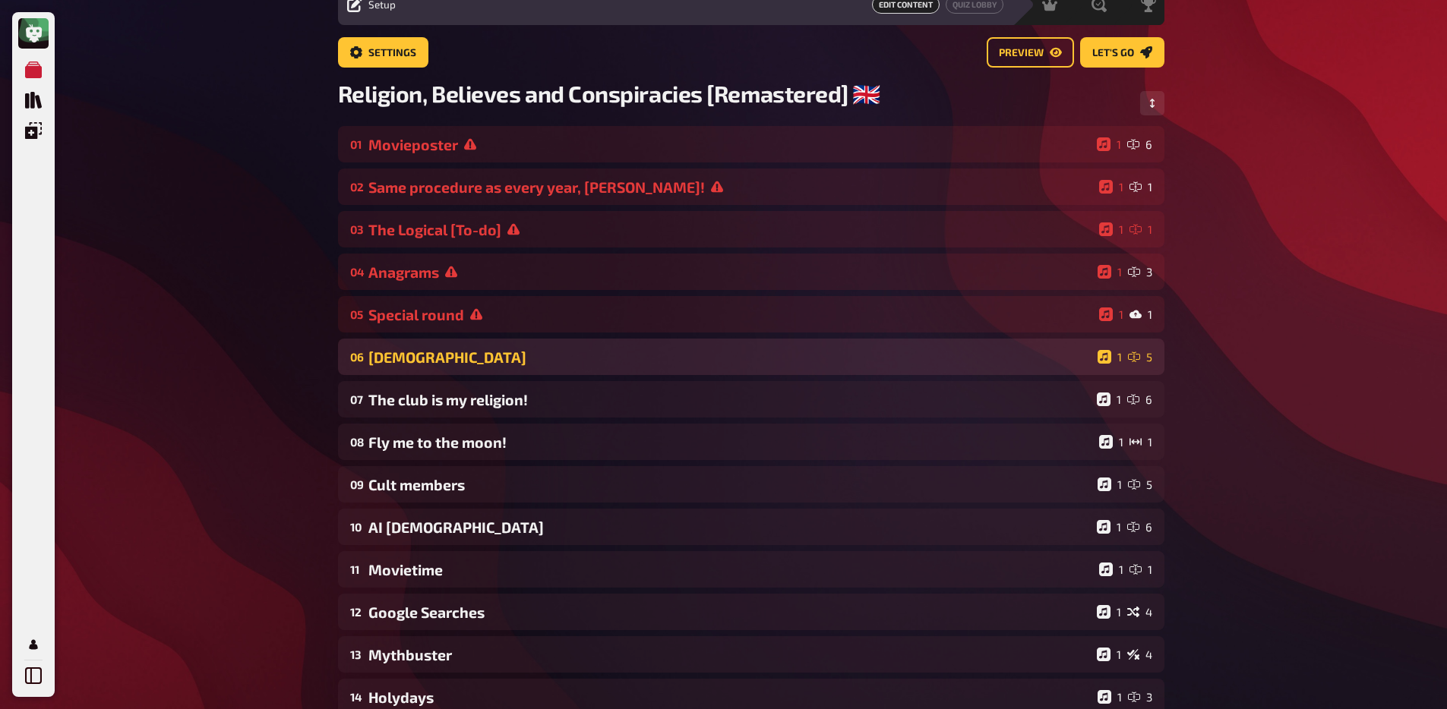
click at [462, 363] on div "Holy Scriptures" at bounding box center [729, 357] width 723 height 17
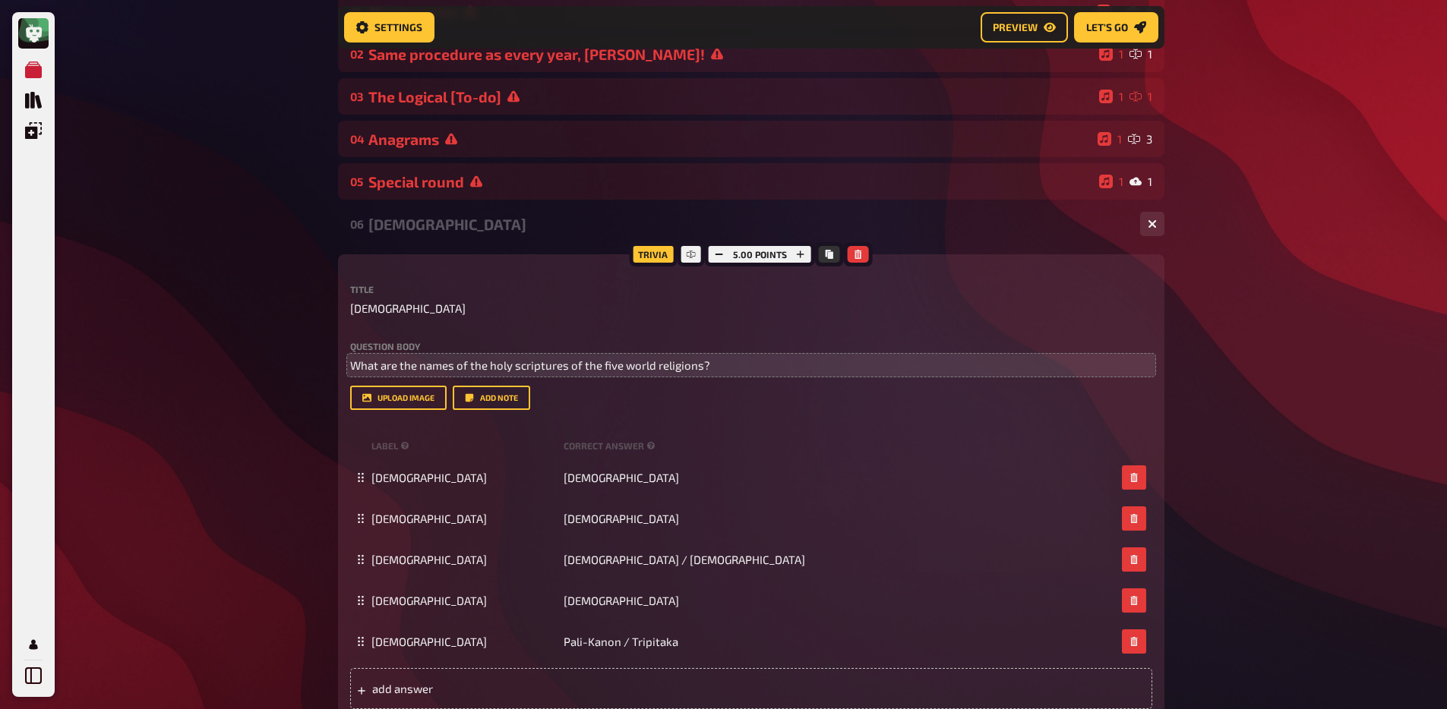
scroll to position [242, 0]
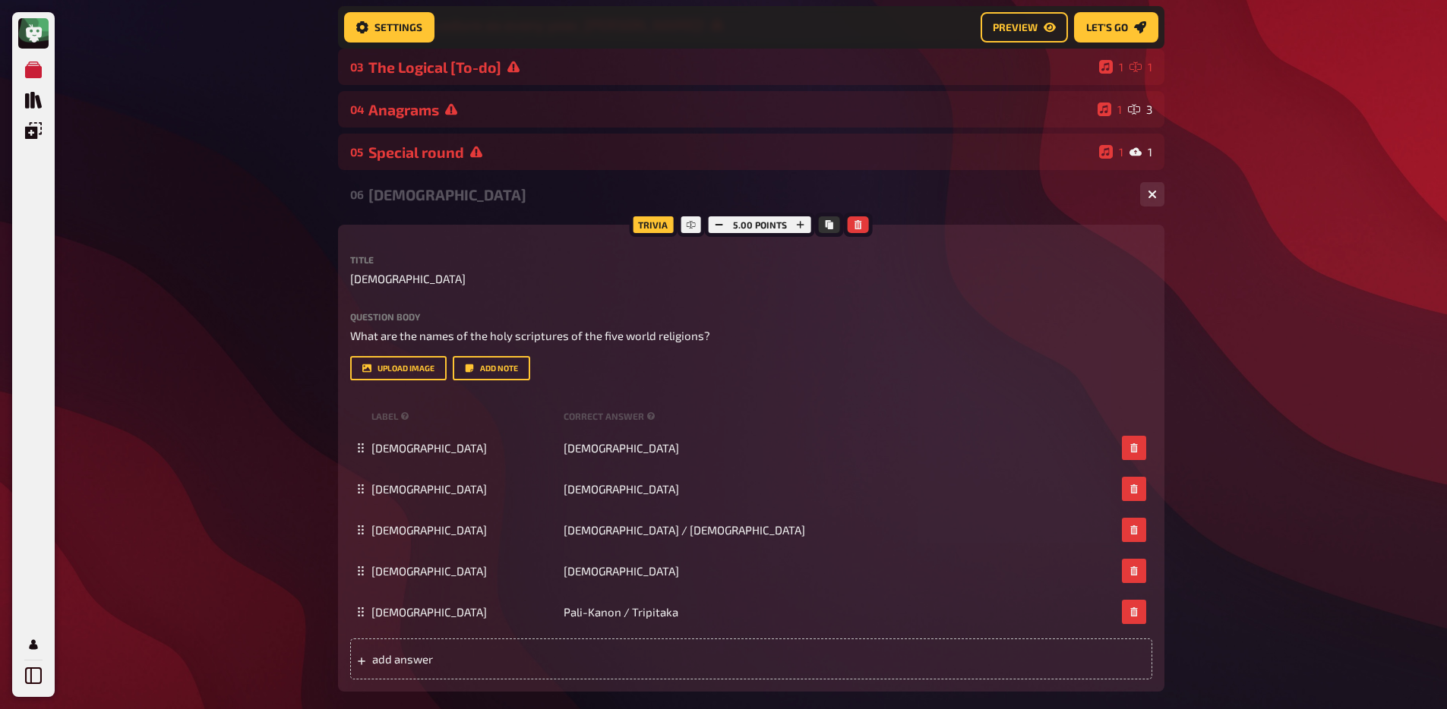
click at [447, 192] on div "Holy Scriptures" at bounding box center [747, 194] width 759 height 17
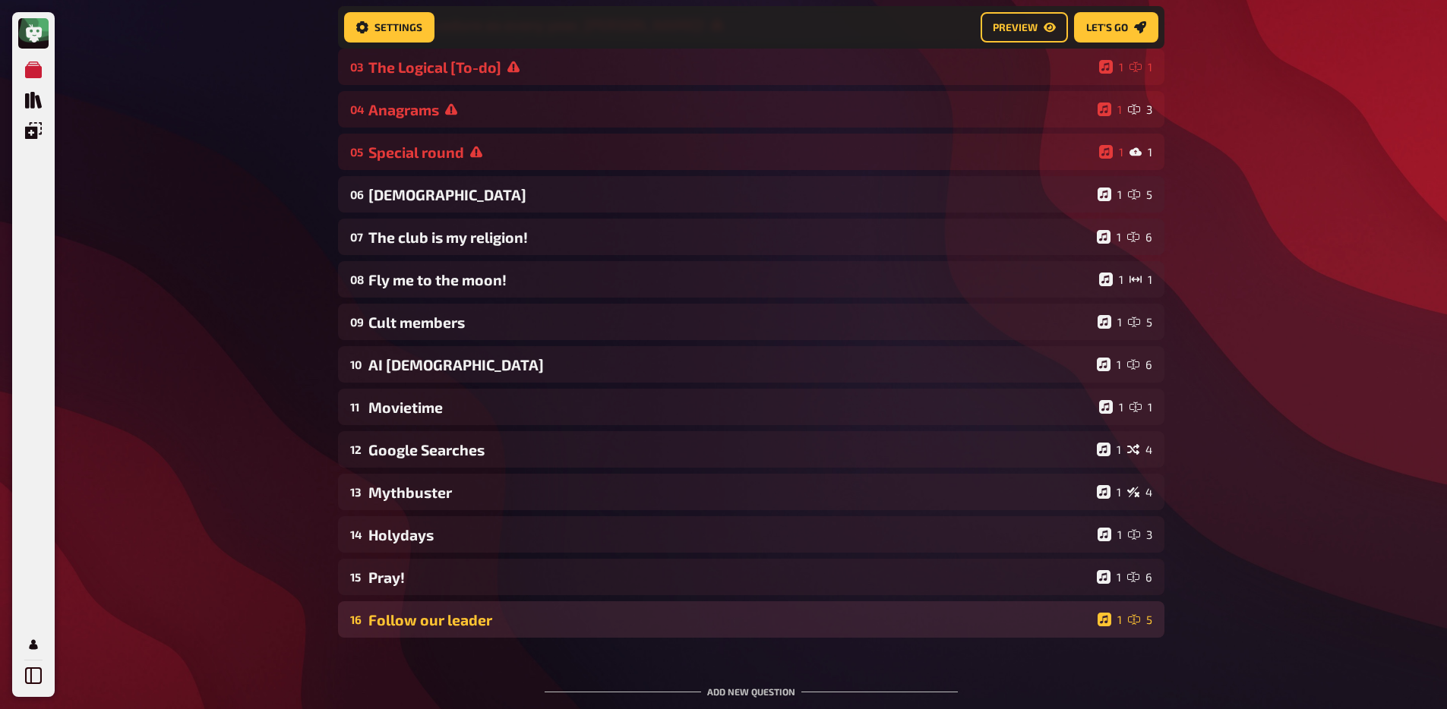
click at [478, 626] on div "Follow our leader" at bounding box center [729, 619] width 723 height 17
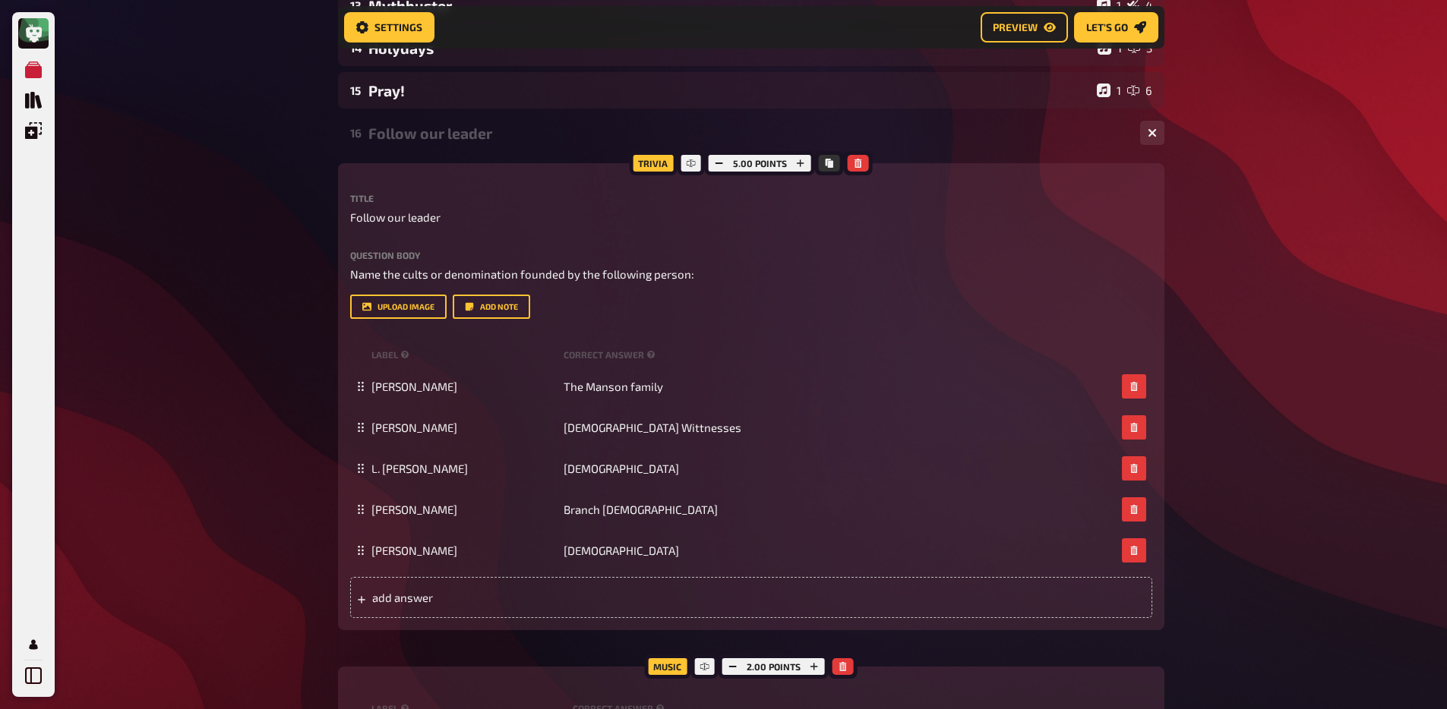
scroll to position [649, 0]
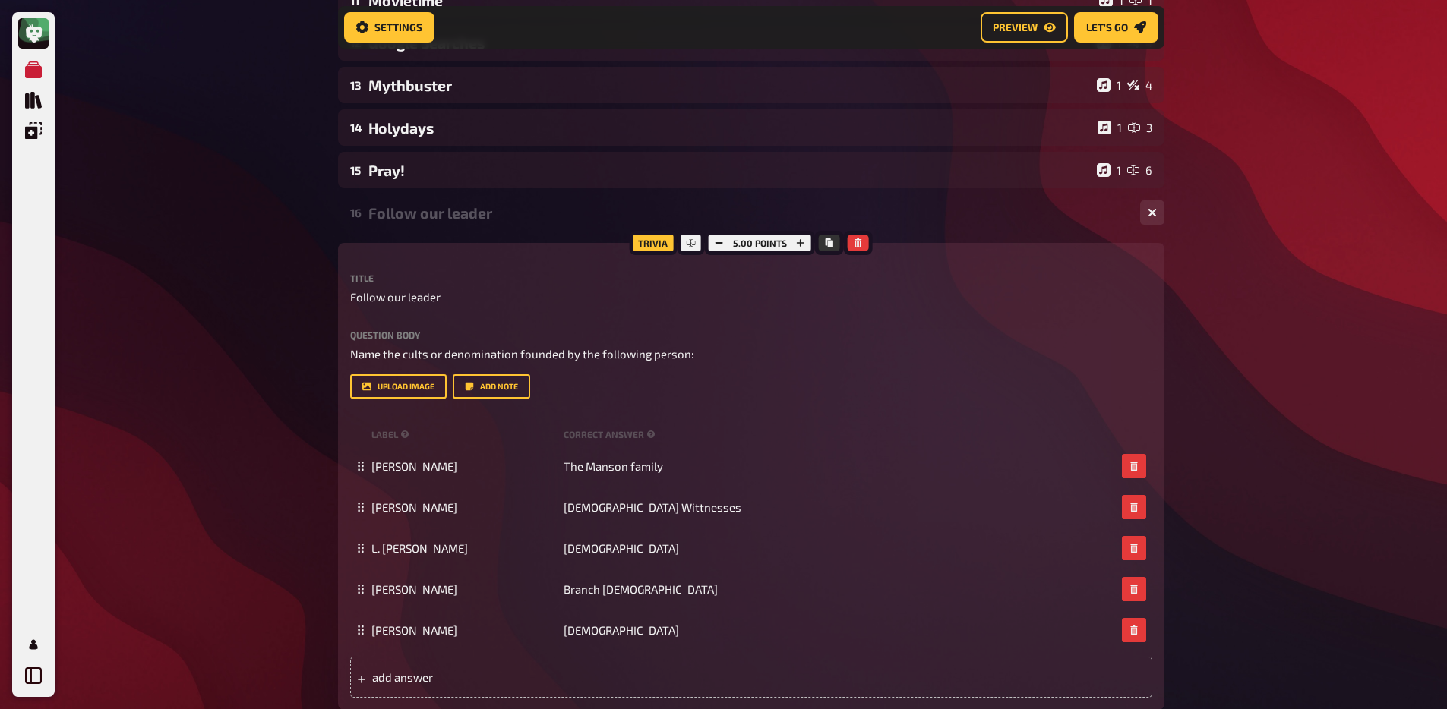
click at [410, 239] on div "16 Follow our leader 1 5 Trivia 5.00 points Title Follow our leader Question bo…" at bounding box center [751, 543] width 826 height 699
click at [432, 221] on div "Follow our leader" at bounding box center [747, 212] width 759 height 17
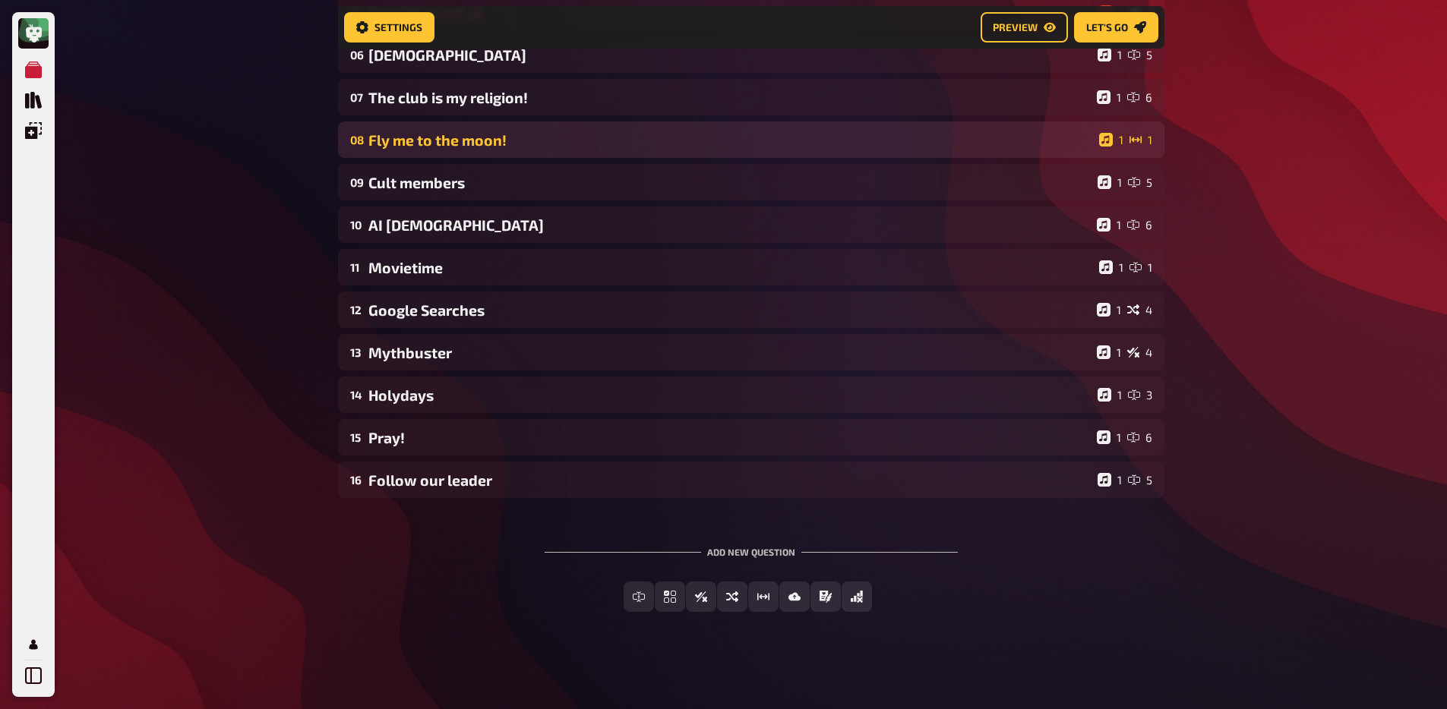
click at [436, 143] on div "Fly me to the moon!" at bounding box center [730, 139] width 724 height 17
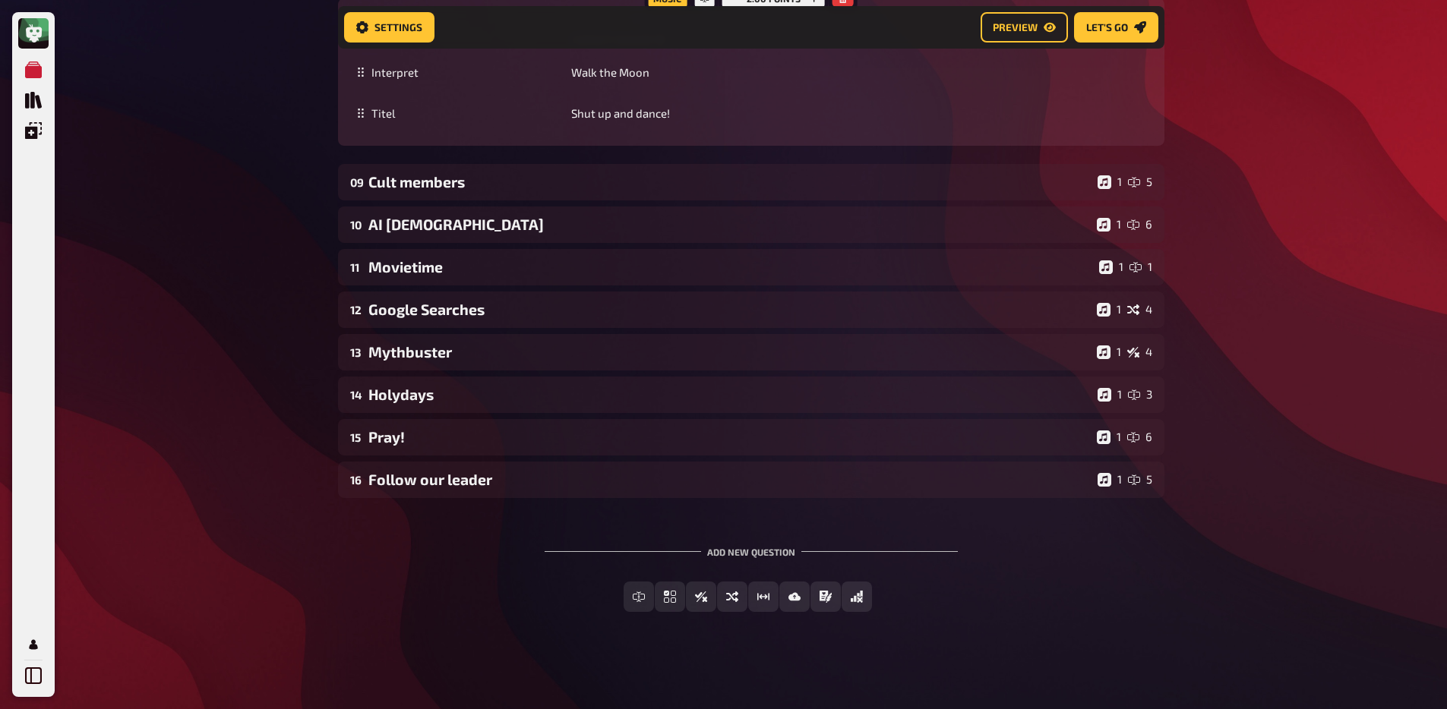
scroll to position [913, 0]
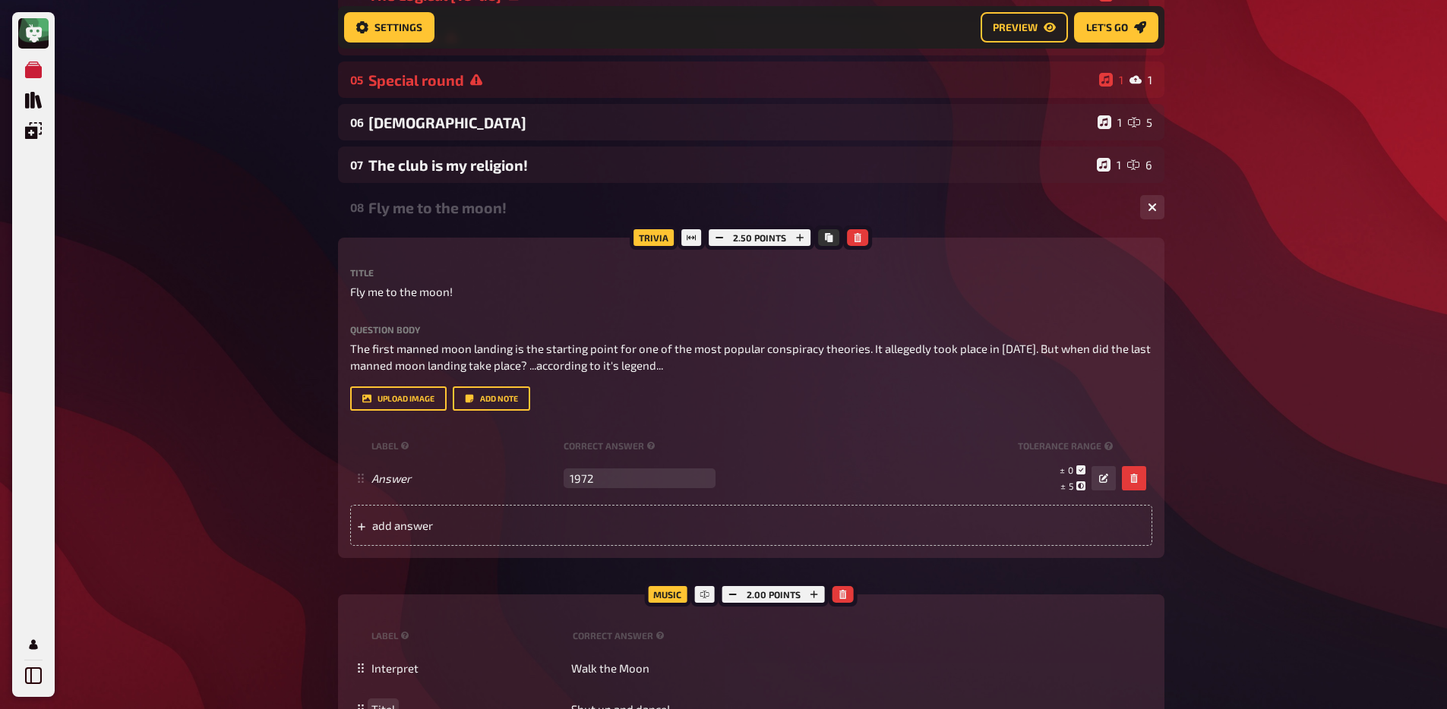
scroll to position [259, 0]
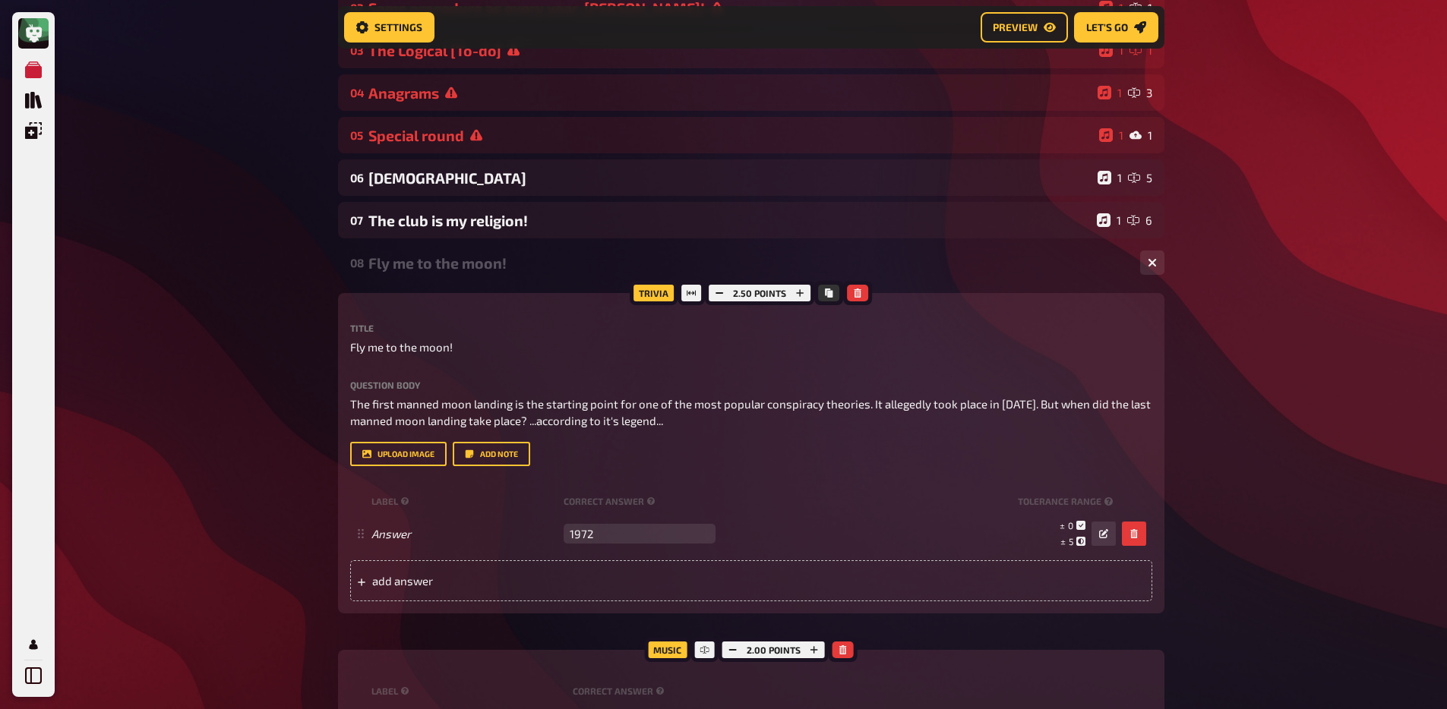
click at [422, 270] on div "Fly me to the moon!" at bounding box center [747, 262] width 759 height 17
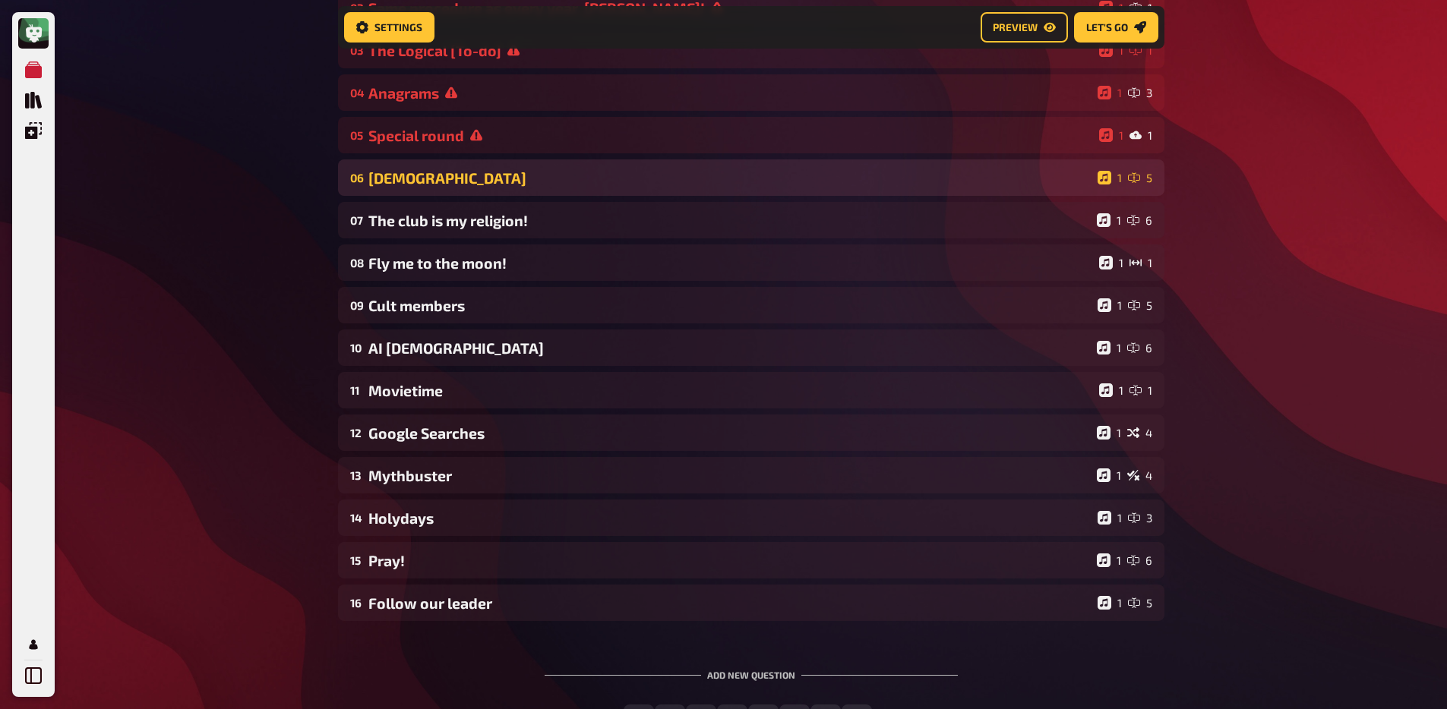
click at [412, 187] on div "Holy Scriptures" at bounding box center [729, 177] width 723 height 17
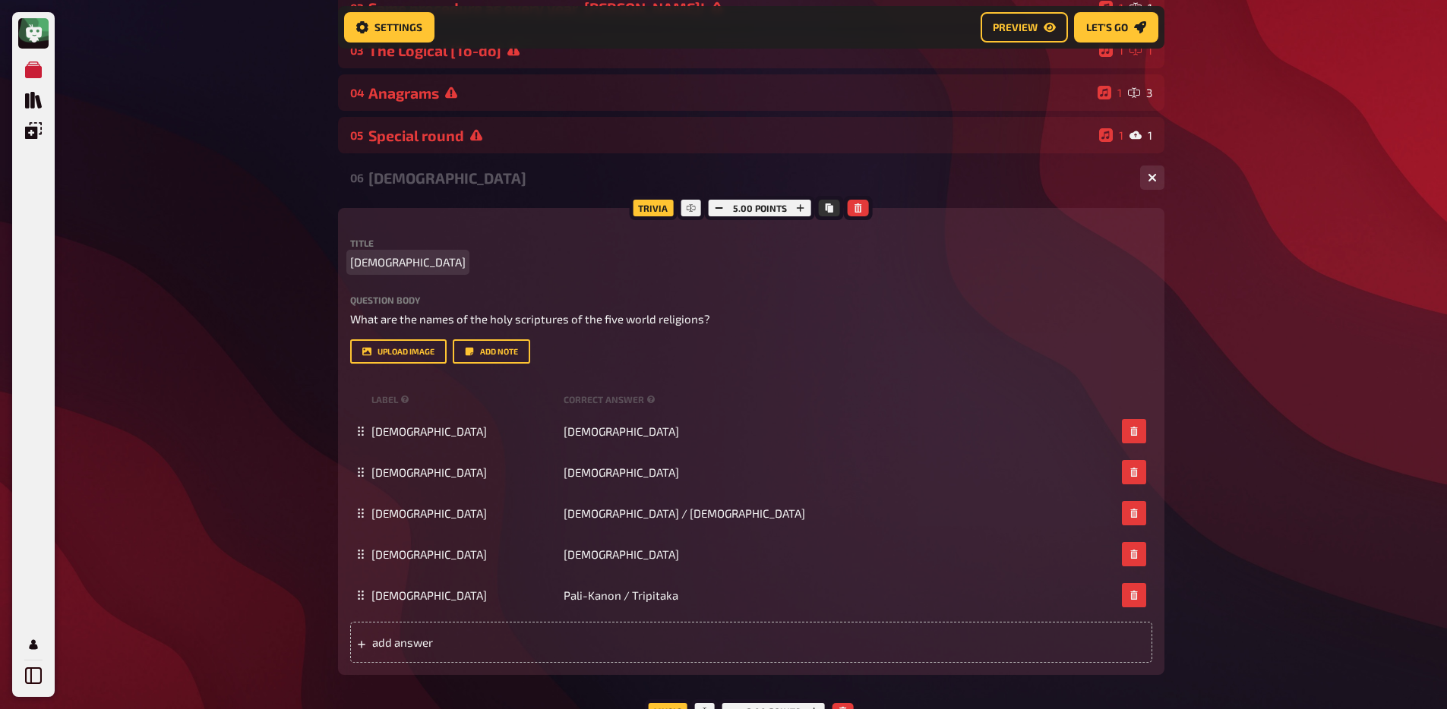
click at [393, 264] on span "Holy Scriptures" at bounding box center [407, 262] width 115 height 17
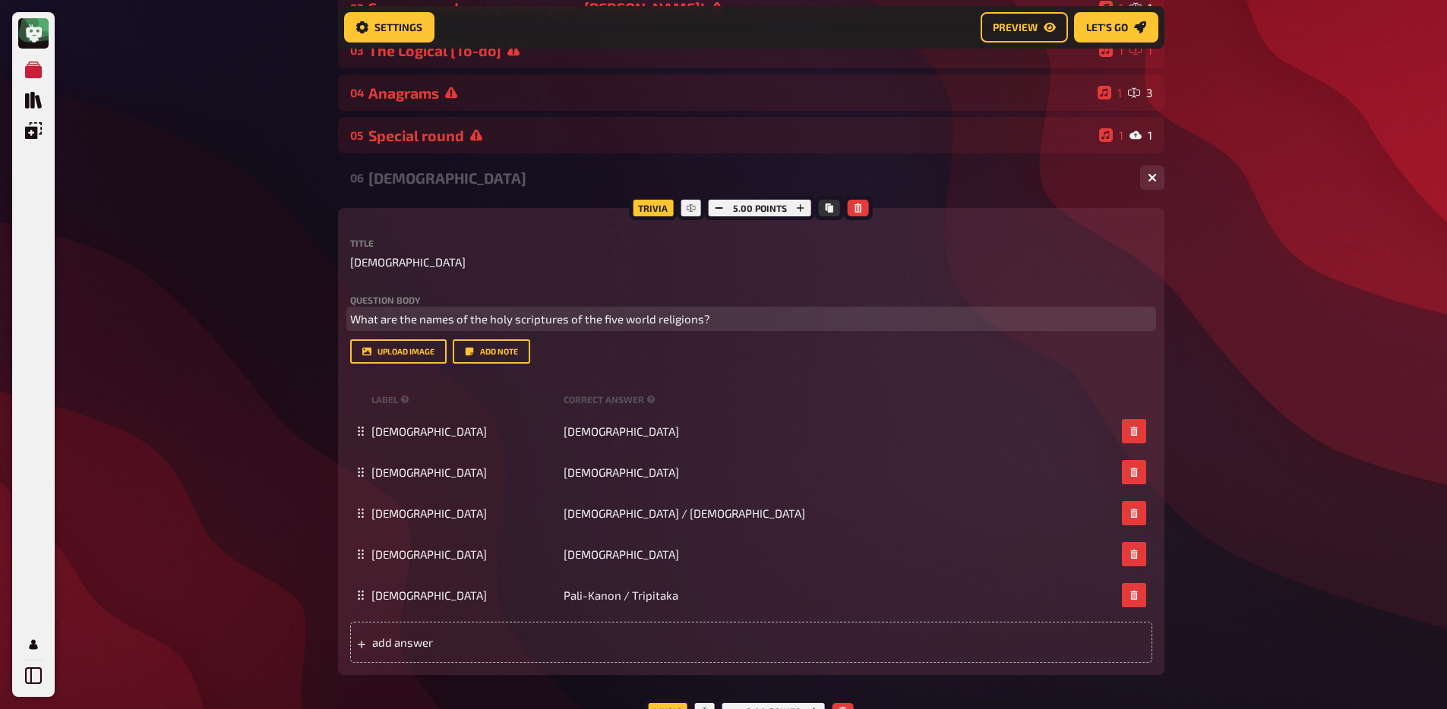
click at [421, 317] on span "What are the names of the holy scriptures of the five world religions?" at bounding box center [530, 319] width 360 height 14
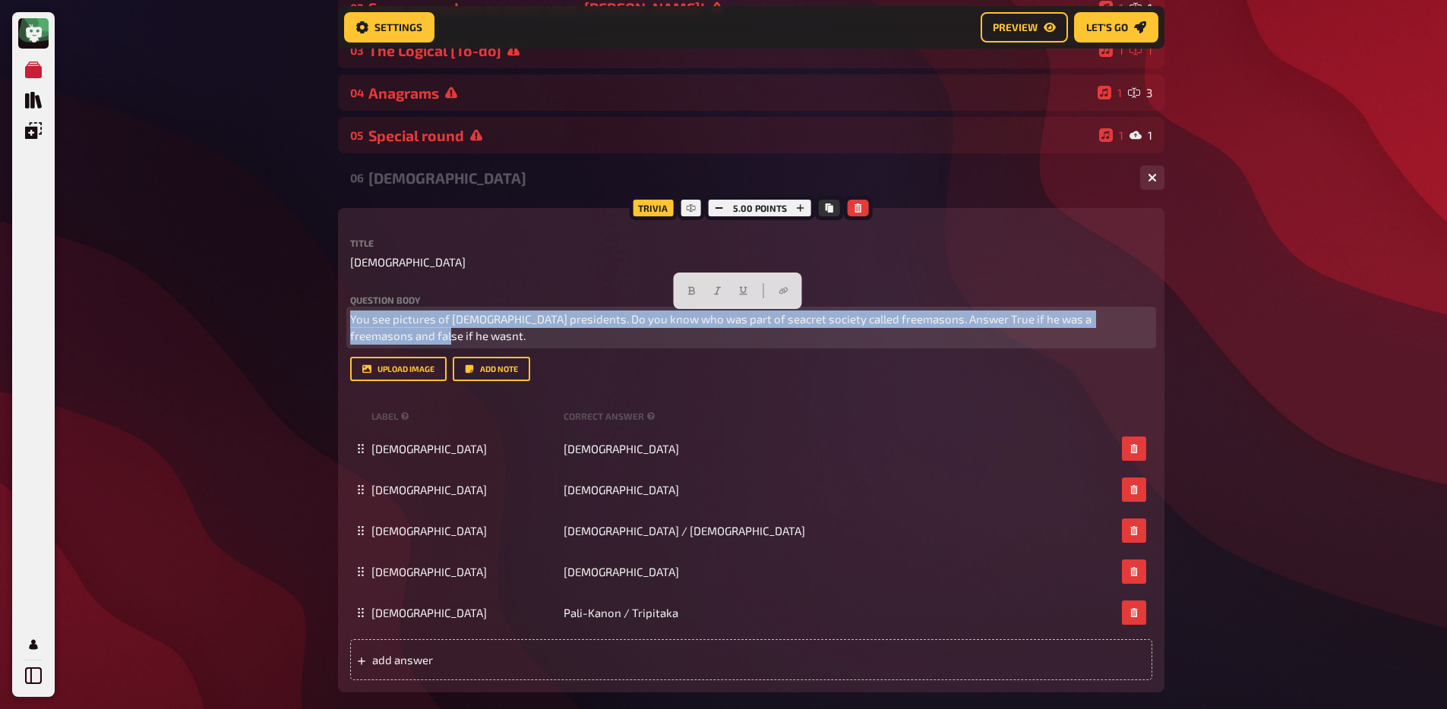
drag, startPoint x: 398, startPoint y: 339, endPoint x: 305, endPoint y: 321, distance: 95.2
click at [305, 321] on div "My Quizzes Quiz Library Overlays My Account Home My Quizzes Religion, Believes …" at bounding box center [723, 633] width 1447 height 1784
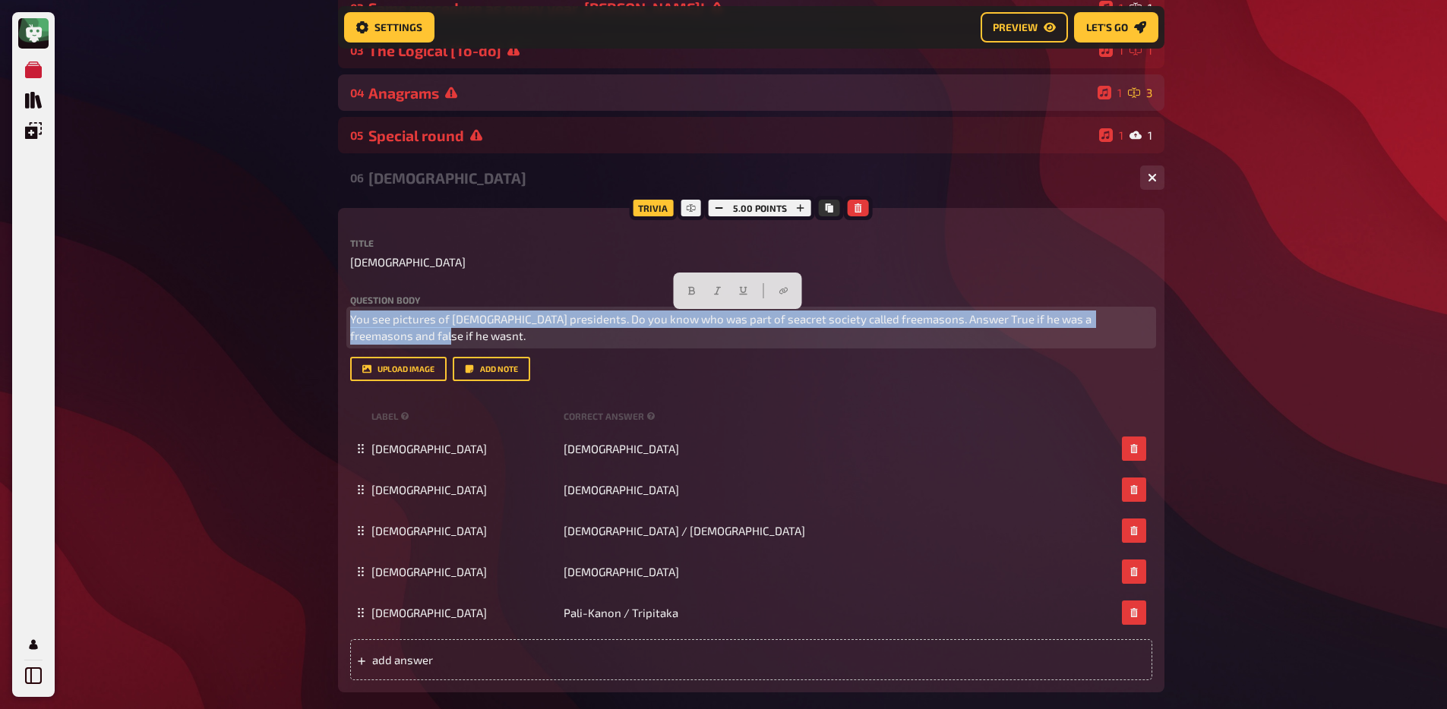
copy span "You see pictures of US presidents. Do you know who was part of seacret society …"
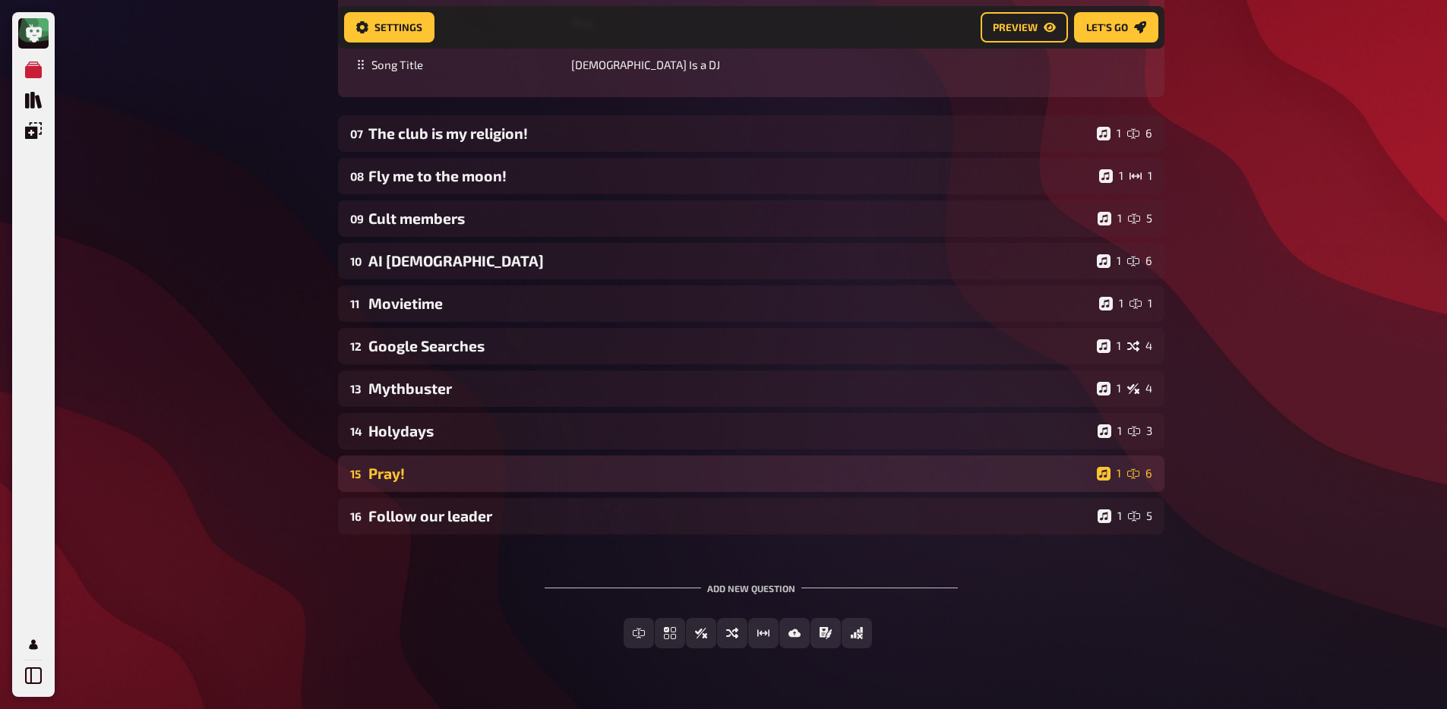
scroll to position [1077, 0]
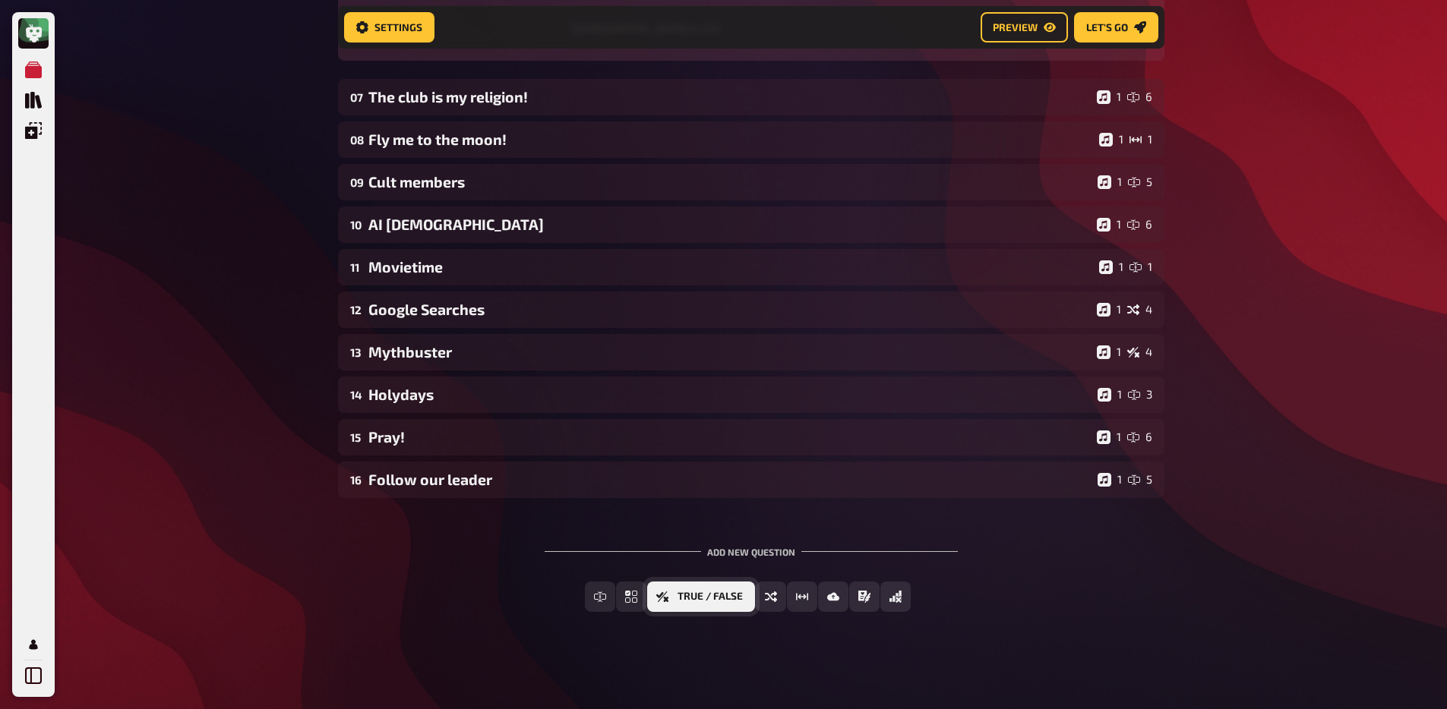
click at [706, 607] on button "True / False" at bounding box center [701, 597] width 108 height 30
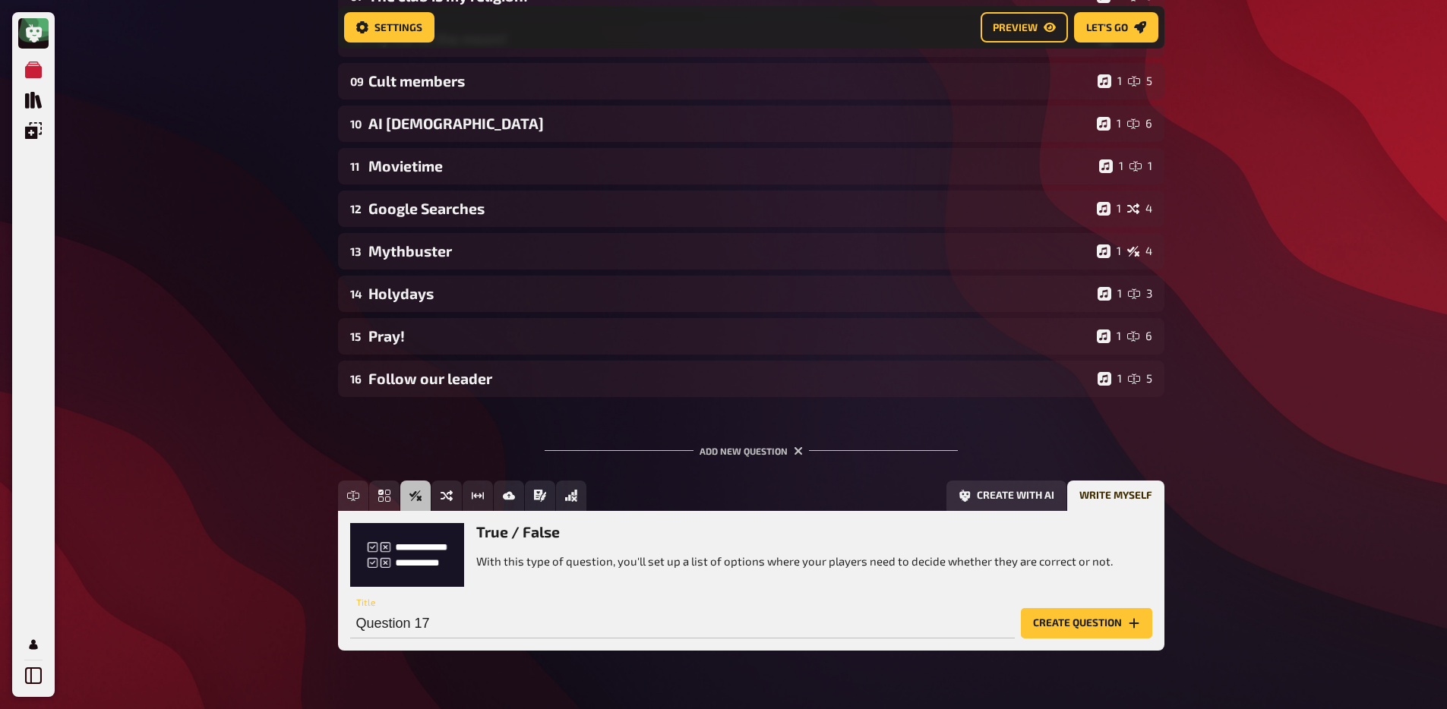
scroll to position [1217, 0]
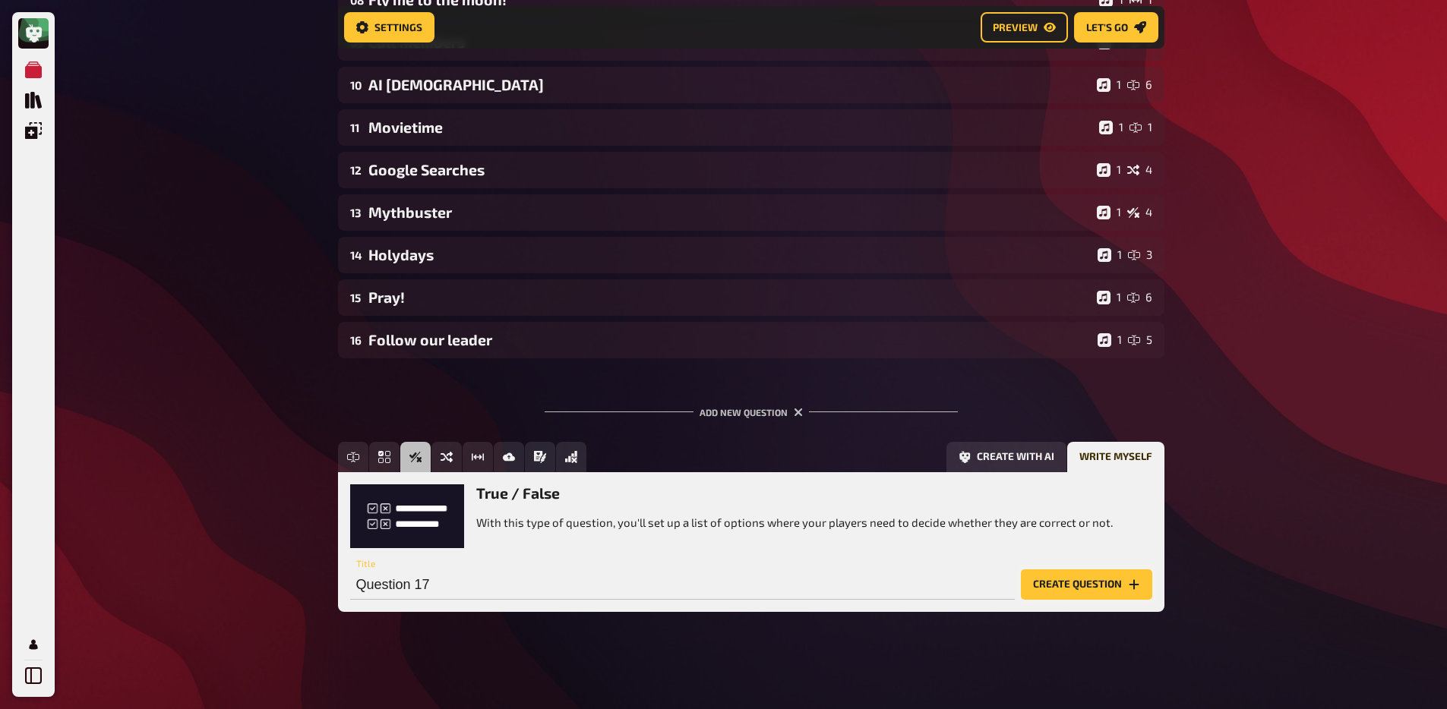
click at [1137, 588] on icon "Create question" at bounding box center [1134, 585] width 12 height 12
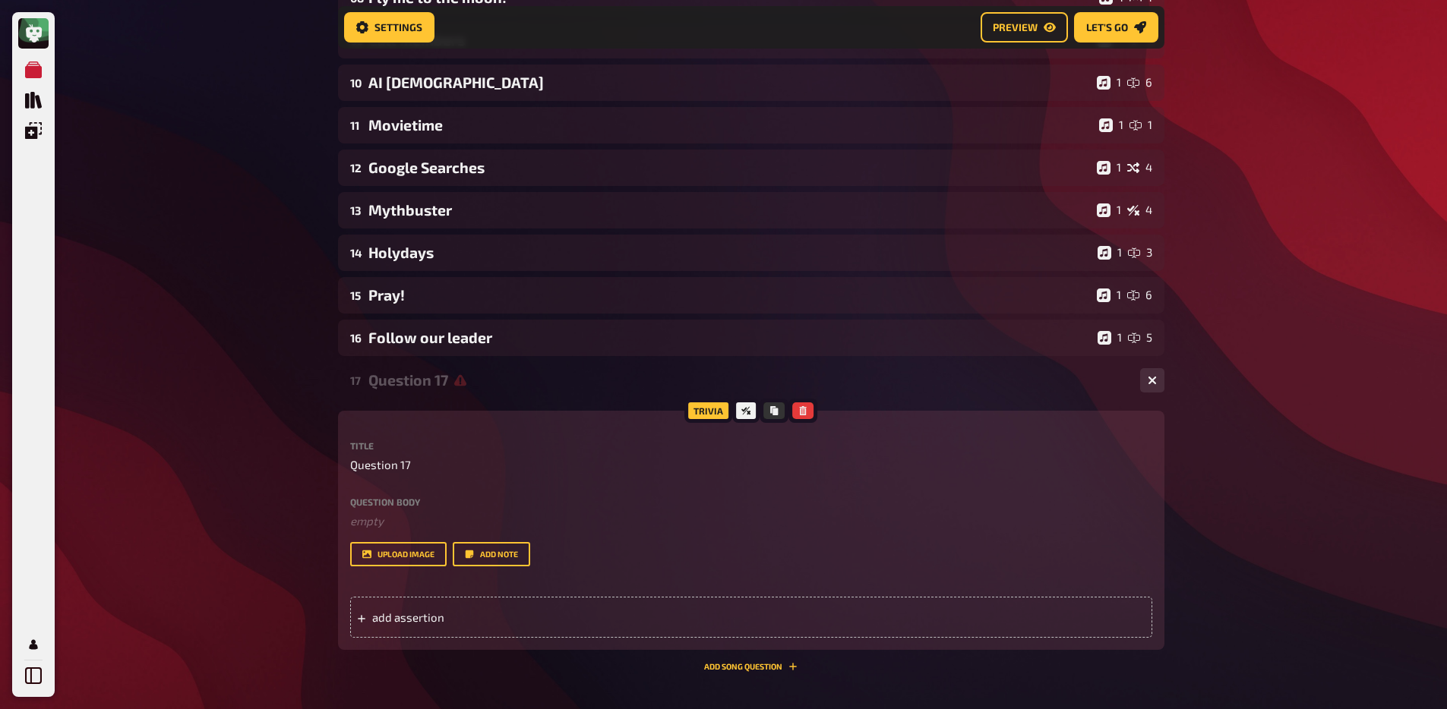
click at [981, 391] on div "17 Question 17 0" at bounding box center [751, 380] width 826 height 36
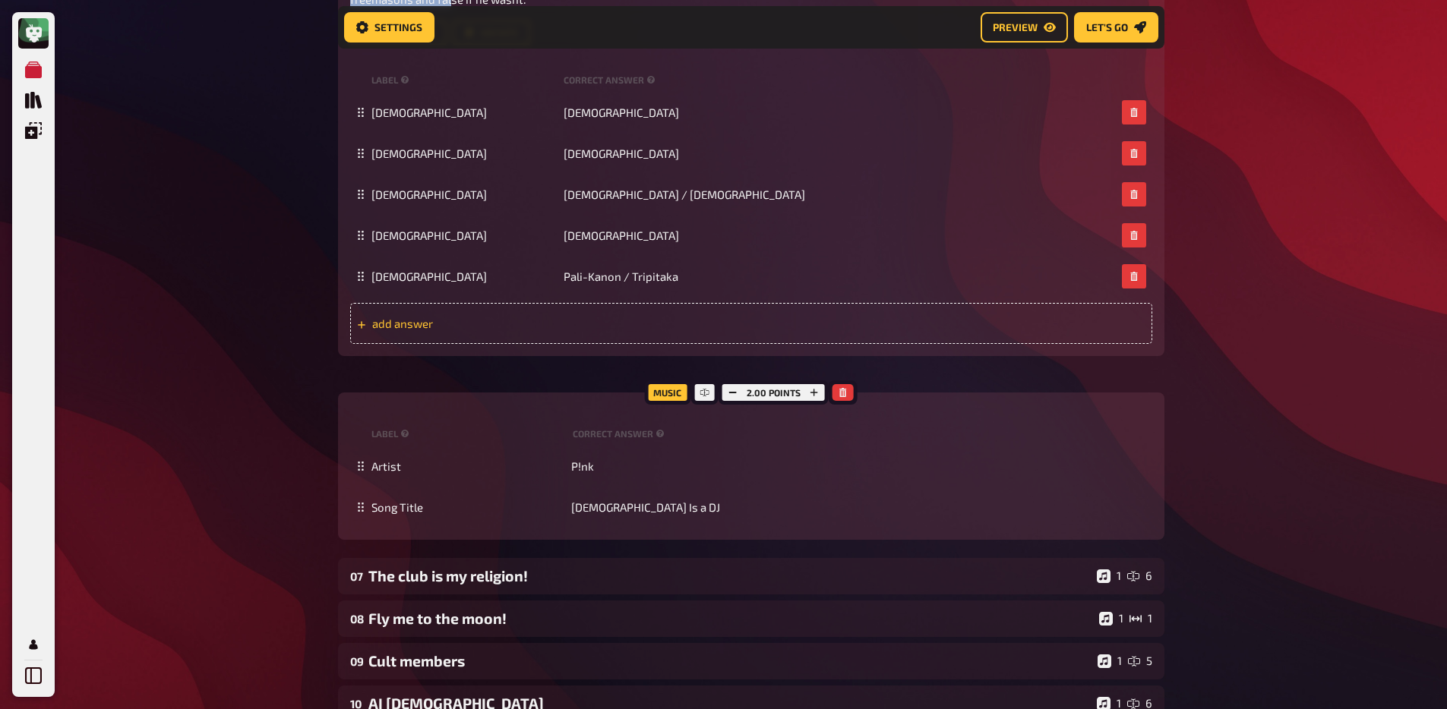
scroll to position [0, 0]
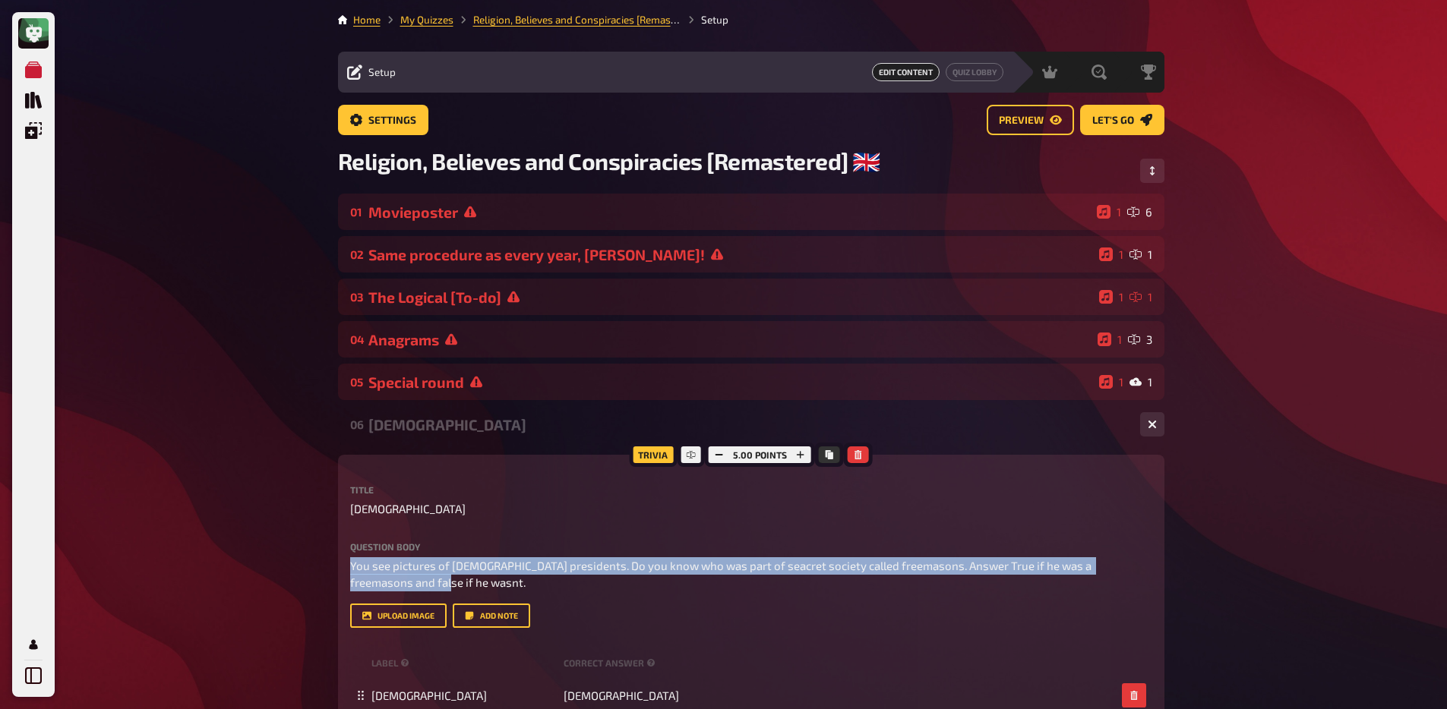
click at [1060, 430] on div "Holy Scriptures" at bounding box center [747, 424] width 759 height 17
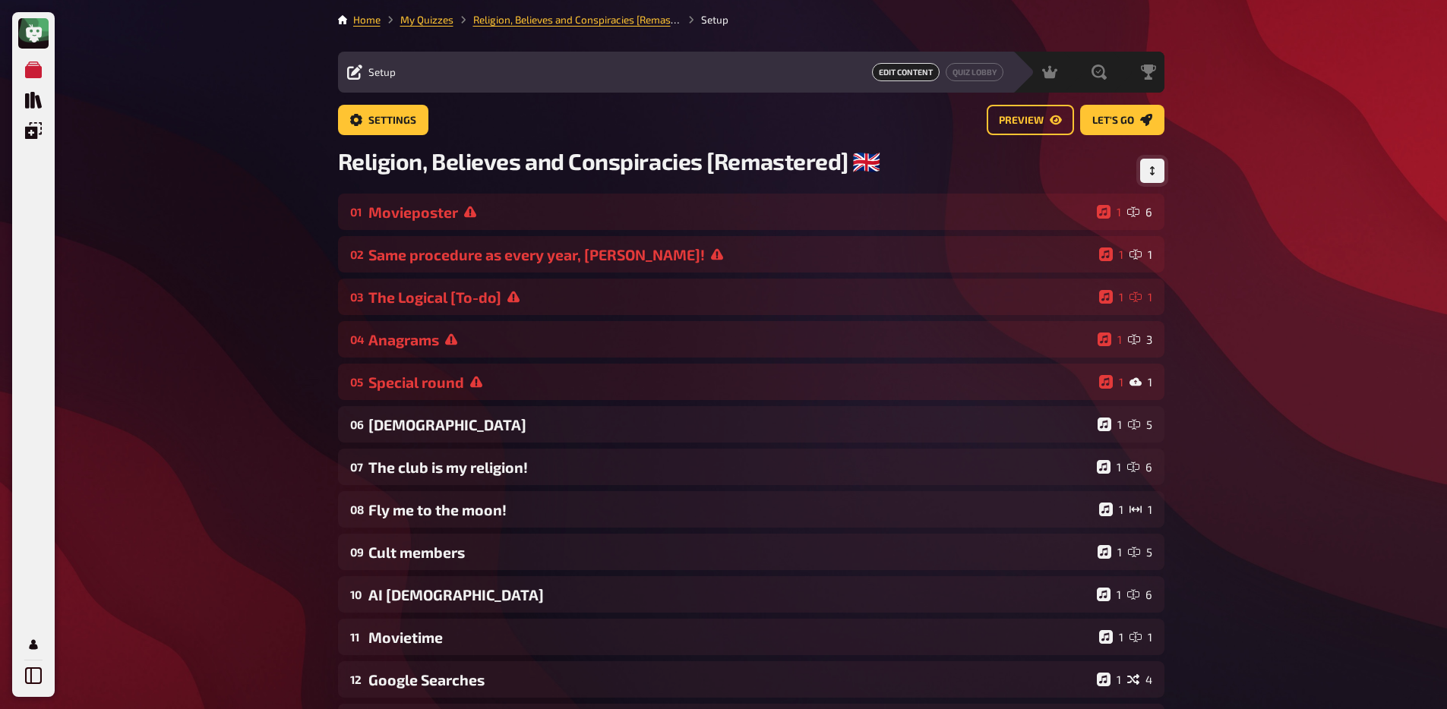
click at [1153, 179] on button "Change Order" at bounding box center [1152, 171] width 24 height 24
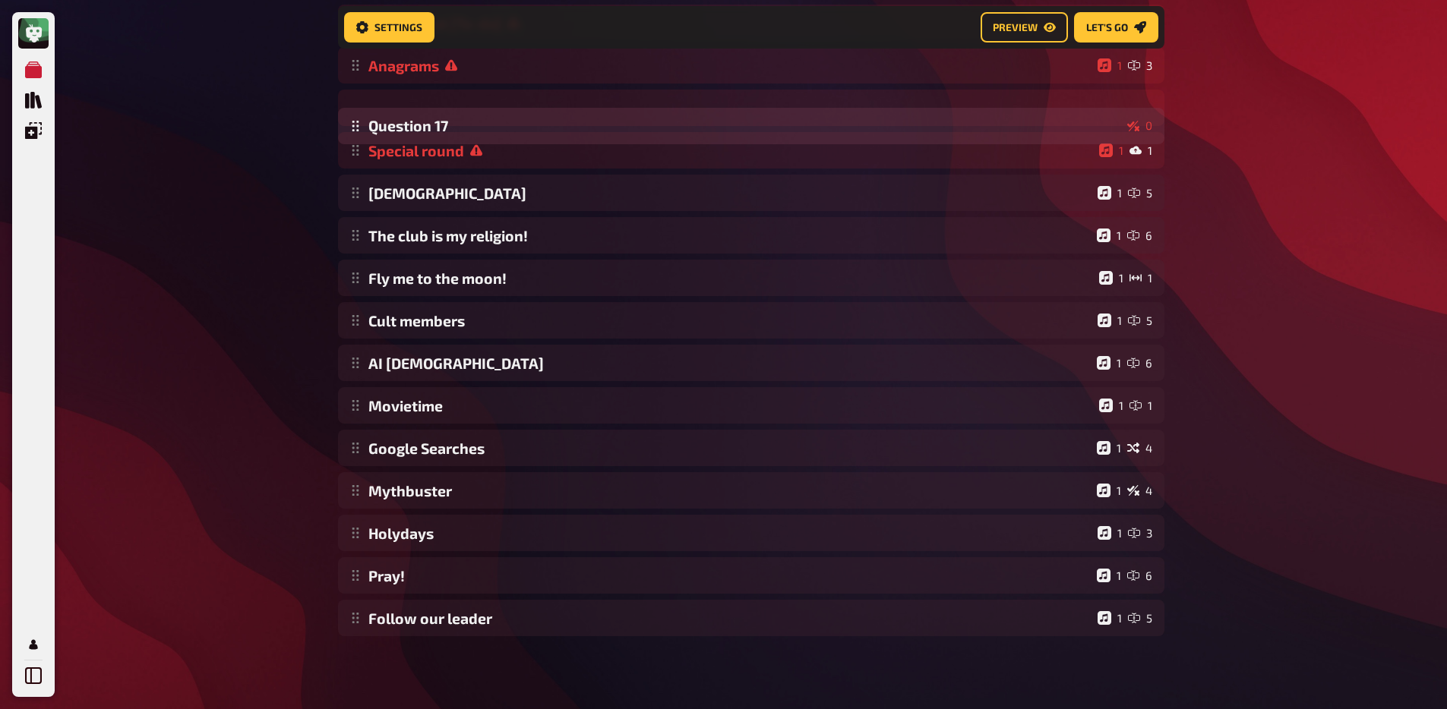
scroll to position [285, 0]
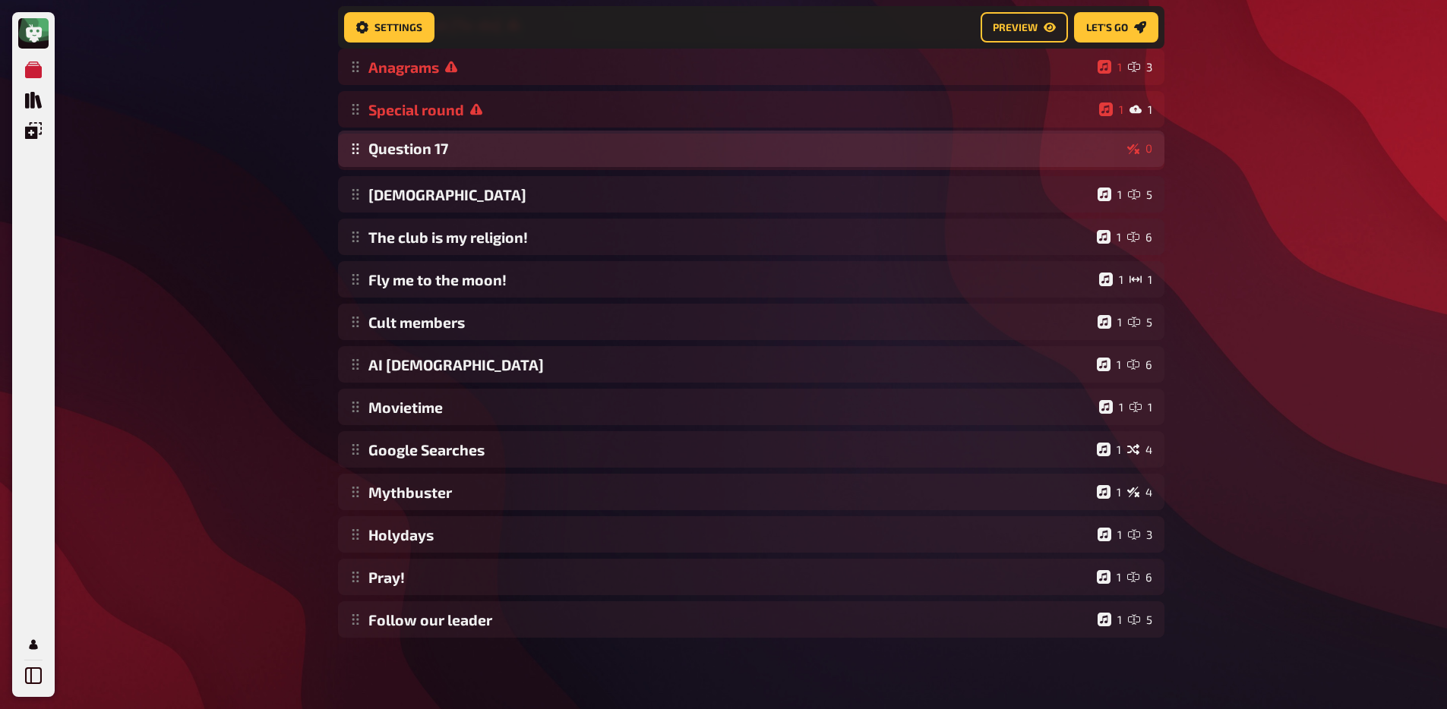
drag, startPoint x: 356, startPoint y: 630, endPoint x: 545, endPoint y: 164, distance: 502.5
click at [545, 164] on div "Movieposter 1 6 Same procedure as every year, James! 1 1 The Logical [To-do] 1 …" at bounding box center [751, 279] width 826 height 717
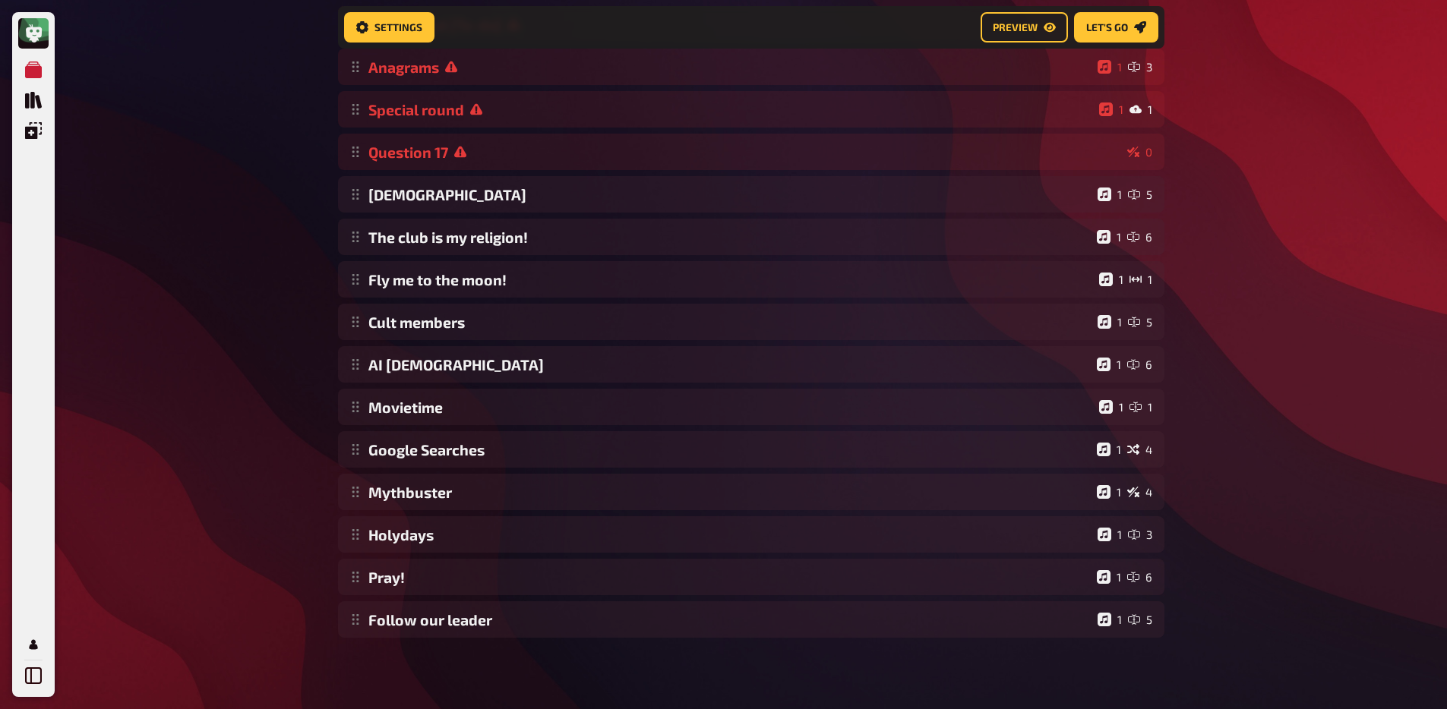
scroll to position [0, 0]
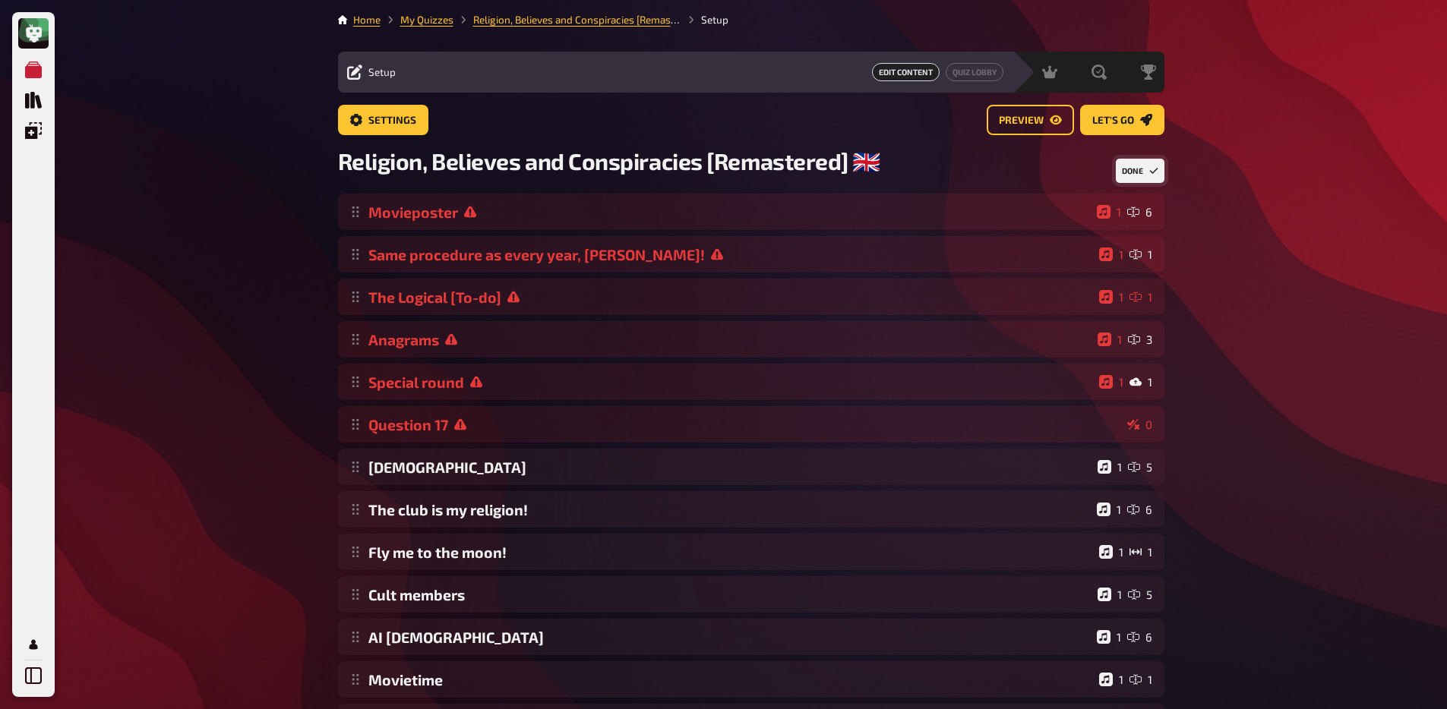
click at [1132, 166] on button "Done" at bounding box center [1140, 171] width 49 height 24
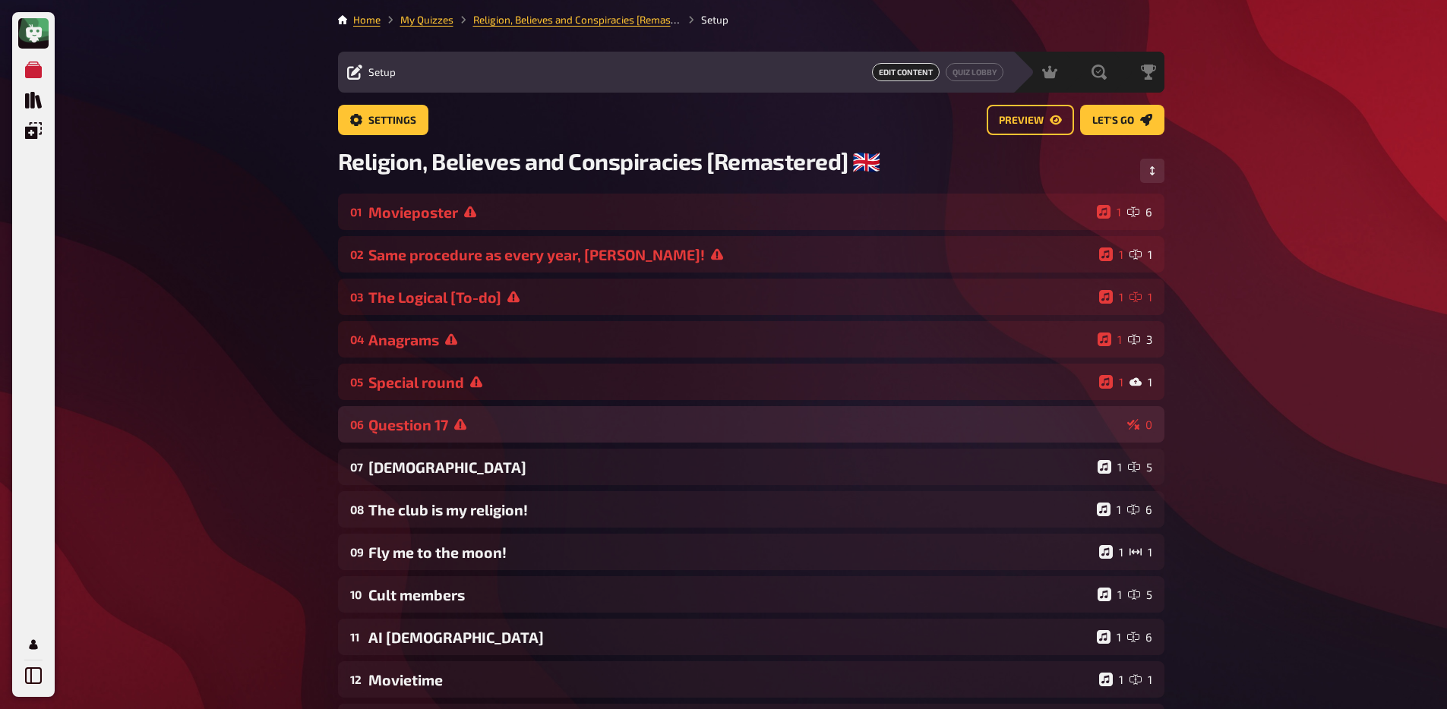
click at [472, 418] on div "06 Question 17 0" at bounding box center [751, 424] width 826 height 36
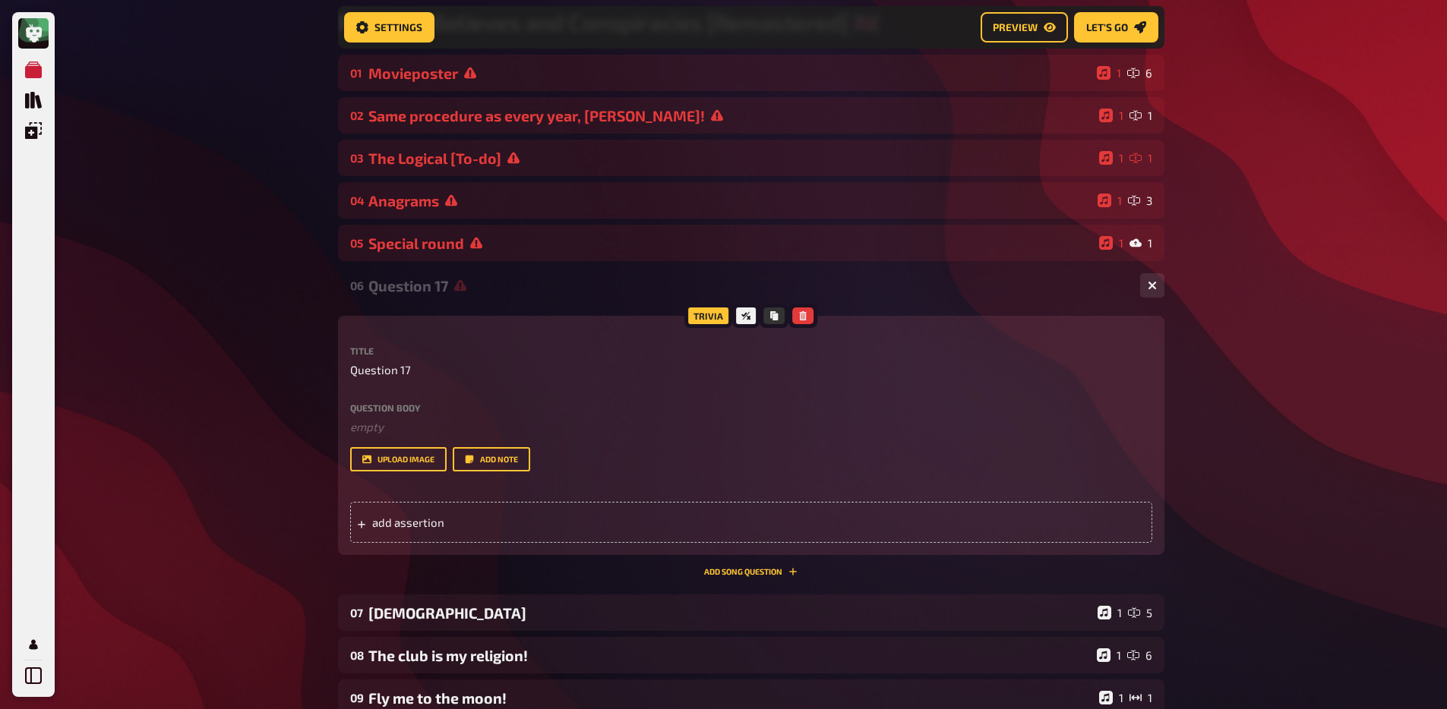
scroll to position [152, 0]
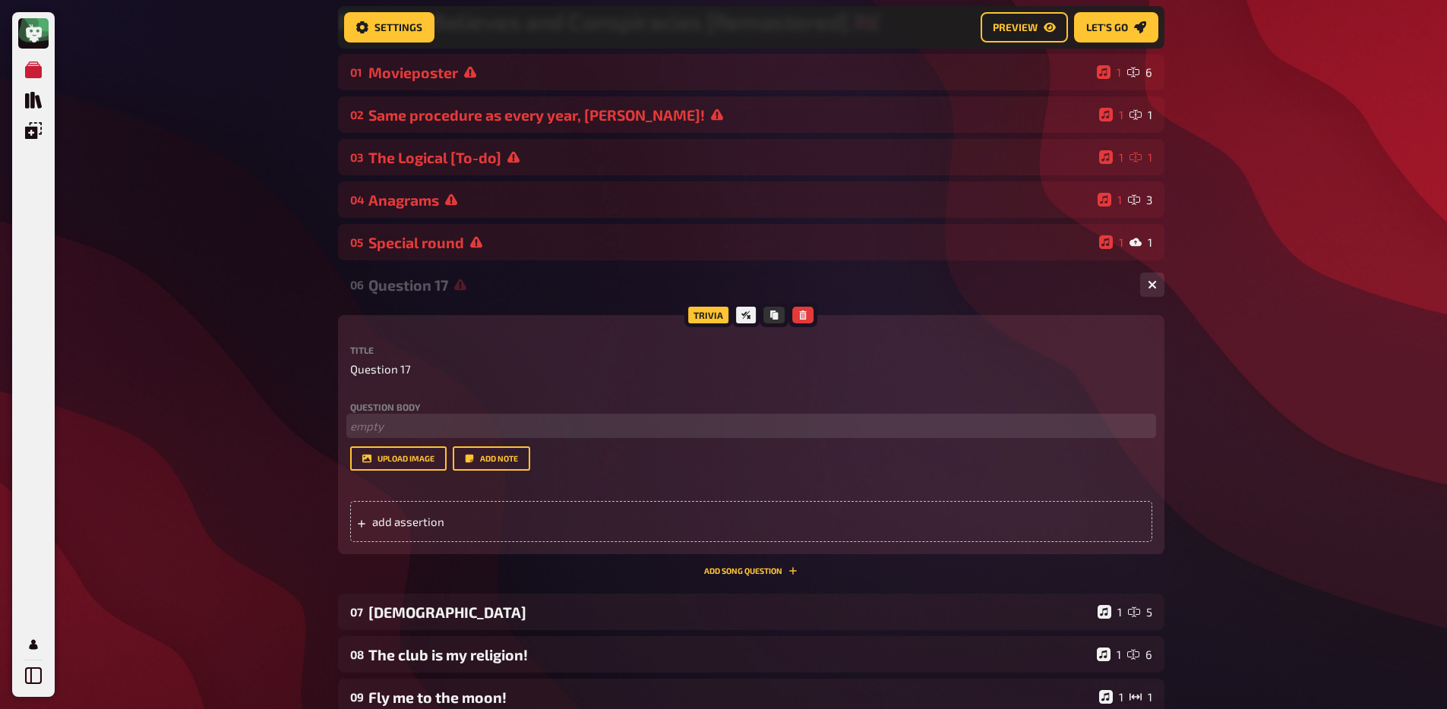
click at [399, 435] on p "﻿ empty" at bounding box center [751, 426] width 802 height 17
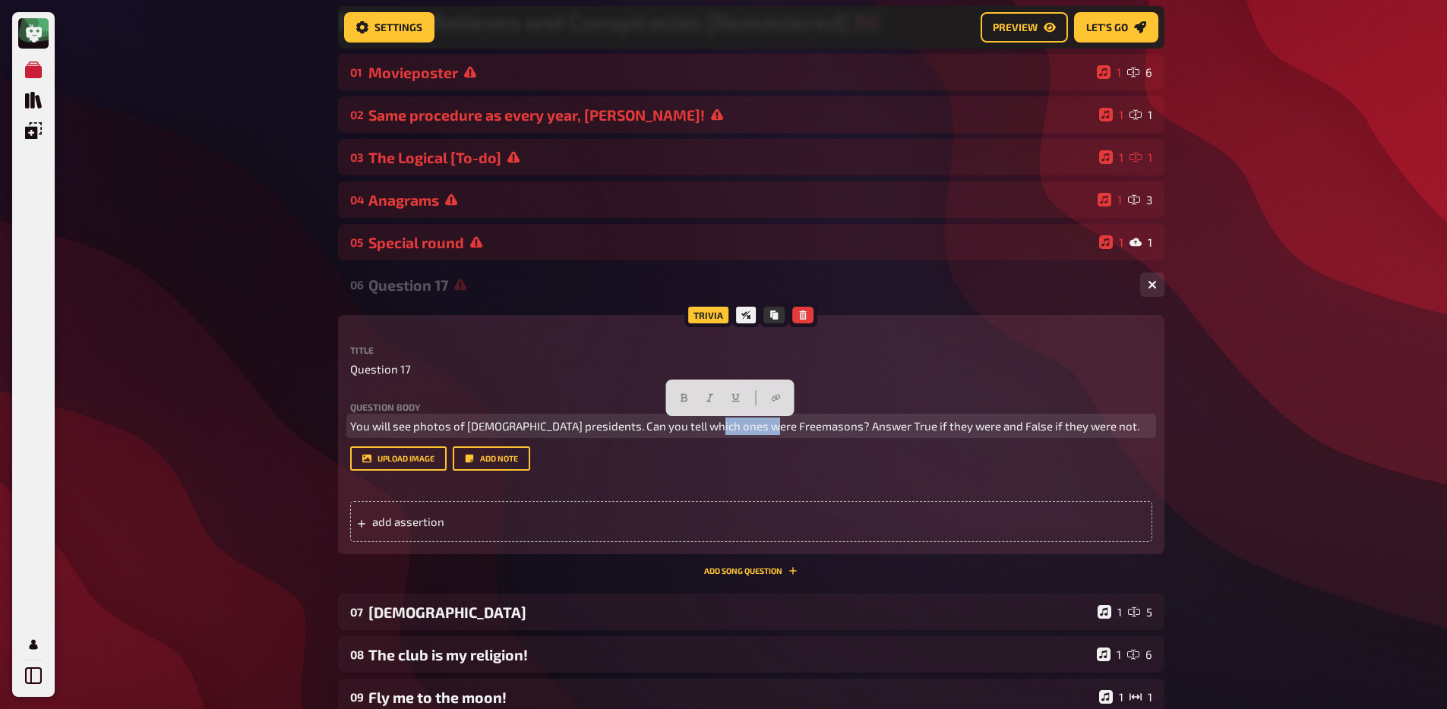
drag, startPoint x: 699, startPoint y: 428, endPoint x: 759, endPoint y: 428, distance: 60.8
click at [759, 428] on span "You will see photos of U.S. presidents. Can you tell which ones were Freemasons…" at bounding box center [744, 426] width 789 height 14
copy span "Freemasons"
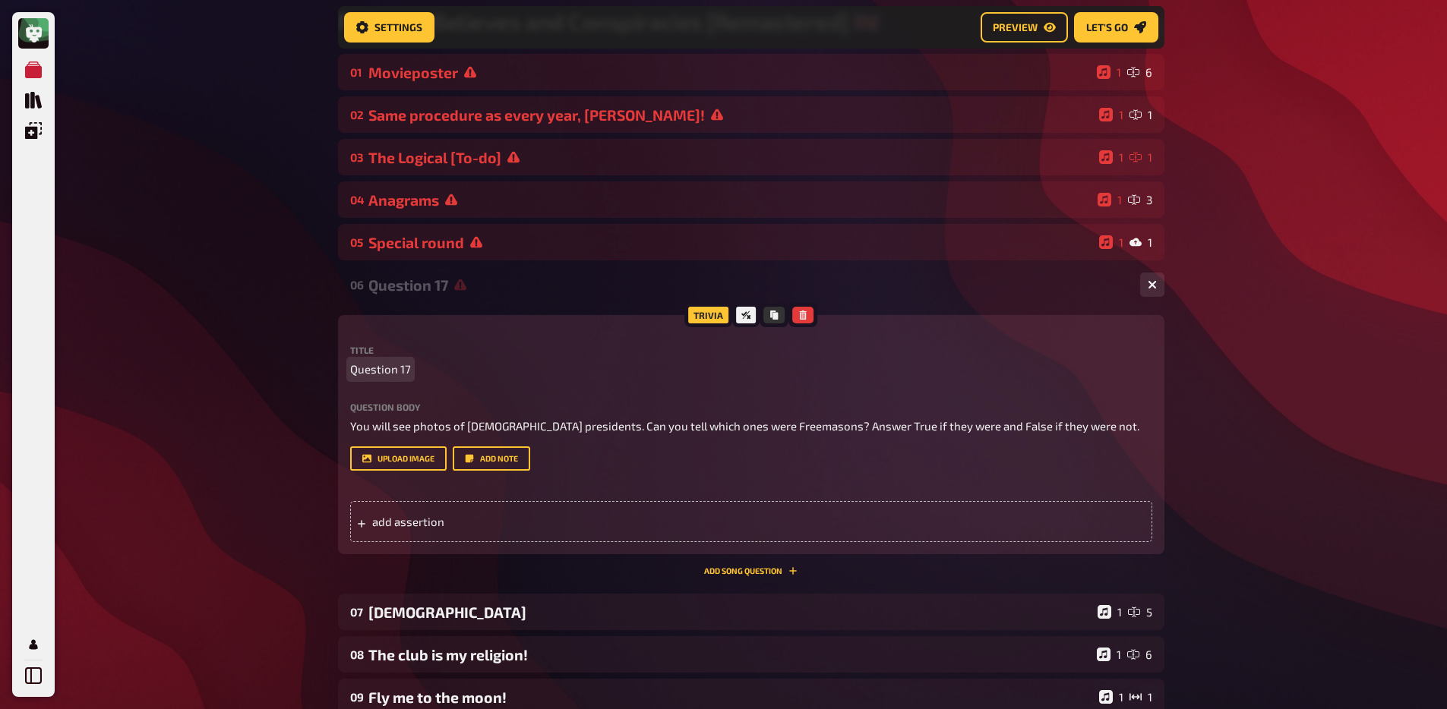
click at [394, 376] on span "Question 17" at bounding box center [380, 369] width 61 height 17
paste span
click at [279, 393] on div "My Quizzes Quiz Library Overlays My Account Home My Quizzes Religion, Believes …" at bounding box center [723, 557] width 1447 height 1419
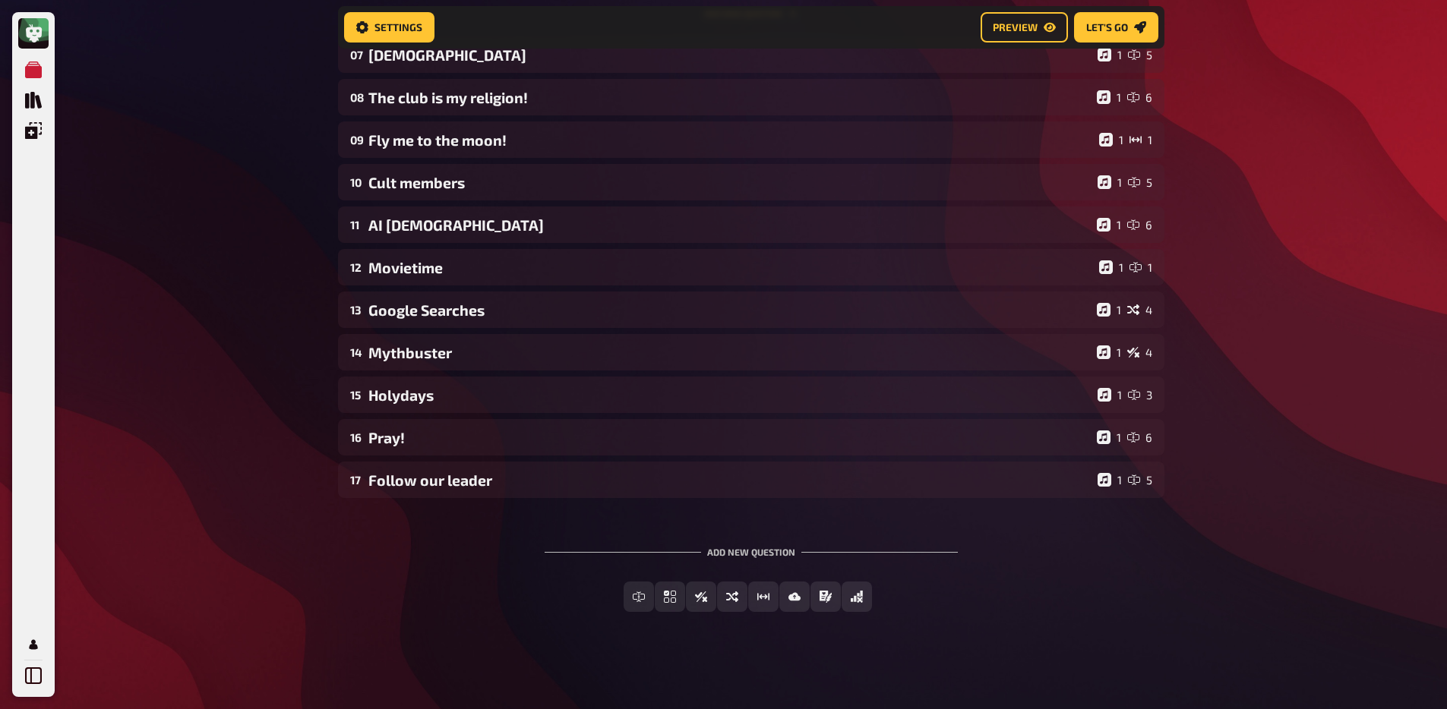
scroll to position [2, 0]
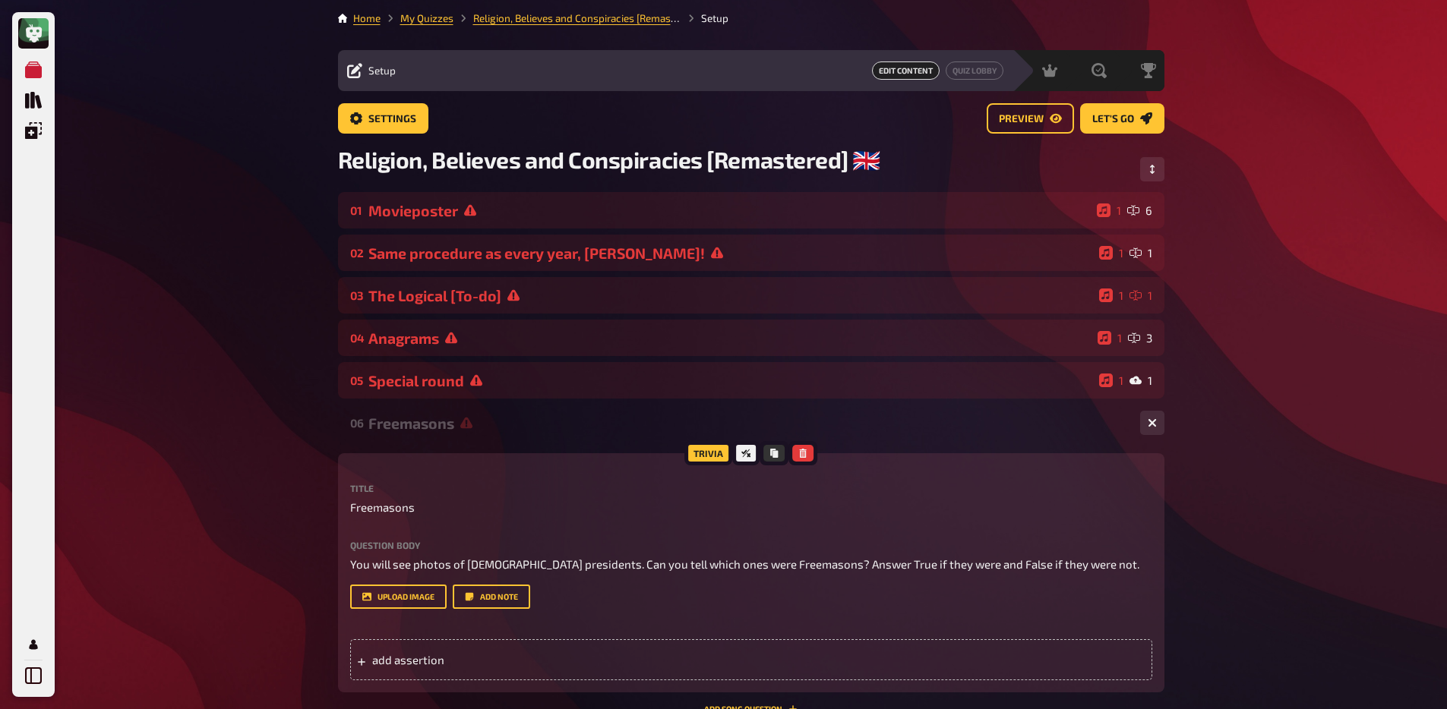
click at [401, 575] on div "Question body You will see photos of U.S. presidents. Can you tell which ones w…" at bounding box center [751, 575] width 802 height 69
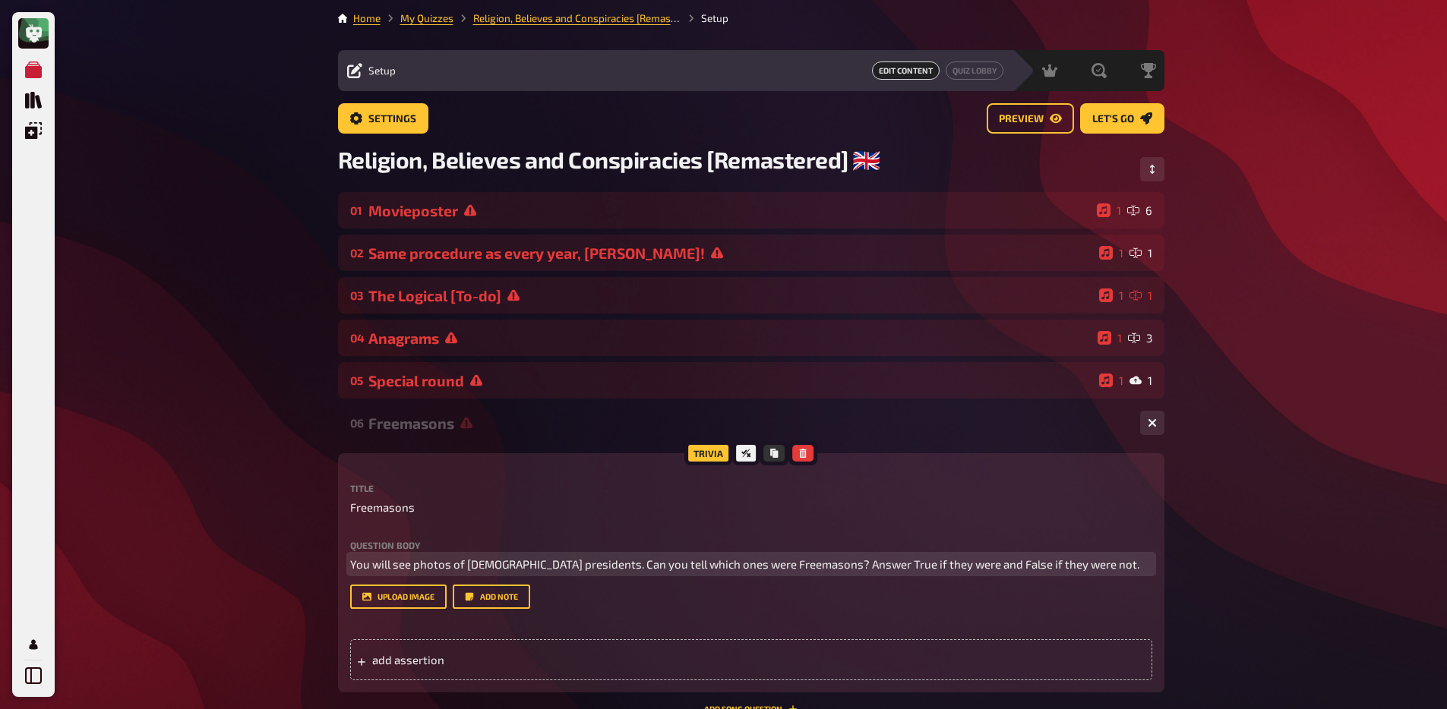
click at [409, 568] on span "You will see photos of U.S. presidents. Can you tell which ones were Freemasons…" at bounding box center [744, 564] width 789 height 14
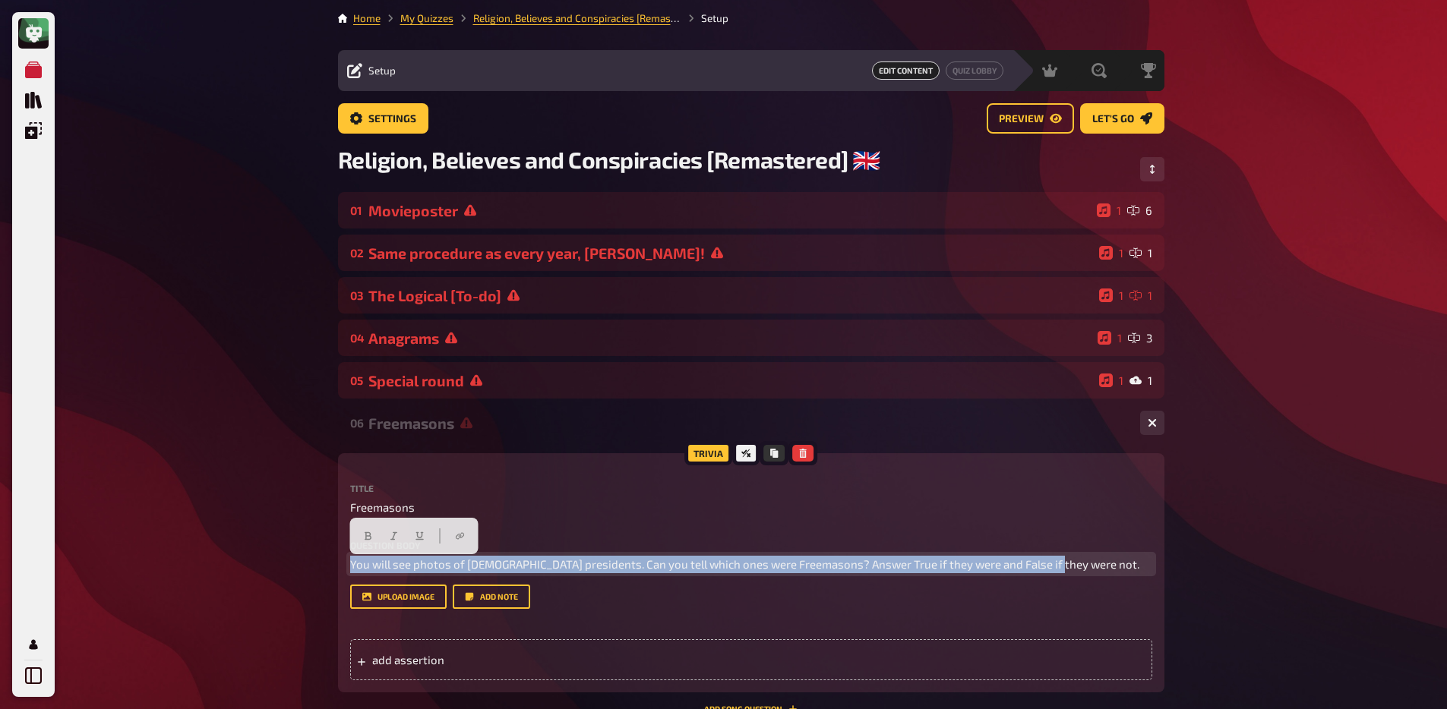
click at [409, 568] on span "You will see photos of U.S. presidents. Can you tell which ones were Freemasons…" at bounding box center [744, 564] width 789 height 14
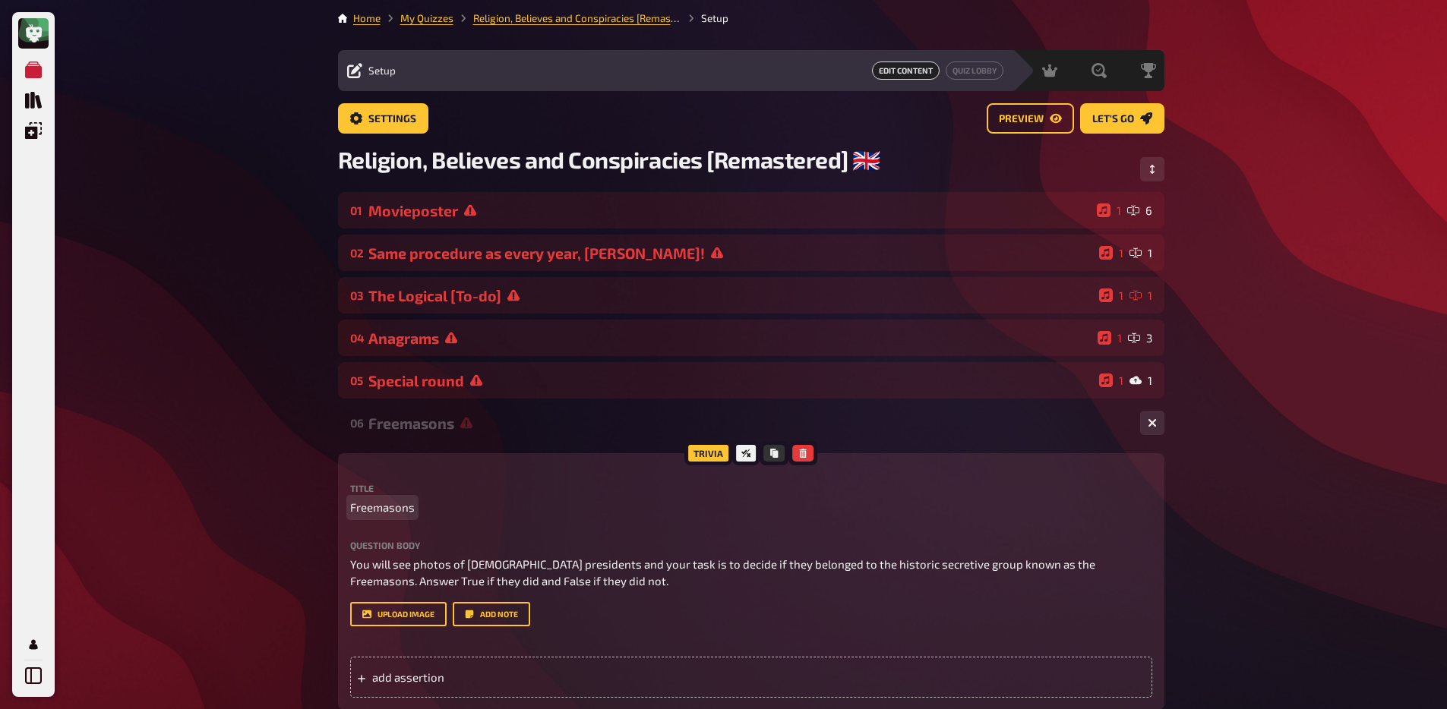
click at [287, 516] on div "My Quizzes Quiz Library Overlays My Account Home My Quizzes Religion, Believes …" at bounding box center [723, 710] width 1447 height 1424
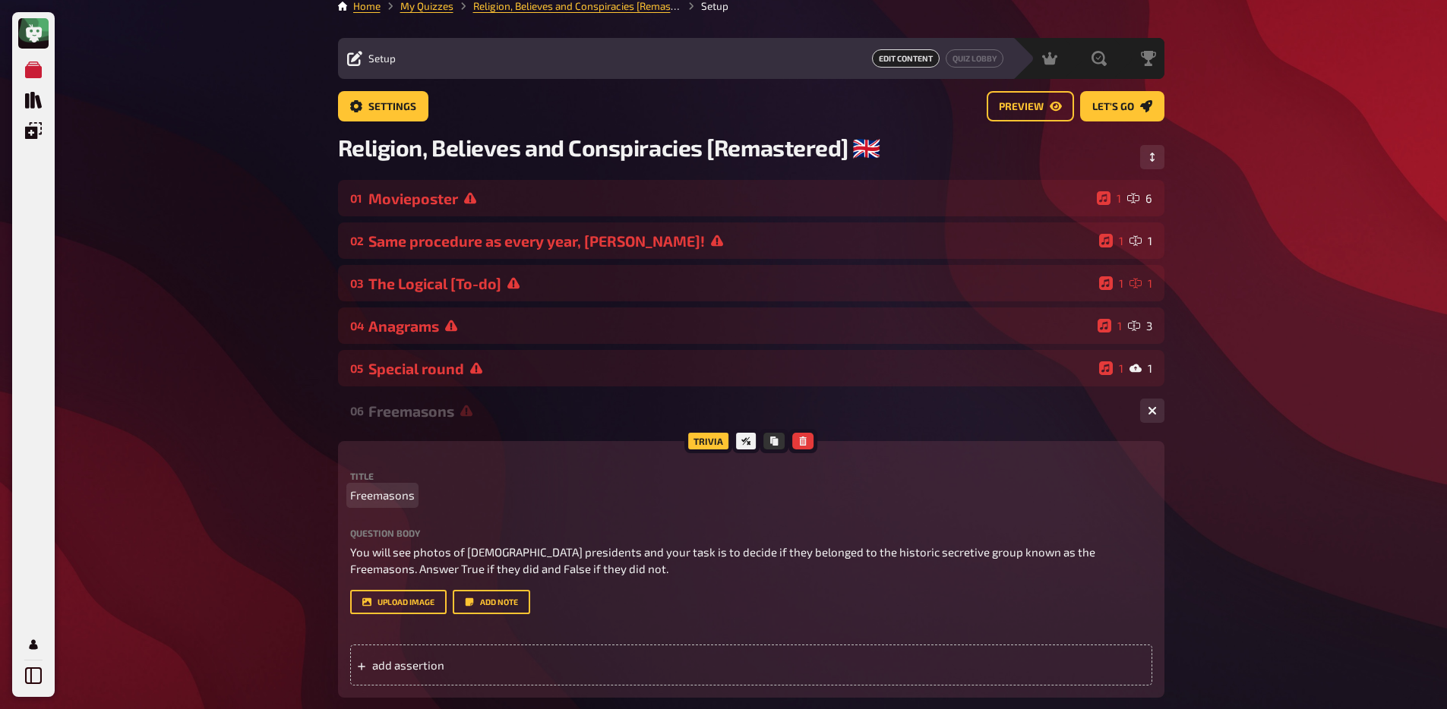
scroll to position [14, 0]
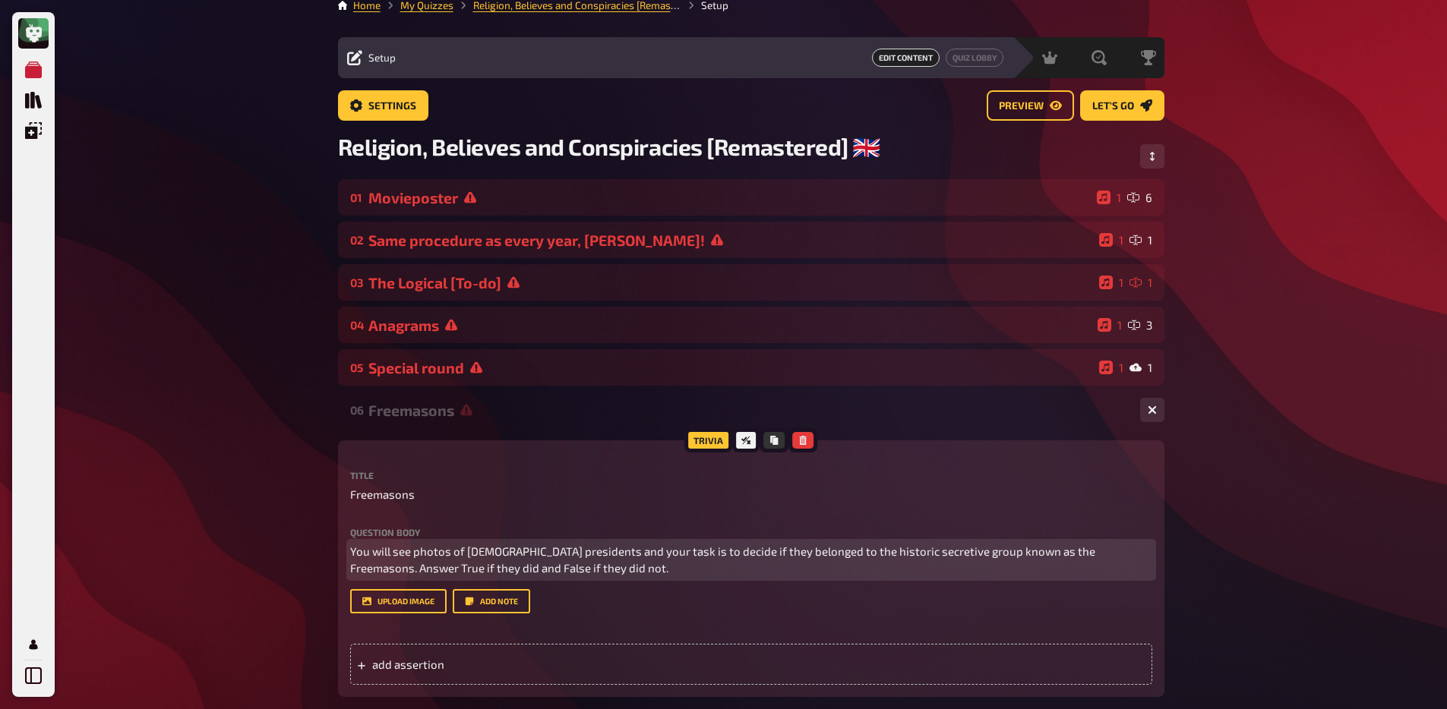
drag, startPoint x: 1057, startPoint y: 553, endPoint x: 1069, endPoint y: 563, distance: 15.7
click at [1057, 553] on span "You will see photos of U.S. presidents and your task is to decide if they belon…" at bounding box center [723, 559] width 747 height 31
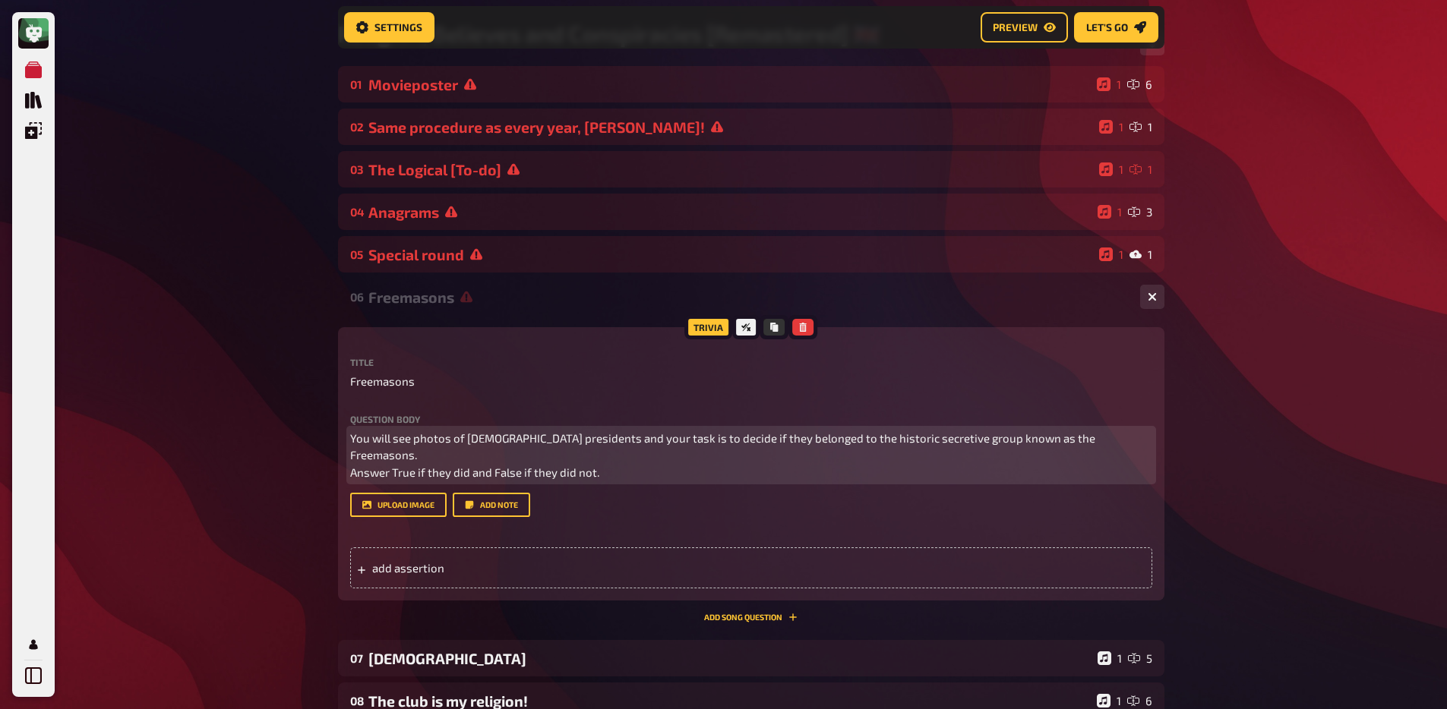
scroll to position [142, 0]
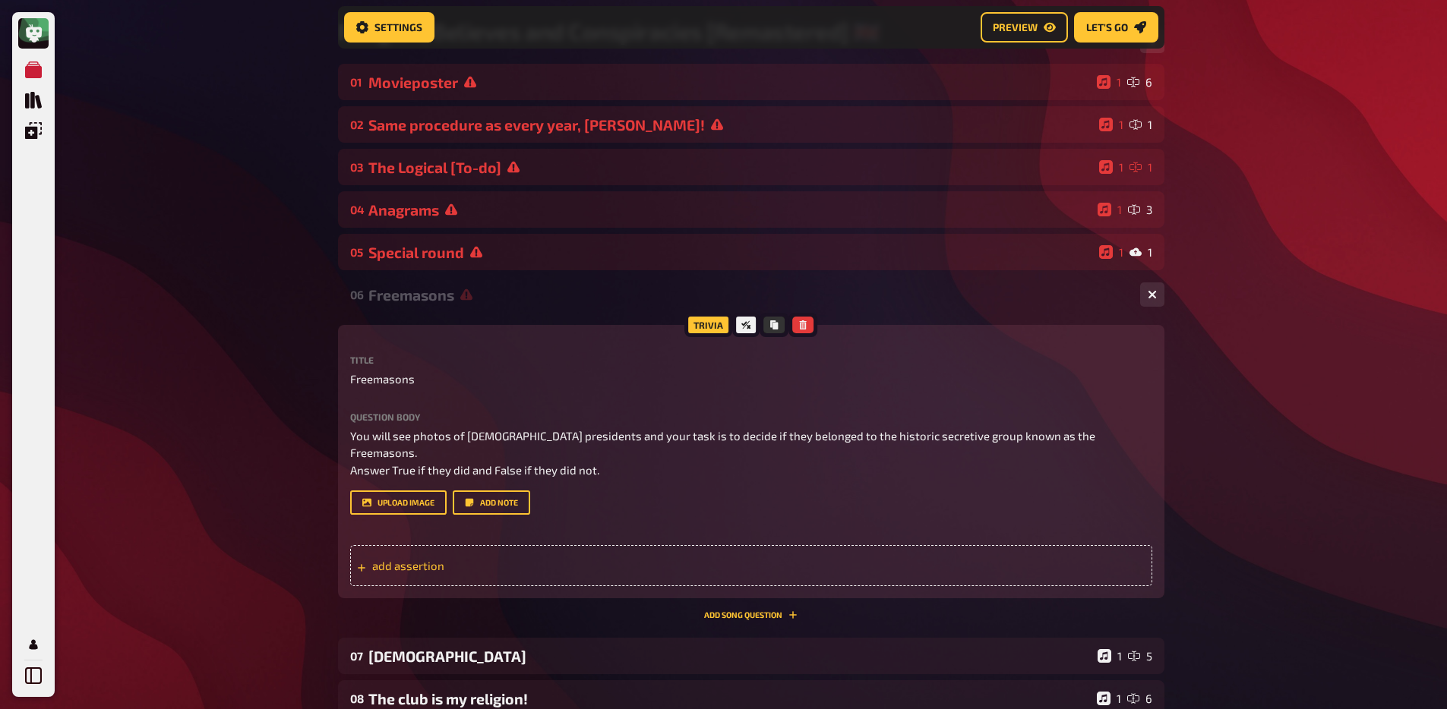
click at [486, 559] on span "add assertion" at bounding box center [490, 566] width 236 height 14
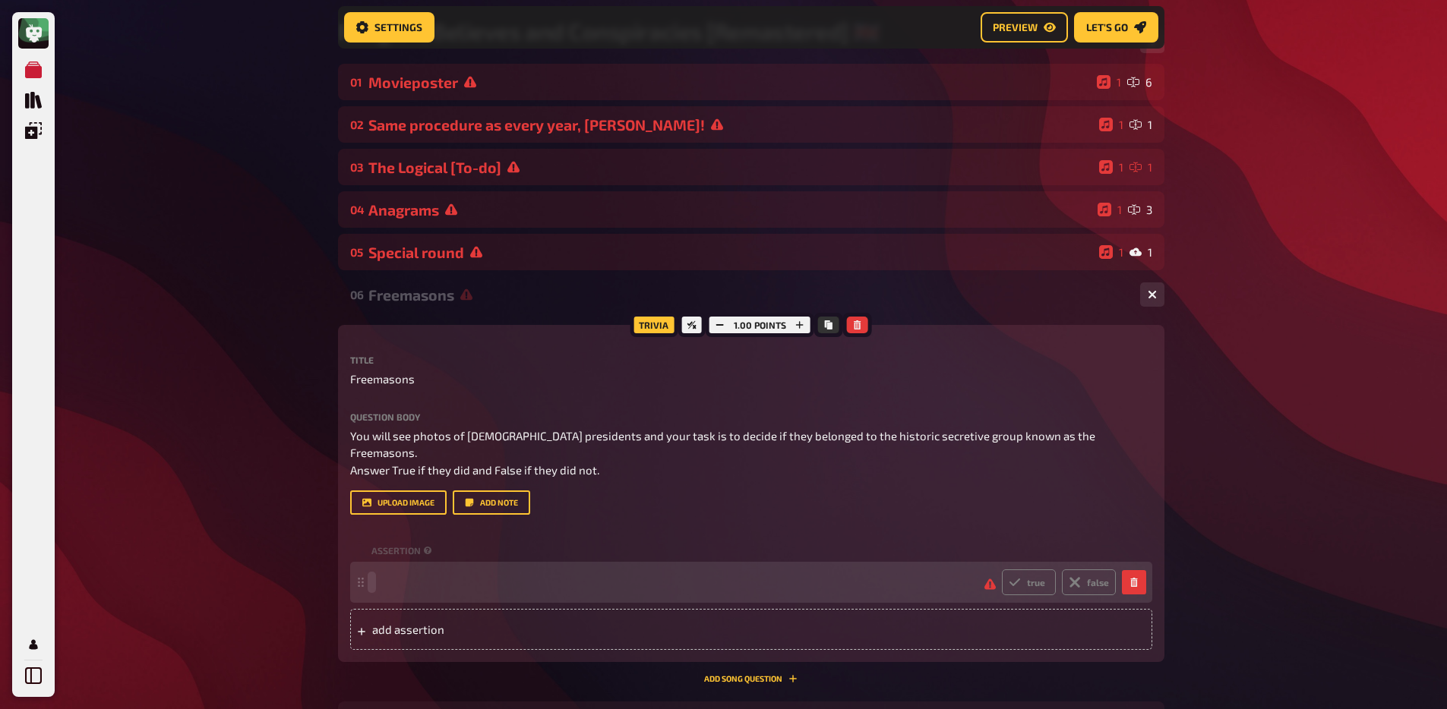
paste span
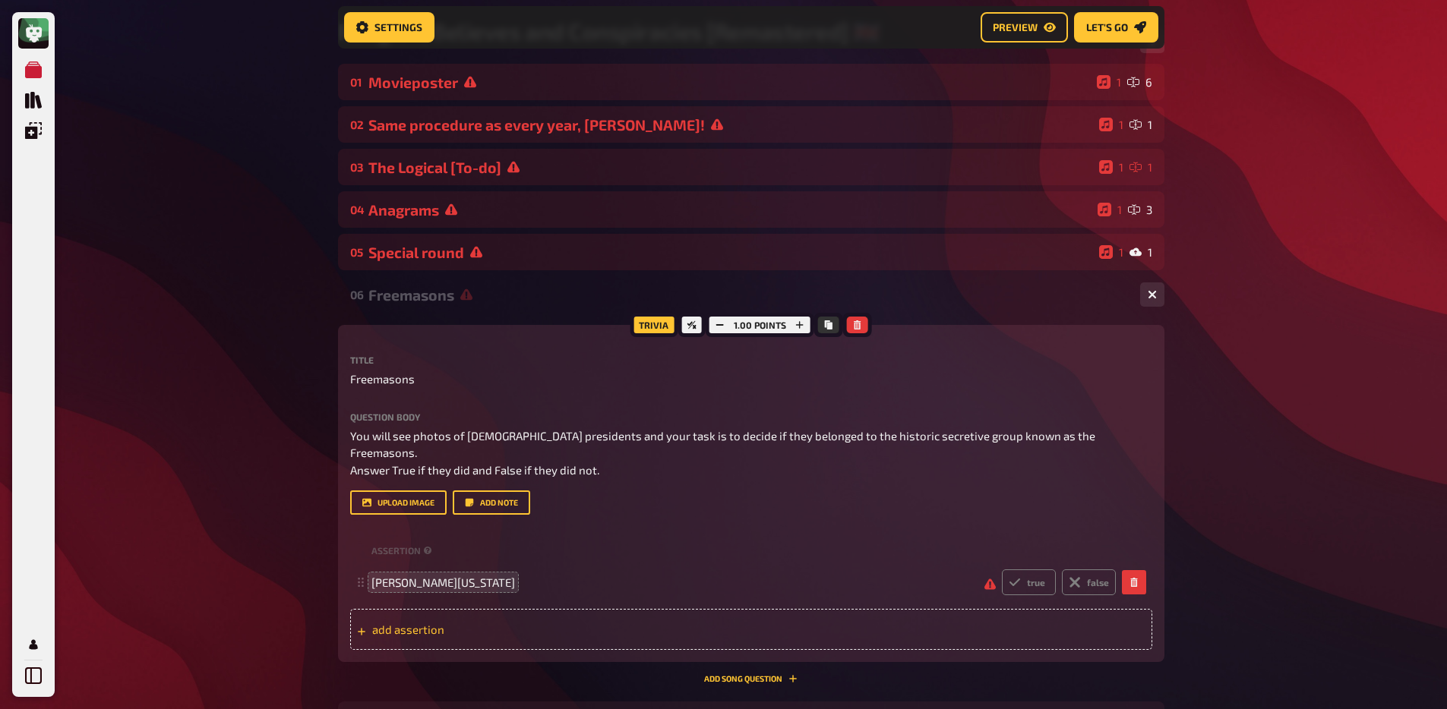
click at [517, 623] on div "add assertion" at bounding box center [751, 629] width 802 height 41
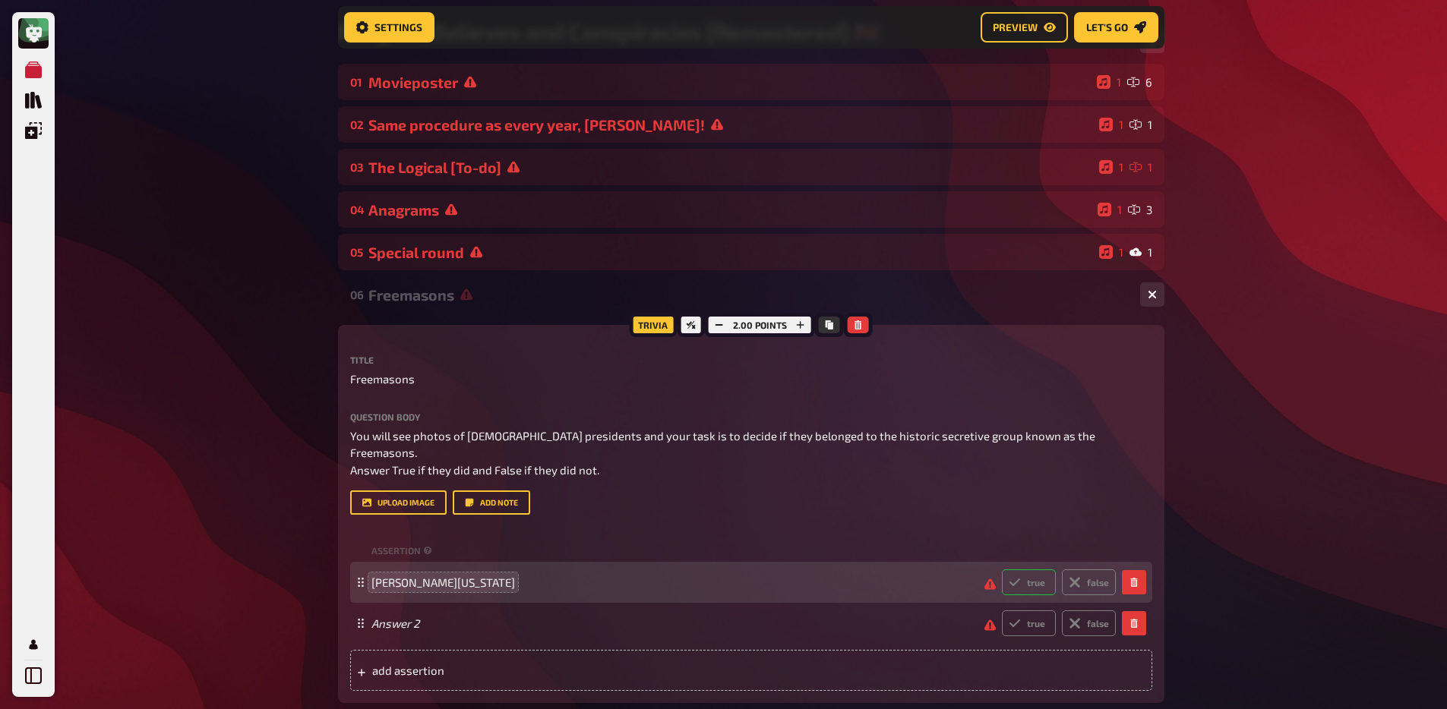
click at [1042, 573] on label "true" at bounding box center [1029, 583] width 54 height 26
click at [1002, 570] on input "true" at bounding box center [1001, 569] width 1 height 1
radio input "true"
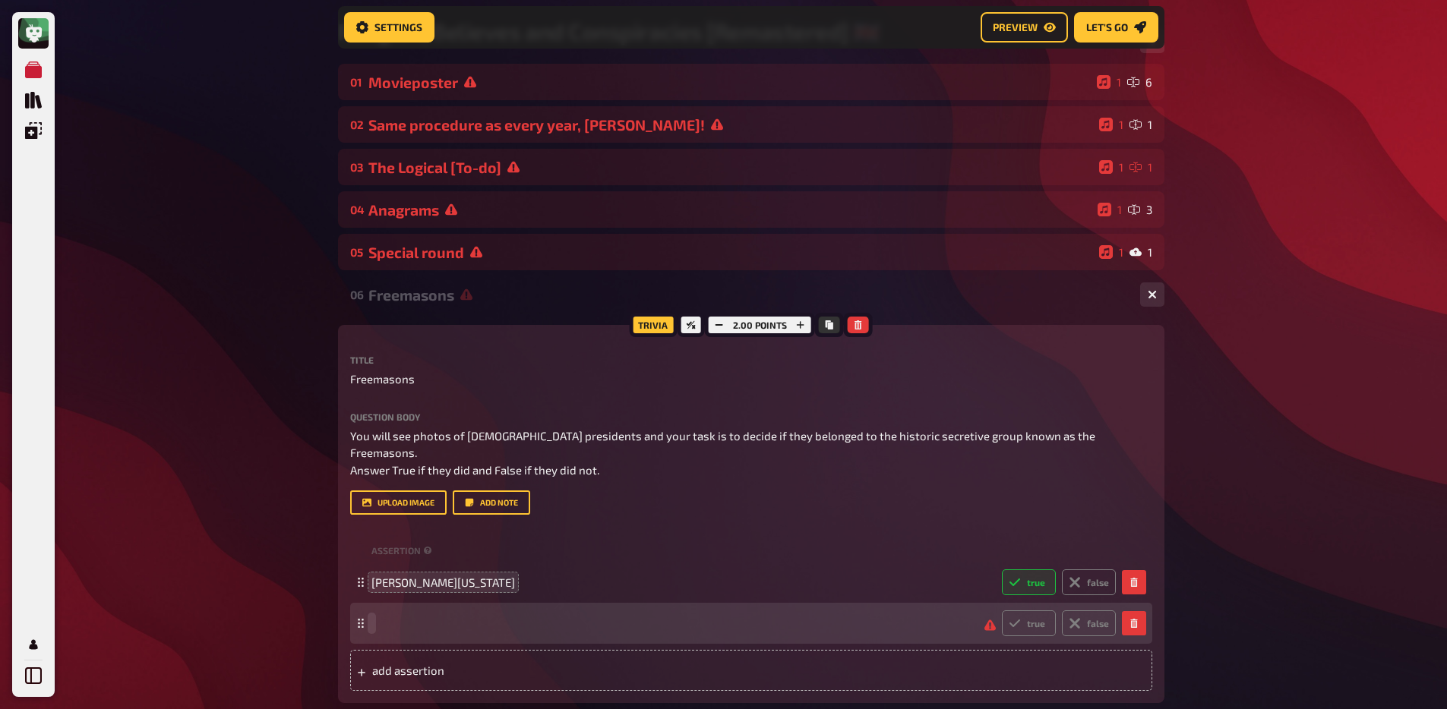
paste span
click at [396, 617] on span "Theodore Roosevelt" at bounding box center [414, 624] width 86 height 14
click at [1034, 619] on label "true" at bounding box center [1029, 624] width 54 height 26
click at [1002, 611] on input "true" at bounding box center [1001, 610] width 1 height 1
radio input "true"
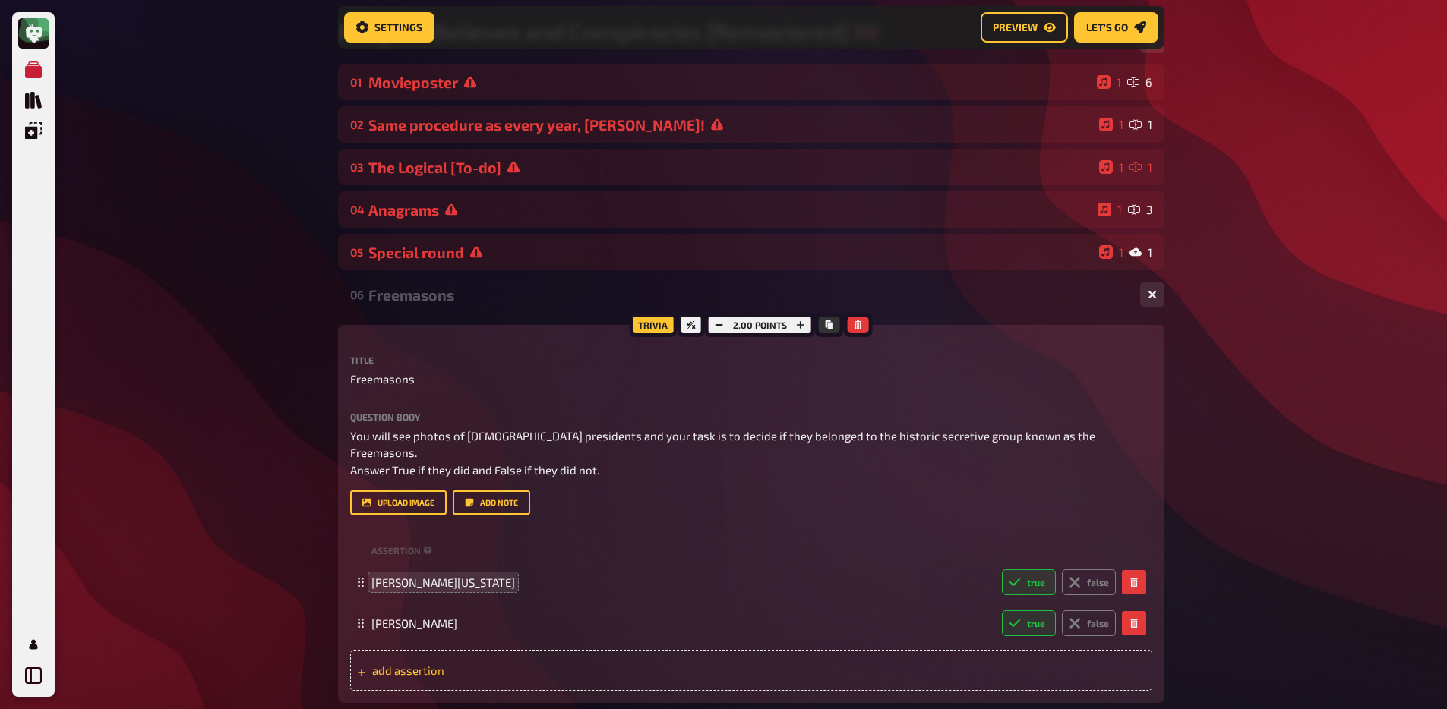
click at [926, 656] on div "add assertion" at bounding box center [751, 670] width 802 height 41
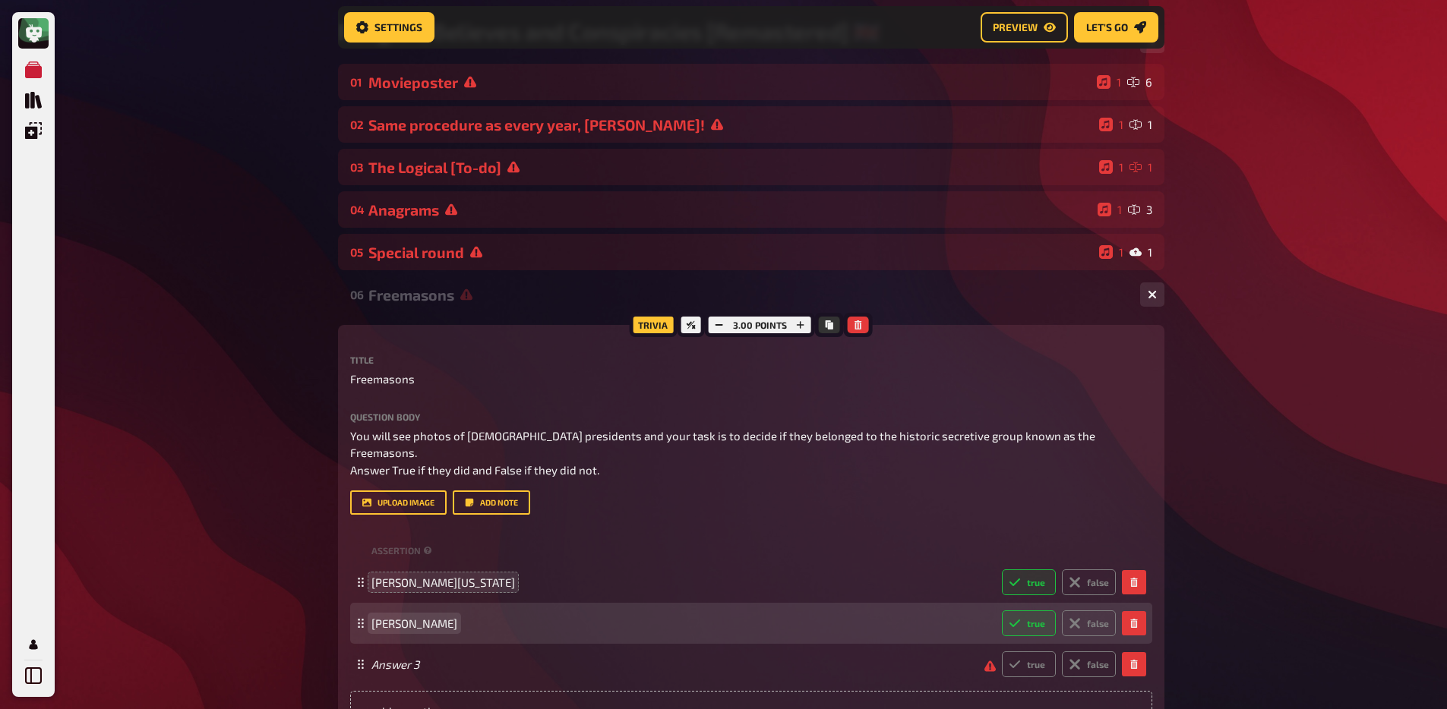
click at [395, 617] on span "Theodore Roosevelt" at bounding box center [414, 624] width 86 height 14
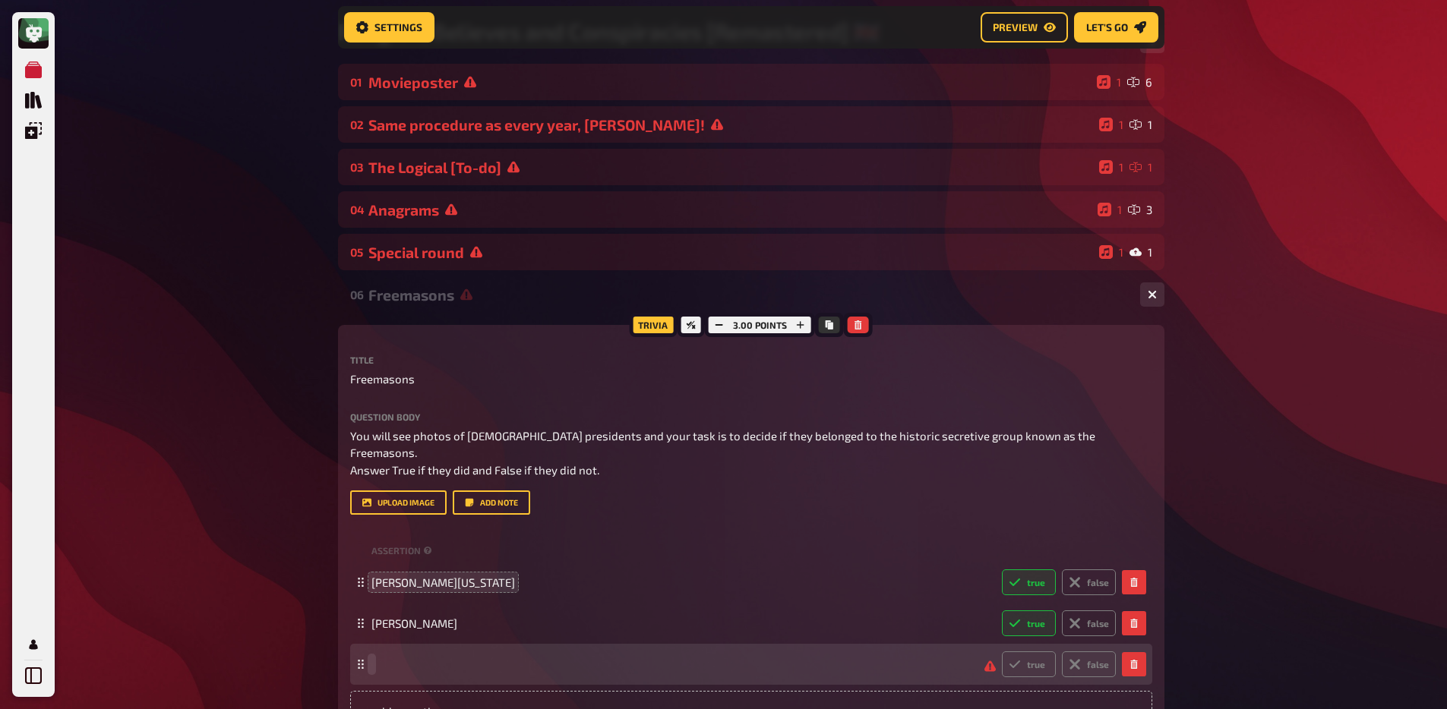
paste span
click at [1080, 658] on icon at bounding box center [1074, 664] width 12 height 12
click at [1002, 651] on input "false" at bounding box center [1001, 651] width 1 height 1
radio input "true"
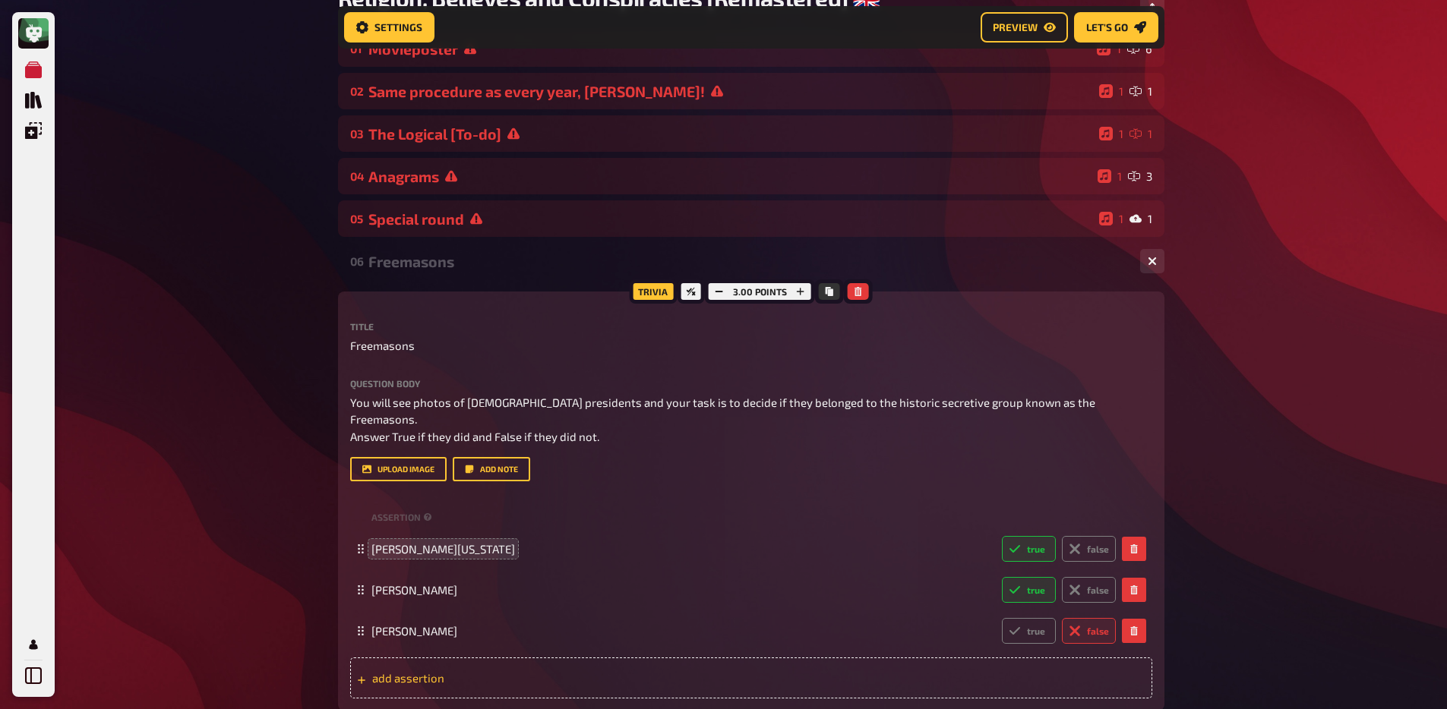
click at [425, 671] on span "add assertion" at bounding box center [490, 678] width 236 height 14
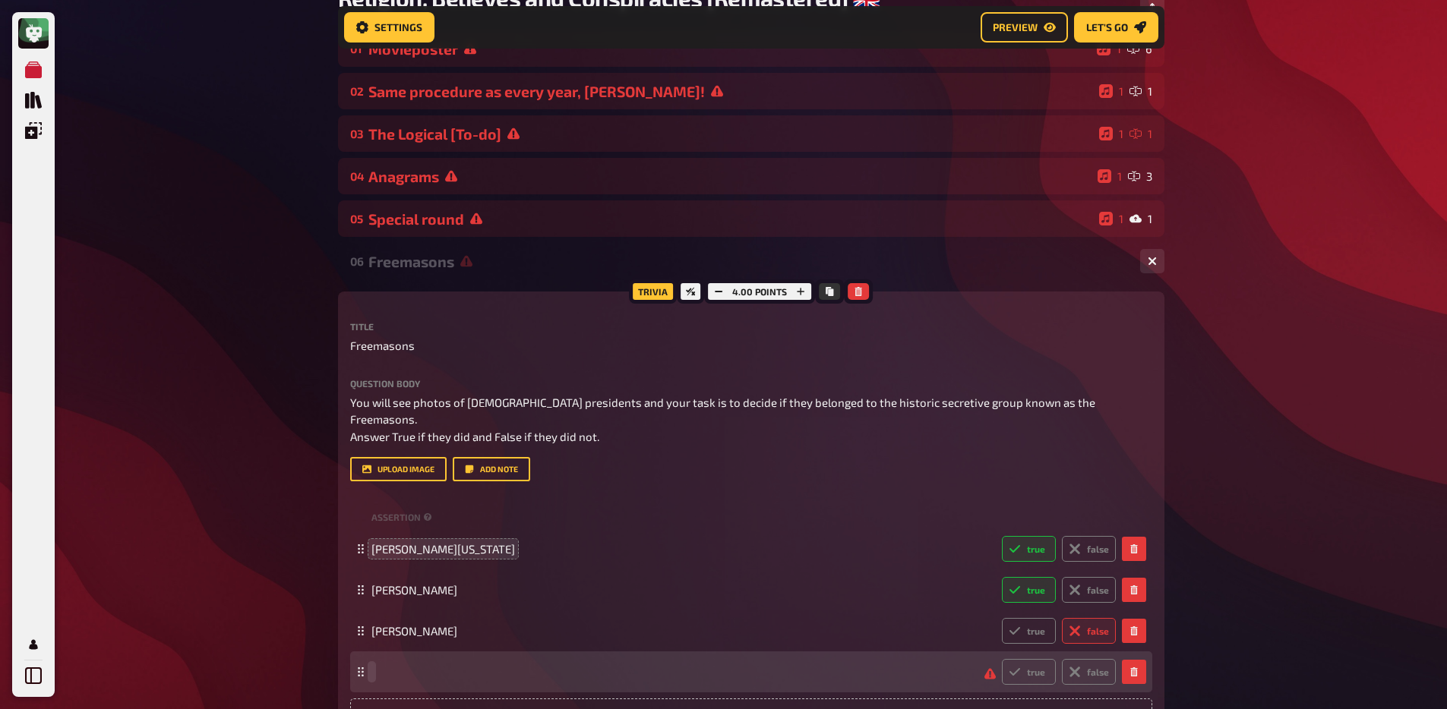
paste span
click at [1034, 659] on label "true" at bounding box center [1029, 672] width 54 height 26
click at [1002, 658] on input "true" at bounding box center [1001, 658] width 1 height 1
radio input "true"
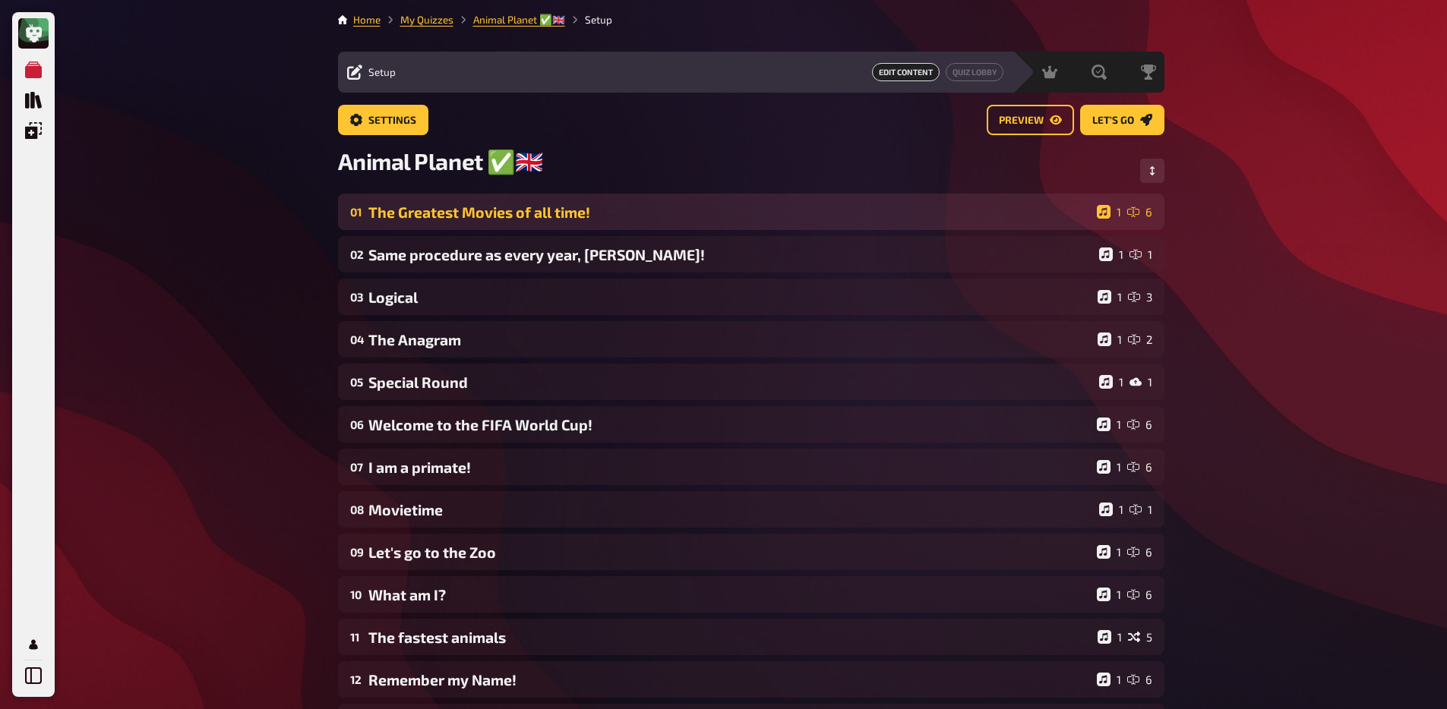
click at [435, 226] on div "01 The Greatest Movies of all time! 1 6" at bounding box center [751, 212] width 826 height 36
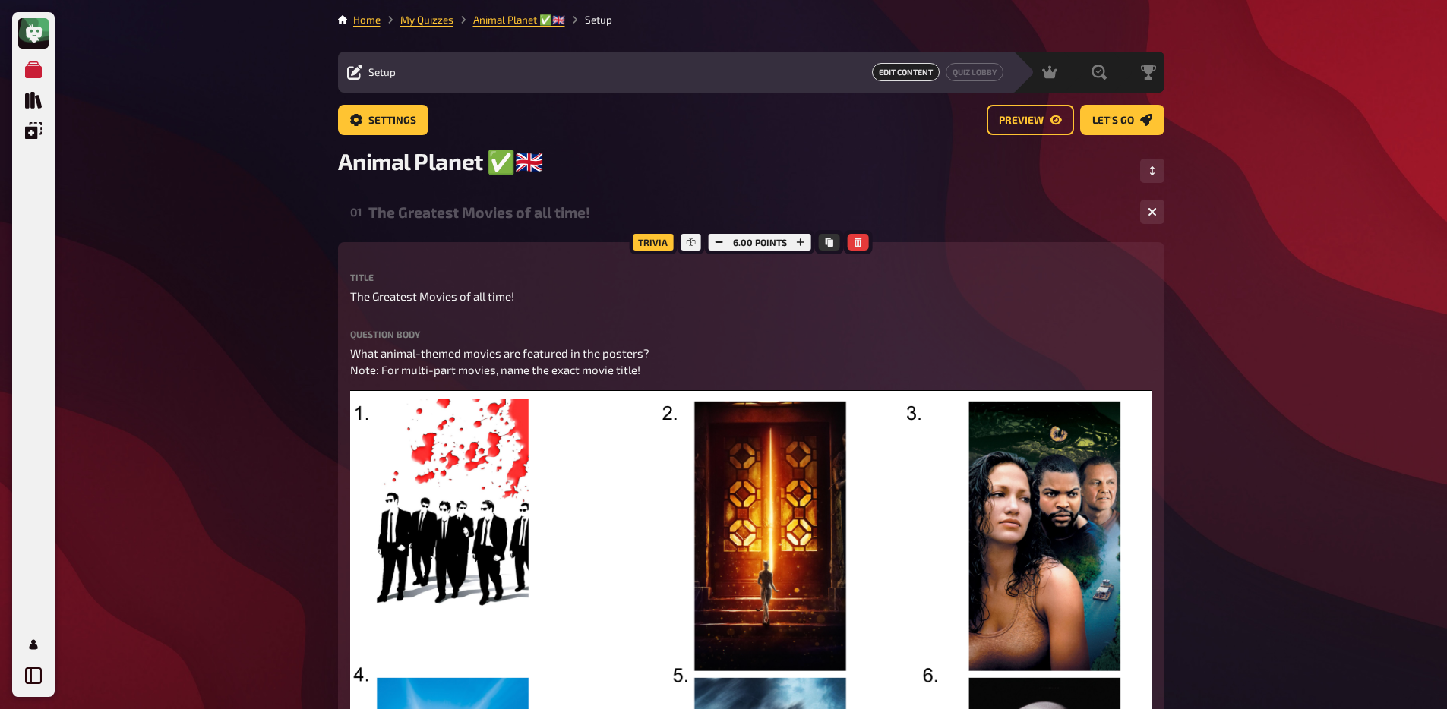
click at [440, 204] on div "The Greatest Movies of all time!" at bounding box center [747, 212] width 759 height 17
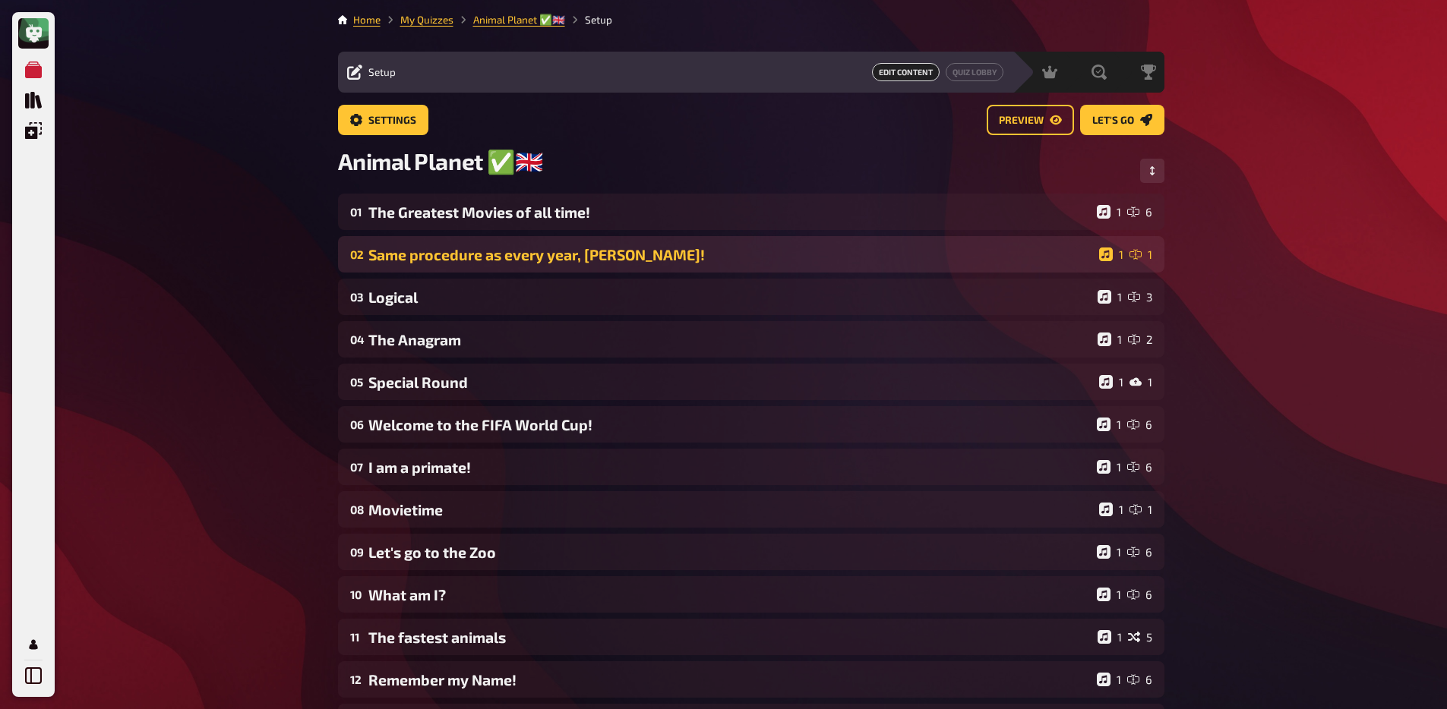
click at [440, 242] on div "02 Same procedure as every year, [PERSON_NAME]! 1 1" at bounding box center [751, 254] width 826 height 36
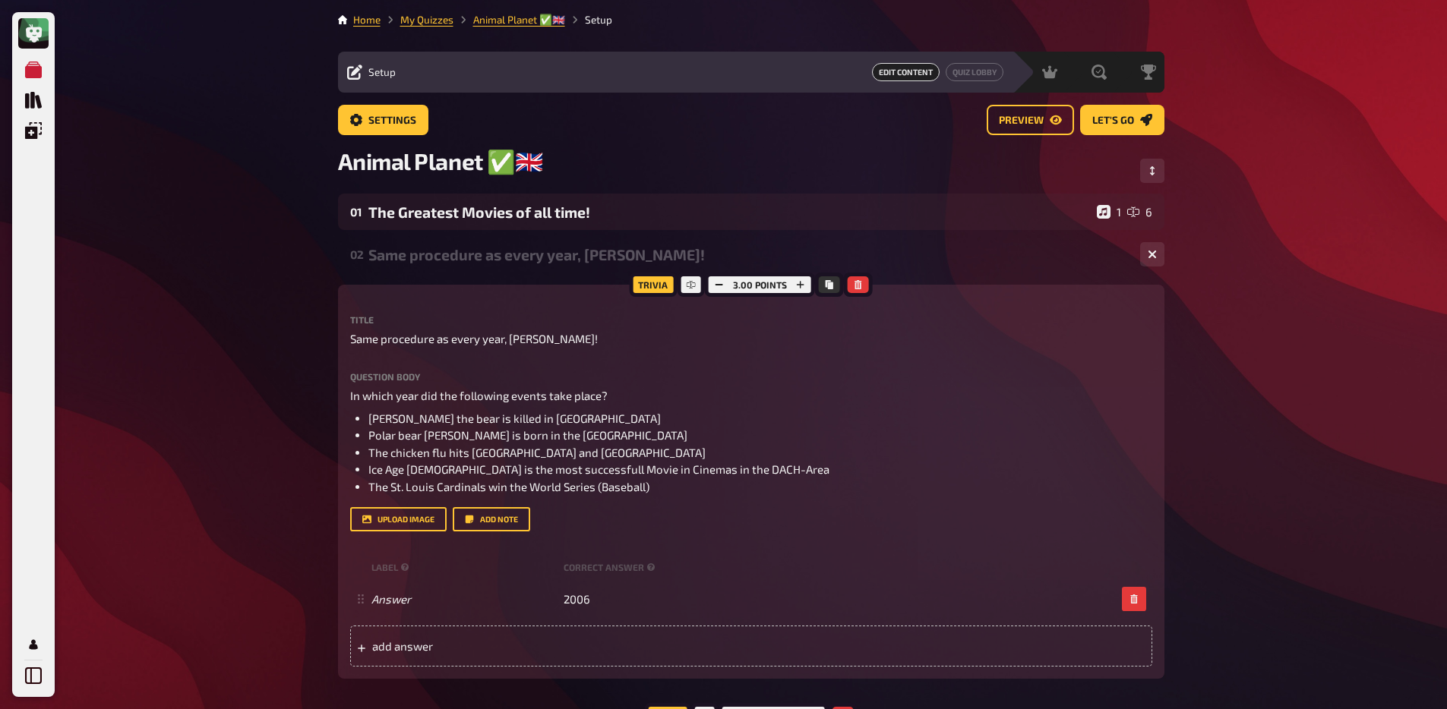
click at [444, 257] on div "Same procedure as every year, [PERSON_NAME]!" at bounding box center [747, 254] width 759 height 17
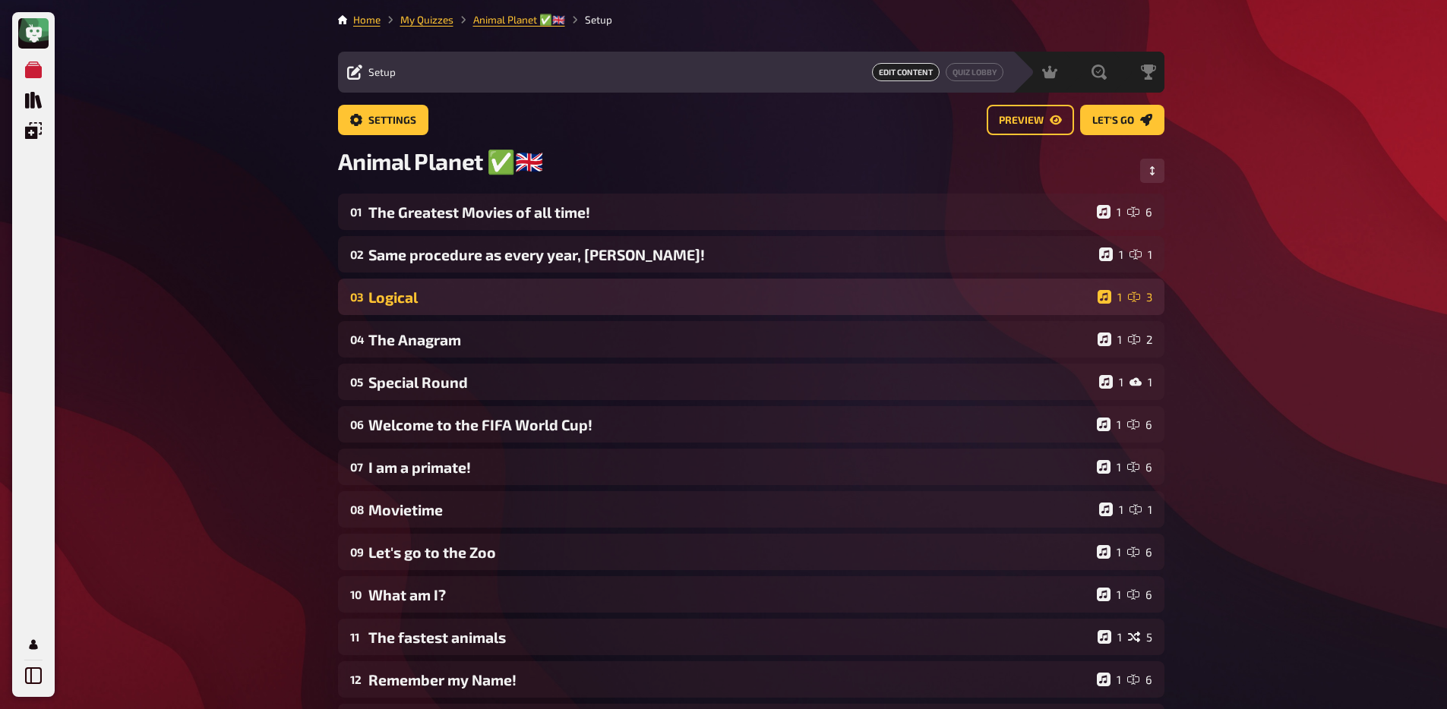
click at [445, 300] on div "Logical" at bounding box center [729, 297] width 723 height 17
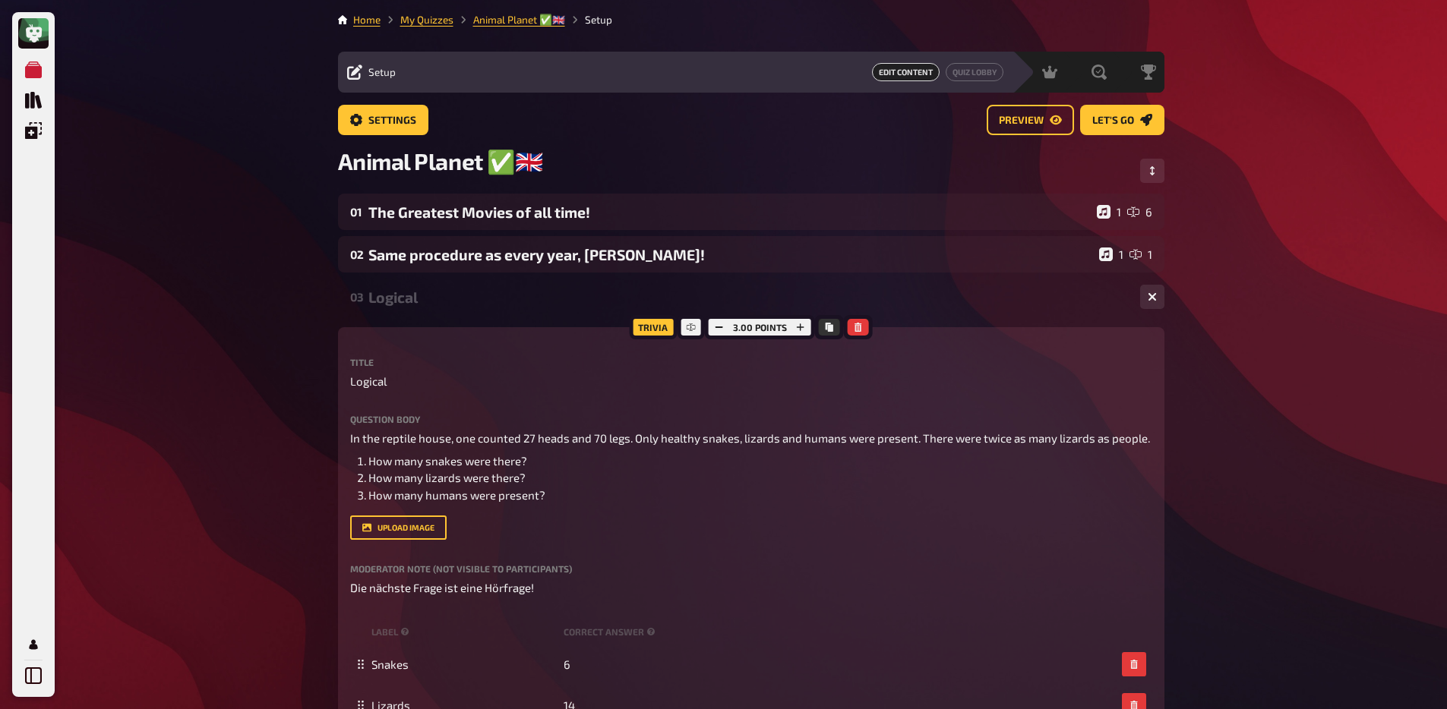
click at [443, 309] on div "03 Logical 1 3" at bounding box center [751, 297] width 826 height 36
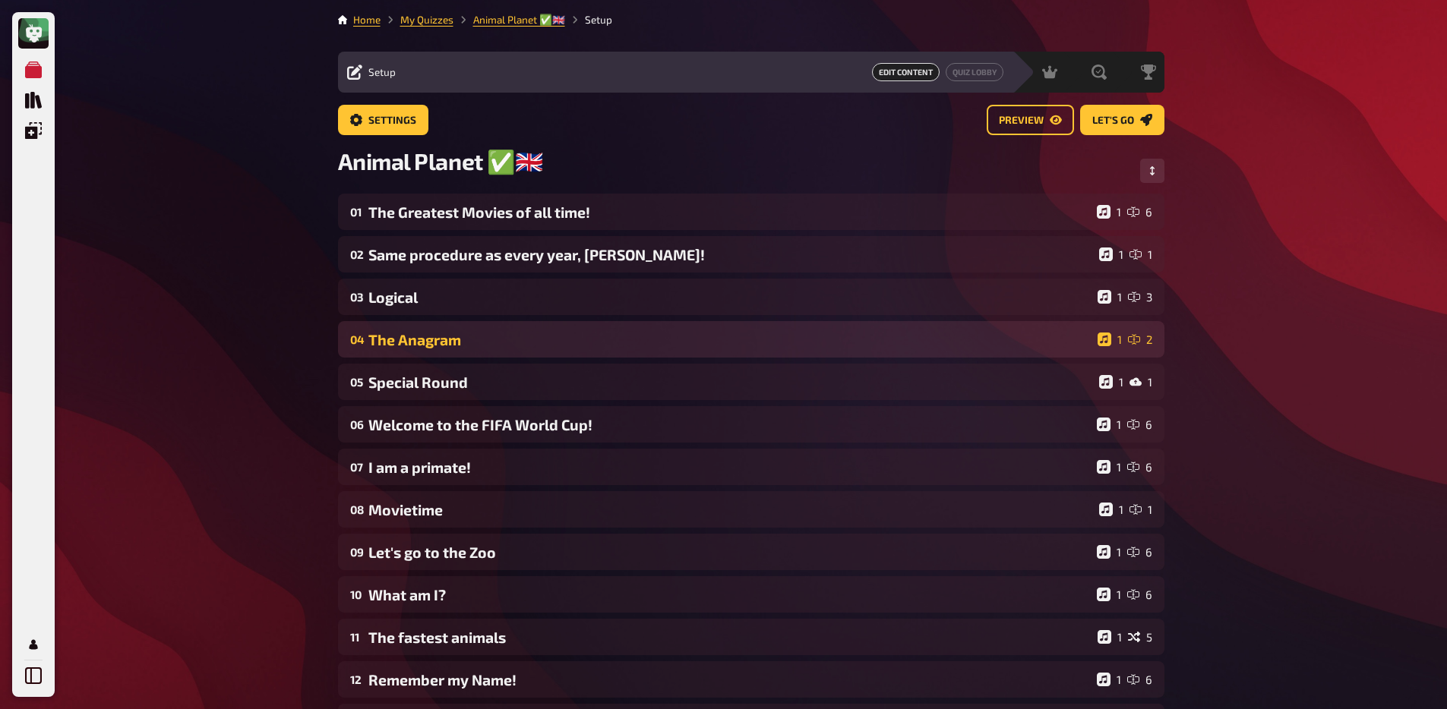
click at [453, 340] on div "The Anagram" at bounding box center [729, 339] width 723 height 17
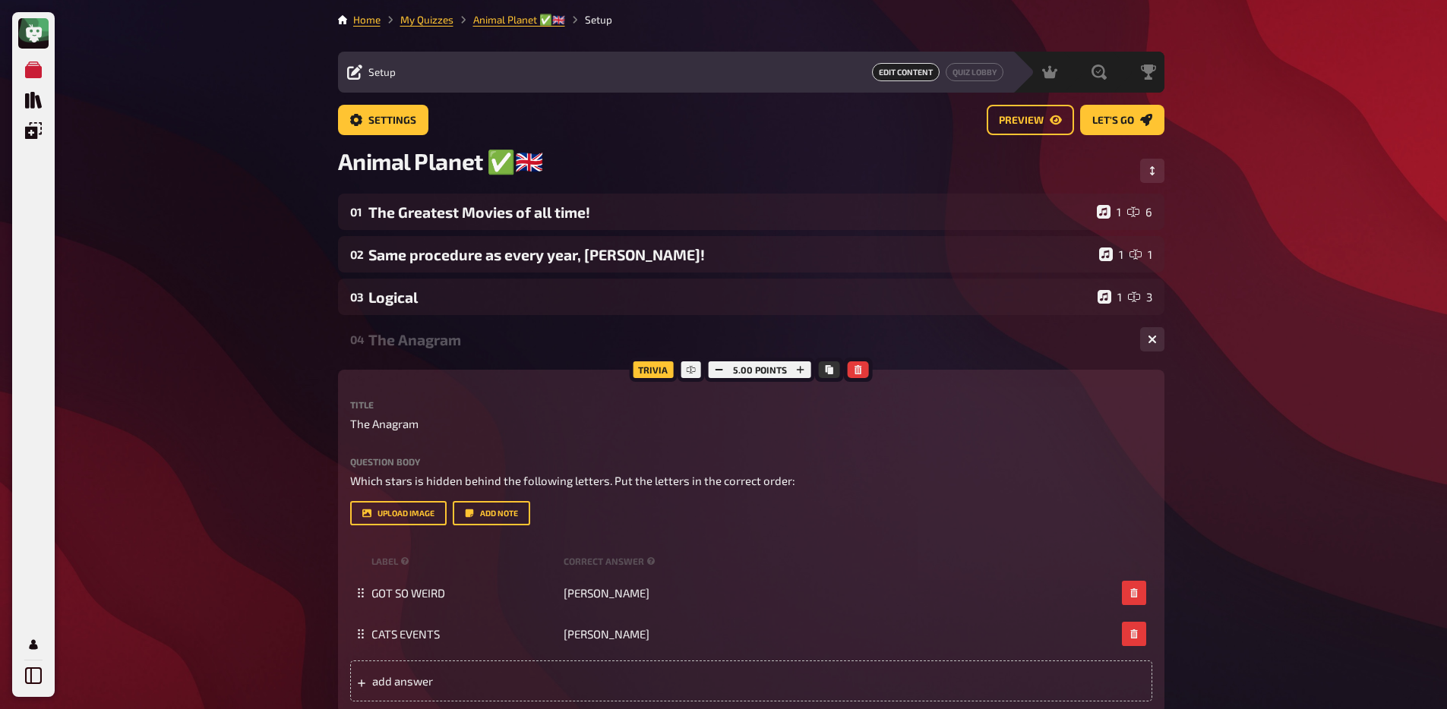
click at [449, 346] on div "The Anagram" at bounding box center [747, 339] width 759 height 17
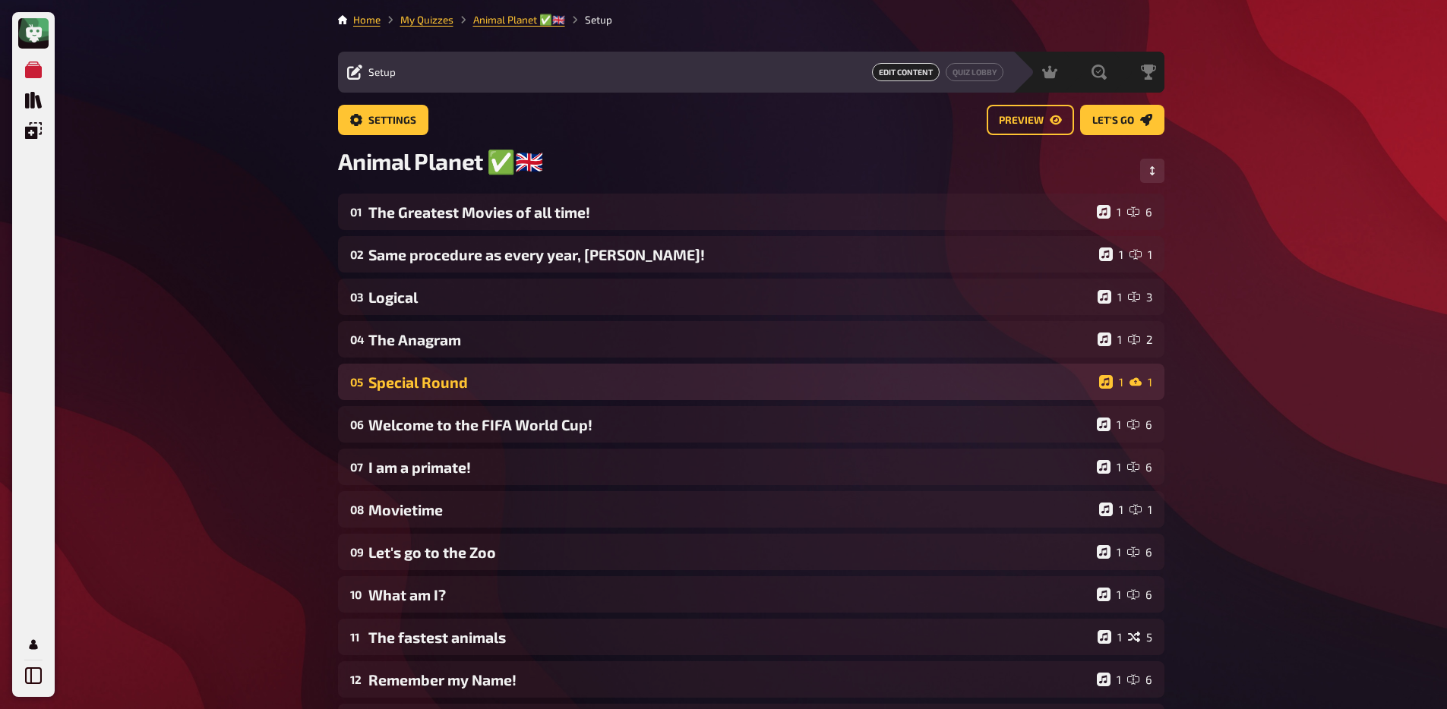
click at [459, 381] on div "Special Round" at bounding box center [730, 382] width 724 height 17
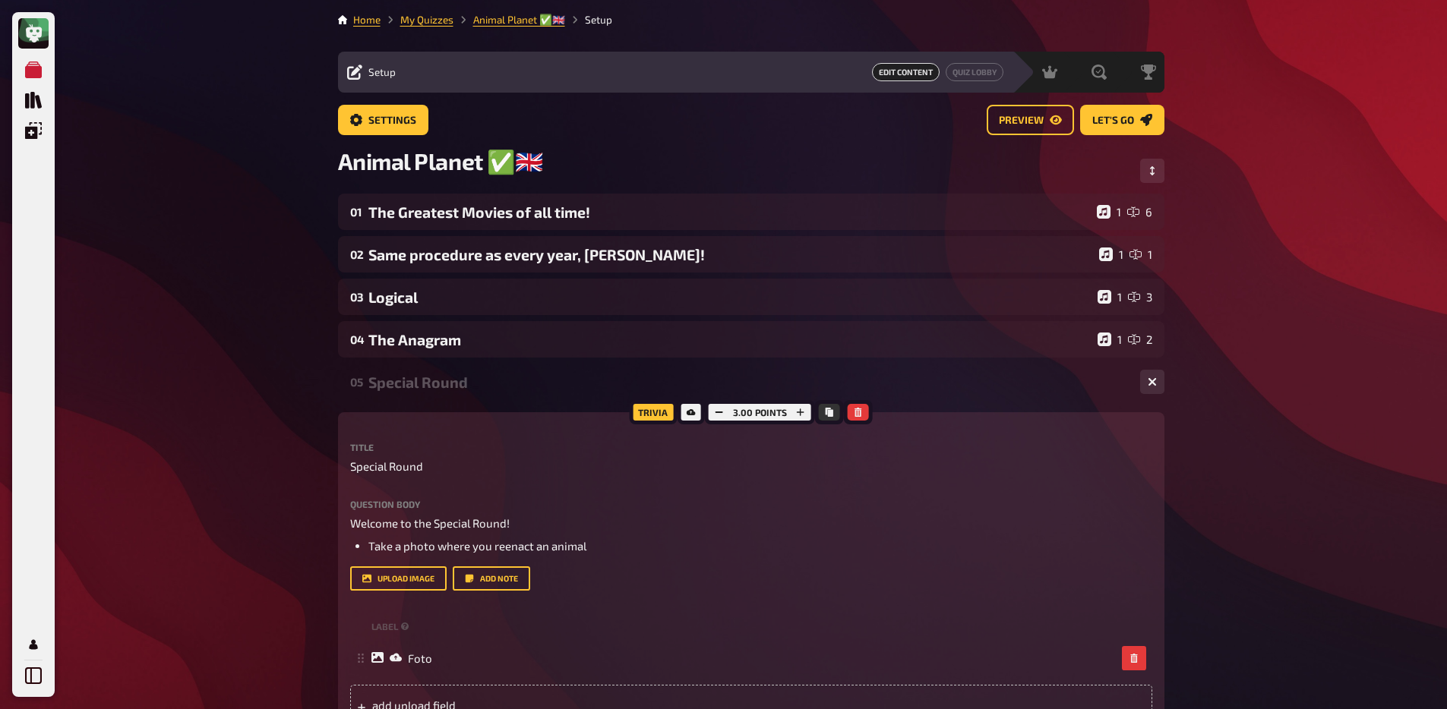
click at [460, 386] on div "Special Round" at bounding box center [747, 382] width 759 height 17
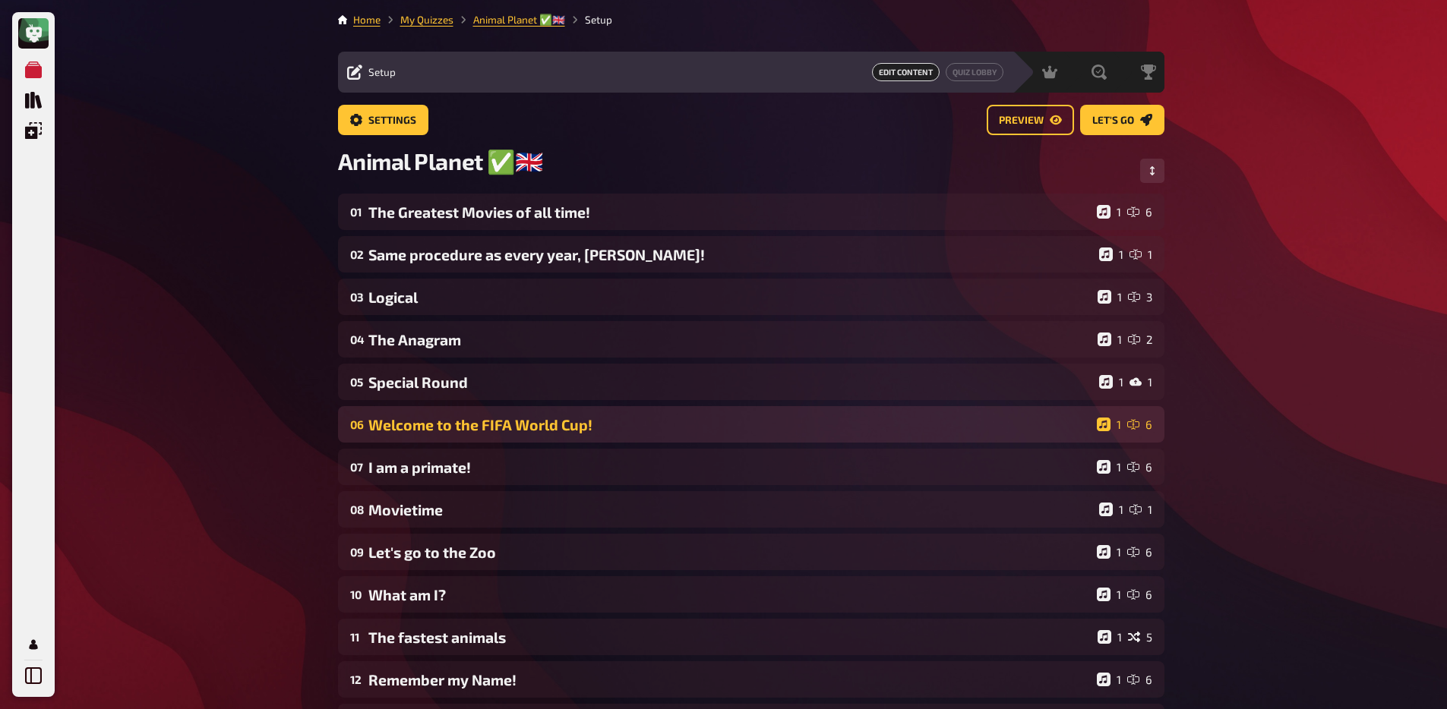
click at [447, 434] on div "Welcome to the FIFA World Cup!" at bounding box center [729, 424] width 722 height 17
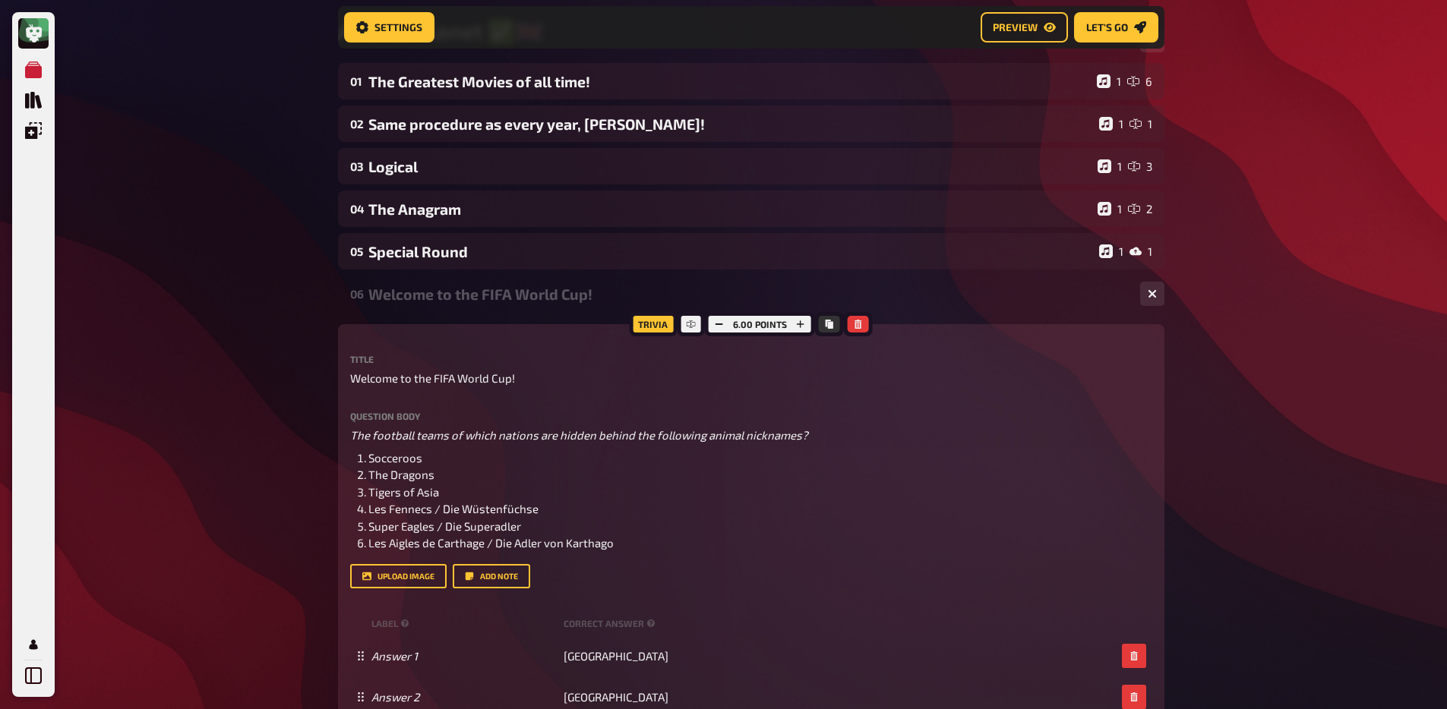
scroll to position [144, 0]
click at [454, 299] on div "Welcome to the FIFA World Cup!" at bounding box center [747, 292] width 759 height 17
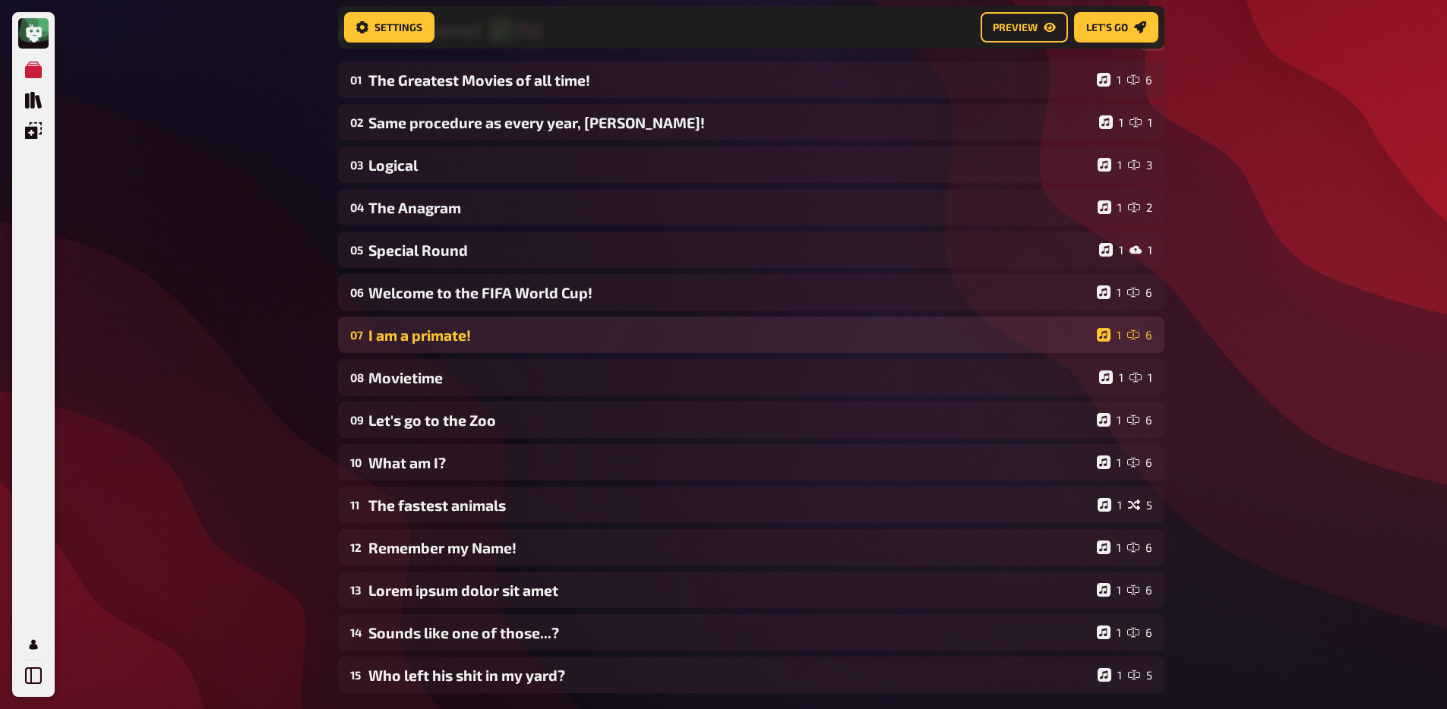
click at [448, 346] on div "07 I am a primate! 1 6" at bounding box center [751, 335] width 826 height 36
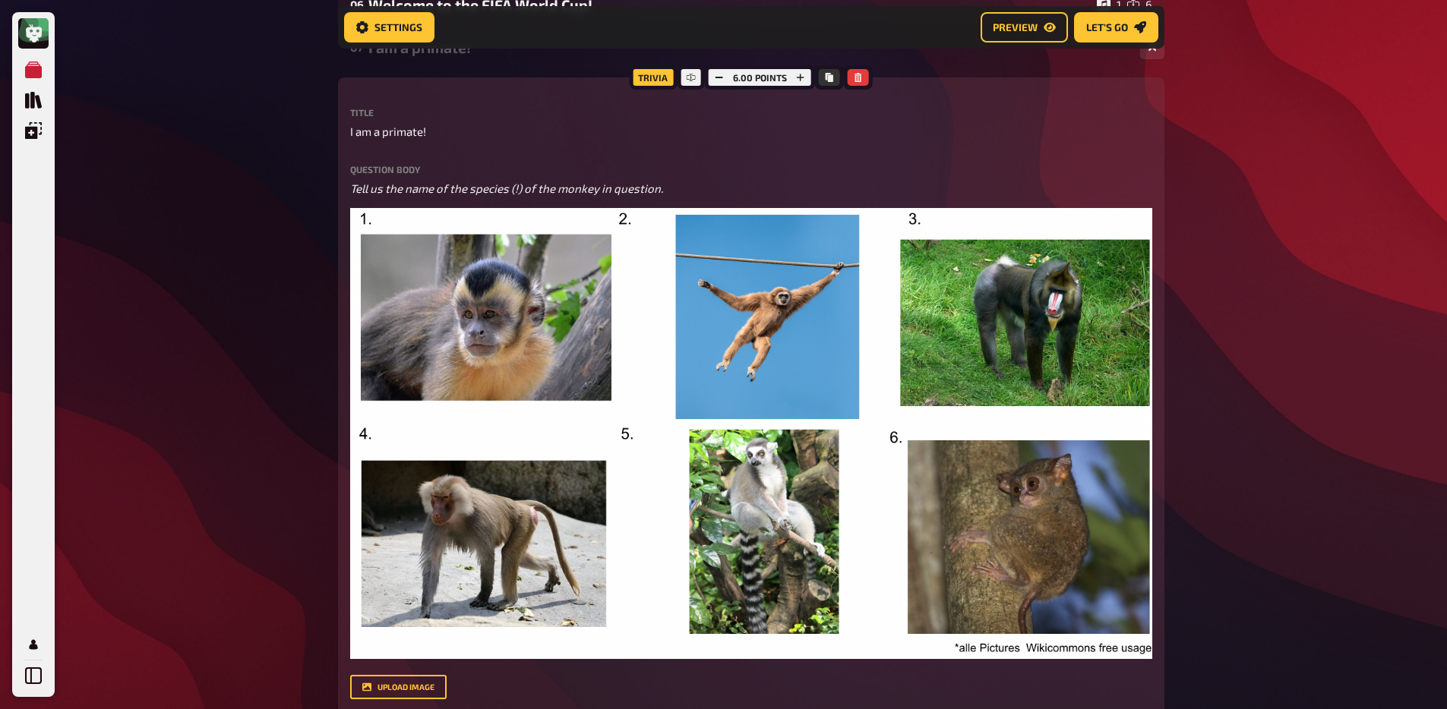
scroll to position [248, 0]
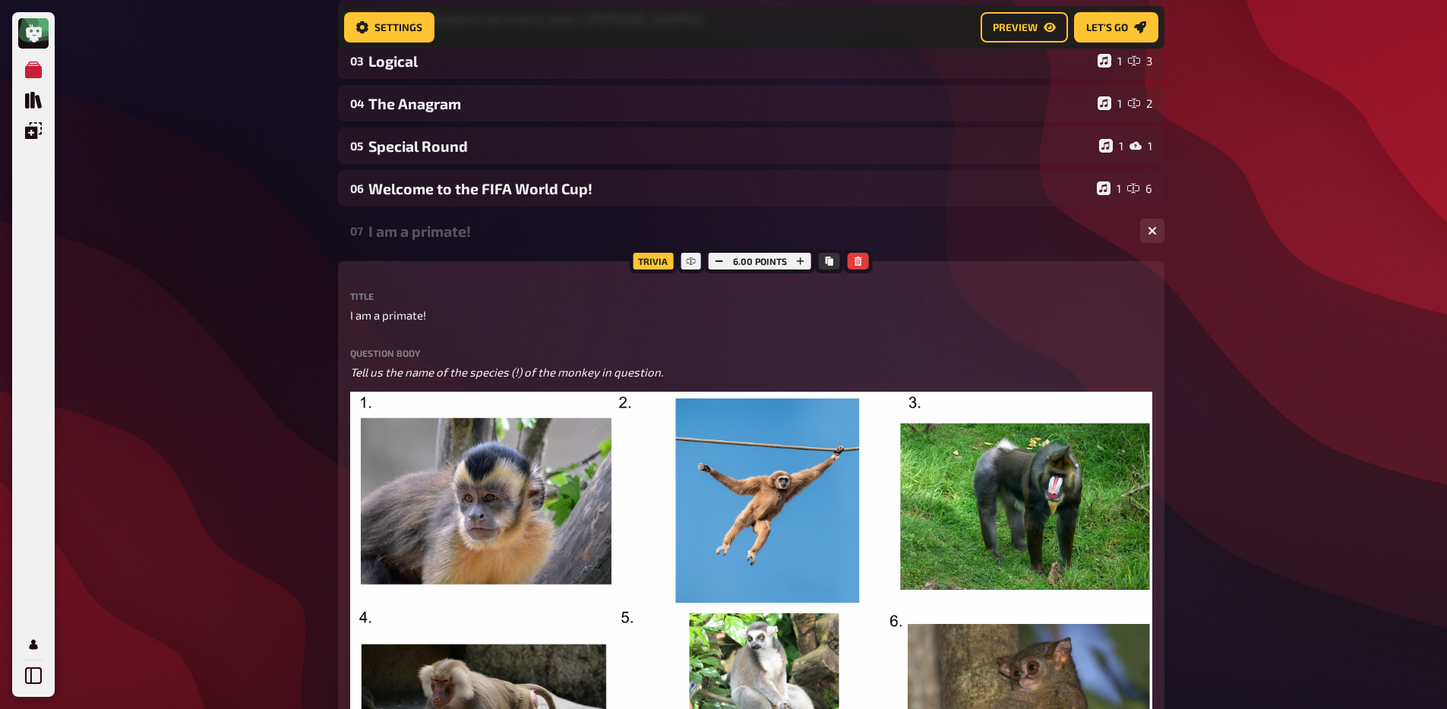
click at [447, 240] on div "I am a primate!" at bounding box center [747, 231] width 759 height 17
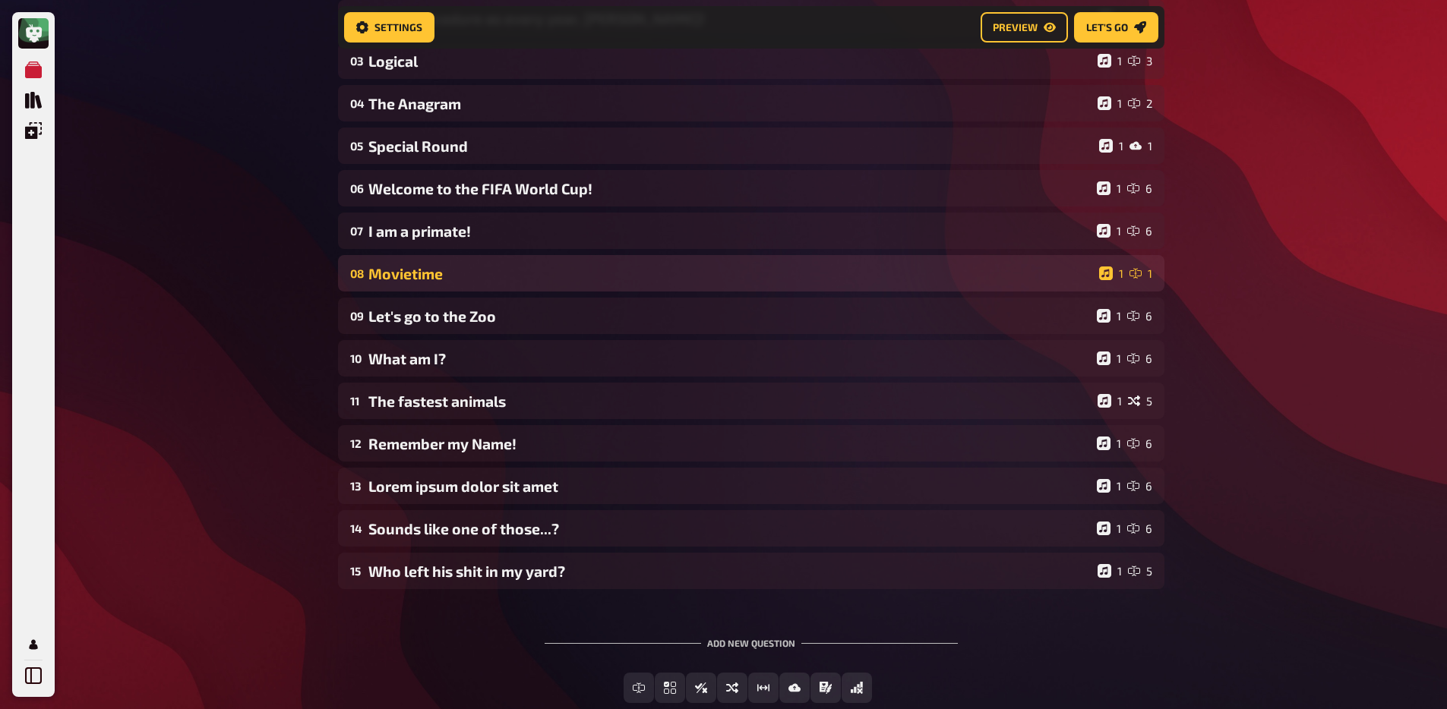
click at [437, 274] on div "Movietime" at bounding box center [730, 273] width 724 height 17
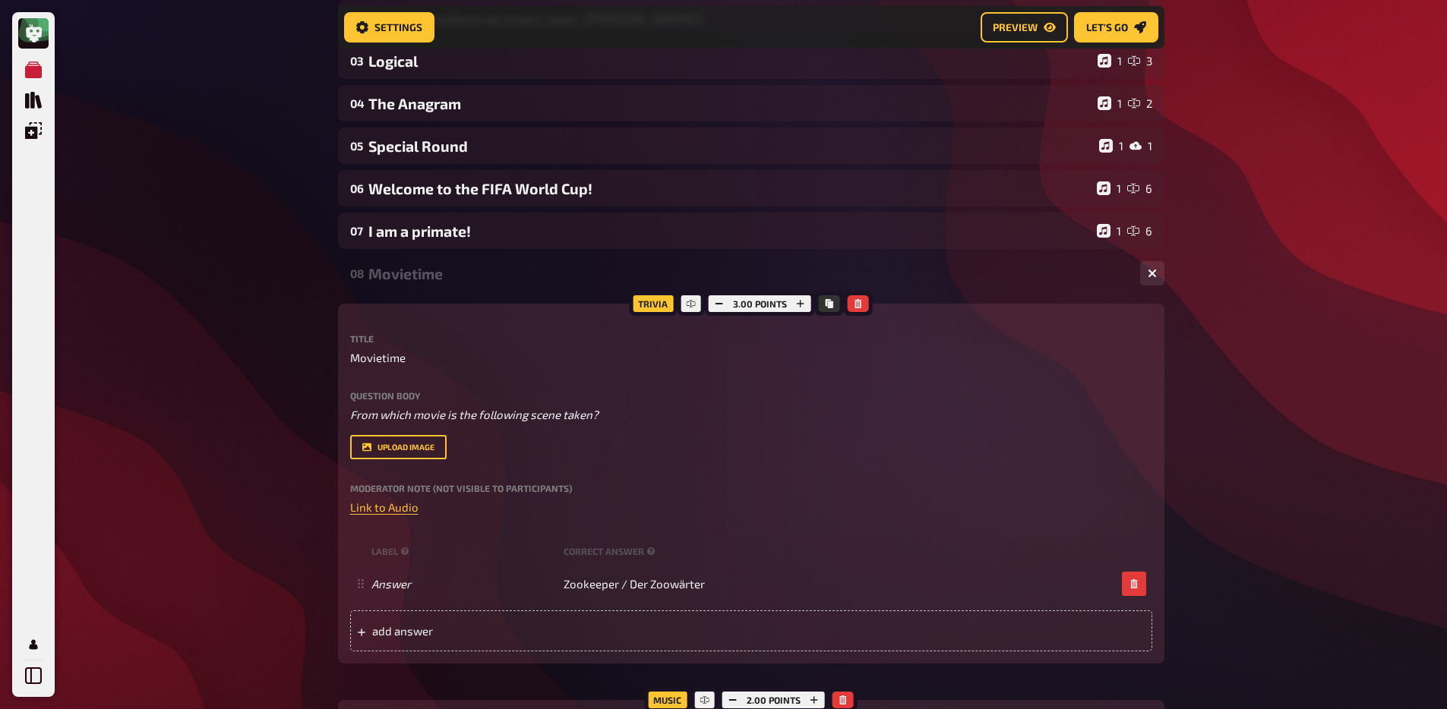
click at [437, 279] on div "Movietime" at bounding box center [747, 273] width 759 height 17
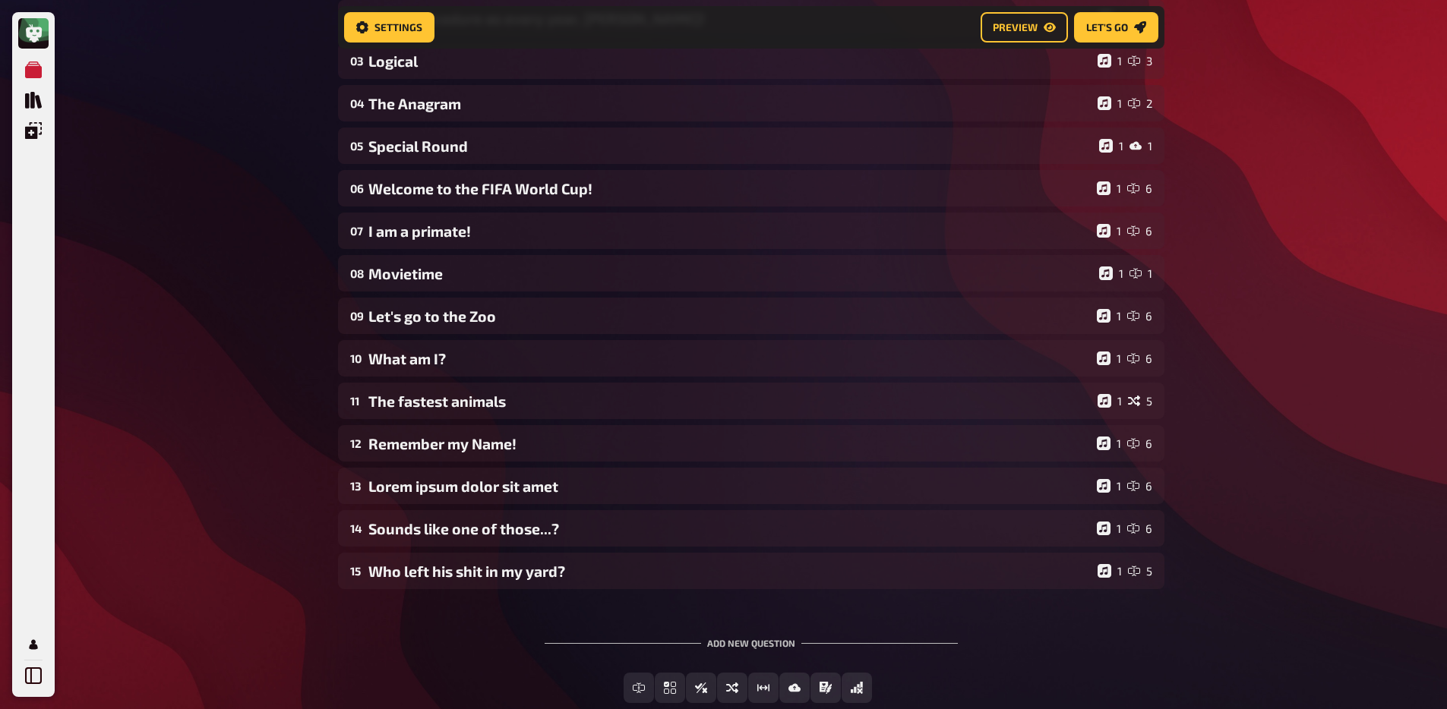
click at [430, 300] on div "09 Let's go to the Zoo 1 6" at bounding box center [751, 316] width 826 height 36
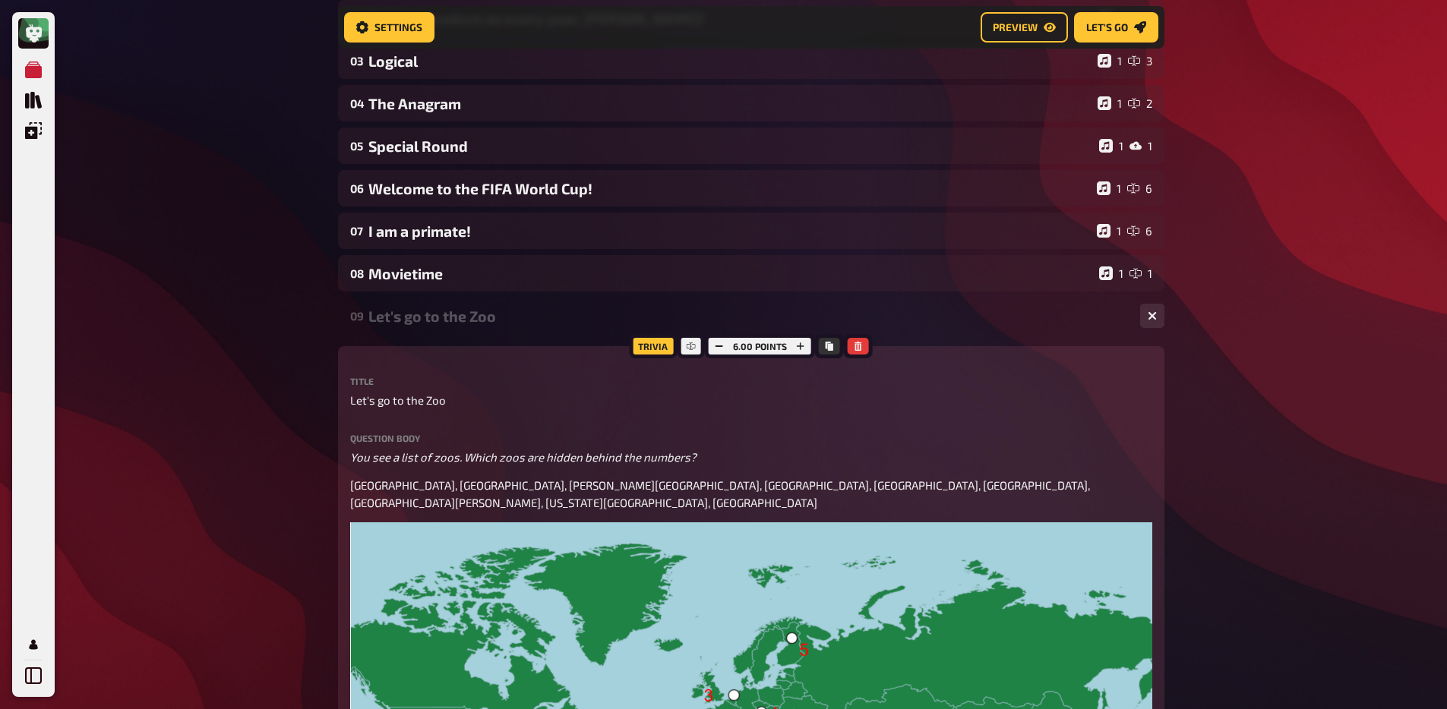
click at [425, 315] on div "Let's go to the Zoo" at bounding box center [747, 316] width 759 height 17
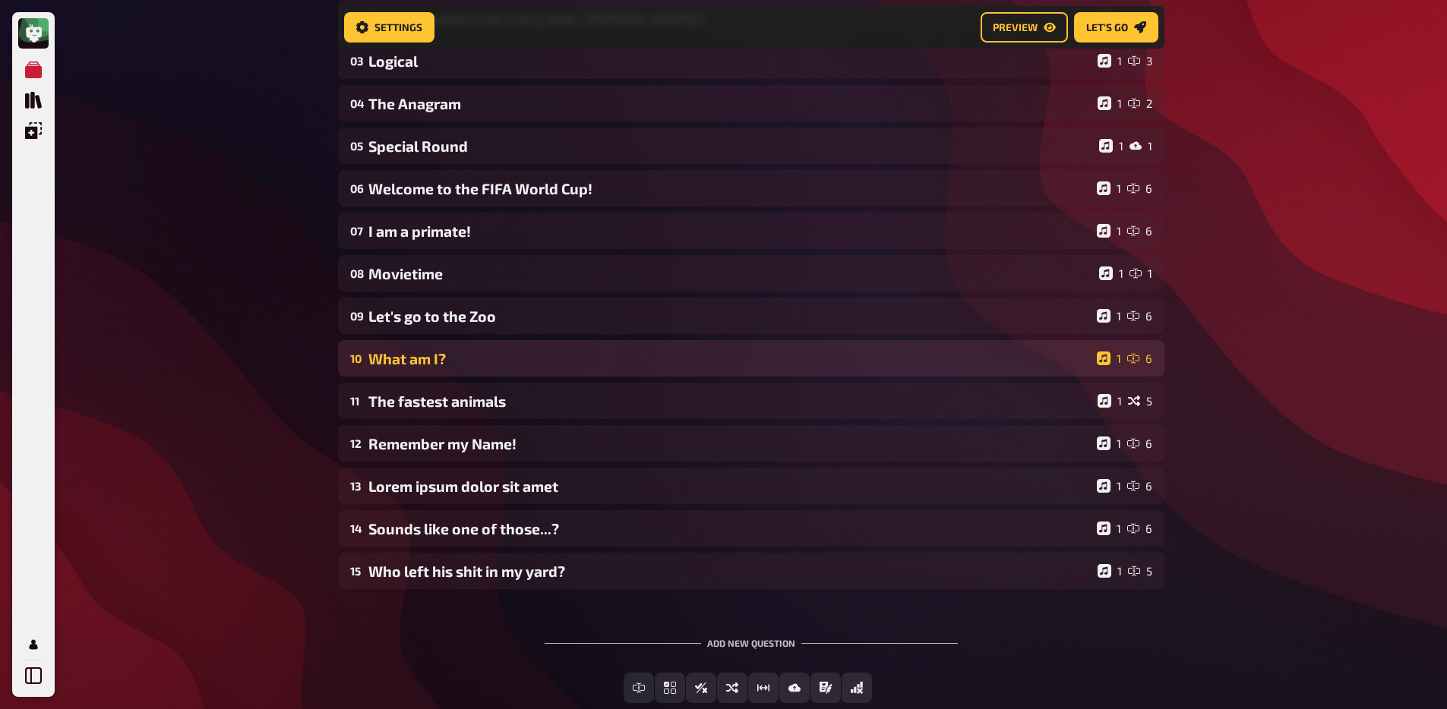
click at [409, 354] on div "What am I?" at bounding box center [729, 358] width 722 height 17
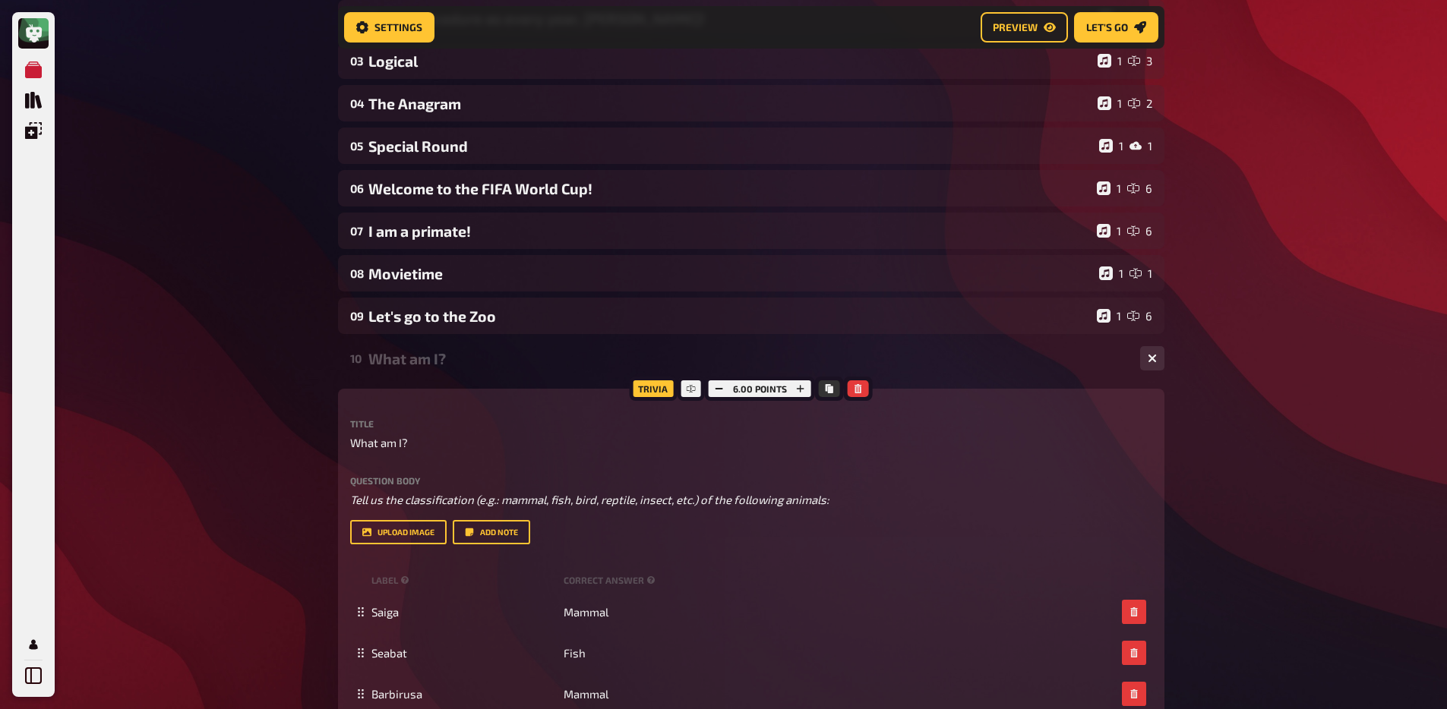
click at [410, 366] on div "What am I?" at bounding box center [747, 358] width 759 height 17
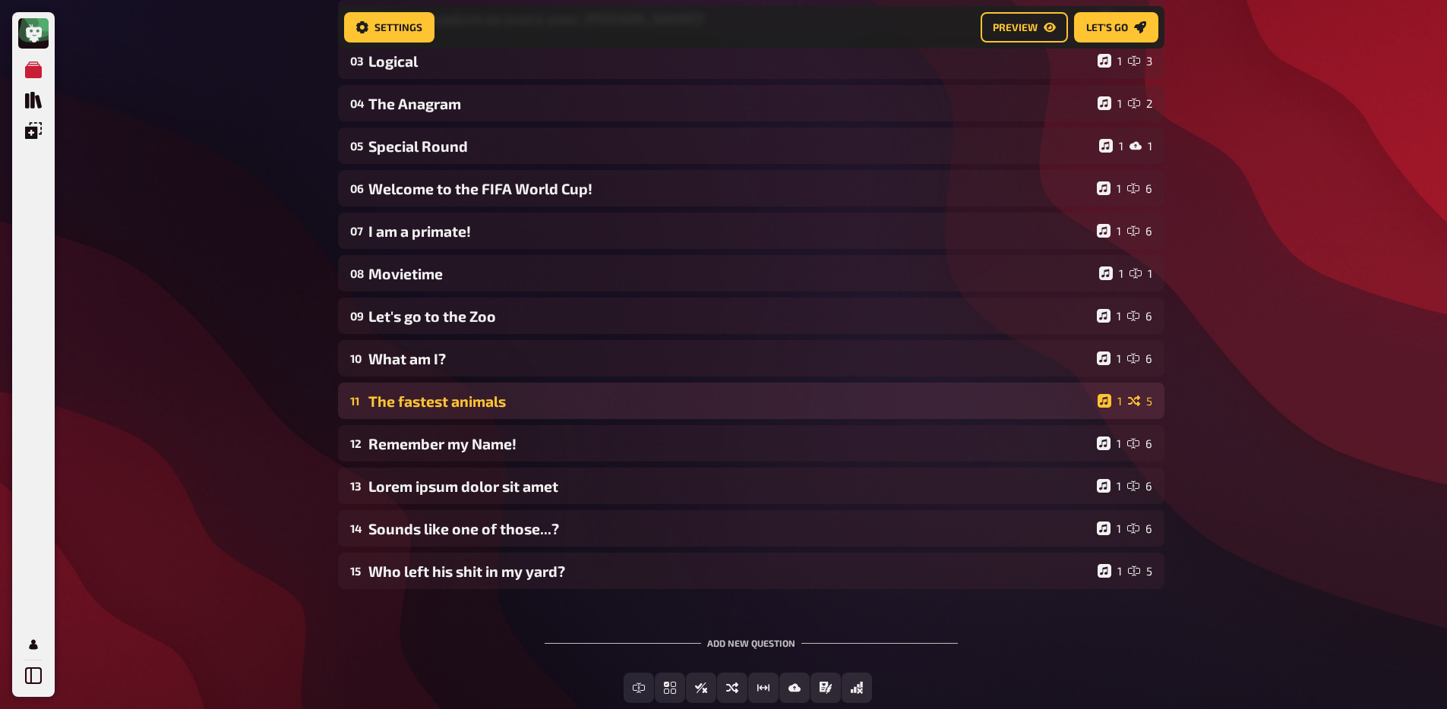
click at [418, 396] on div "The fastest animals" at bounding box center [729, 401] width 723 height 17
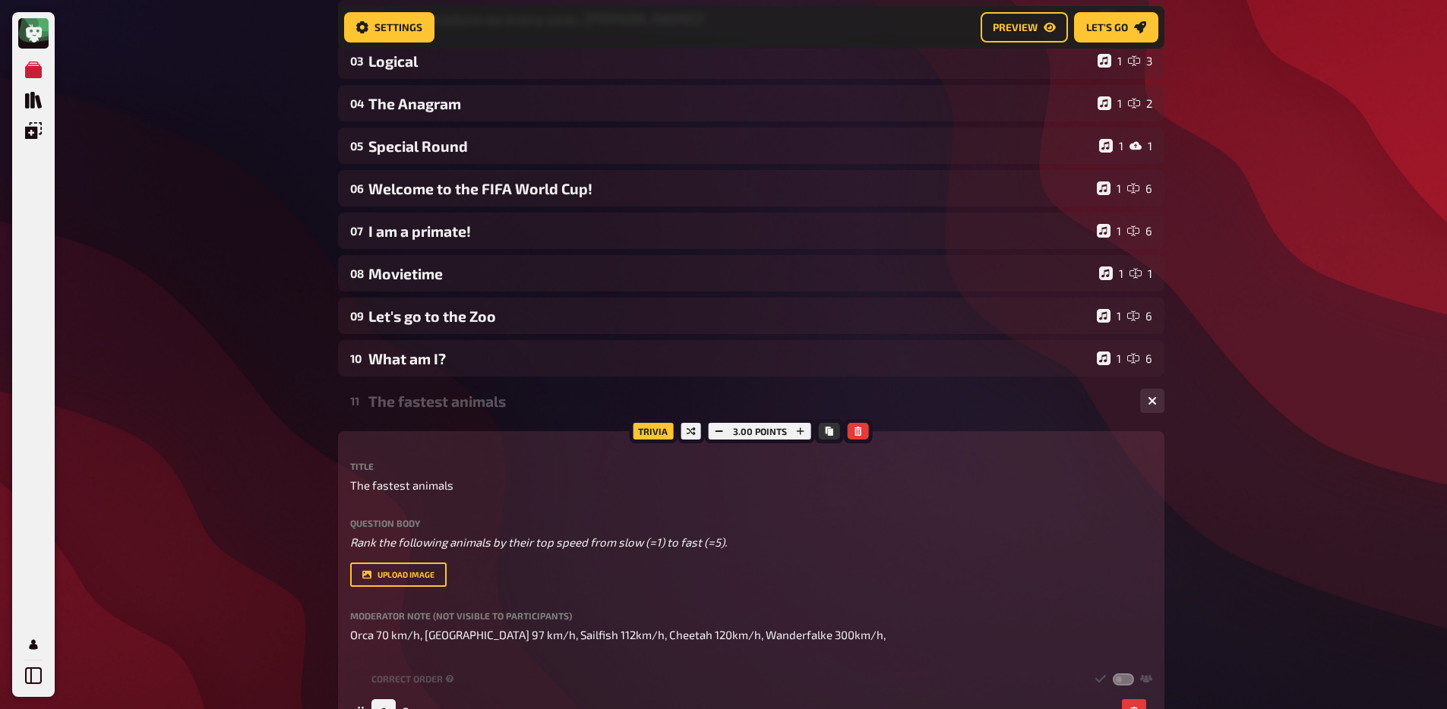
click at [419, 408] on div "The fastest animals" at bounding box center [747, 401] width 759 height 17
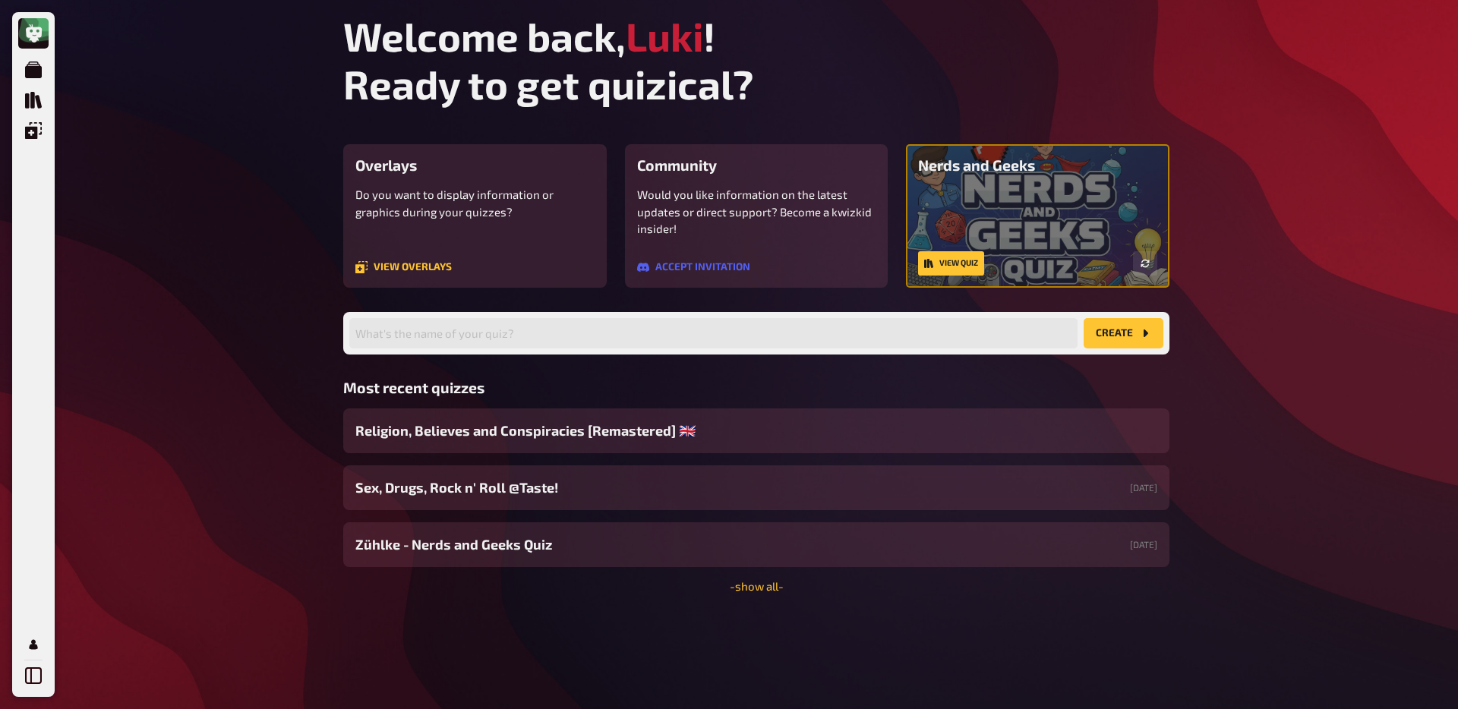
click at [756, 594] on div "Welcome back, Luki ! Ready to get quizical? Overlays Do you want to display inf…" at bounding box center [756, 354] width 851 height 709
click at [752, 594] on div "Welcome back, Luki ! Ready to get quizical? Overlays Do you want to display inf…" at bounding box center [756, 354] width 851 height 709
click at [754, 582] on link "- show all -" at bounding box center [757, 586] width 54 height 14
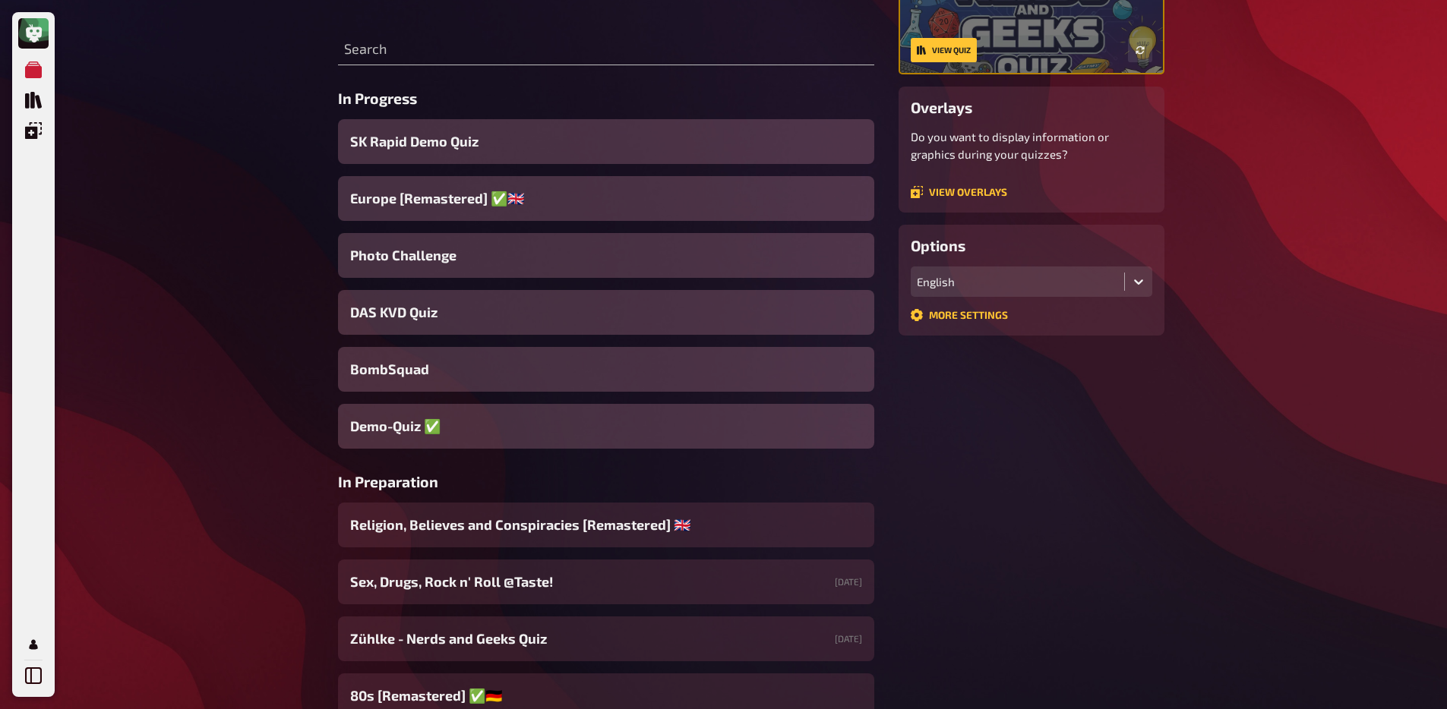
scroll to position [507, 0]
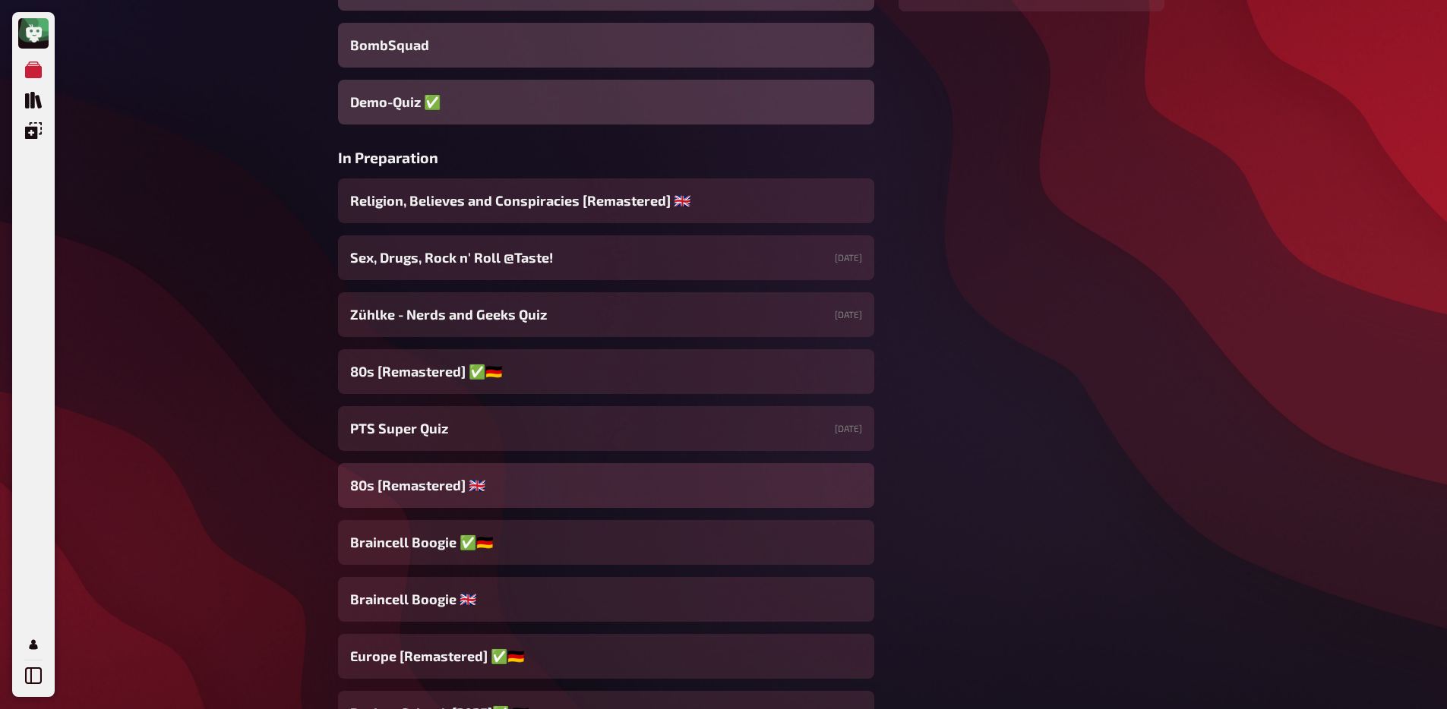
click at [519, 491] on div "80s [Remastered] ​🇬🇧​" at bounding box center [606, 485] width 536 height 45
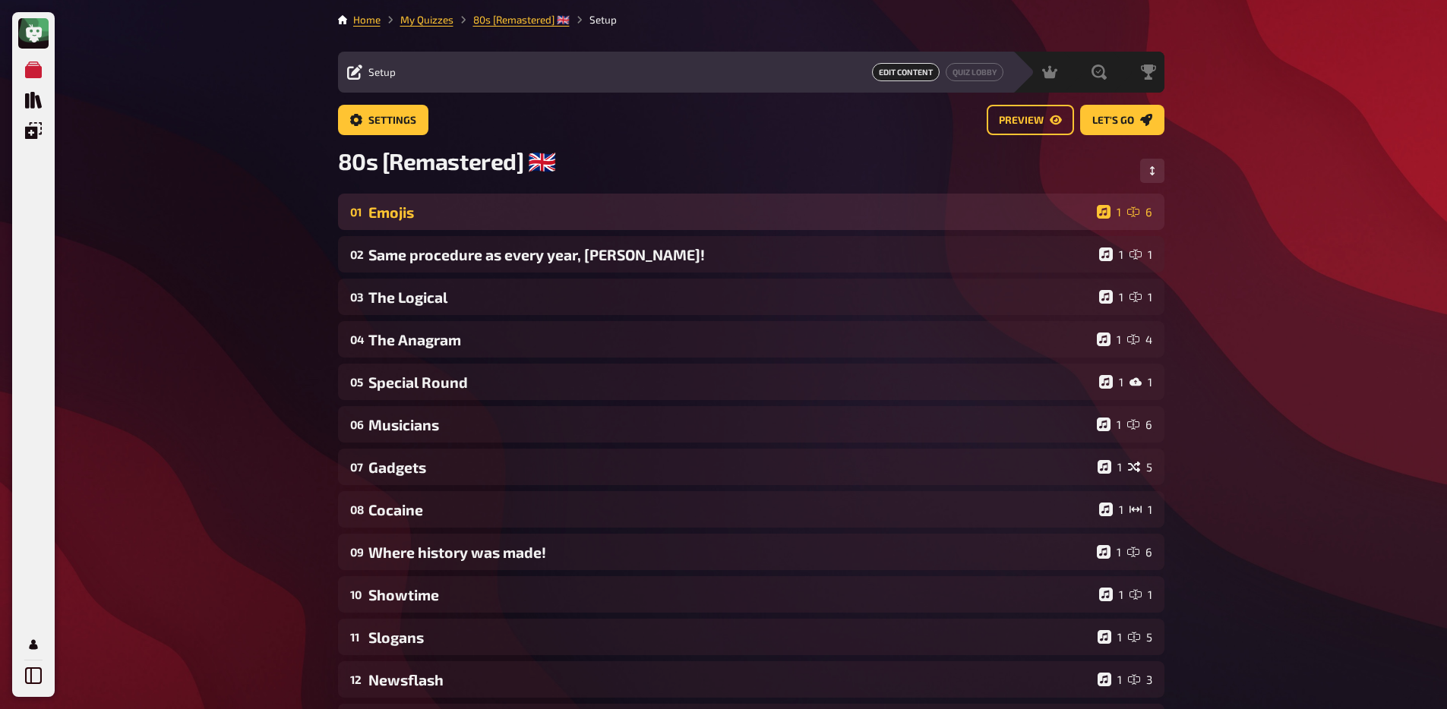
click at [447, 221] on div "Emojis" at bounding box center [729, 212] width 722 height 17
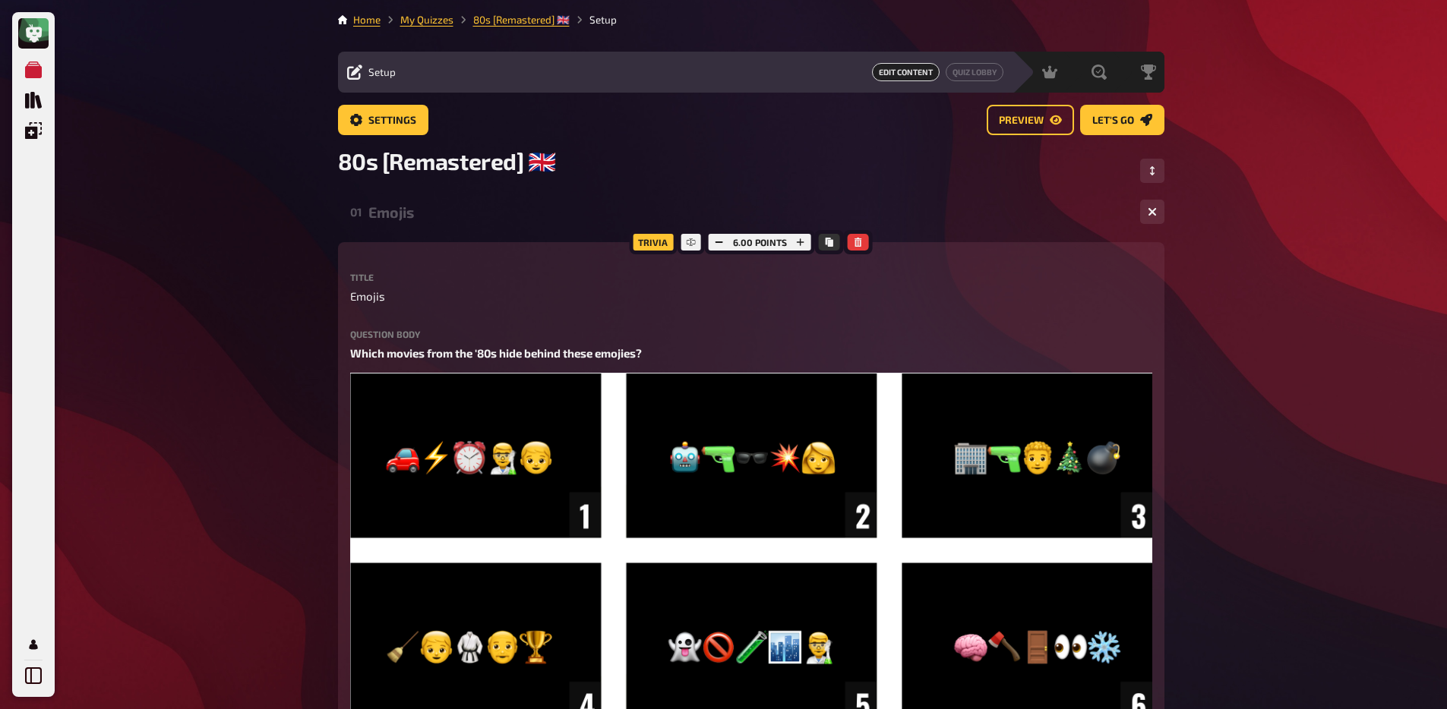
click at [447, 221] on div "Emojis" at bounding box center [747, 212] width 759 height 17
